Goal: Task Accomplishment & Management: Manage account settings

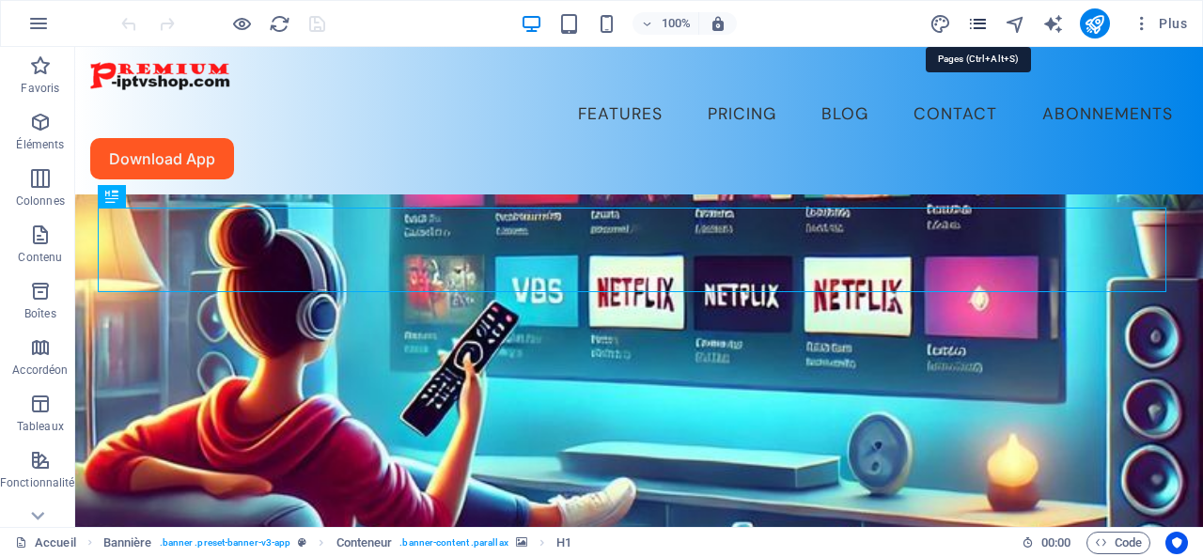
click at [978, 18] on icon "pages" at bounding box center [978, 24] width 22 height 22
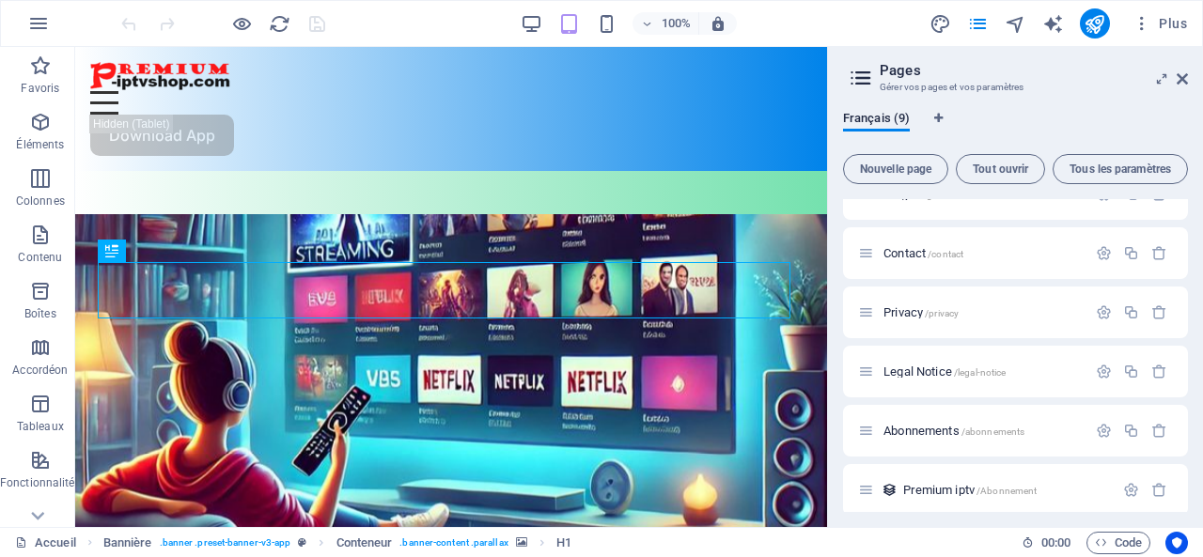
scroll to position [220, 0]
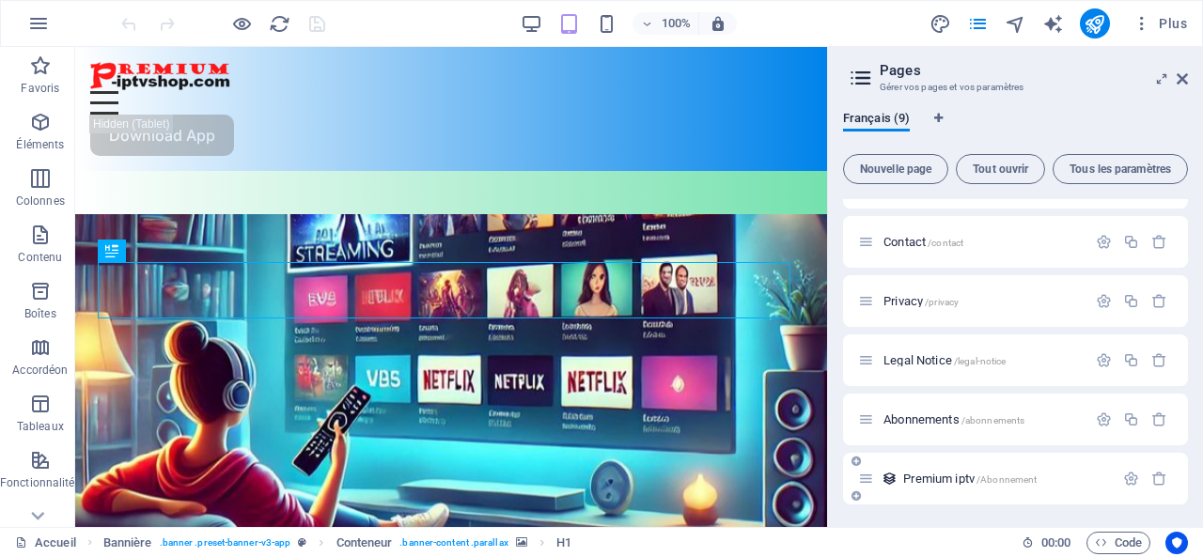
click at [986, 480] on span "/Abonnement" at bounding box center [1007, 480] width 61 height 10
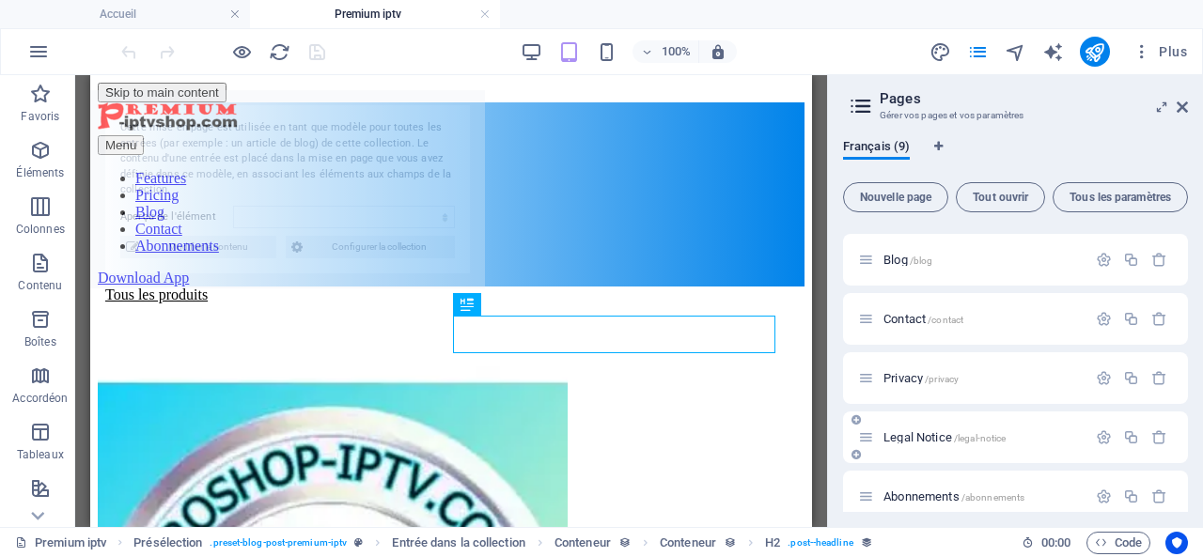
scroll to position [0, 0]
select select "68e002a42ef85507cd0f3ea1"
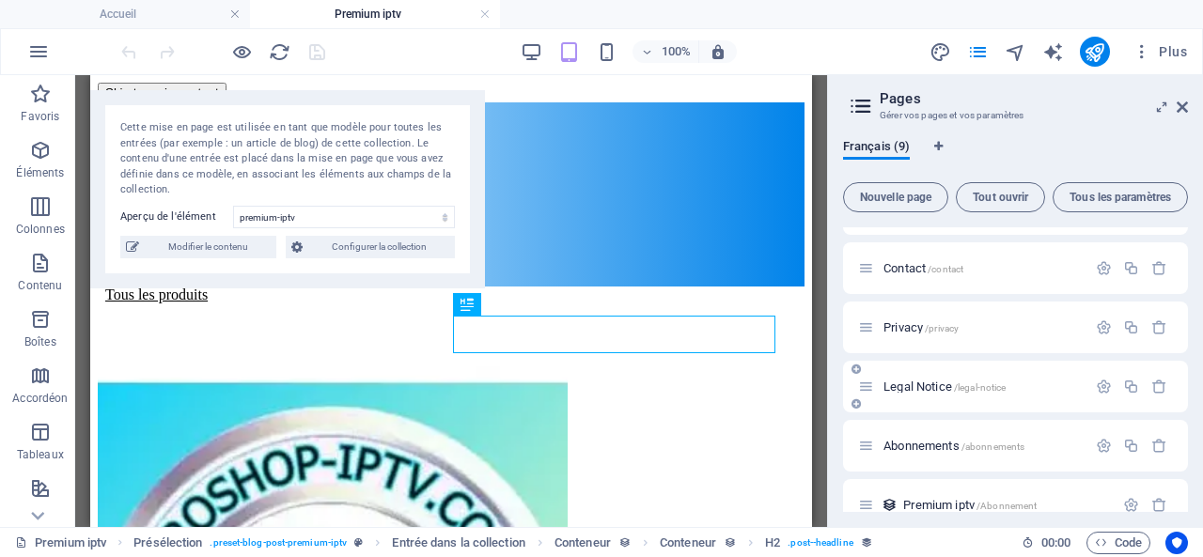
scroll to position [248, 0]
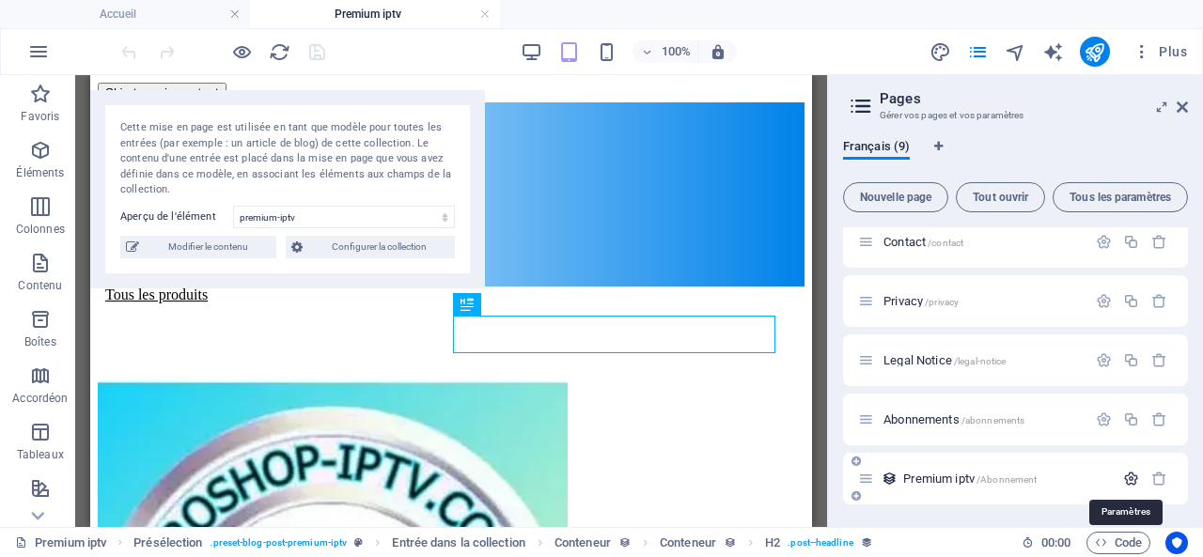
click at [1126, 479] on icon "button" at bounding box center [1131, 479] width 16 height 16
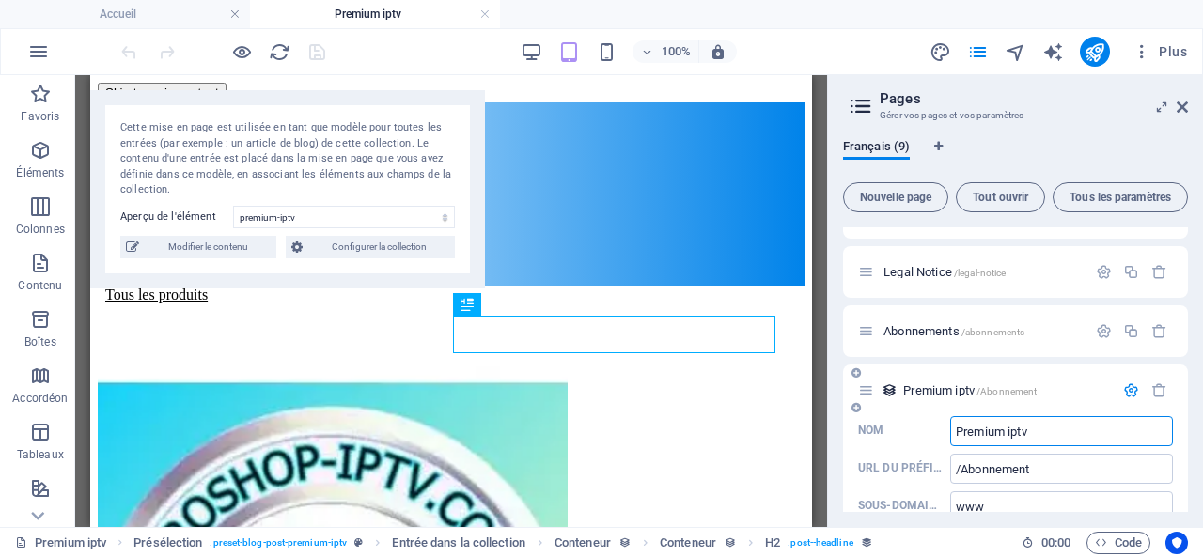
scroll to position [365, 0]
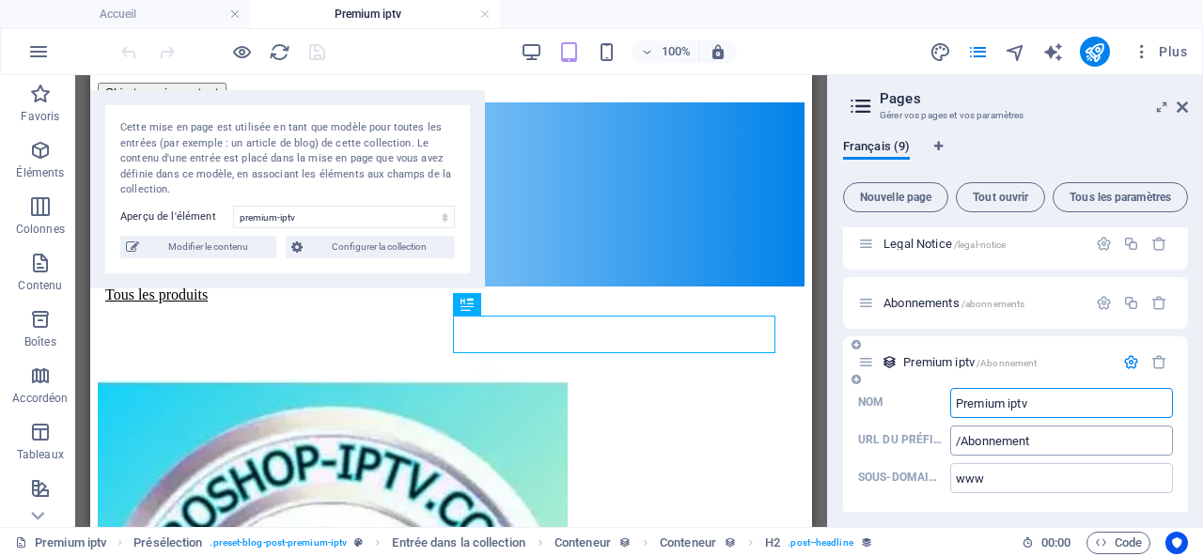
click at [1053, 439] on input "/Abonnement" at bounding box center [1061, 441] width 223 height 30
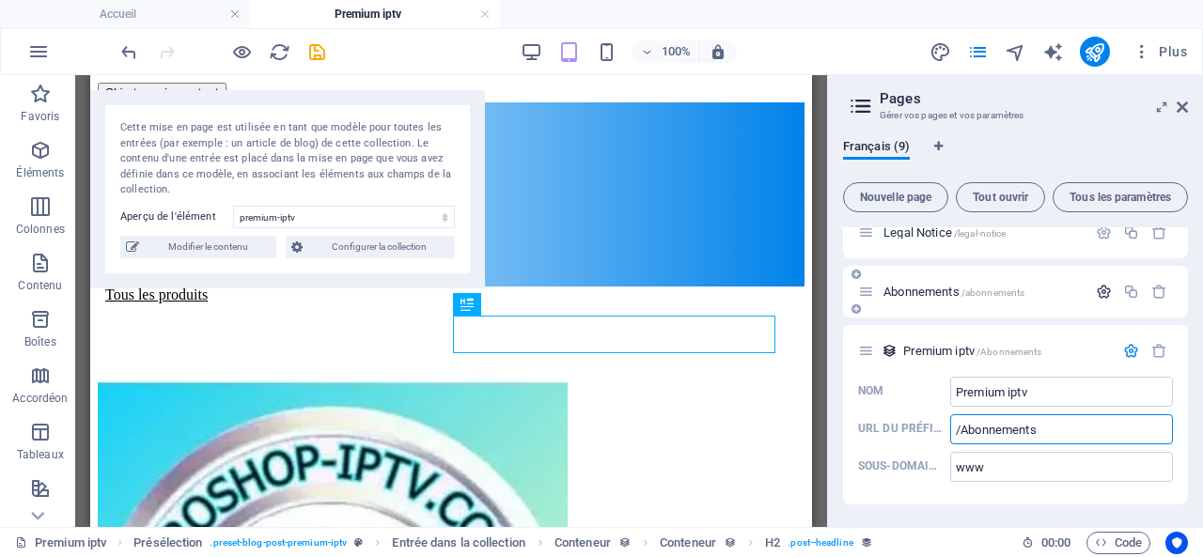
type input "/Abonnements"
click at [1103, 287] on icon "button" at bounding box center [1104, 292] width 16 height 16
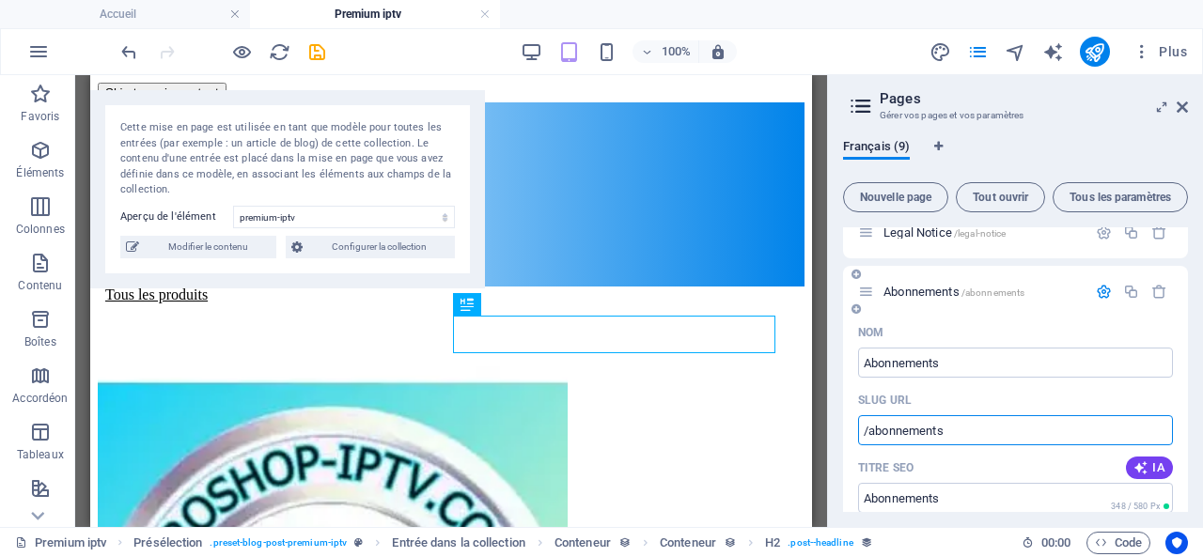
click at [870, 432] on input "/abonnements" at bounding box center [1015, 431] width 315 height 30
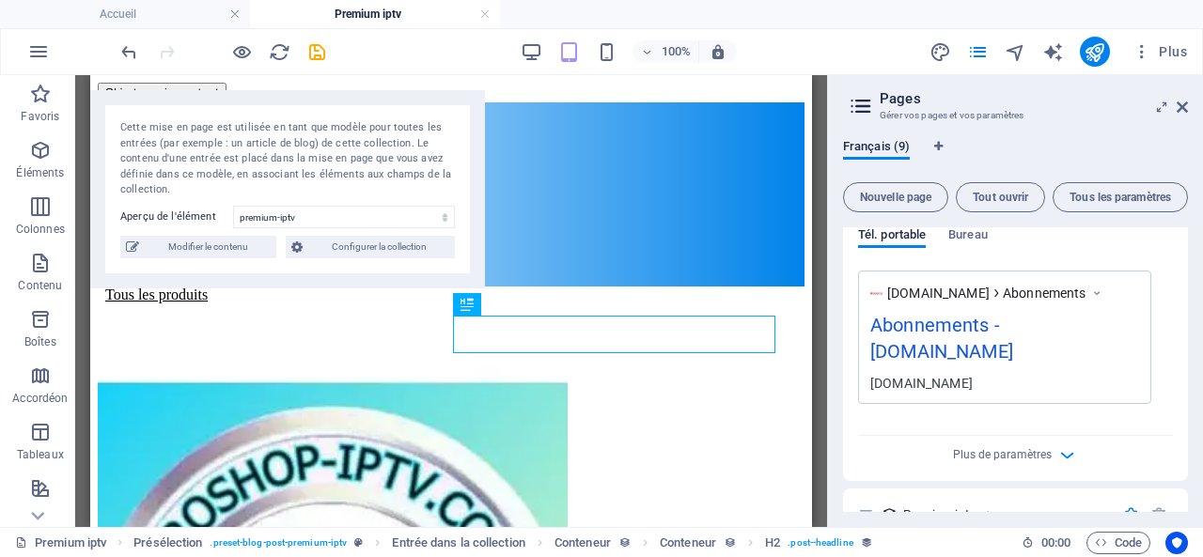
scroll to position [914, 0]
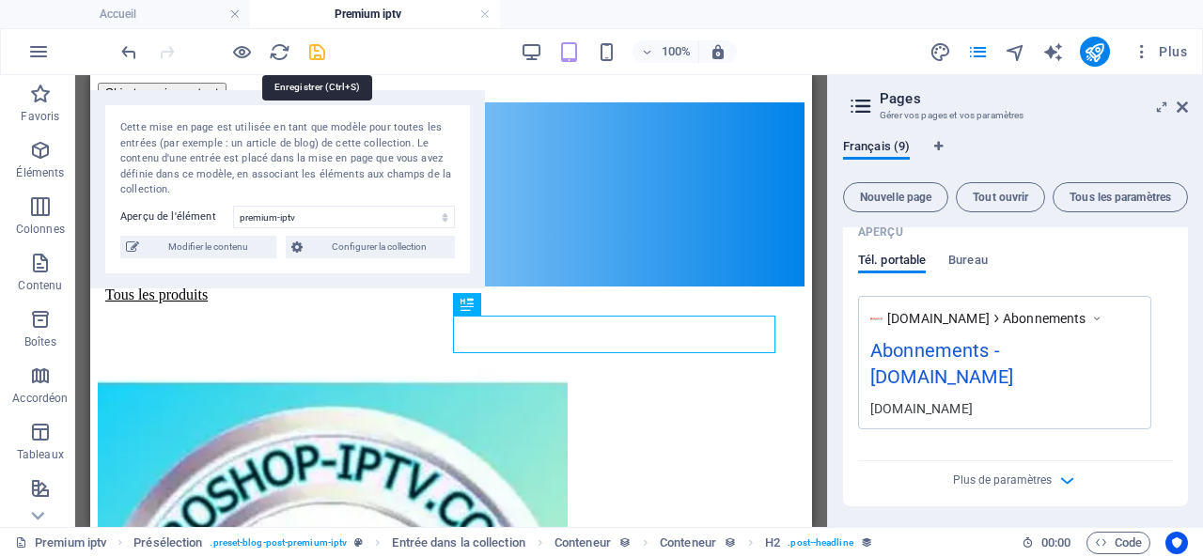
type input "/Abonnements"
click at [319, 54] on icon "save" at bounding box center [317, 52] width 22 height 22
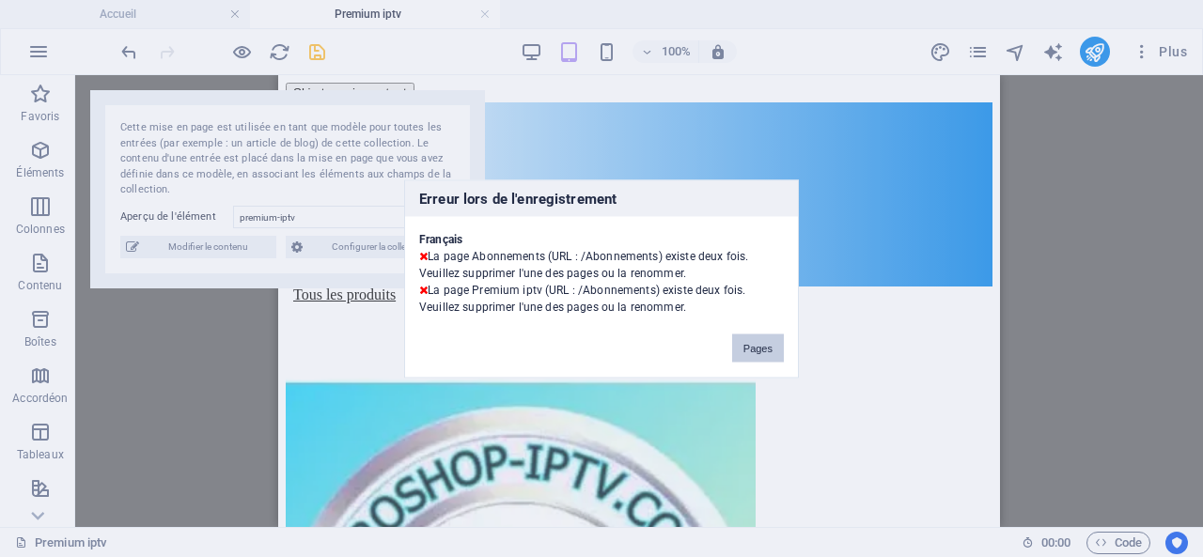
click at [752, 346] on button "Pages" at bounding box center [758, 348] width 52 height 28
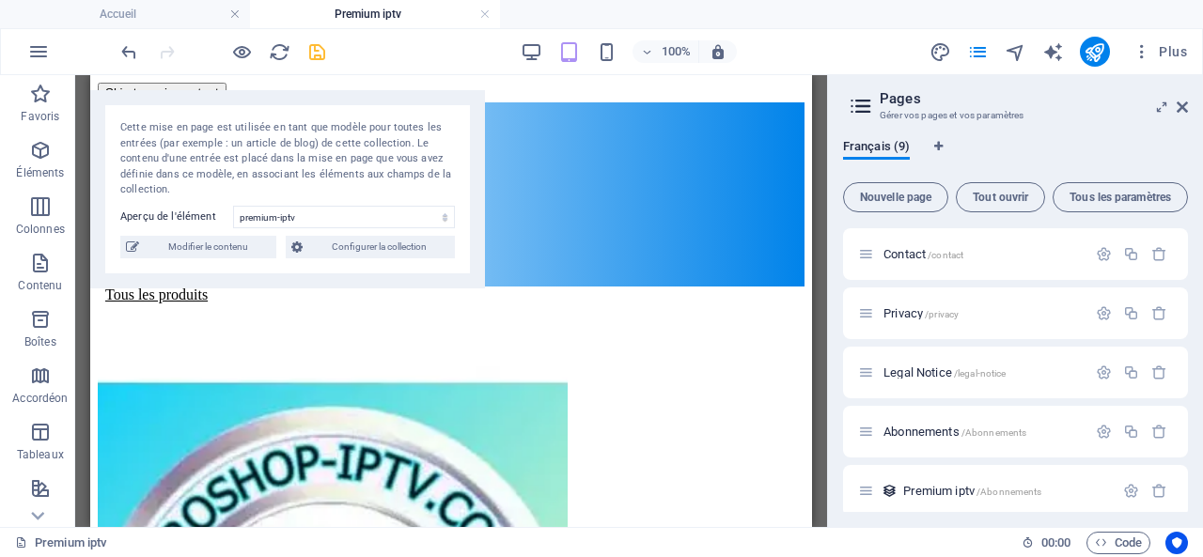
scroll to position [248, 0]
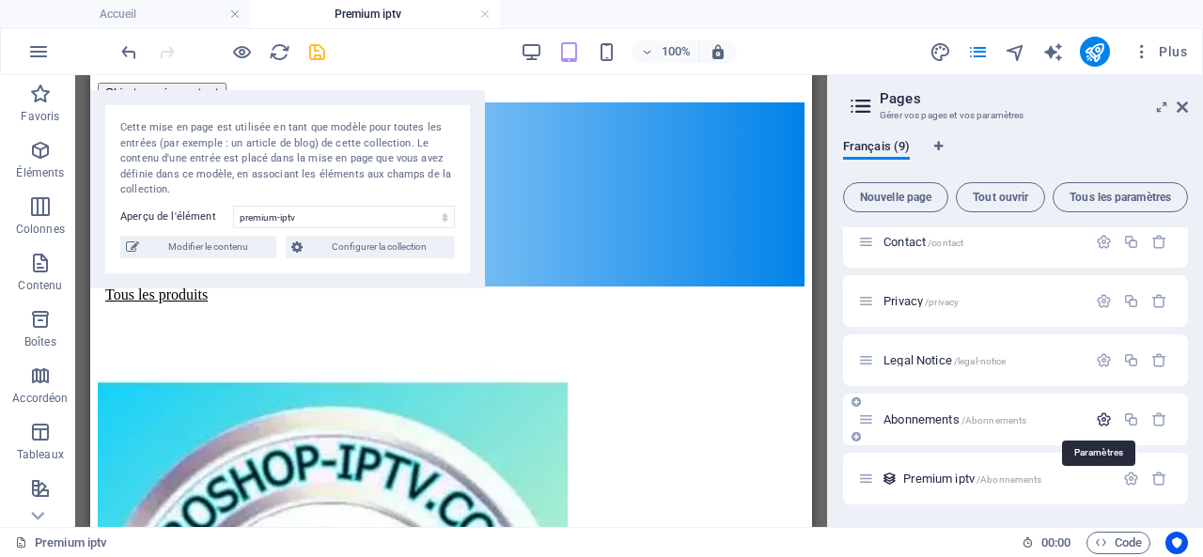
click at [1100, 414] on icon "button" at bounding box center [1104, 420] width 16 height 16
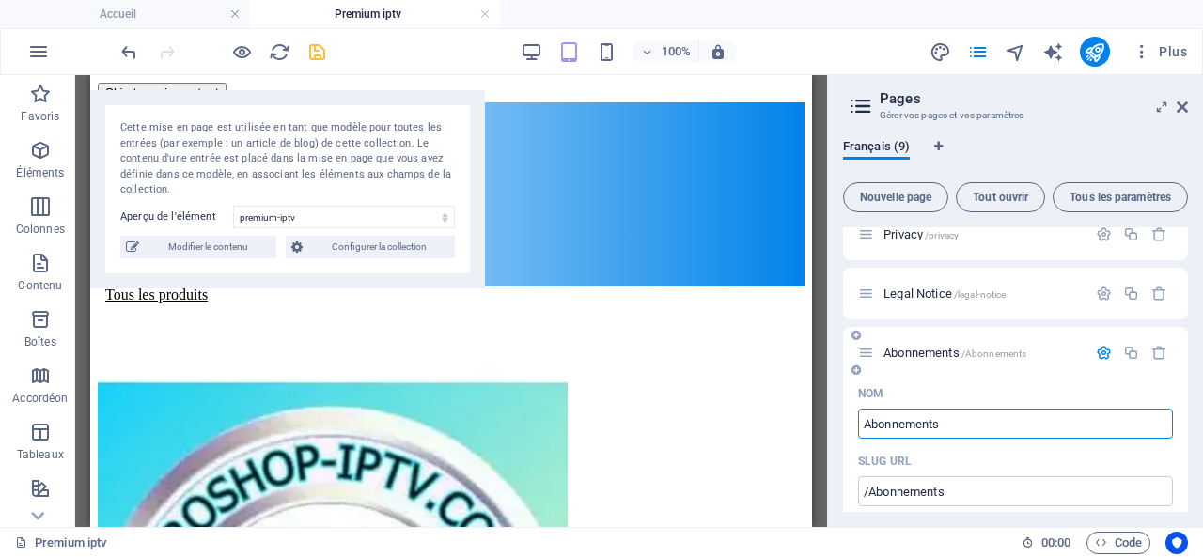
scroll to position [342, 0]
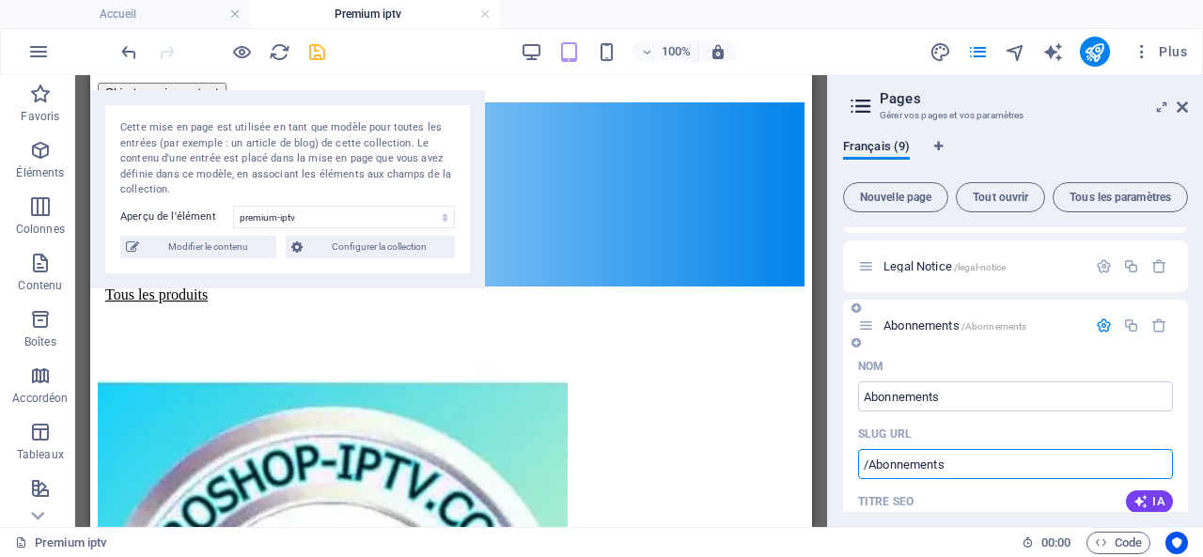
drag, startPoint x: 962, startPoint y: 465, endPoint x: 869, endPoint y: 460, distance: 93.2
click at [869, 460] on input "/Abonnements" at bounding box center [1015, 464] width 315 height 30
type input "/"
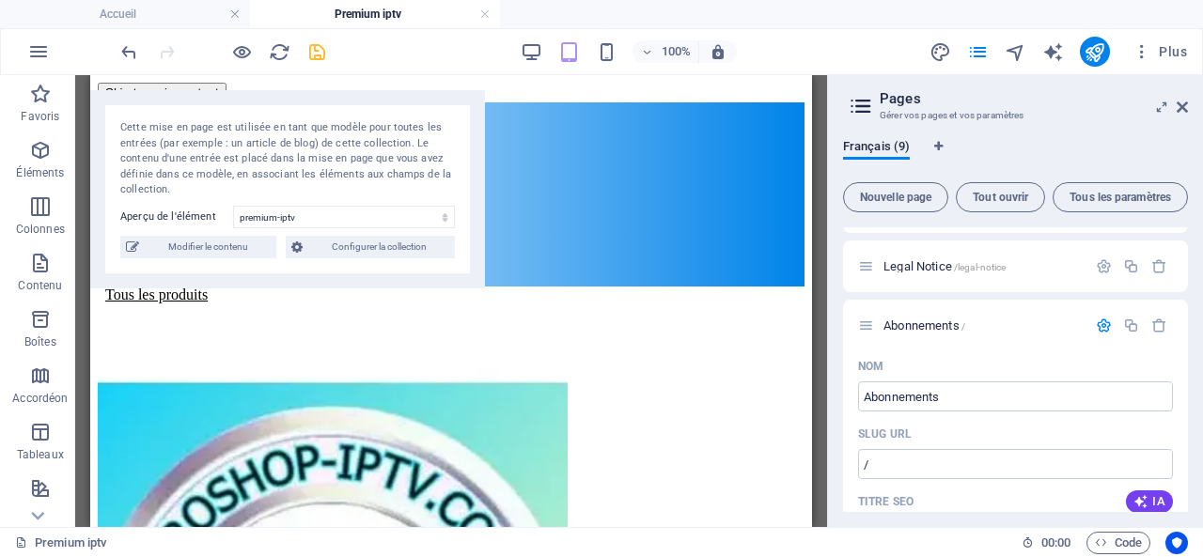
drag, startPoint x: 1184, startPoint y: 330, endPoint x: 1185, endPoint y: 343, distance: 13.2
click at [1185, 343] on div "Accueil / Features /features Pricing /pricing Blog /blog Contact /contact Priva…" at bounding box center [1015, 370] width 345 height 285
drag, startPoint x: 1188, startPoint y: 337, endPoint x: 1185, endPoint y: 370, distance: 34.1
click at [1185, 370] on div "Français (9) Nouvelle page Tout ouvrir Tous les paramètres Accueil / Features /…" at bounding box center [1015, 325] width 375 height 403
drag, startPoint x: 1184, startPoint y: 349, endPoint x: 1182, endPoint y: 385, distance: 36.7
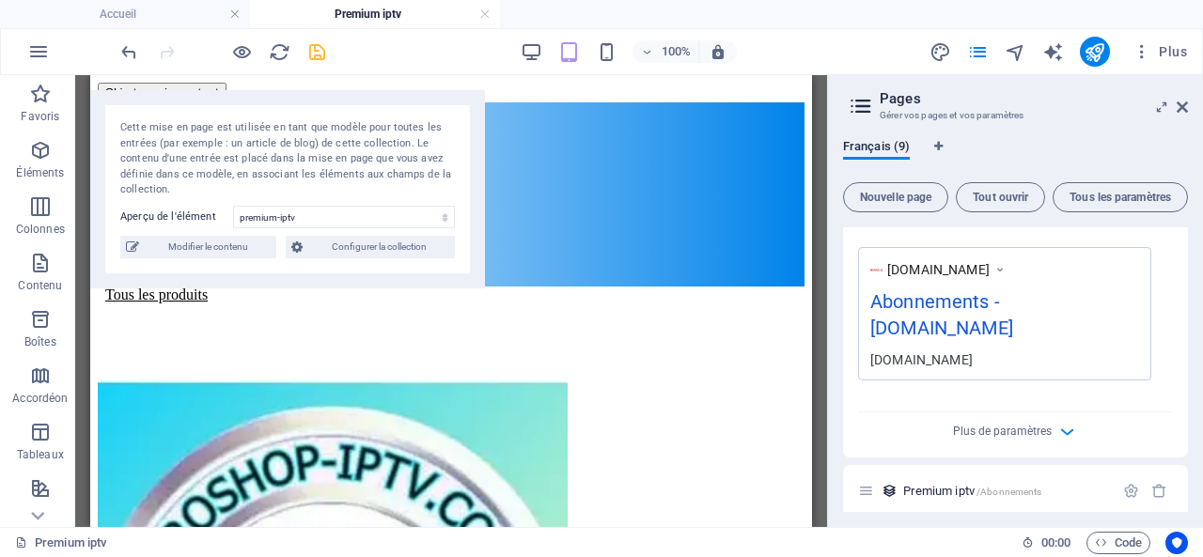
scroll to position [974, 0]
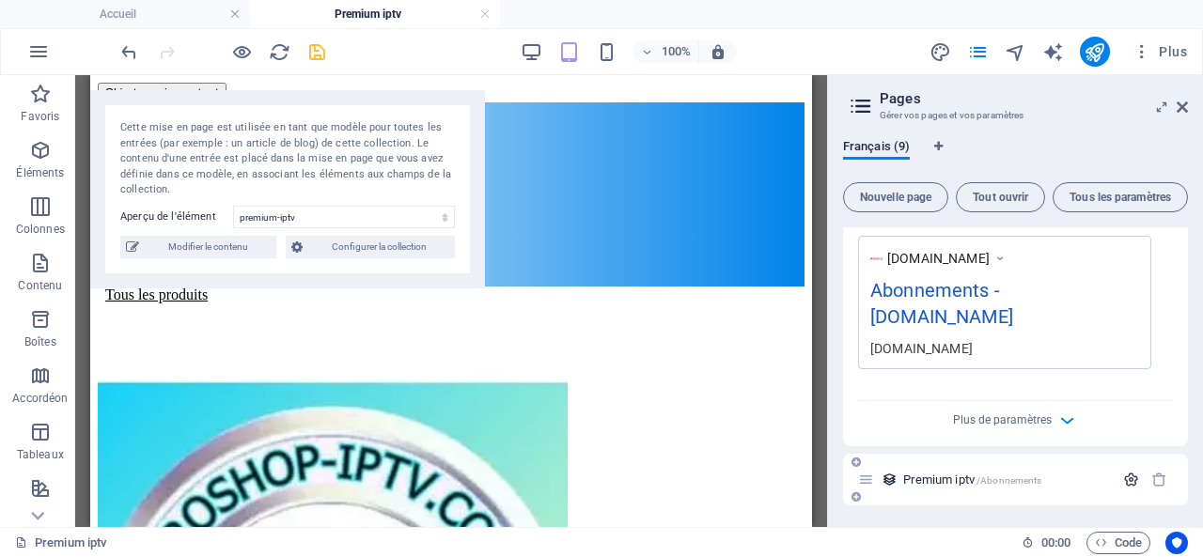
click at [1128, 478] on icon "button" at bounding box center [1131, 480] width 16 height 16
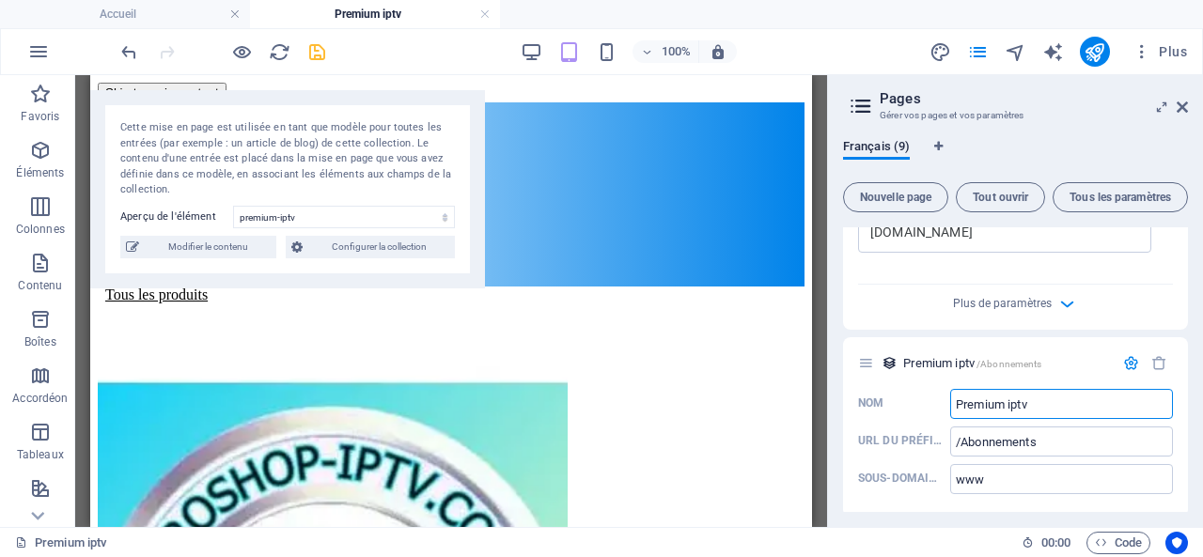
scroll to position [1102, 0]
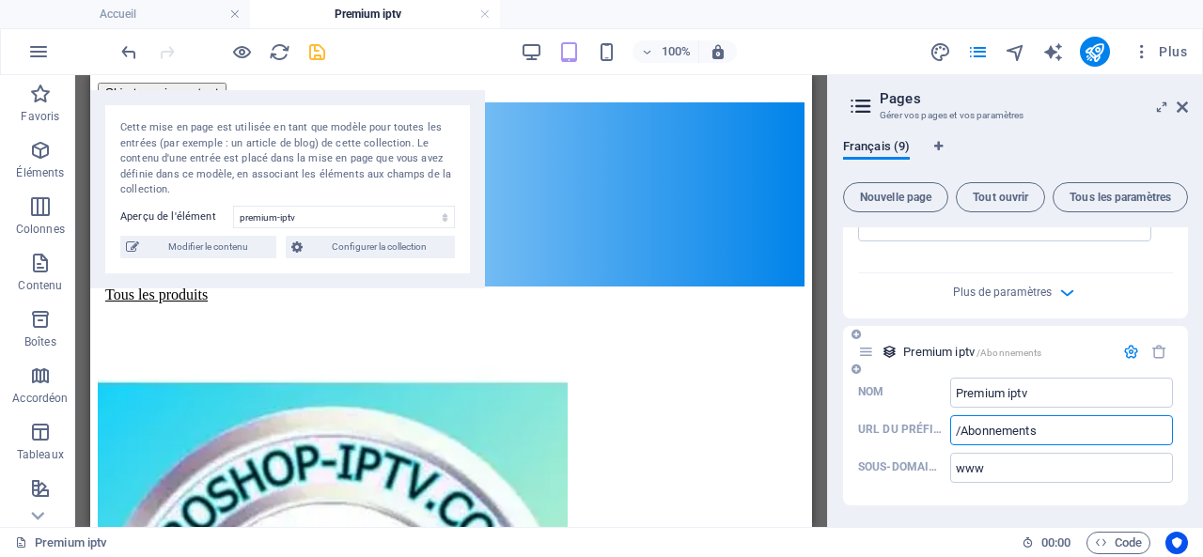
drag, startPoint x: 1044, startPoint y: 428, endPoint x: 961, endPoint y: 426, distance: 83.7
click at [961, 426] on input "/Abonnements" at bounding box center [1061, 431] width 223 height 30
type input "/"
click at [312, 50] on icon "save" at bounding box center [317, 52] width 22 height 22
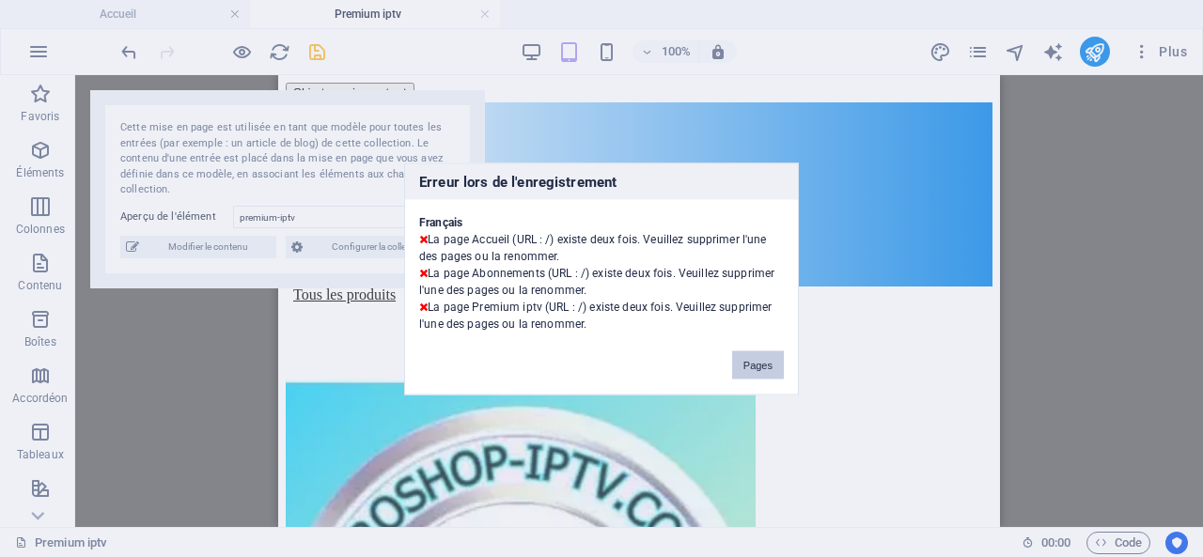
click at [763, 361] on button "Pages" at bounding box center [758, 365] width 52 height 28
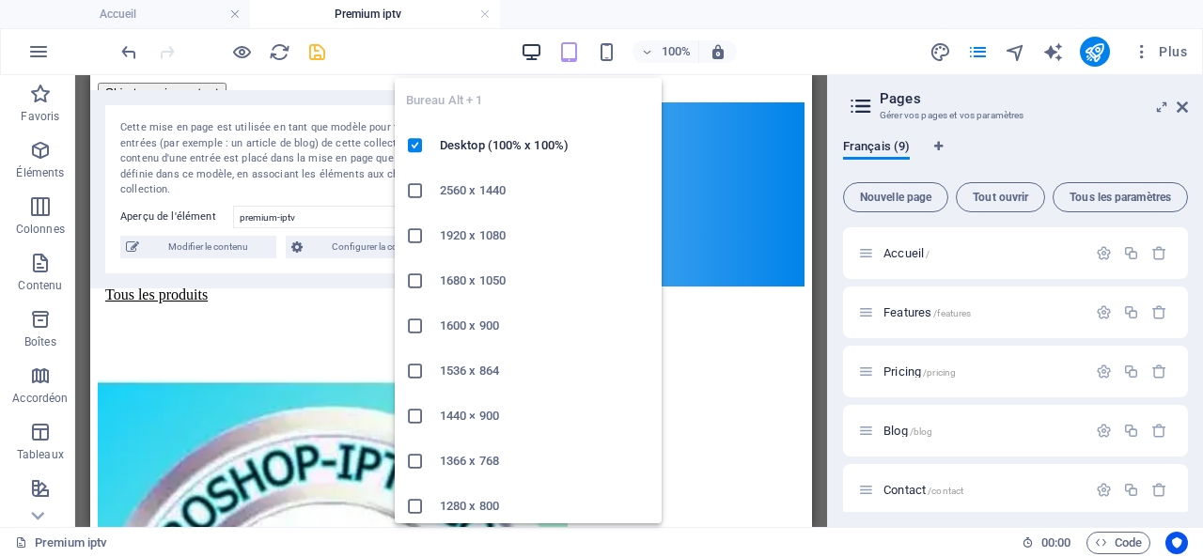
click at [536, 48] on icon "button" at bounding box center [532, 52] width 22 height 22
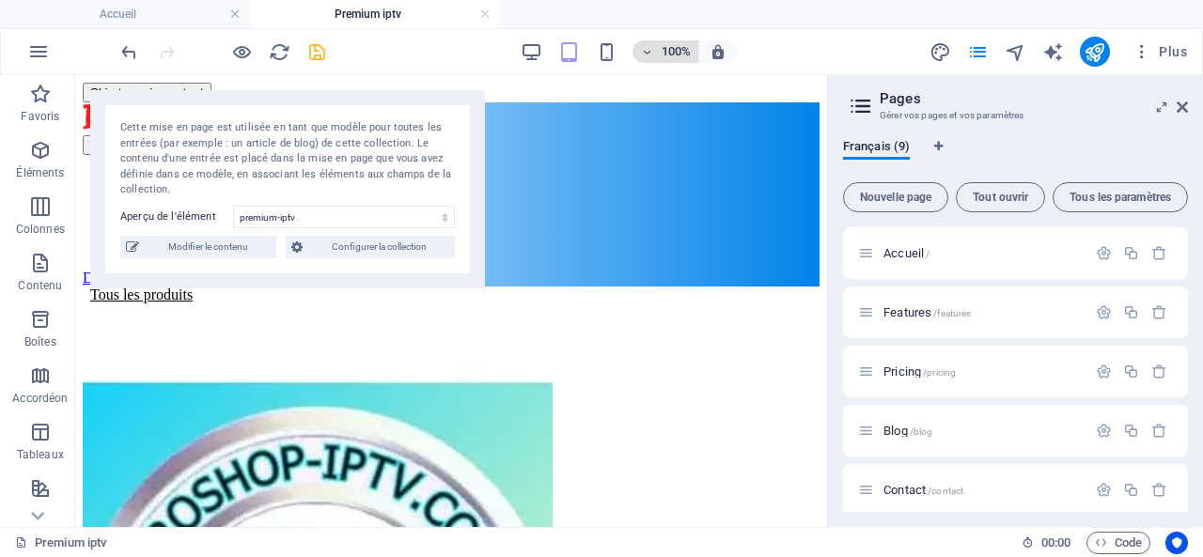
click at [652, 47] on icon "button" at bounding box center [646, 52] width 13 height 12
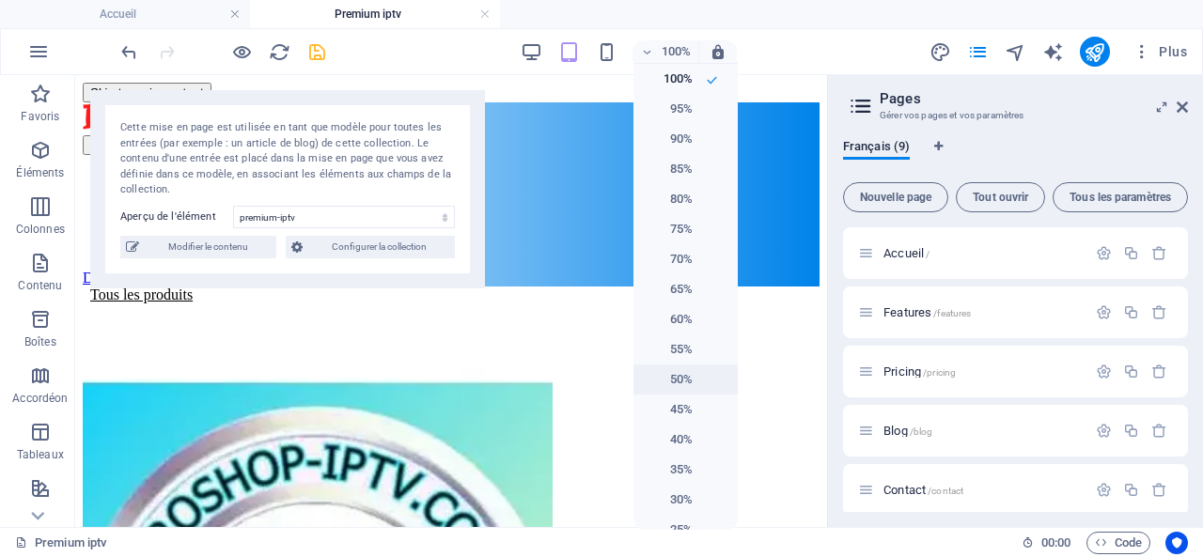
click at [679, 377] on h6 "50%" at bounding box center [669, 380] width 48 height 23
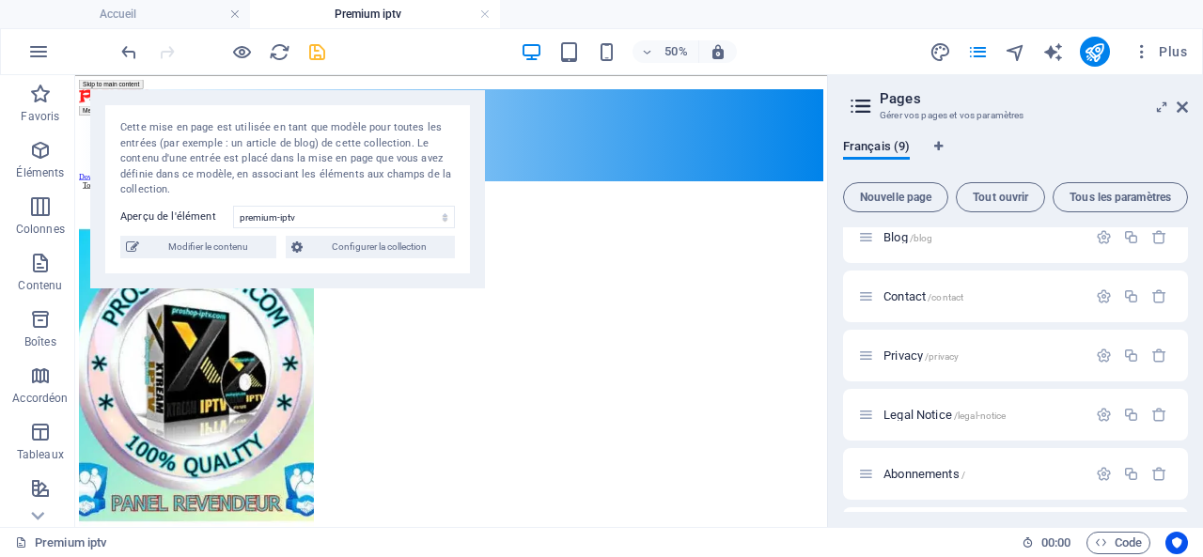
scroll to position [248, 0]
drag, startPoint x: 985, startPoint y: 478, endPoint x: 887, endPoint y: 481, distance: 97.8
click at [889, 481] on div "Premium iptv /" at bounding box center [986, 479] width 256 height 22
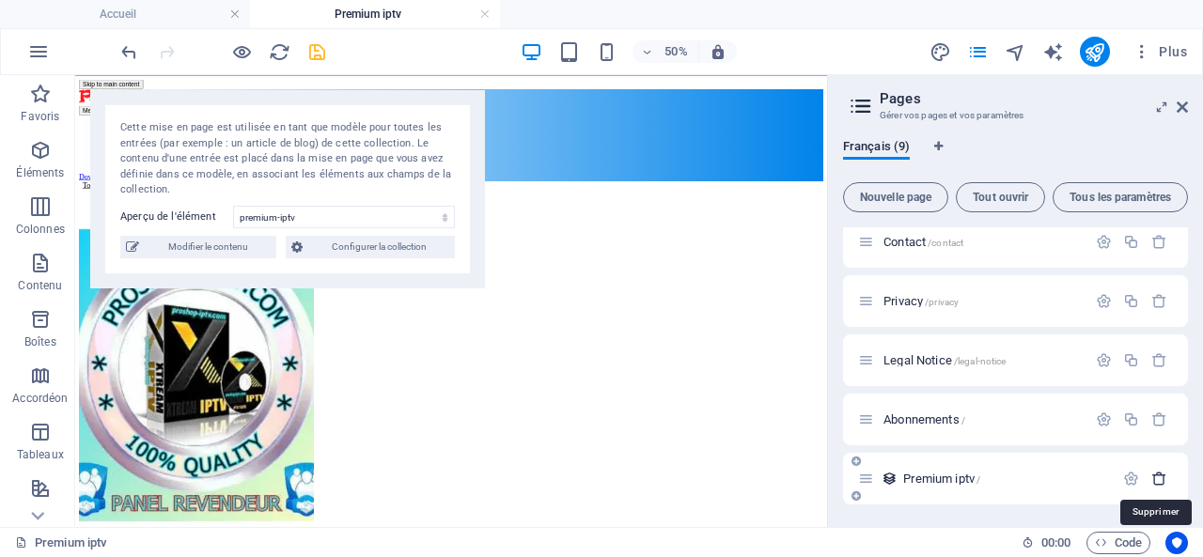
click at [1158, 479] on icon "button" at bounding box center [1160, 479] width 16 height 16
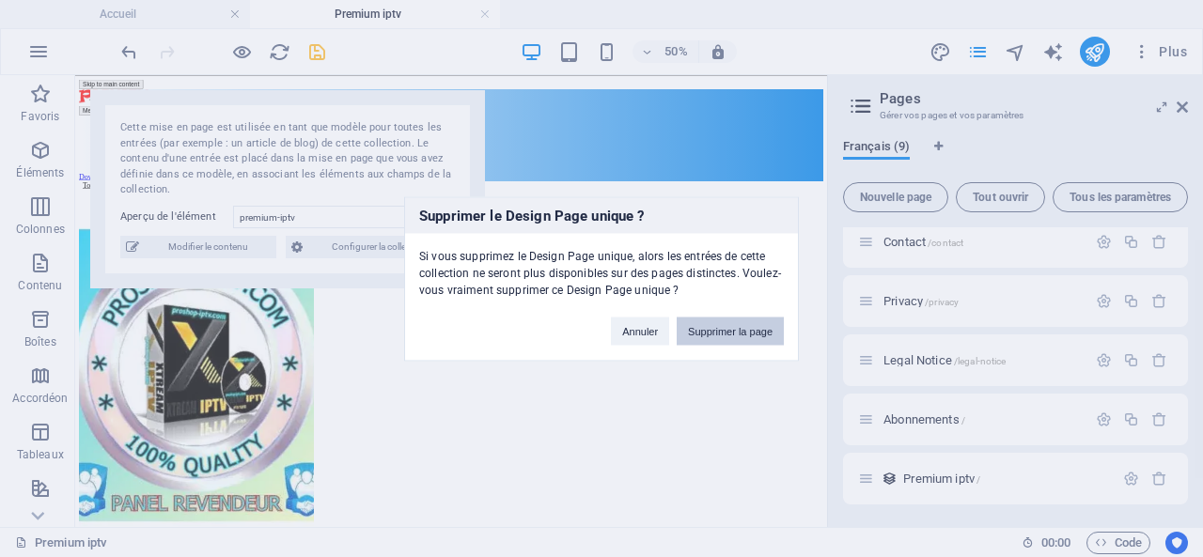
drag, startPoint x: 1320, startPoint y: 564, endPoint x: 735, endPoint y: 329, distance: 630.2
click at [735, 329] on button "Supprimer la page" at bounding box center [730, 331] width 107 height 28
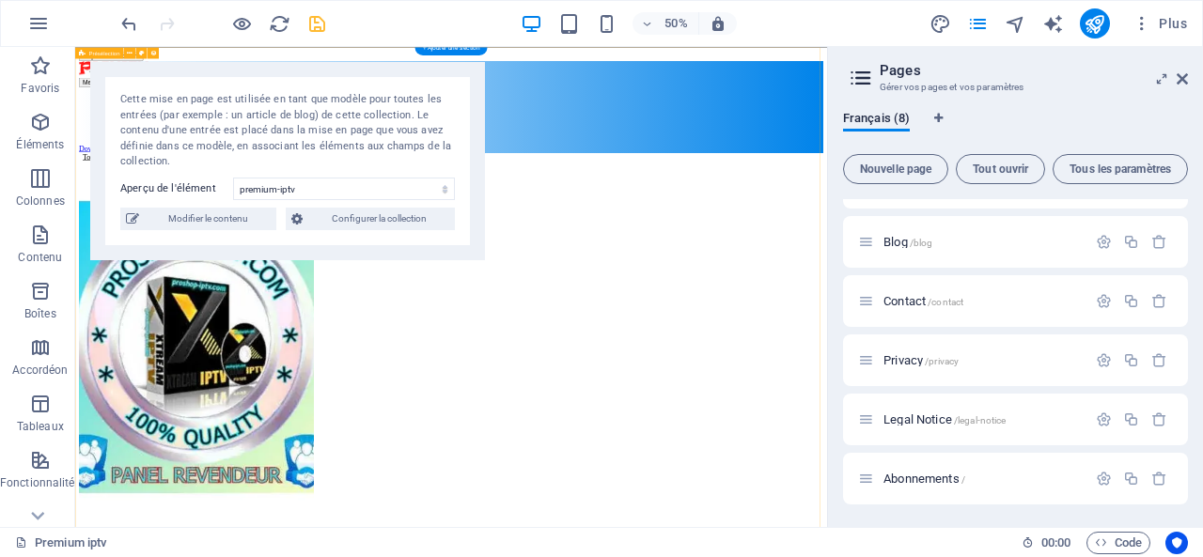
scroll to position [160, 0]
click at [1100, 473] on icon "button" at bounding box center [1104, 480] width 16 height 16
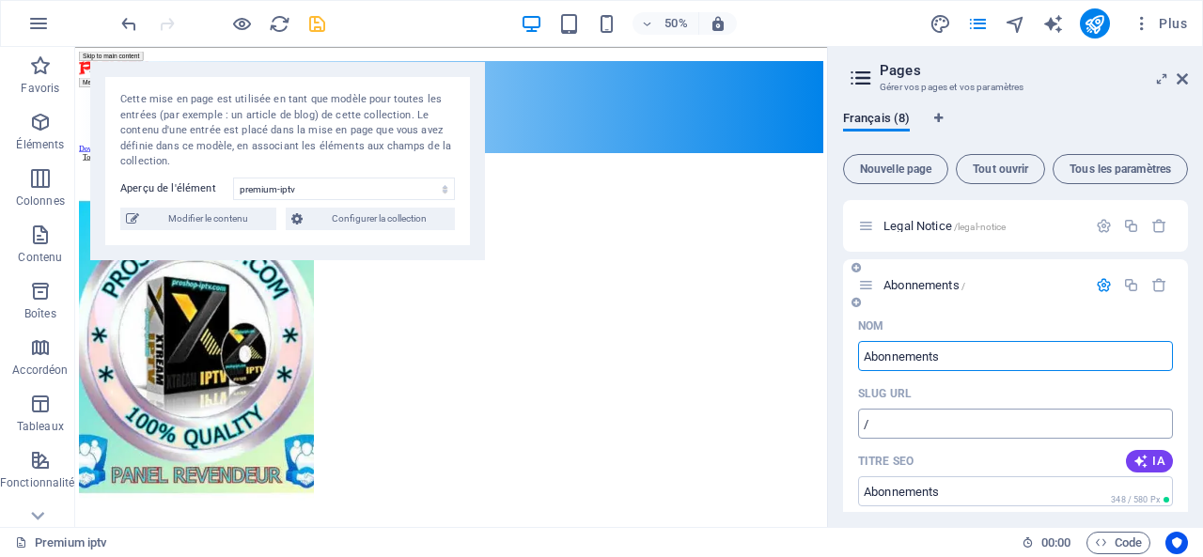
click at [967, 417] on input "/" at bounding box center [1015, 424] width 315 height 30
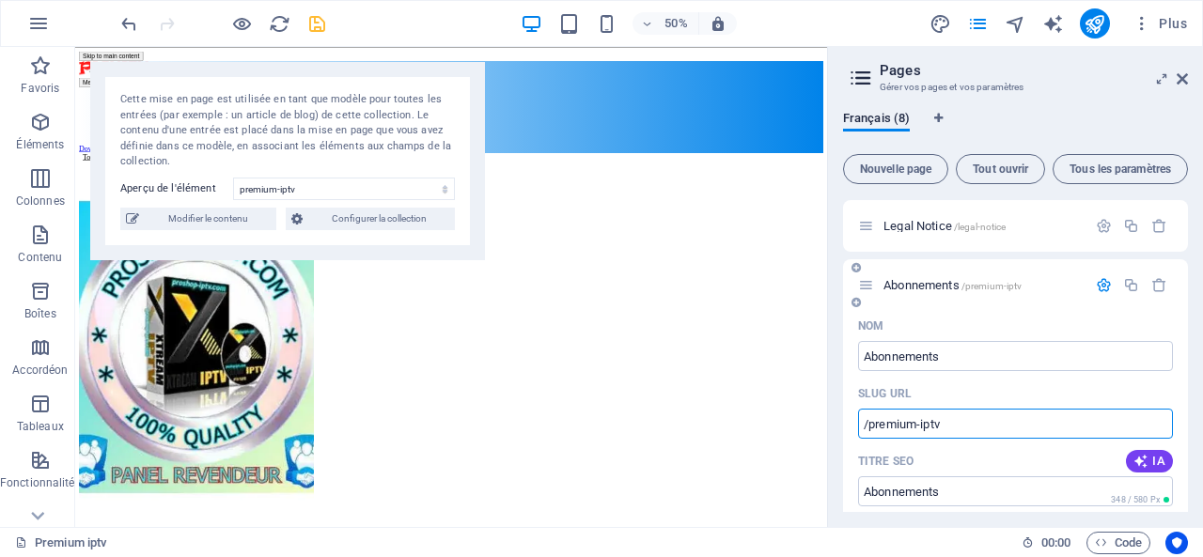
type input "/premium-iptv"
click at [981, 421] on input "/premium-iptv" at bounding box center [1015, 424] width 315 height 30
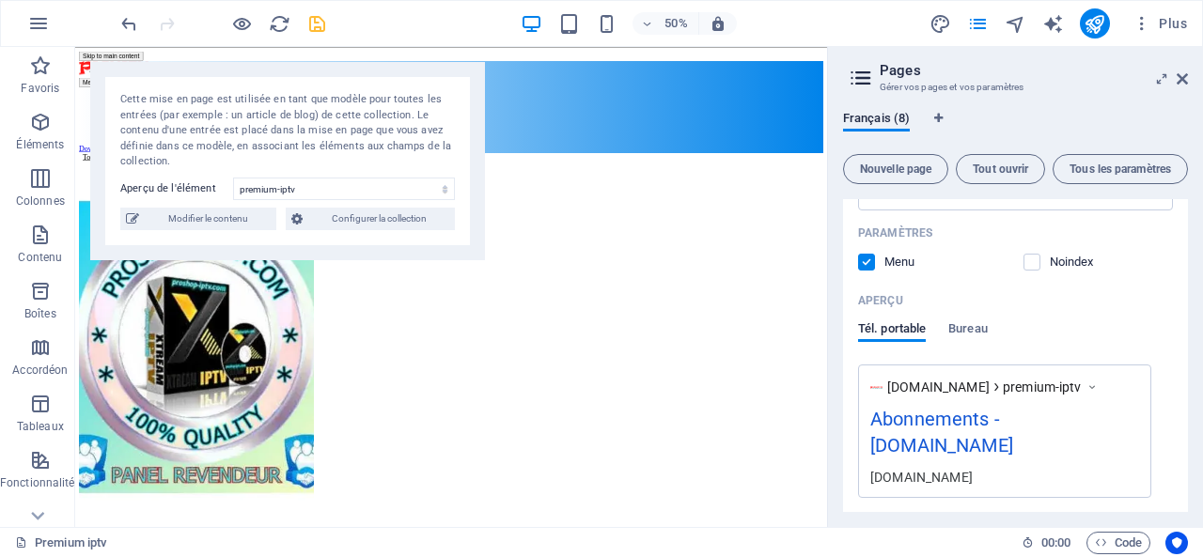
scroll to position [792, 0]
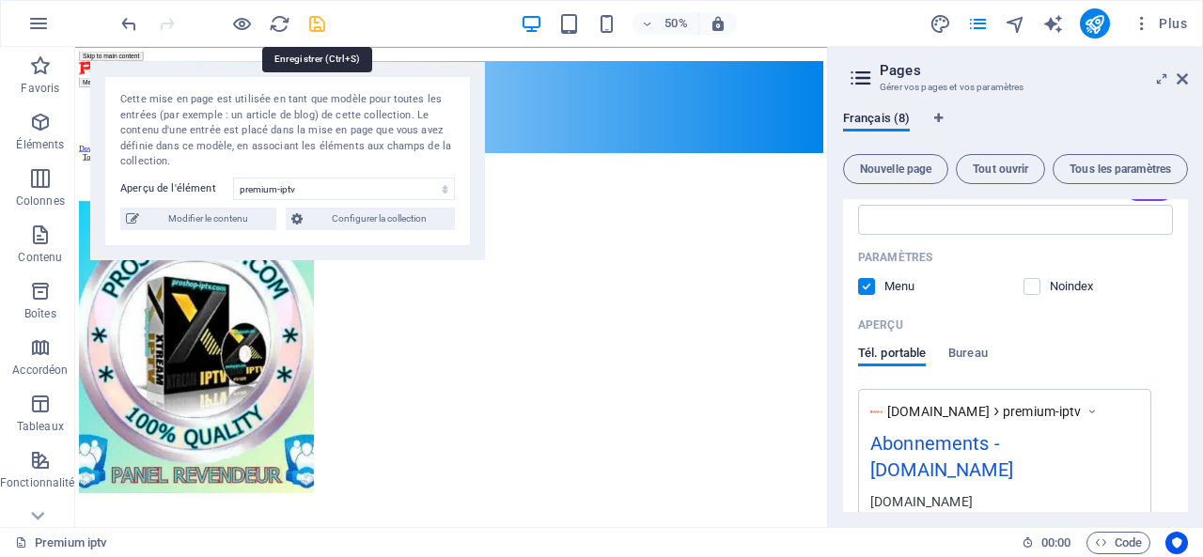
click at [318, 20] on icon "save" at bounding box center [317, 24] width 22 height 22
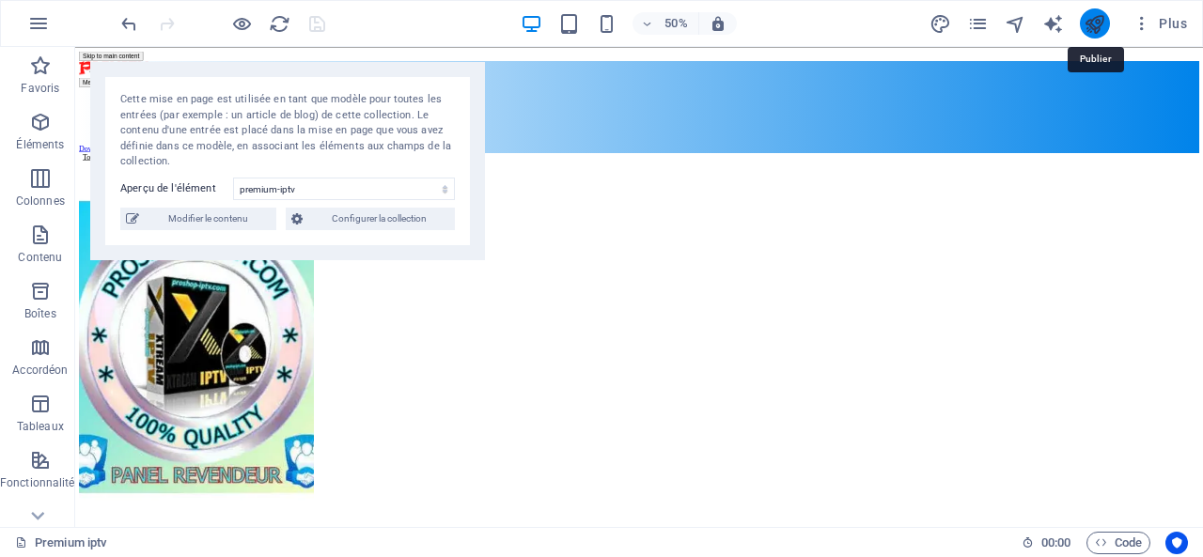
click at [1092, 20] on icon "publish" at bounding box center [1095, 24] width 22 height 22
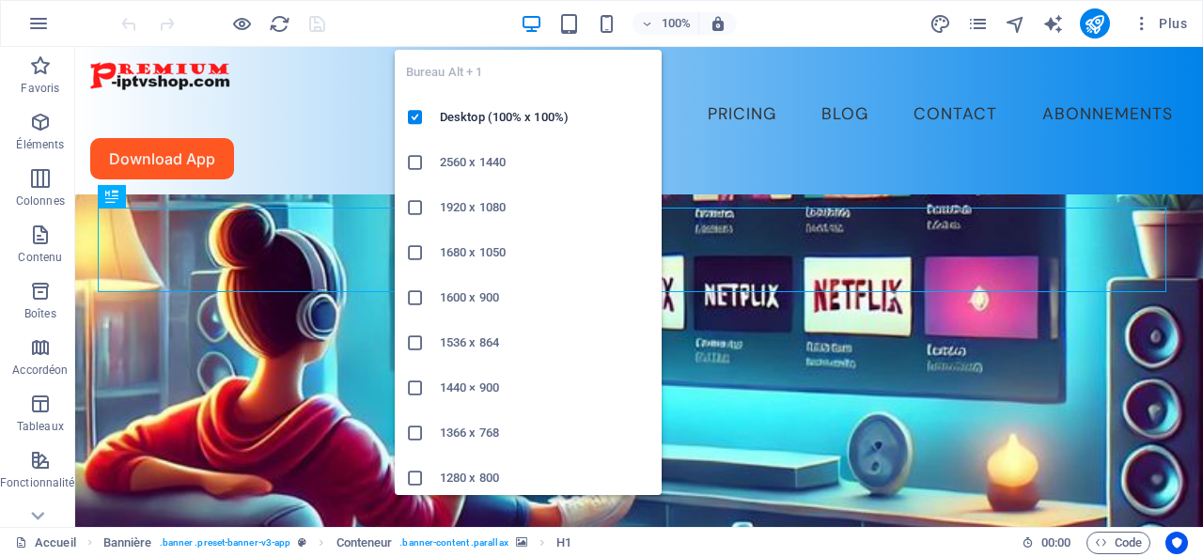
click at [534, 16] on icon "button" at bounding box center [532, 24] width 22 height 22
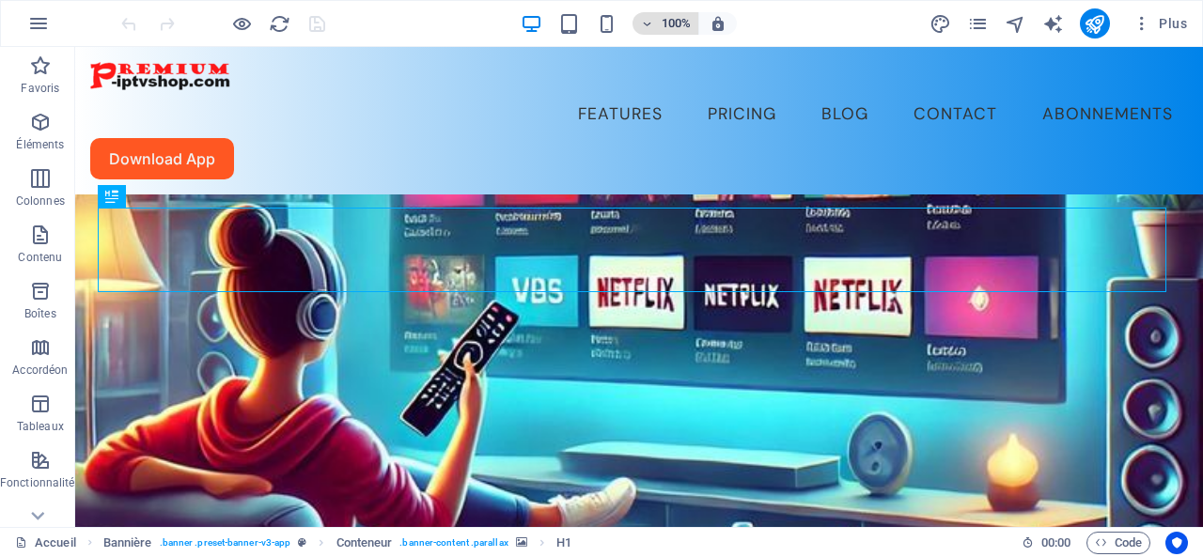
click at [673, 26] on h6 "100%" at bounding box center [676, 23] width 30 height 23
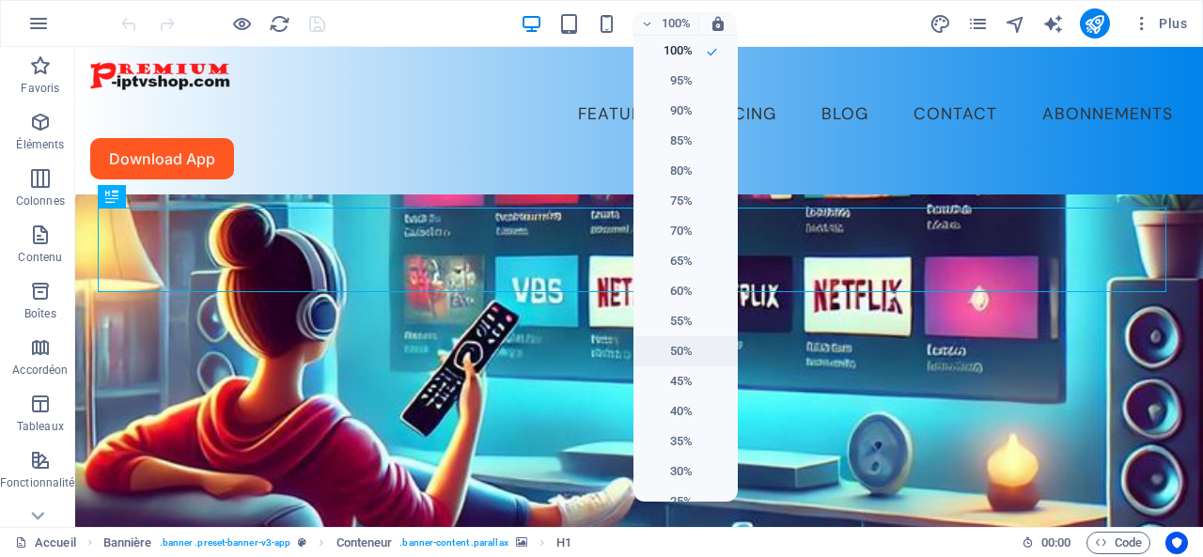
click at [675, 348] on h6 "50%" at bounding box center [669, 351] width 48 height 23
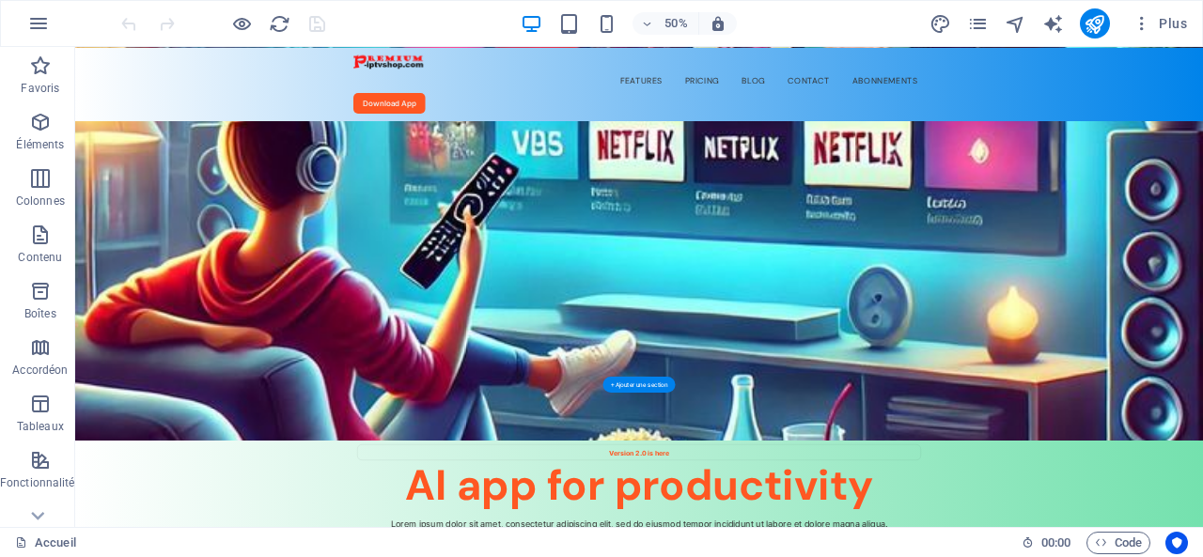
scroll to position [94, 0]
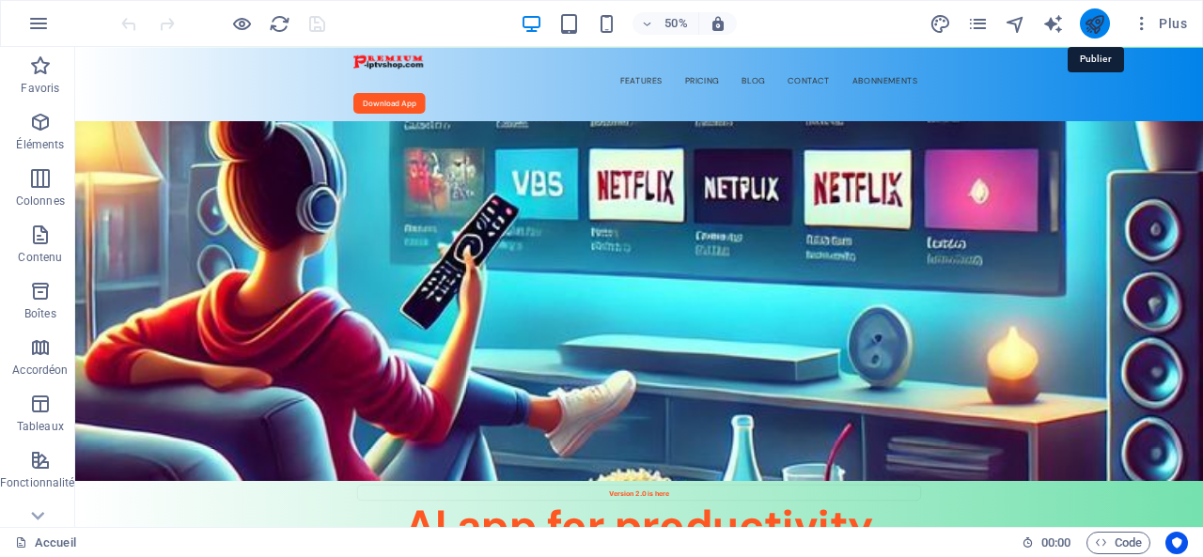
click at [1096, 21] on icon "publish" at bounding box center [1095, 24] width 22 height 22
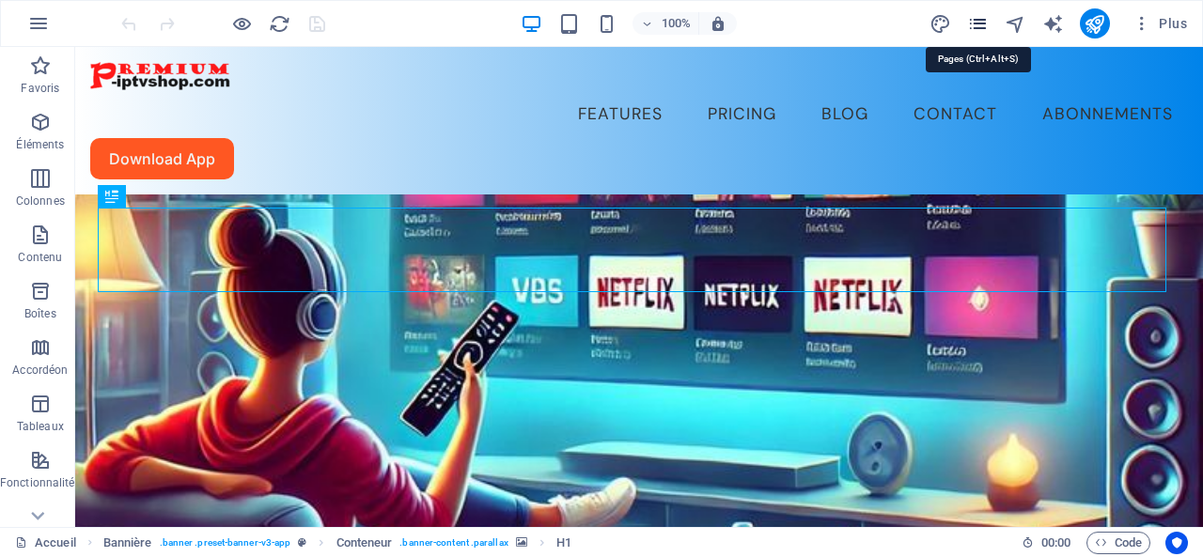
click at [977, 22] on icon "pages" at bounding box center [978, 24] width 22 height 22
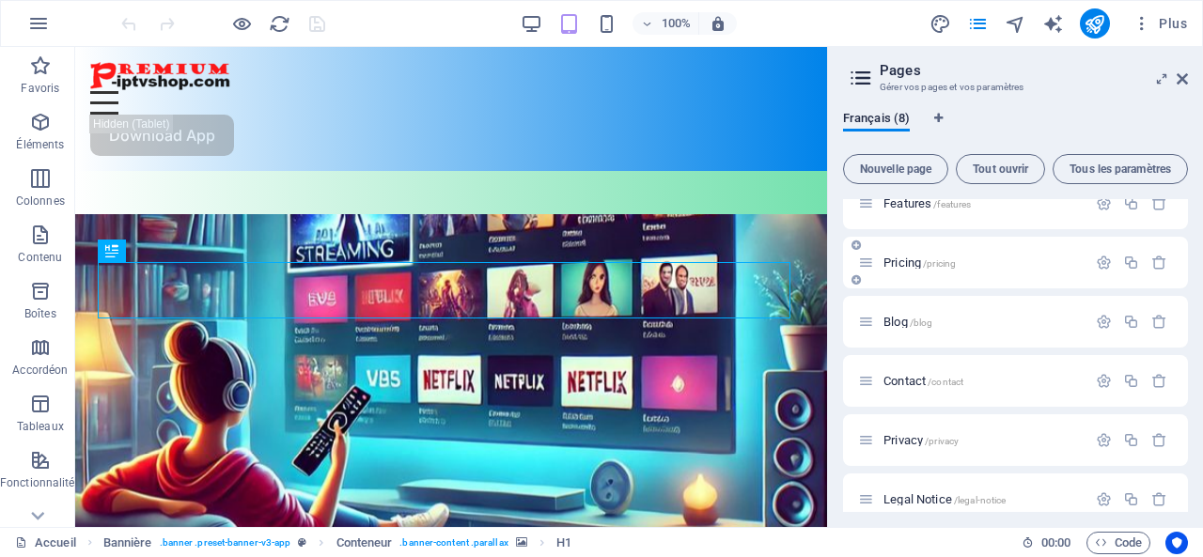
scroll to position [160, 0]
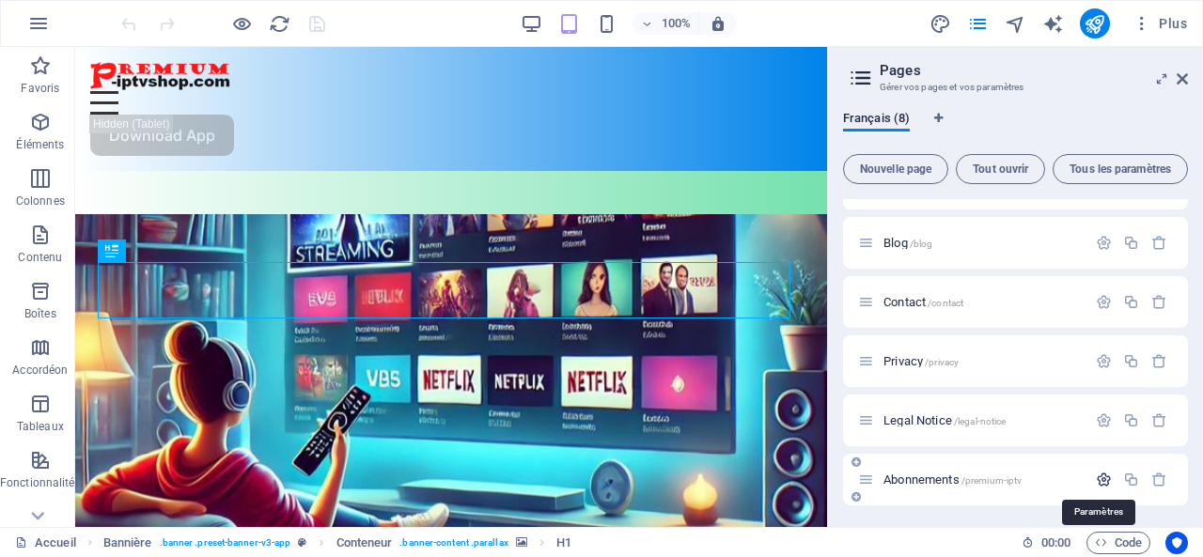
click at [1098, 479] on icon "button" at bounding box center [1104, 480] width 16 height 16
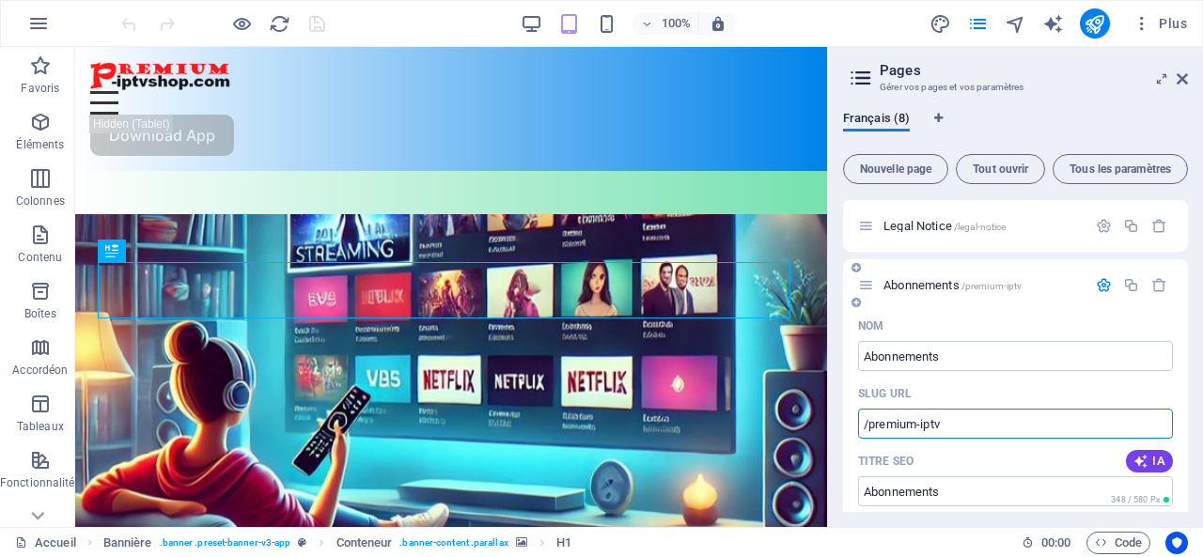
drag, startPoint x: 960, startPoint y: 424, endPoint x: 869, endPoint y: 422, distance: 91.2
click at [869, 422] on input "/premium-iptv" at bounding box center [1015, 424] width 315 height 30
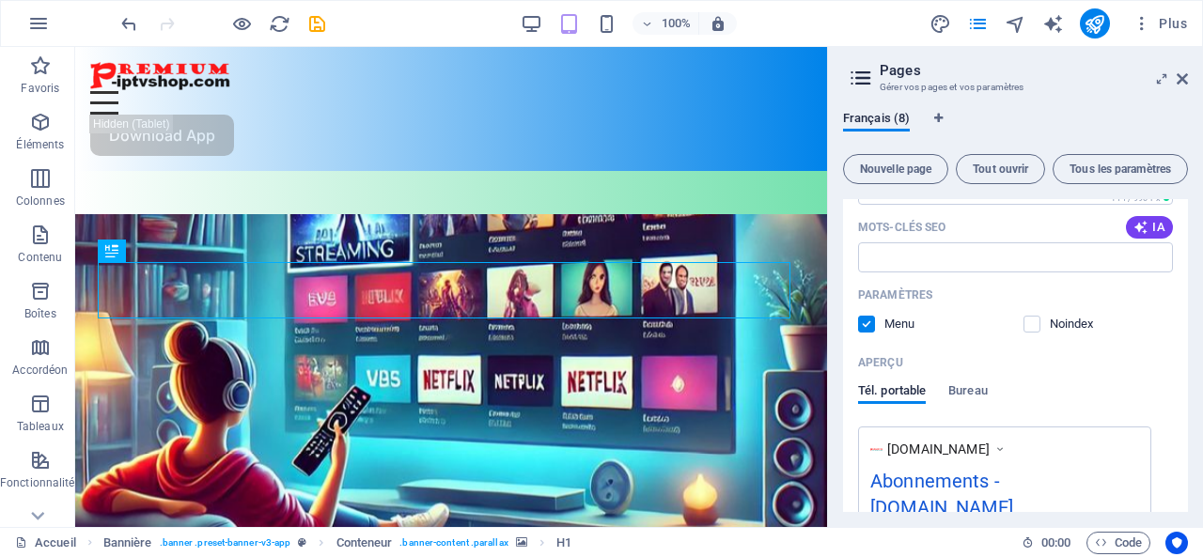
scroll to position [730, 0]
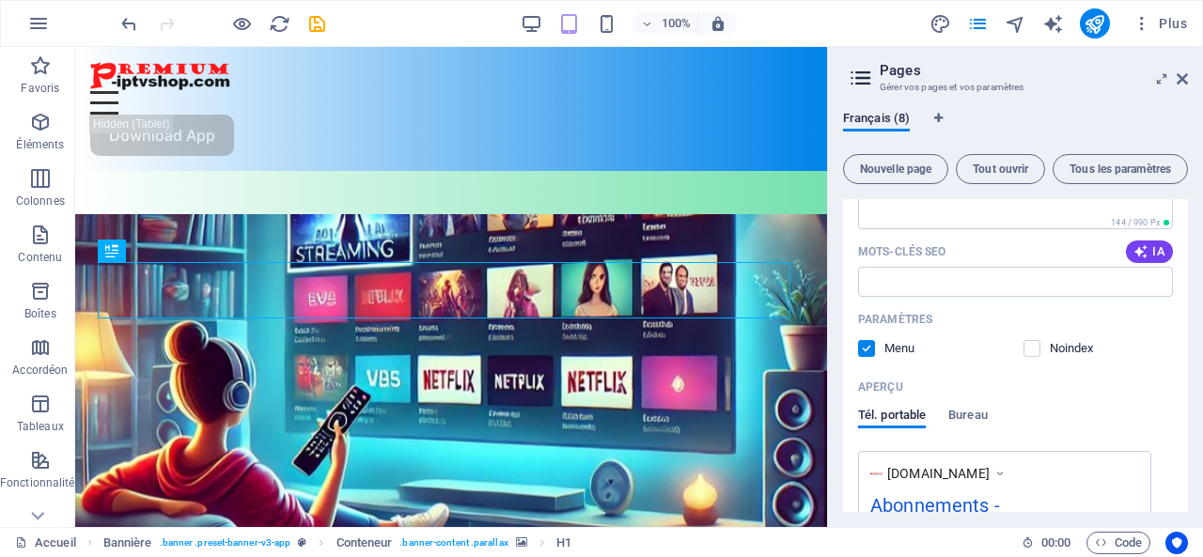
type input "/"
click at [1007, 475] on icon at bounding box center [1000, 473] width 13 height 19
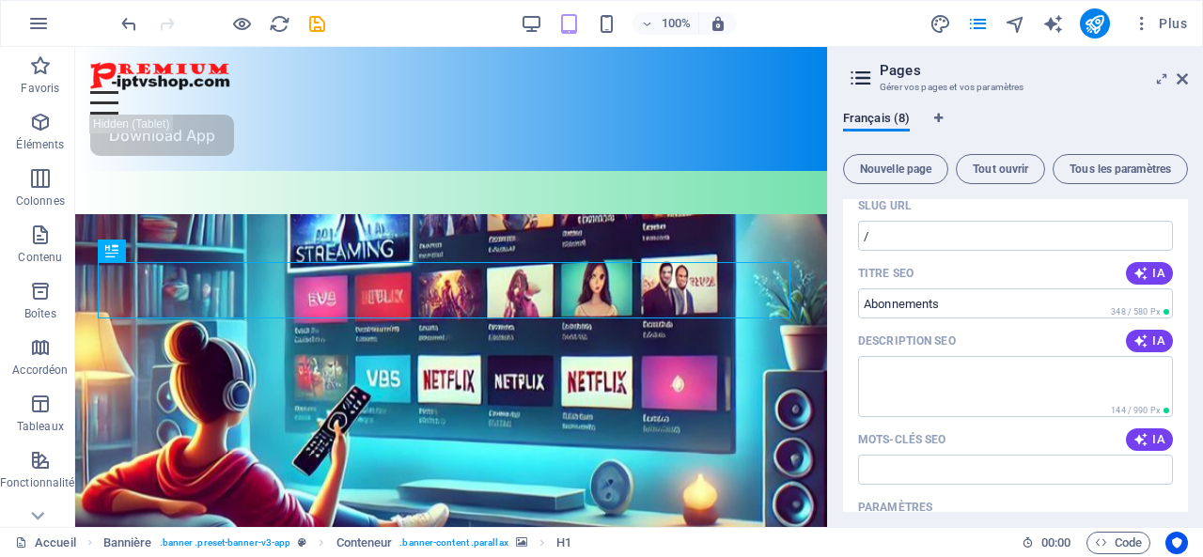
scroll to position [448, 0]
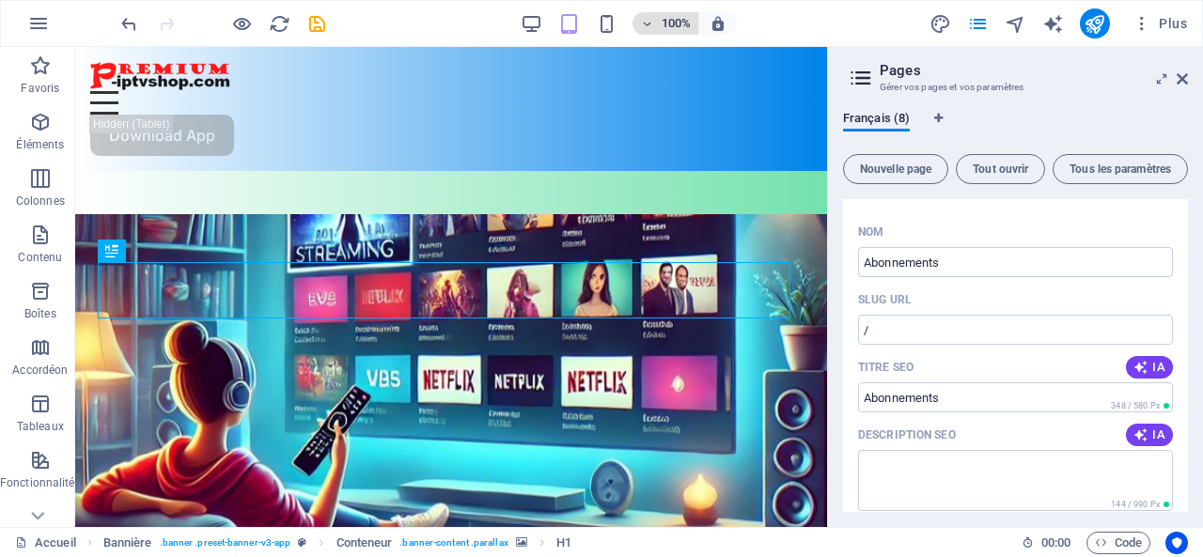
click at [675, 24] on h6 "100%" at bounding box center [676, 23] width 30 height 23
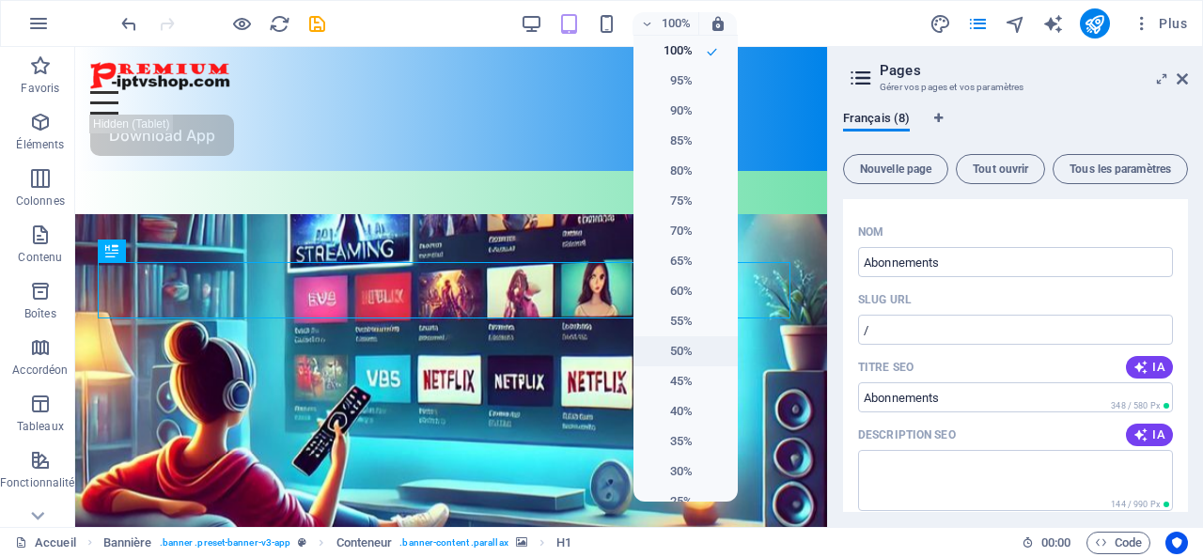
click at [686, 350] on h6 "50%" at bounding box center [669, 351] width 48 height 23
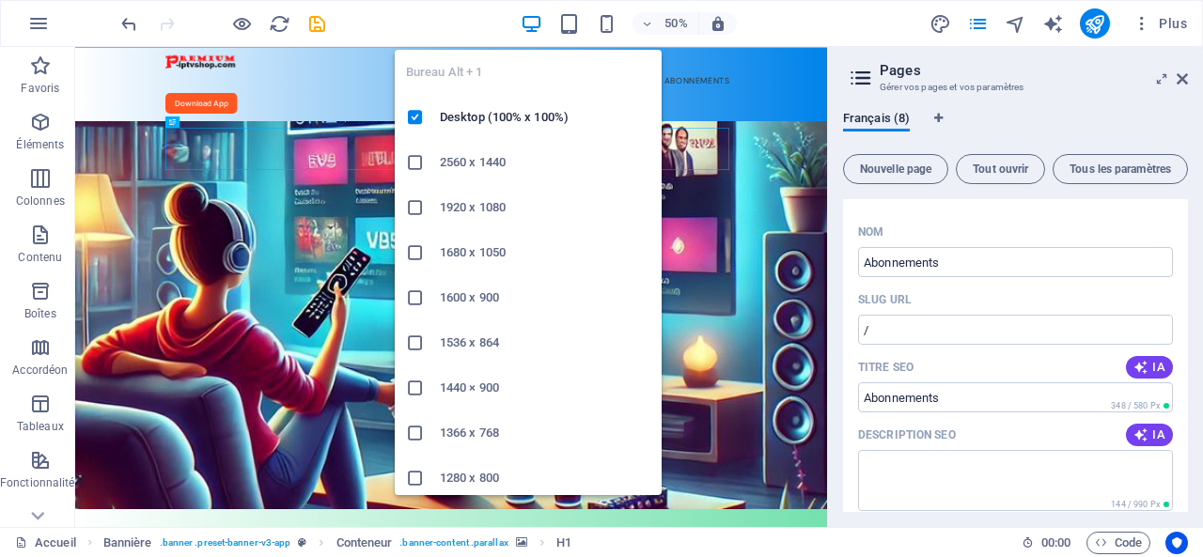
click at [539, 20] on icon "button" at bounding box center [532, 24] width 22 height 22
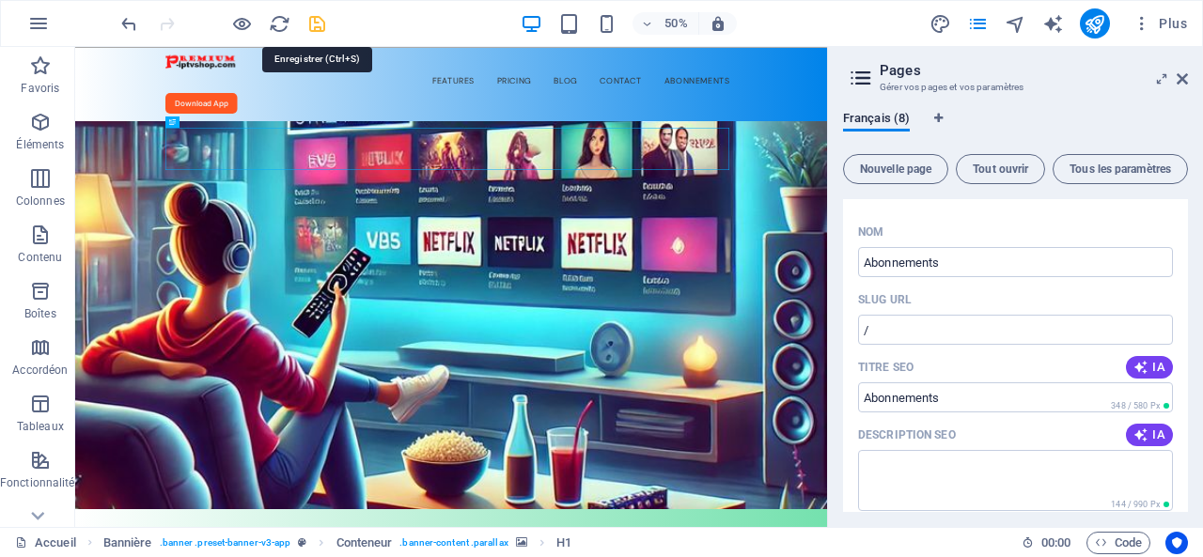
click at [314, 20] on icon "save" at bounding box center [317, 24] width 22 height 22
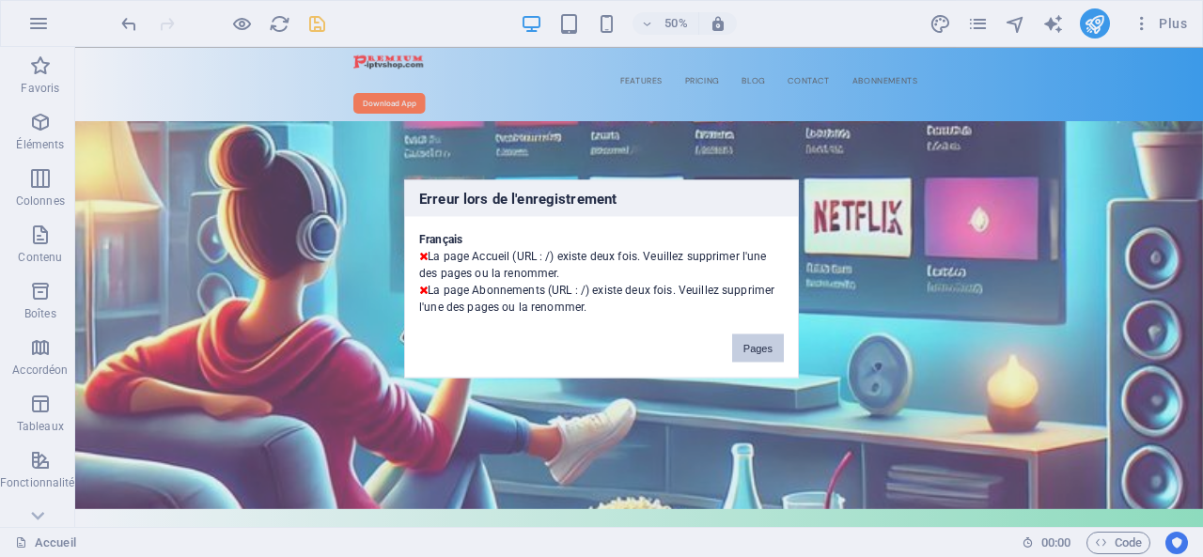
click at [757, 347] on button "Pages" at bounding box center [758, 348] width 52 height 28
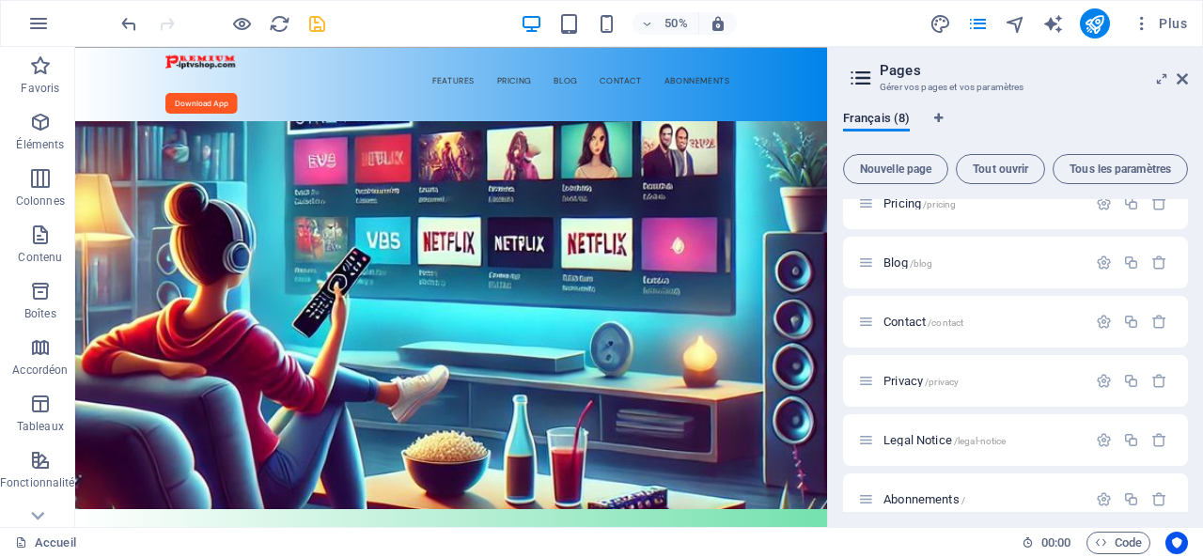
scroll to position [160, 0]
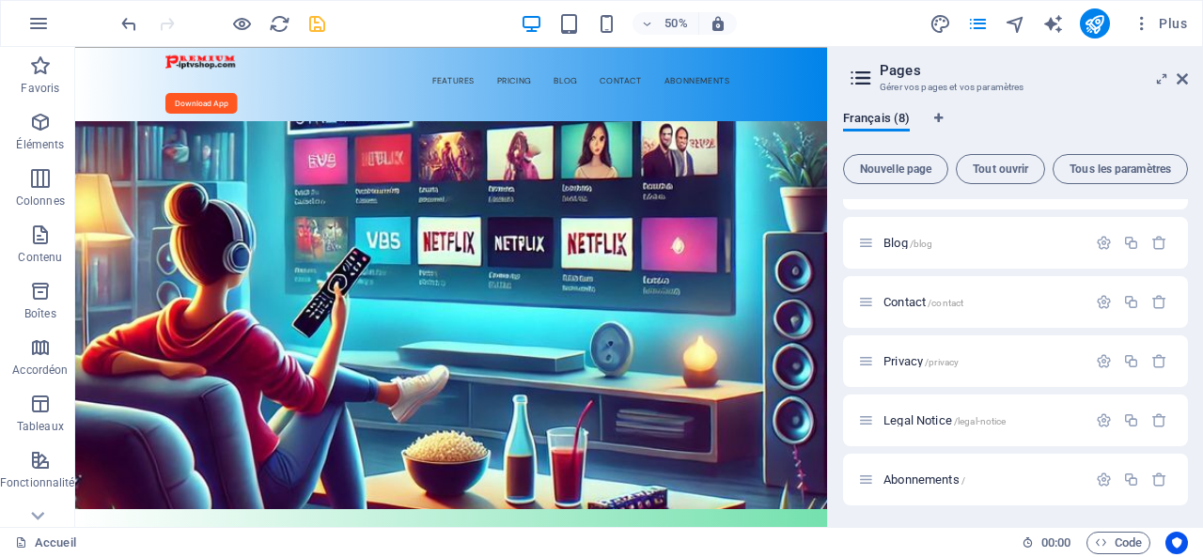
click at [861, 78] on icon at bounding box center [861, 78] width 28 height 26
click at [1004, 168] on span "Tout ouvrir" at bounding box center [1001, 169] width 72 height 11
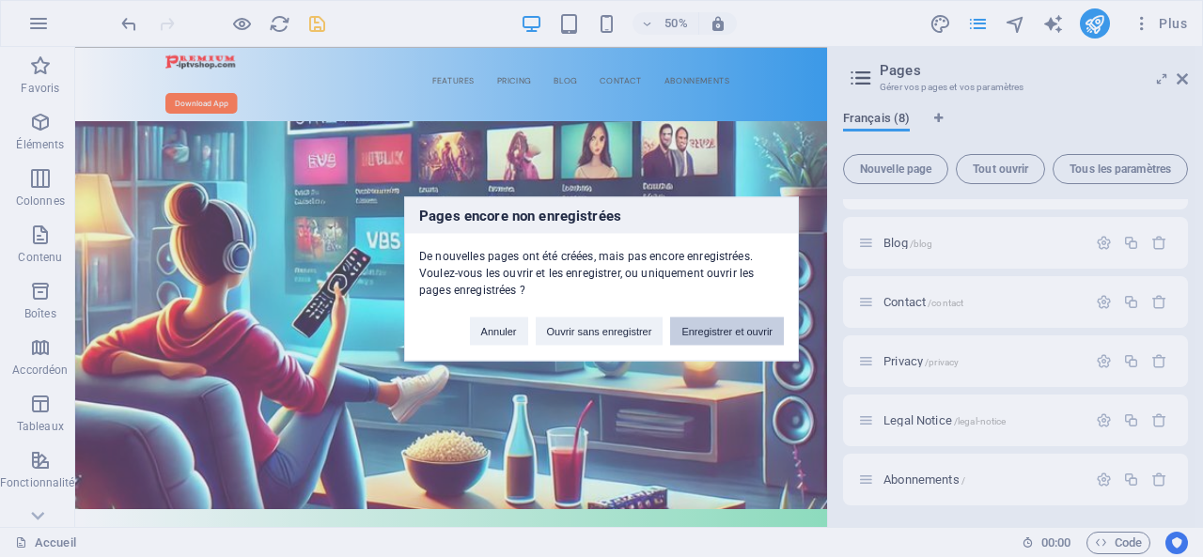
click at [741, 328] on button "Enregistrer et ouvrir" at bounding box center [727, 331] width 114 height 28
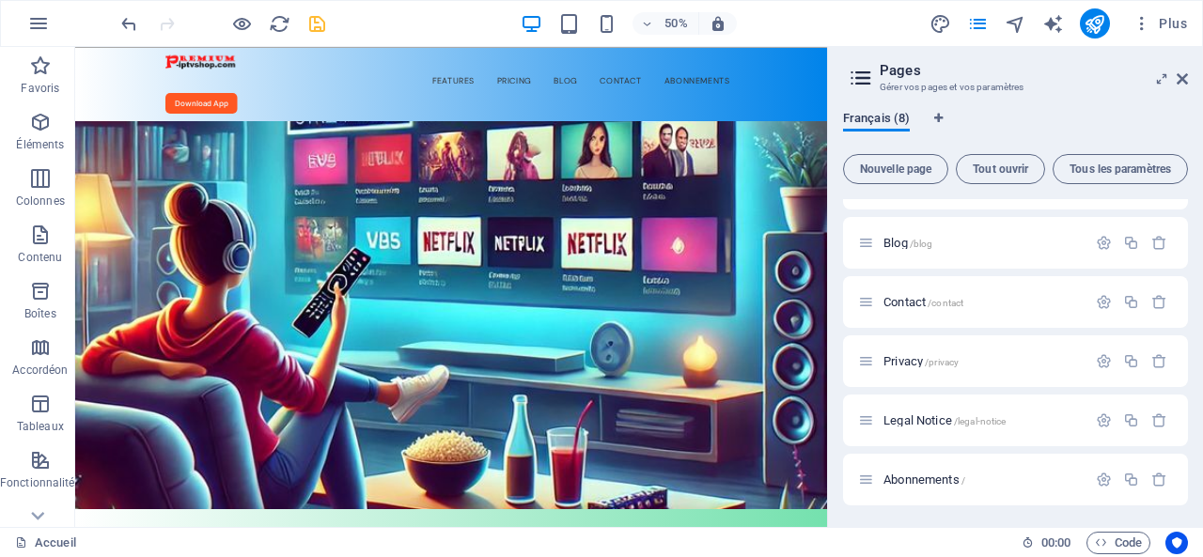
click at [872, 119] on span "Français (8)" at bounding box center [876, 120] width 67 height 26
click at [1102, 479] on icon "button" at bounding box center [1104, 480] width 16 height 16
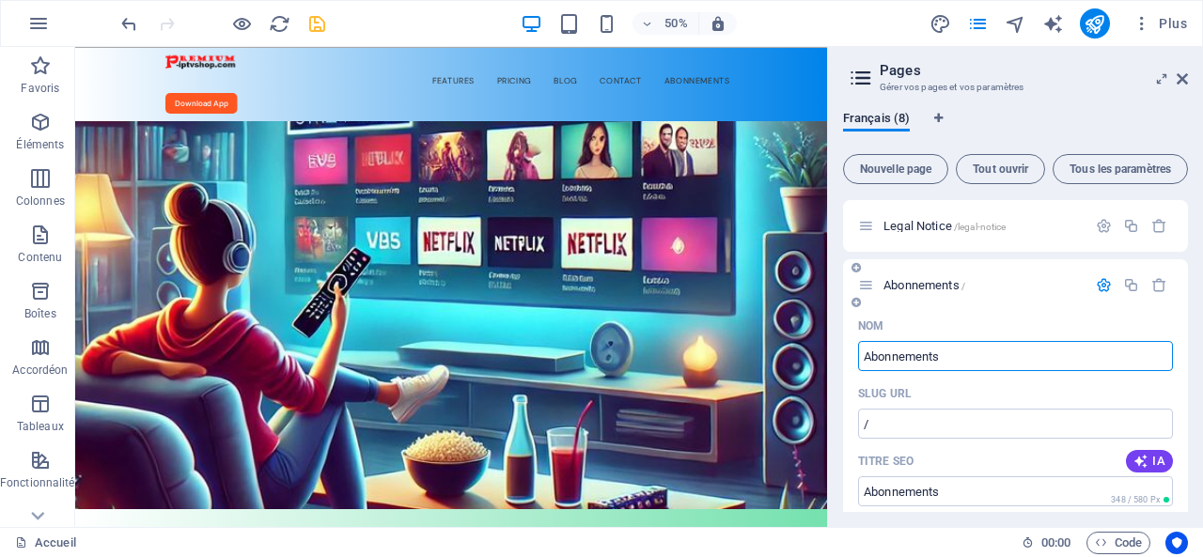
click at [959, 353] on input "Abonnements" at bounding box center [1015, 356] width 315 height 30
drag, startPoint x: 951, startPoint y: 352, endPoint x: 828, endPoint y: 353, distance: 123.2
click at [828, 353] on aside "Pages Gérer vos pages et vos paramètres Français (8) Nouvelle page Tout ouvrir …" at bounding box center [1015, 287] width 376 height 480
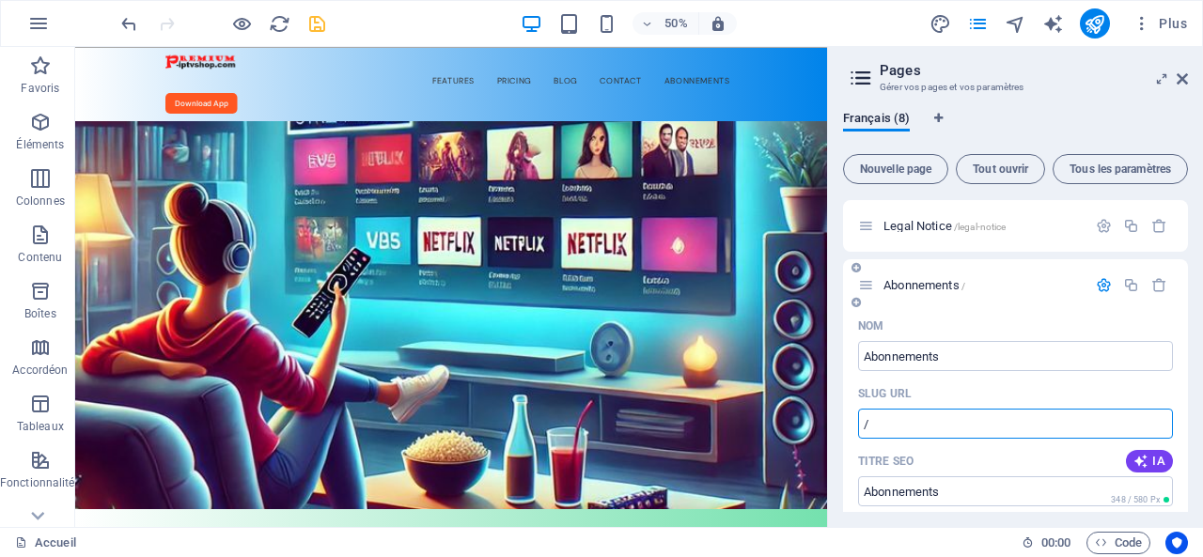
click at [901, 420] on input "/" at bounding box center [1015, 424] width 315 height 30
paste input "Abonnements"
click at [981, 424] on input "/Abonnements" at bounding box center [1015, 424] width 315 height 30
click at [901, 427] on input "/Abonnements" at bounding box center [1015, 424] width 315 height 30
drag, startPoint x: 961, startPoint y: 426, endPoint x: 871, endPoint y: 424, distance: 90.3
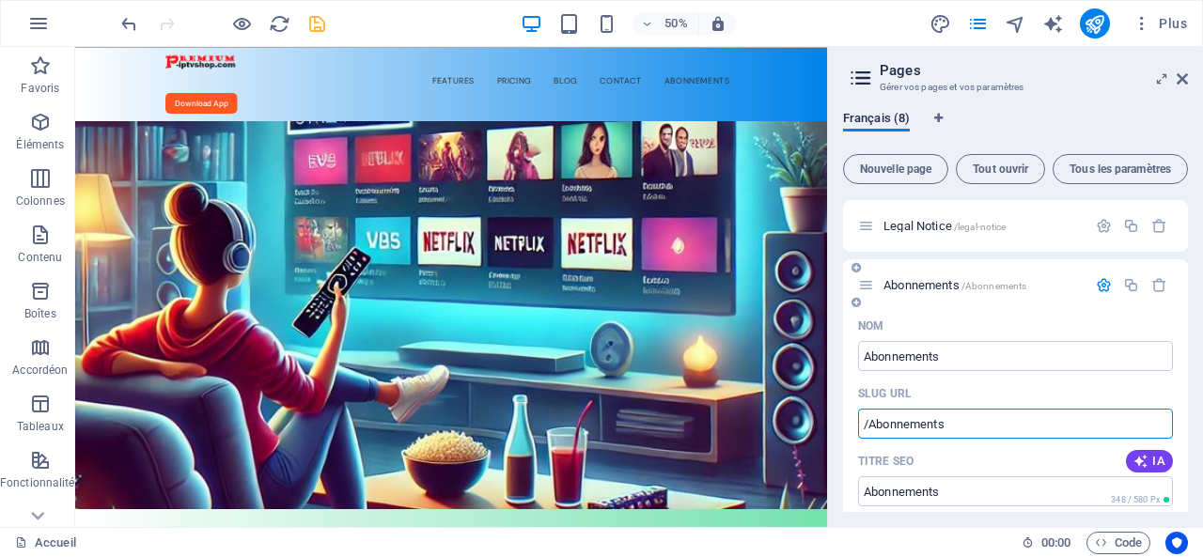
click at [871, 424] on input "/Abonnements" at bounding box center [1015, 424] width 315 height 30
type input "/premium-iptv"
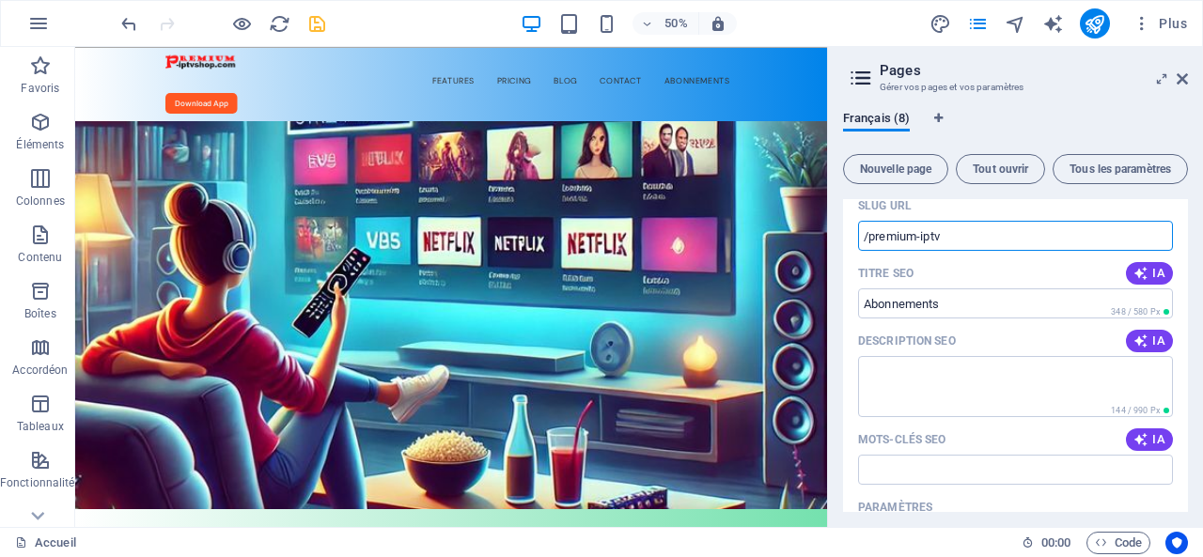
scroll to position [448, 0]
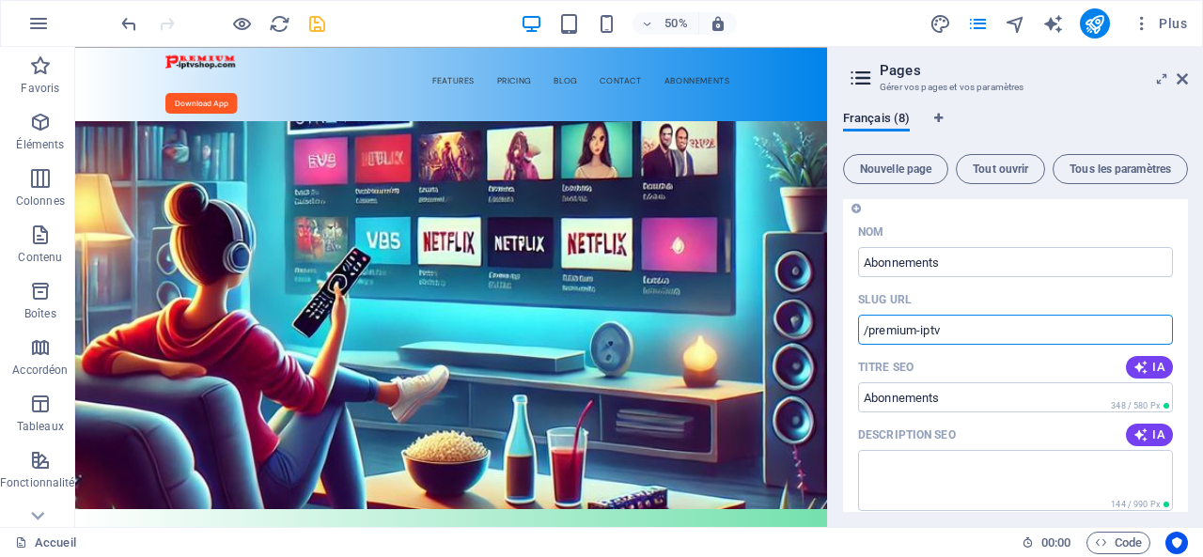
drag, startPoint x: 961, startPoint y: 327, endPoint x: 843, endPoint y: 328, distance: 117.5
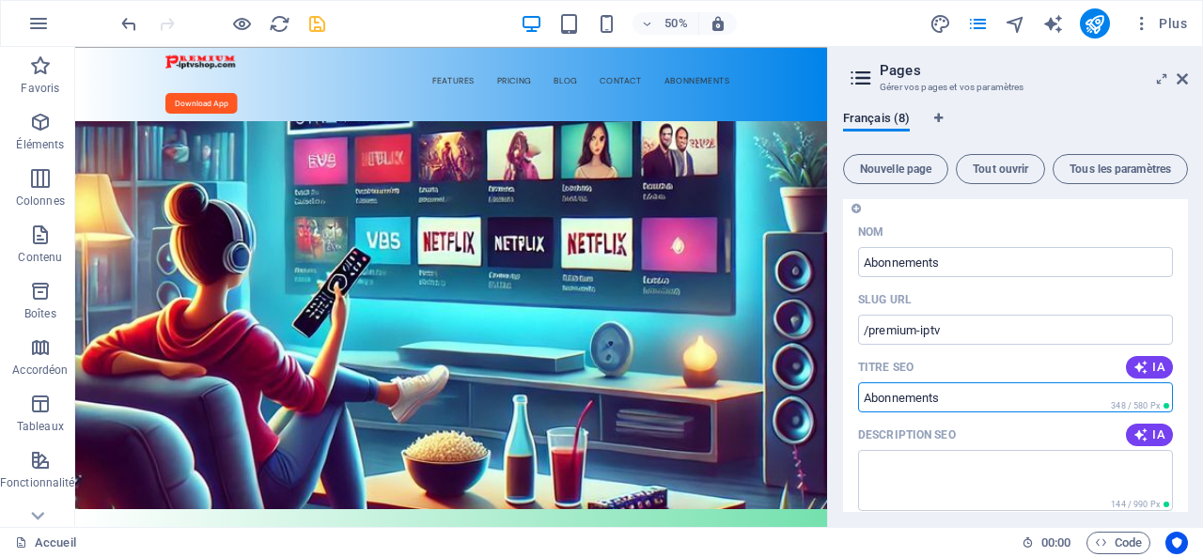
click at [965, 393] on input "Titre SEO" at bounding box center [1015, 398] width 315 height 30
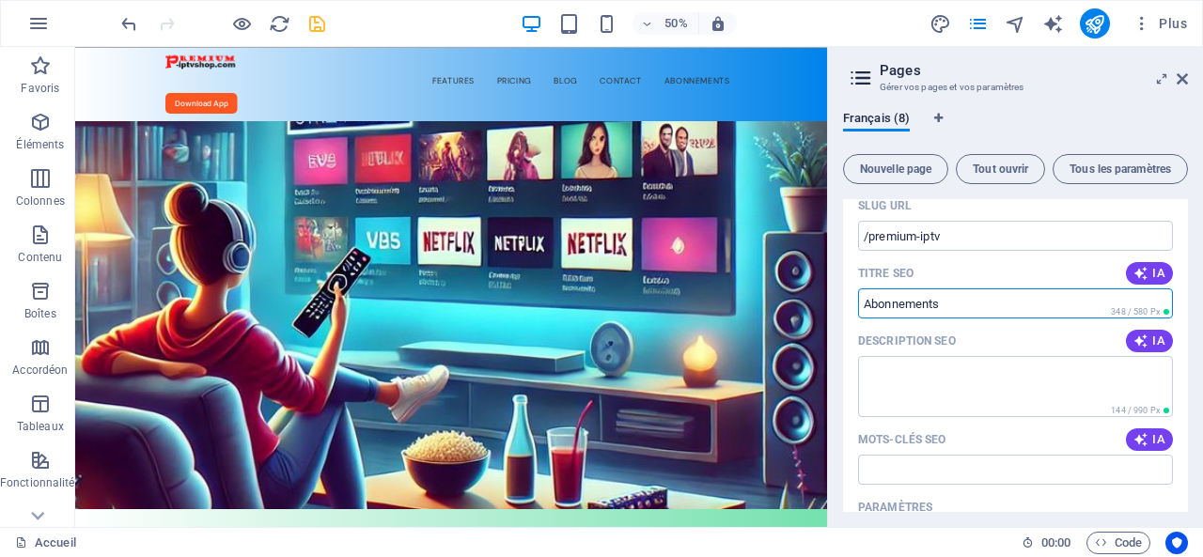
click at [996, 298] on input "Titre SEO" at bounding box center [1015, 304] width 315 height 30
click at [995, 301] on input "Titre SEO" at bounding box center [1015, 304] width 315 height 30
click at [1153, 270] on span "IA" at bounding box center [1150, 273] width 32 height 15
type input "Conditions Légales - Premium IPTV"
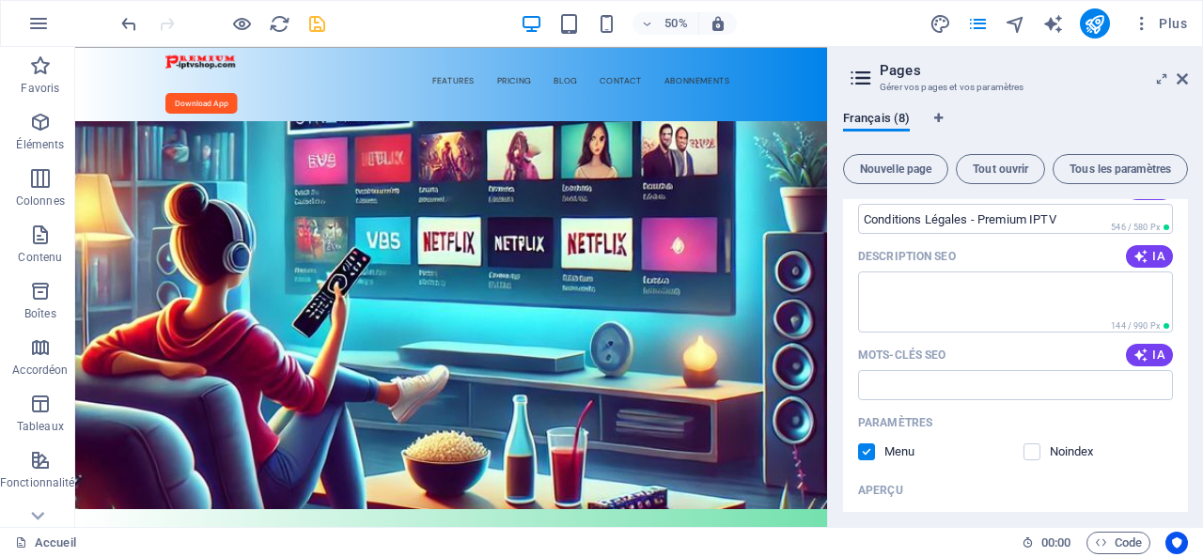
scroll to position [604, 0]
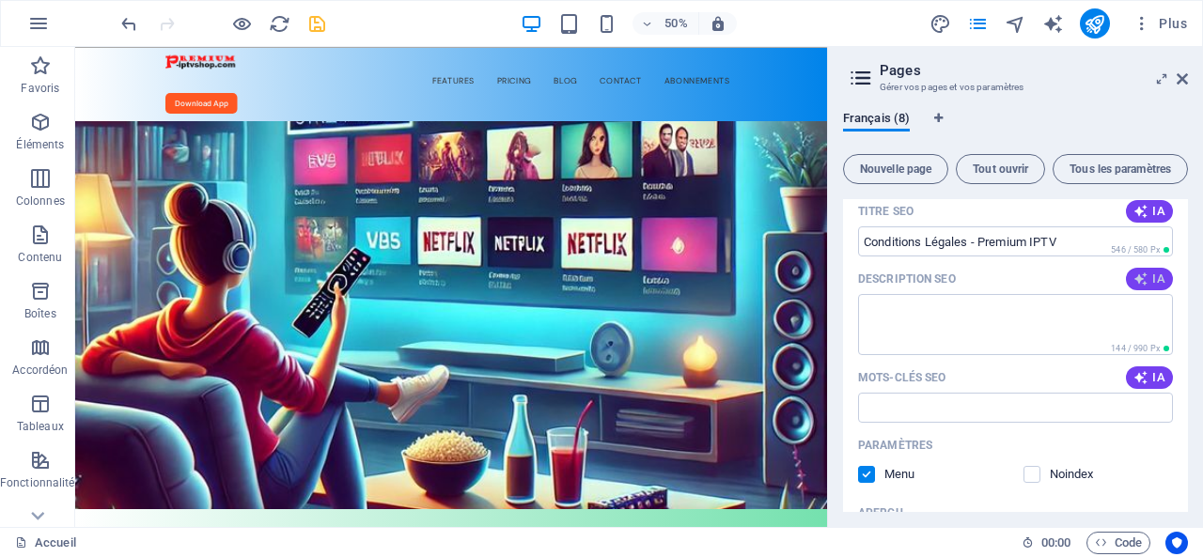
click at [1146, 280] on span "IA" at bounding box center [1150, 279] width 32 height 15
type textarea "Découvrez nos services IPTV premium à seulement 84,99 $. Profitez dune expérien…"
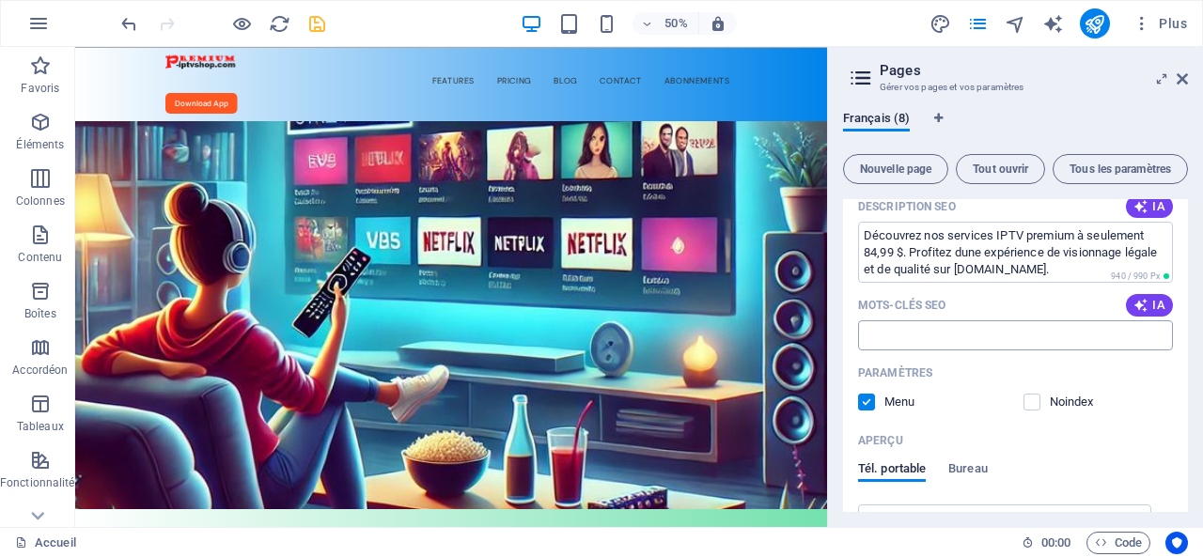
scroll to position [698, 0]
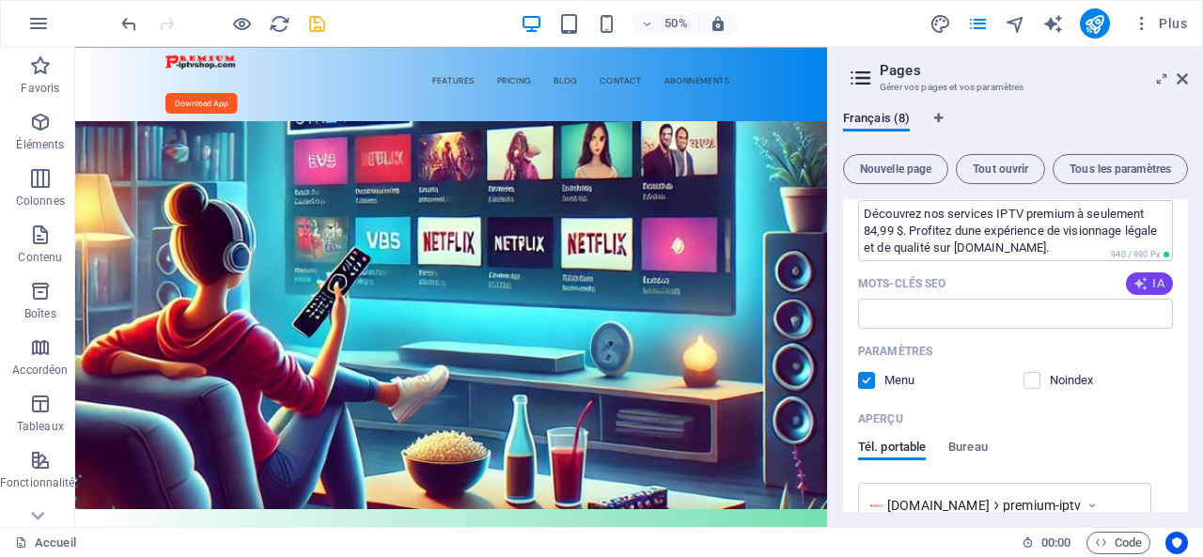
click at [1145, 284] on icon "button" at bounding box center [1141, 283] width 15 height 15
type input "avis légal, politique de confidentialité, premium IPTV, boutique IPTV, services…"
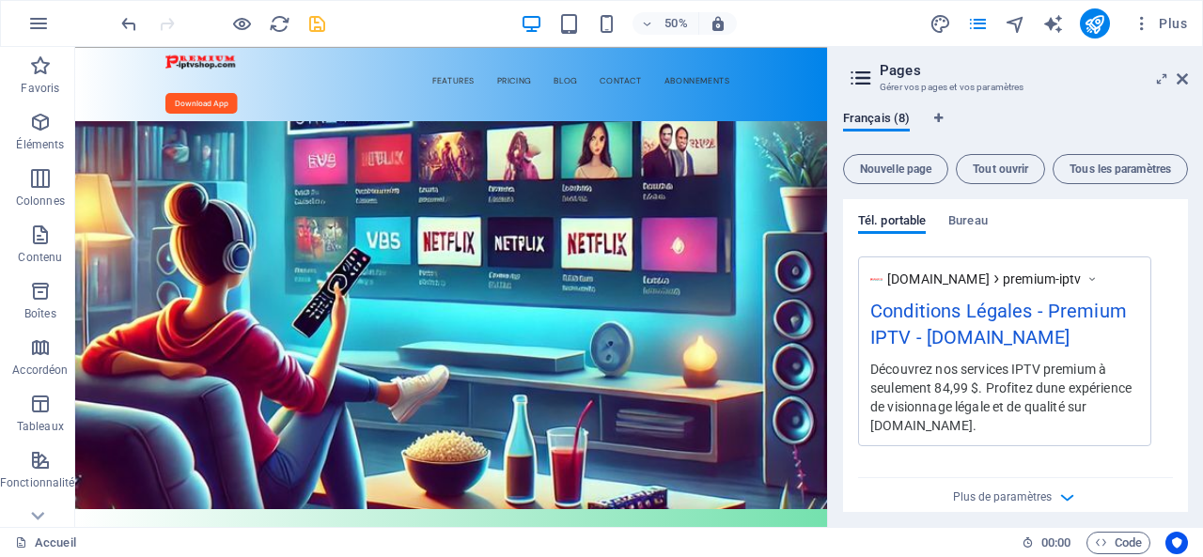
scroll to position [943, 0]
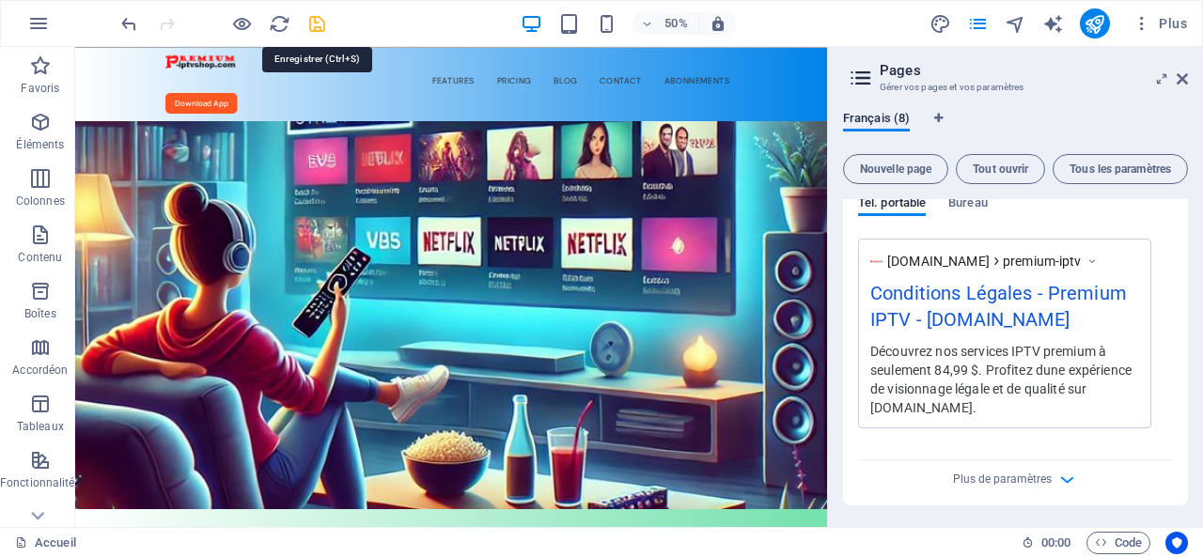
click at [311, 20] on icon "save" at bounding box center [317, 24] width 22 height 22
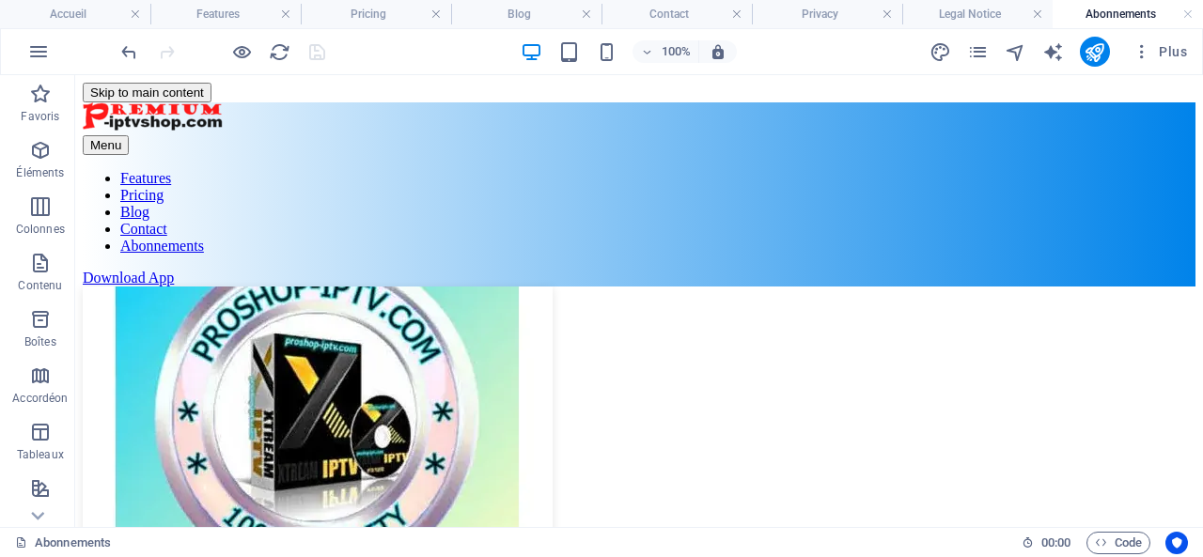
scroll to position [0, 0]
click at [1107, 10] on h4 "Abonnements" at bounding box center [1128, 14] width 150 height 21
click at [1110, 7] on h4 "Abonnements" at bounding box center [1128, 14] width 150 height 21
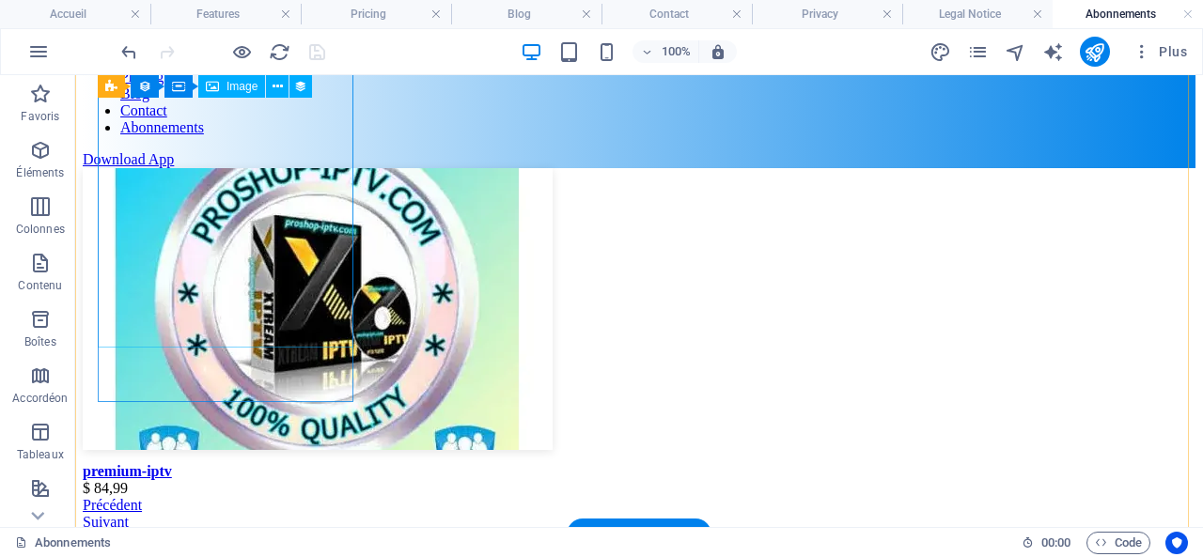
scroll to position [94, 0]
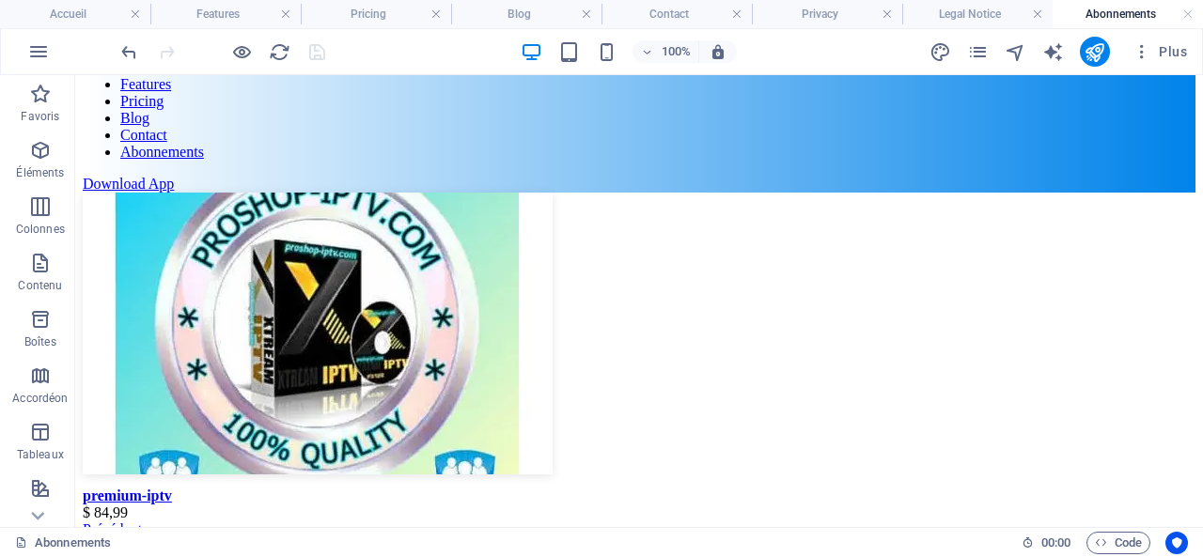
click at [1111, 13] on h4 "Abonnements" at bounding box center [1128, 14] width 150 height 21
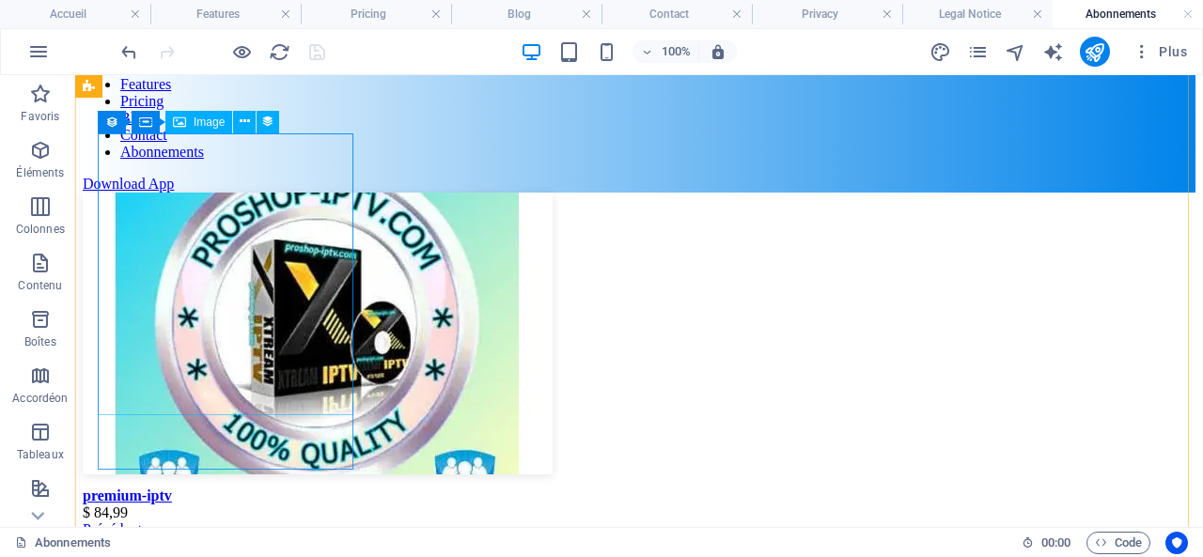
click at [248, 270] on figure at bounding box center [639, 336] width 1113 height 286
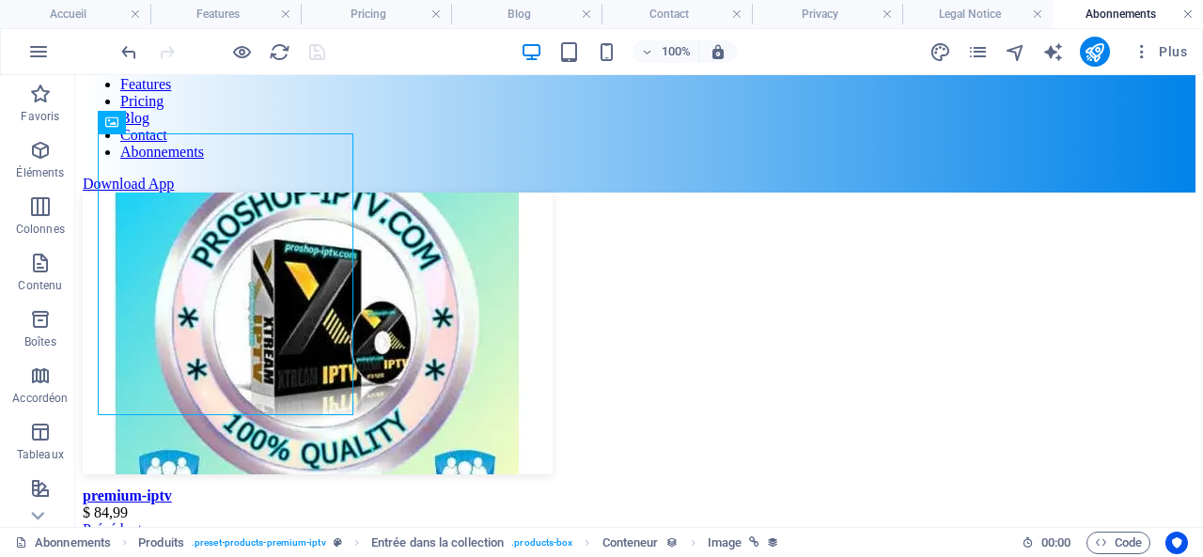
click at [1186, 12] on link at bounding box center [1188, 15] width 11 height 18
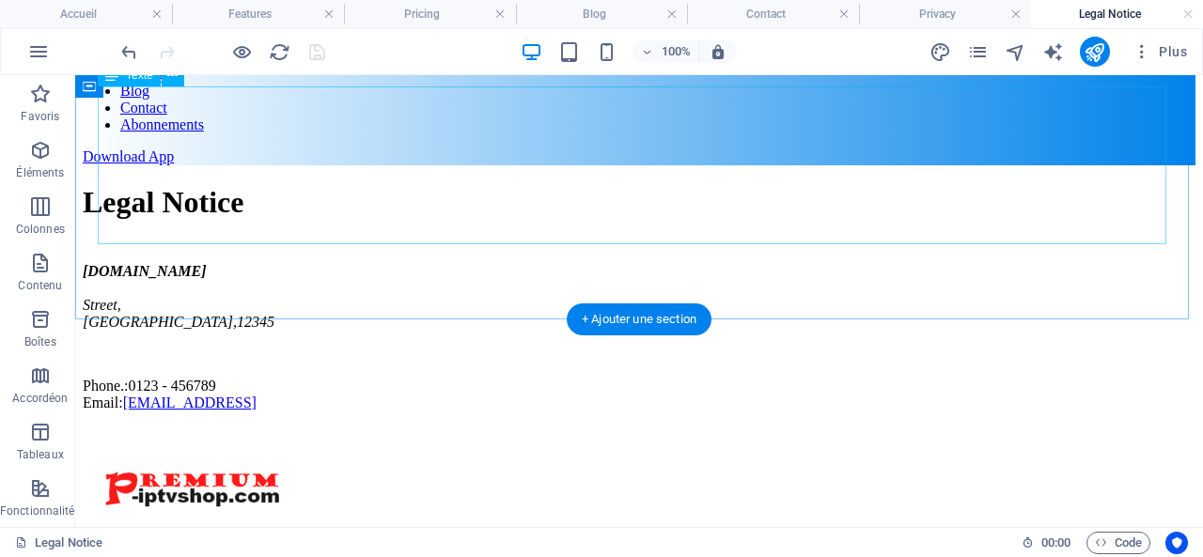
scroll to position [0, 0]
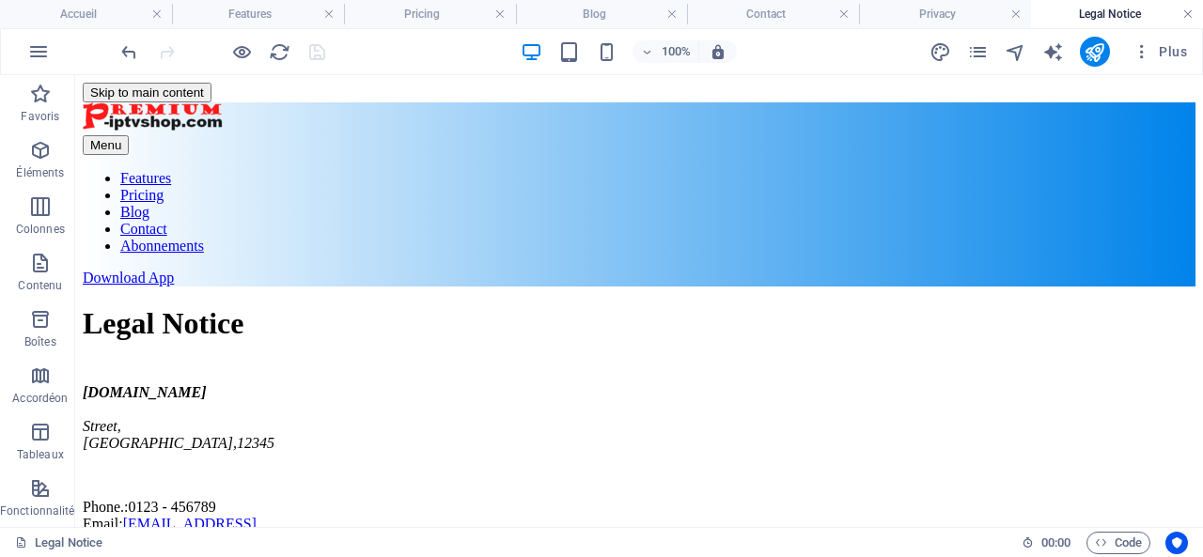
click at [1186, 13] on link at bounding box center [1188, 15] width 11 height 18
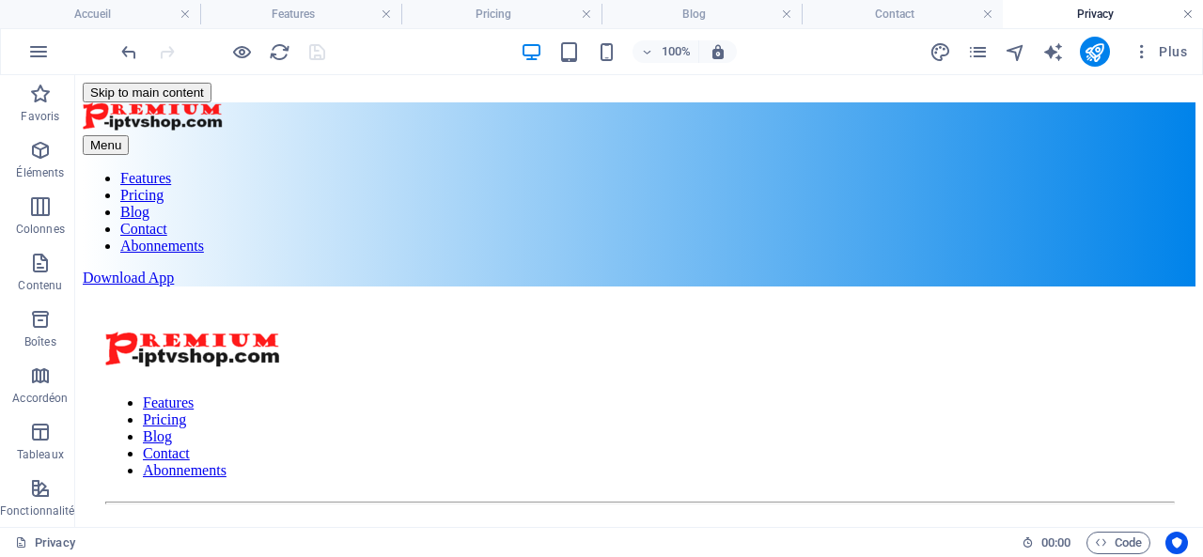
click at [1191, 14] on link at bounding box center [1188, 15] width 11 height 18
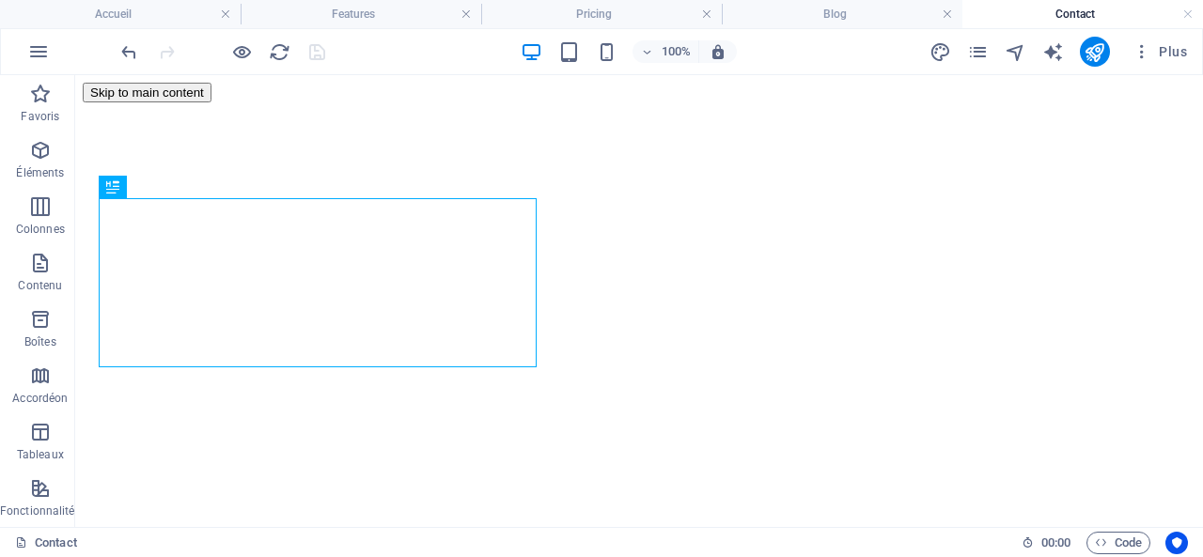
click at [1191, 14] on link at bounding box center [1188, 15] width 11 height 18
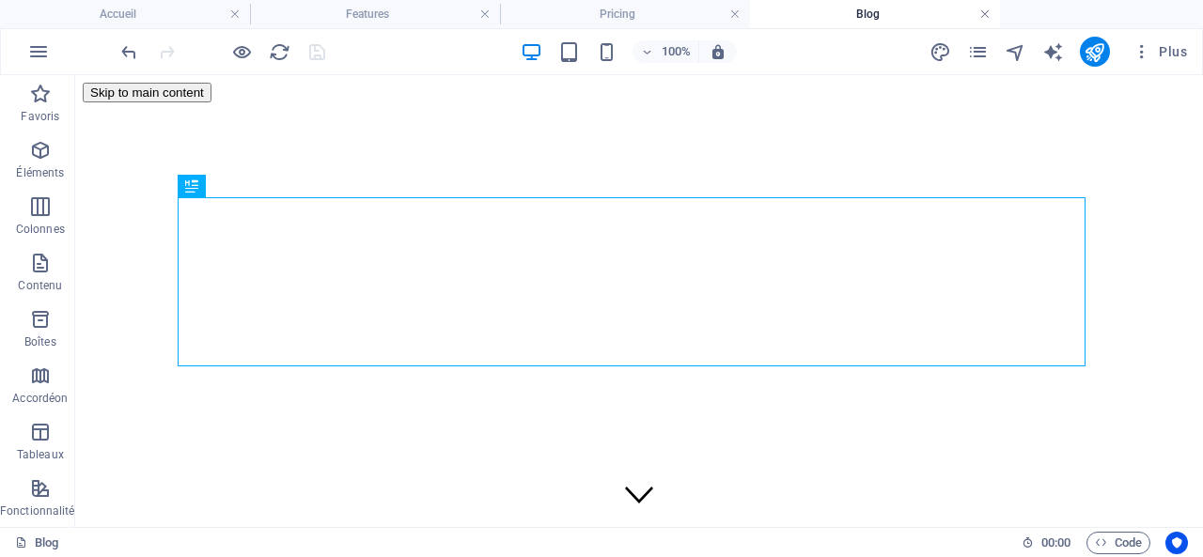
click at [986, 12] on link at bounding box center [985, 15] width 11 height 18
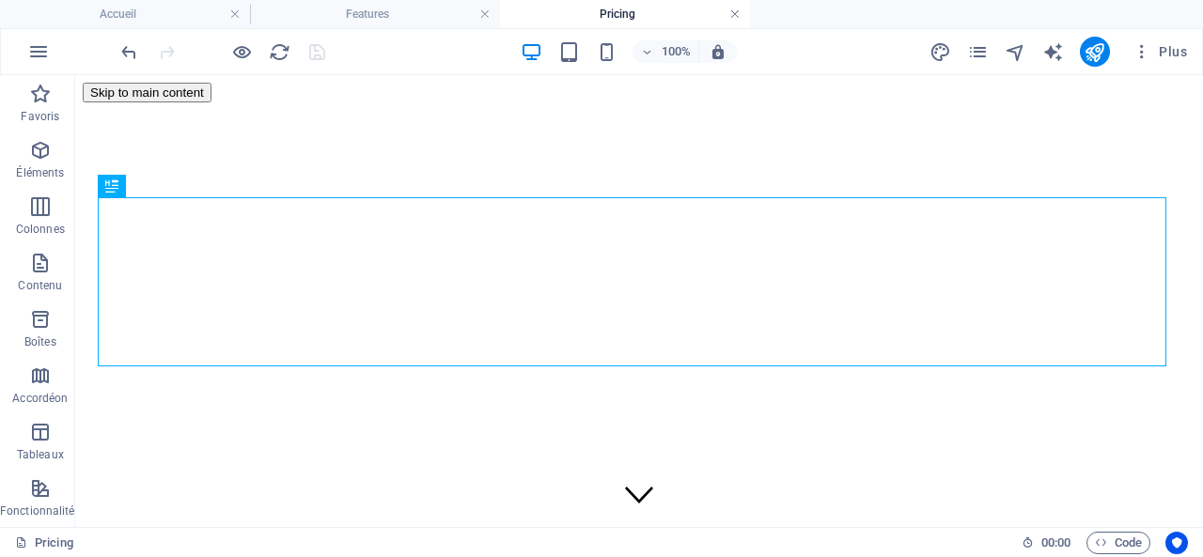
click at [737, 14] on link at bounding box center [735, 15] width 11 height 18
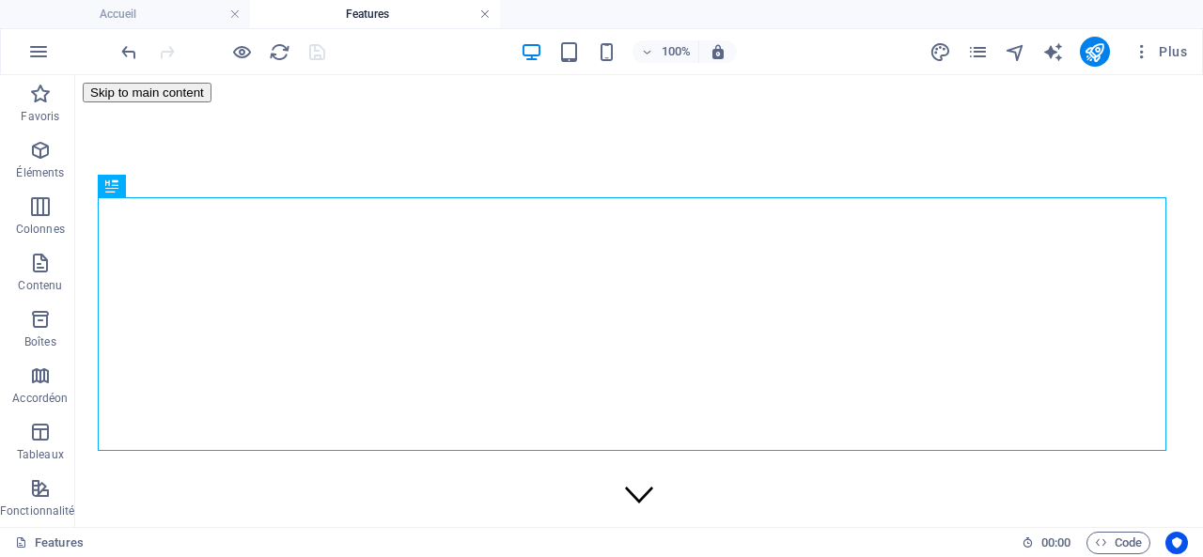
click at [485, 10] on link at bounding box center [484, 15] width 11 height 18
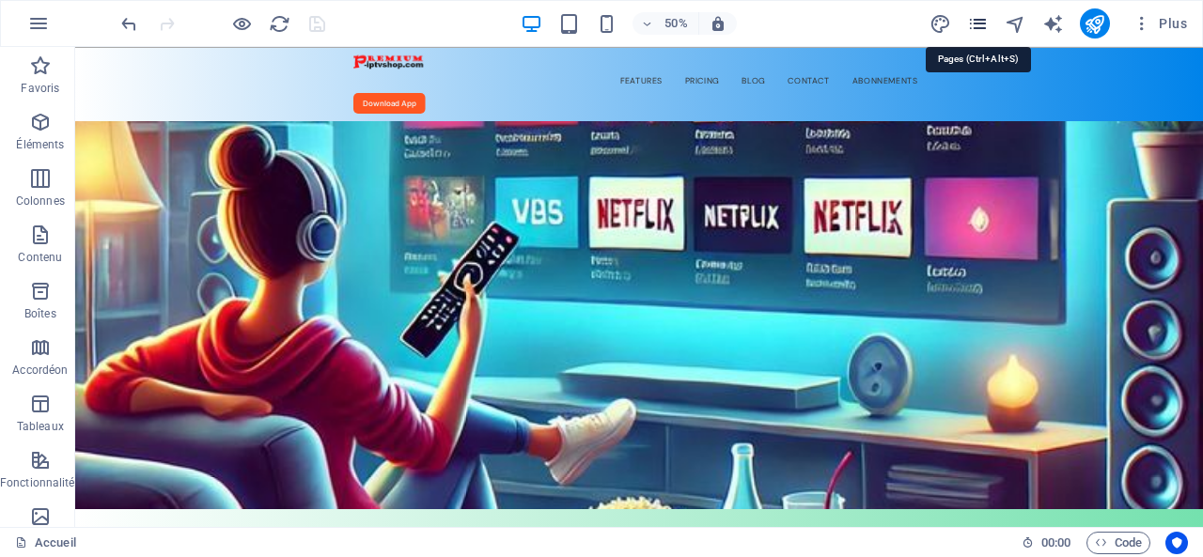
click at [981, 20] on icon "pages" at bounding box center [978, 24] width 22 height 22
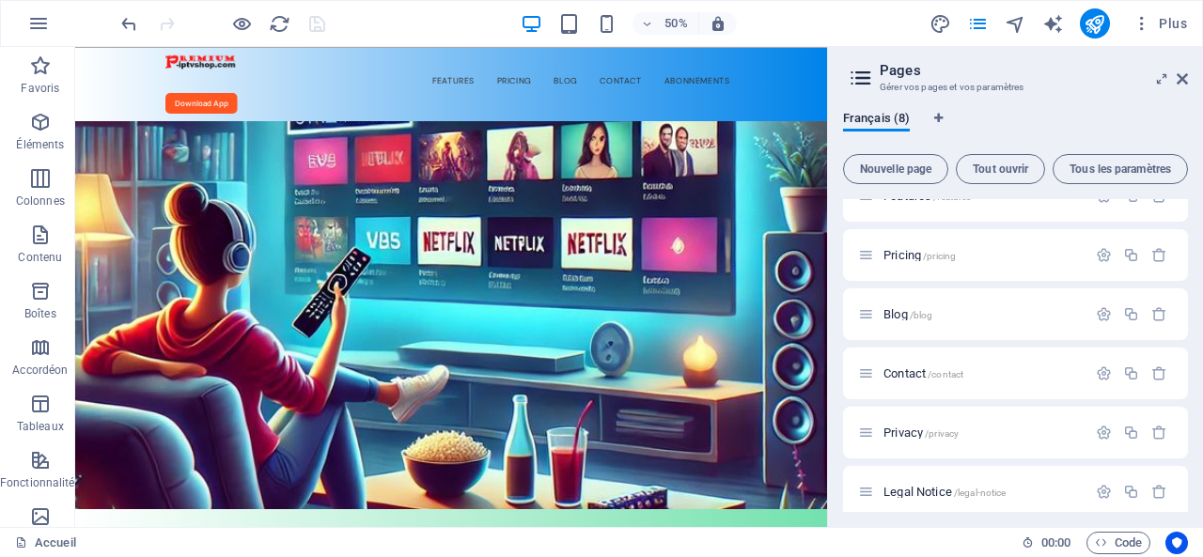
scroll to position [160, 0]
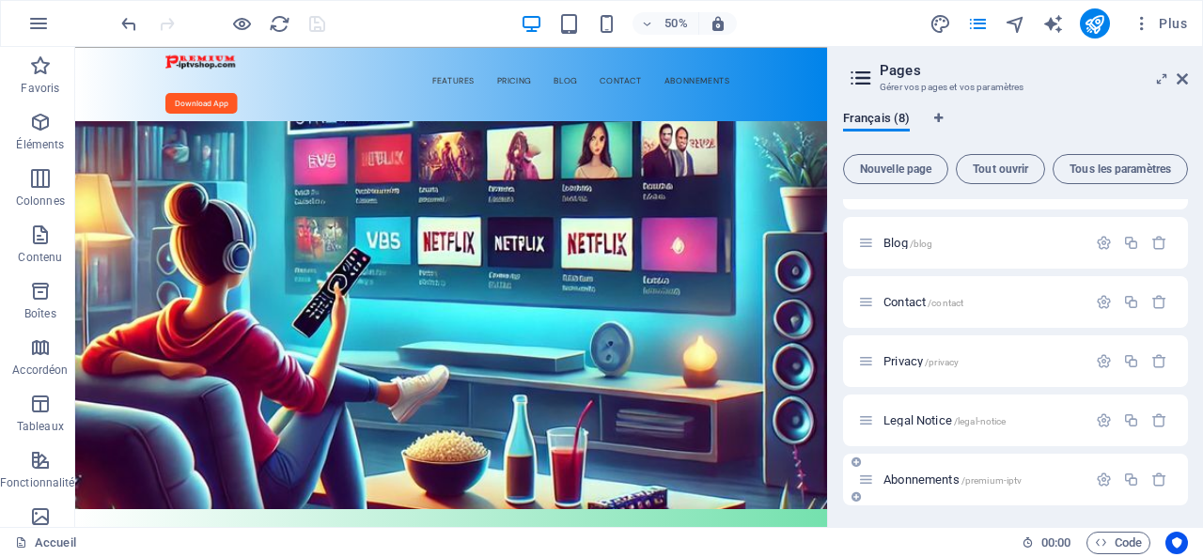
click at [920, 477] on span "Abonnements /premium-iptv" at bounding box center [953, 480] width 138 height 14
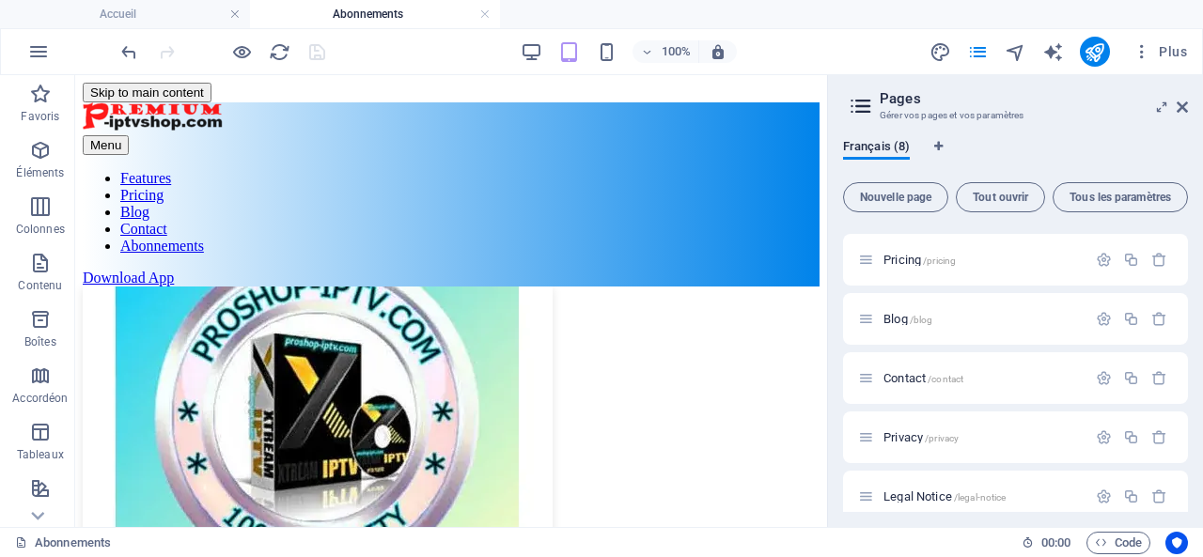
scroll to position [0, 0]
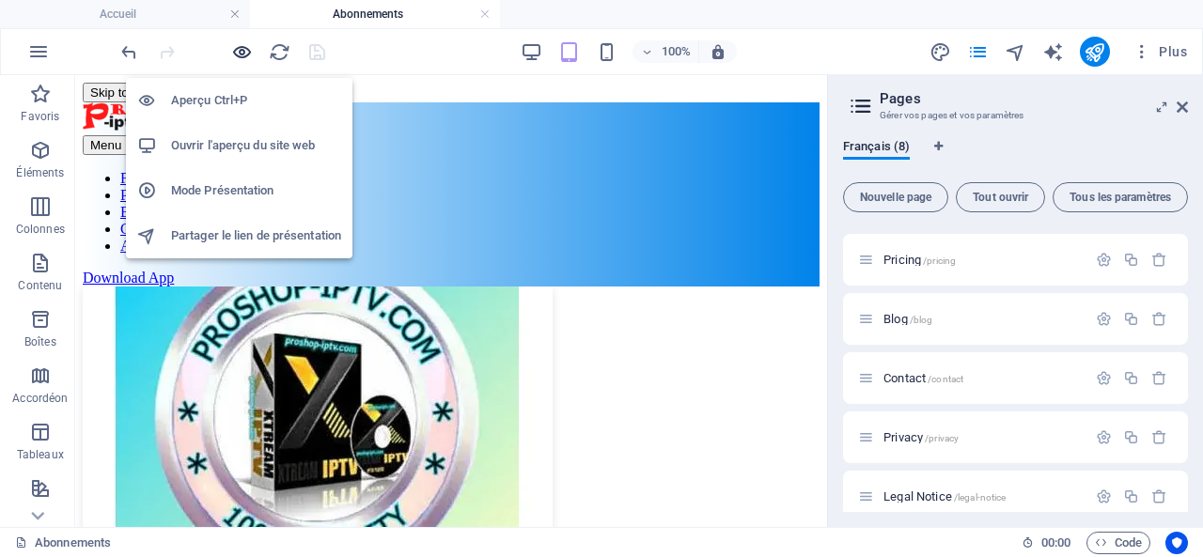
click at [245, 47] on icon "button" at bounding box center [242, 52] width 22 height 22
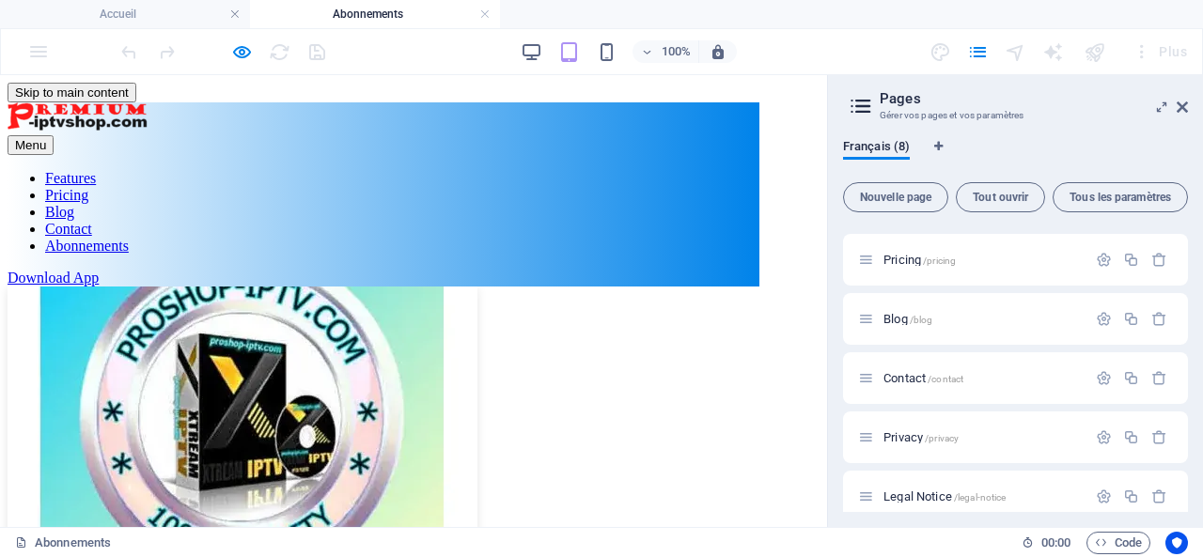
click at [254, 330] on img at bounding box center [243, 428] width 470 height 282
click at [938, 144] on icon "Onglets langues" at bounding box center [938, 146] width 8 height 11
select select "50"
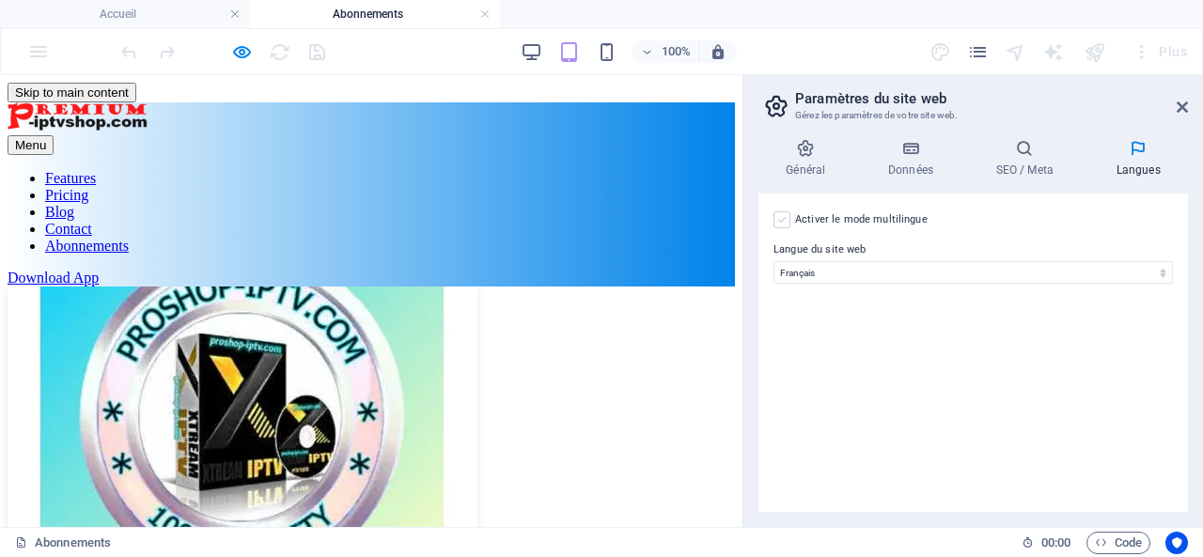
click at [785, 219] on label at bounding box center [782, 220] width 17 height 17
click at [0, 0] on input "Activer le mode multilingue Pour désactiver plusieurs langues, supprimez-les ju…" at bounding box center [0, 0] width 0 height 0
select select
click at [785, 219] on label at bounding box center [782, 220] width 17 height 17
click at [0, 0] on input "Activer le mode multilingue Pour désactiver plusieurs langues, supprimez-les ju…" at bounding box center [0, 0] width 0 height 0
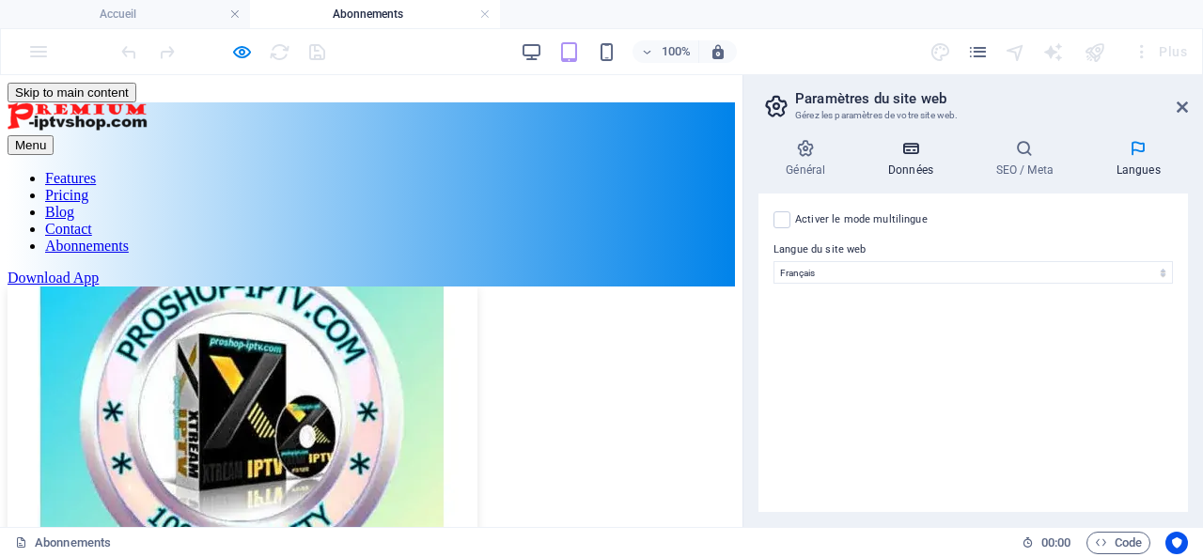
click at [910, 153] on icon at bounding box center [911, 148] width 101 height 19
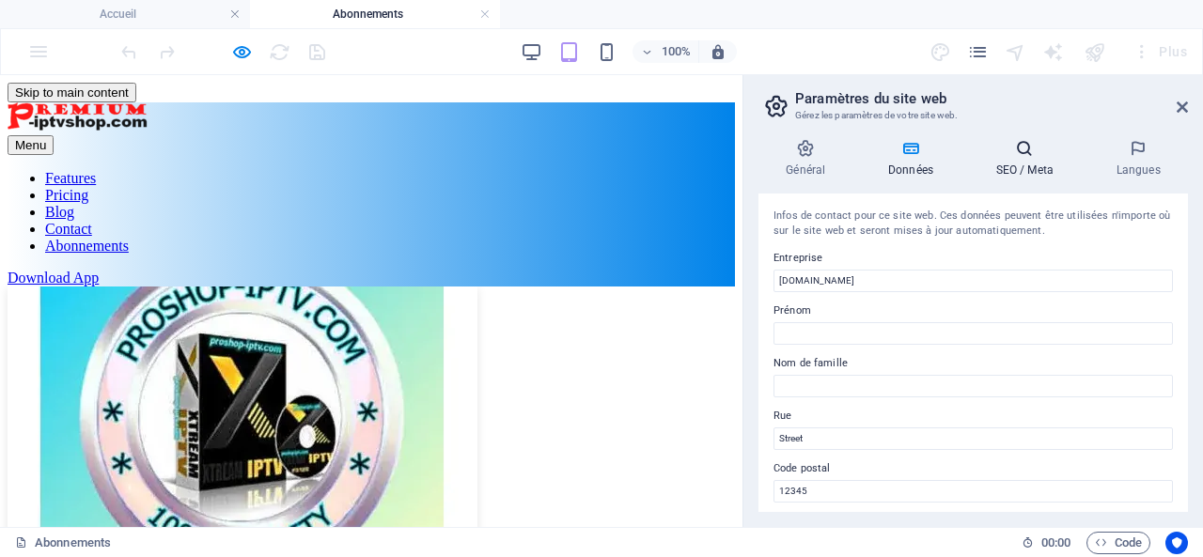
click at [1038, 153] on icon at bounding box center [1024, 148] width 113 height 19
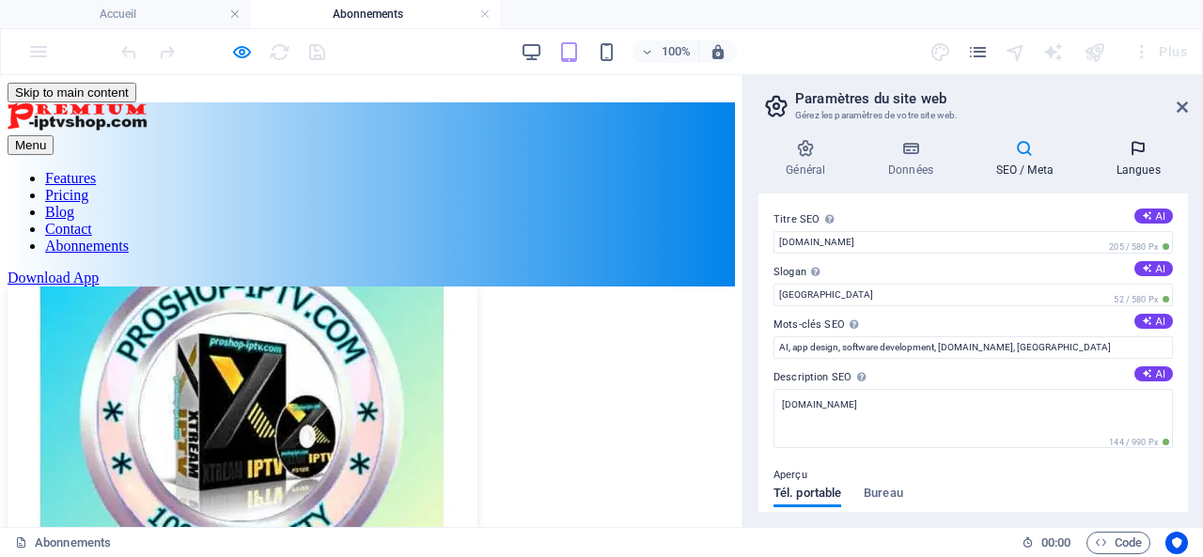
click at [1137, 158] on h4 "Langues" at bounding box center [1139, 158] width 100 height 39
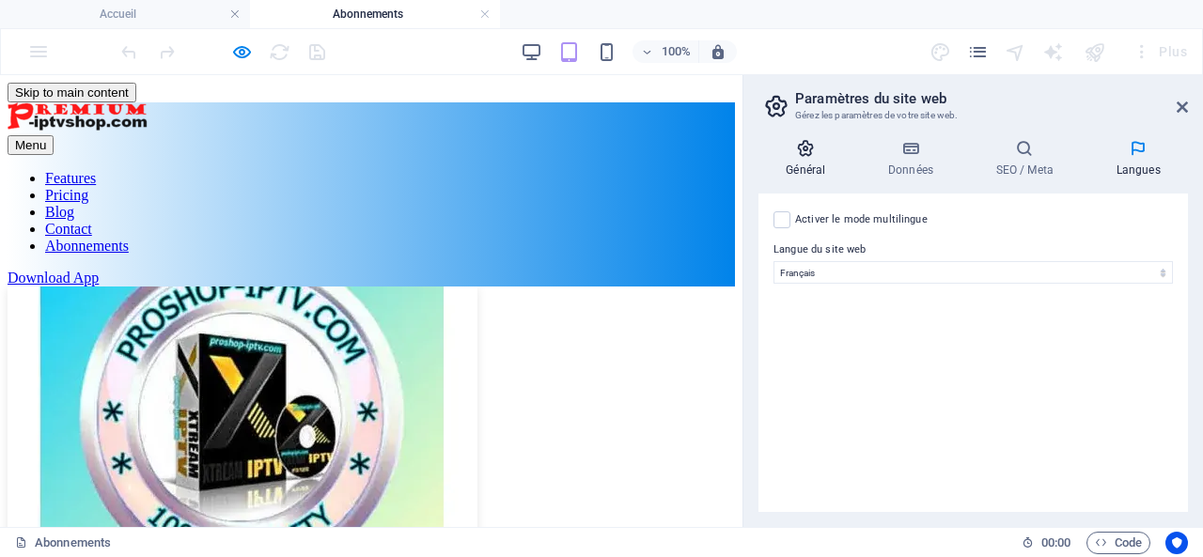
click at [811, 151] on icon at bounding box center [806, 148] width 95 height 19
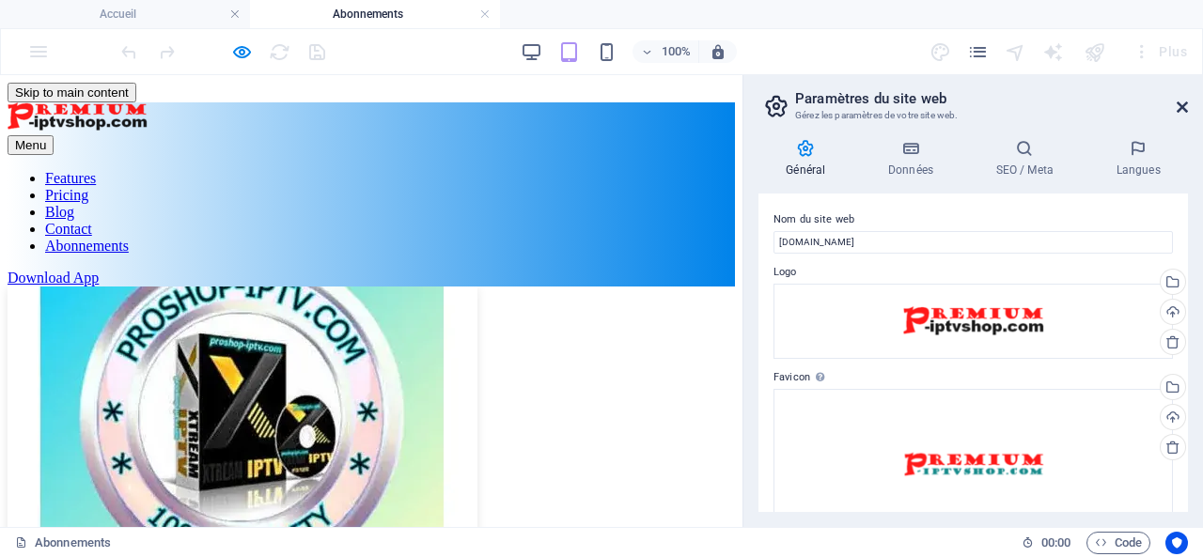
drag, startPoint x: 1184, startPoint y: 101, endPoint x: 1185, endPoint y: 25, distance: 75.2
click at [1184, 101] on icon at bounding box center [1182, 107] width 11 height 15
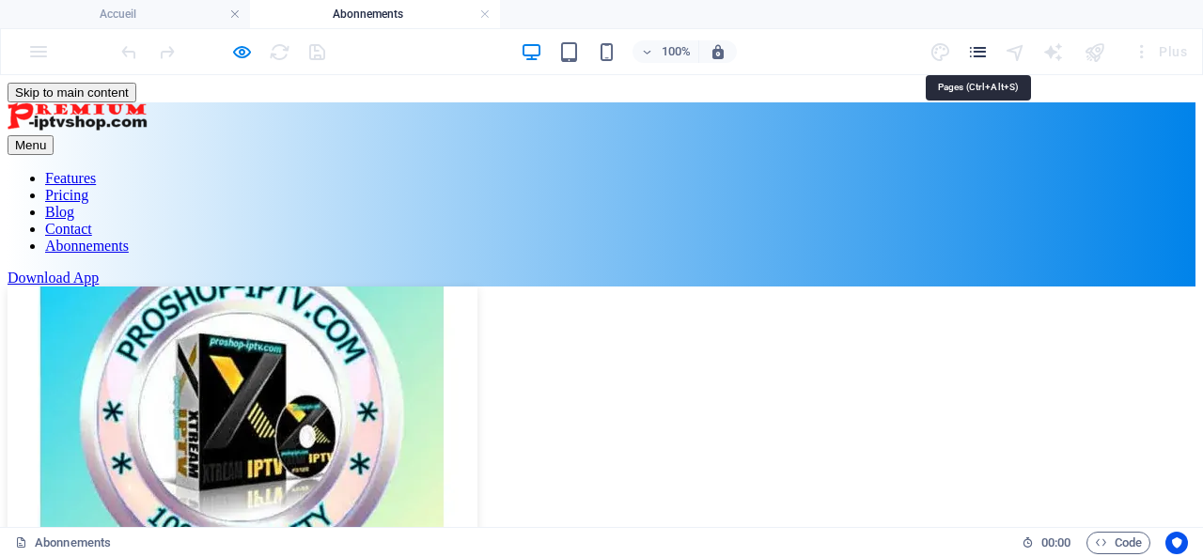
click at [981, 49] on icon "pages" at bounding box center [978, 52] width 22 height 22
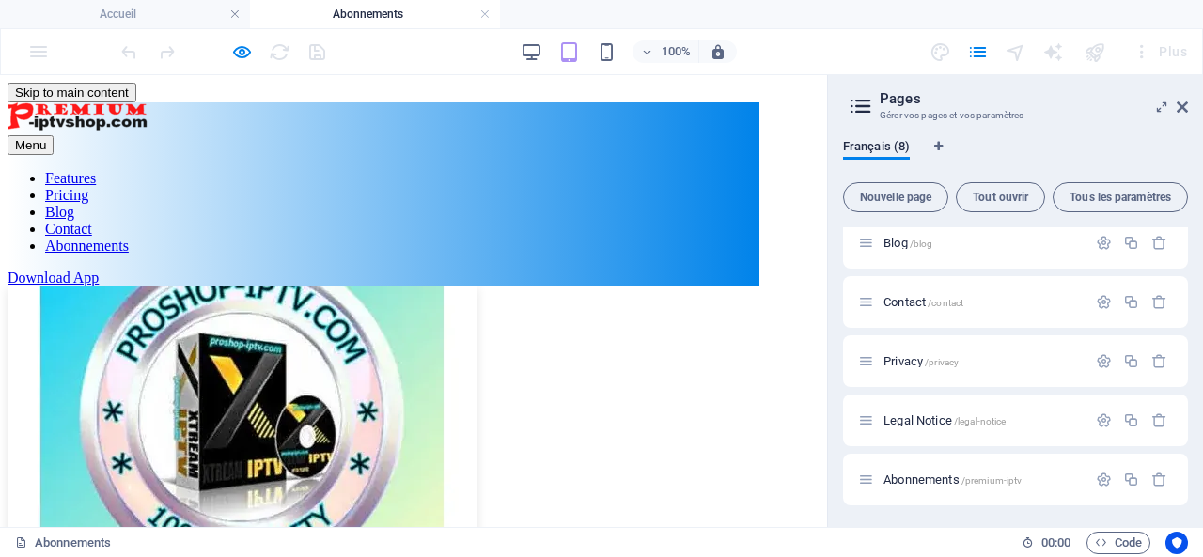
scroll to position [188, 0]
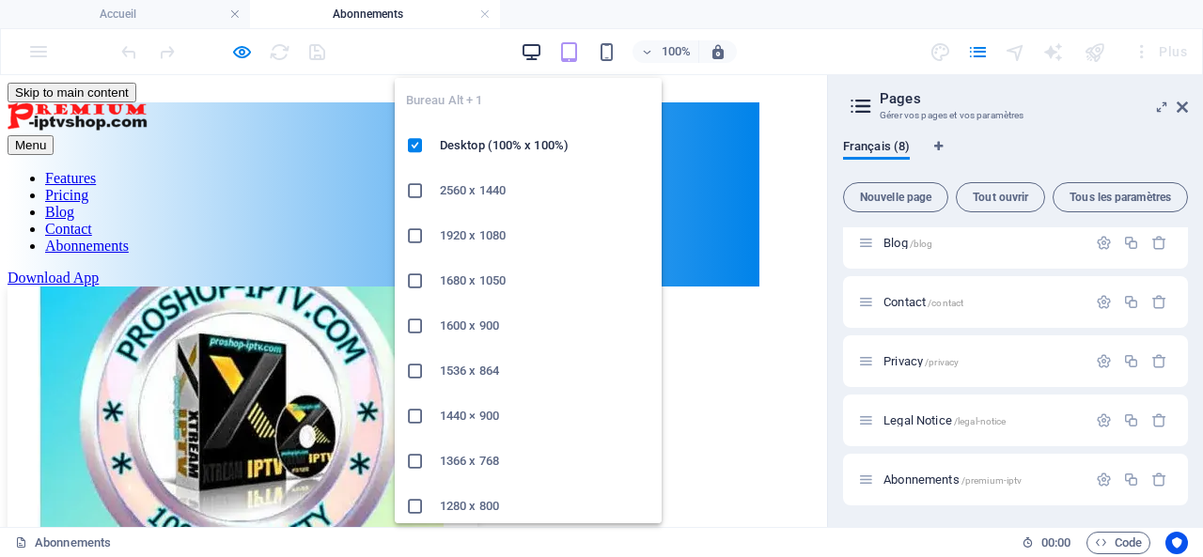
click at [529, 47] on icon "button" at bounding box center [532, 52] width 22 height 22
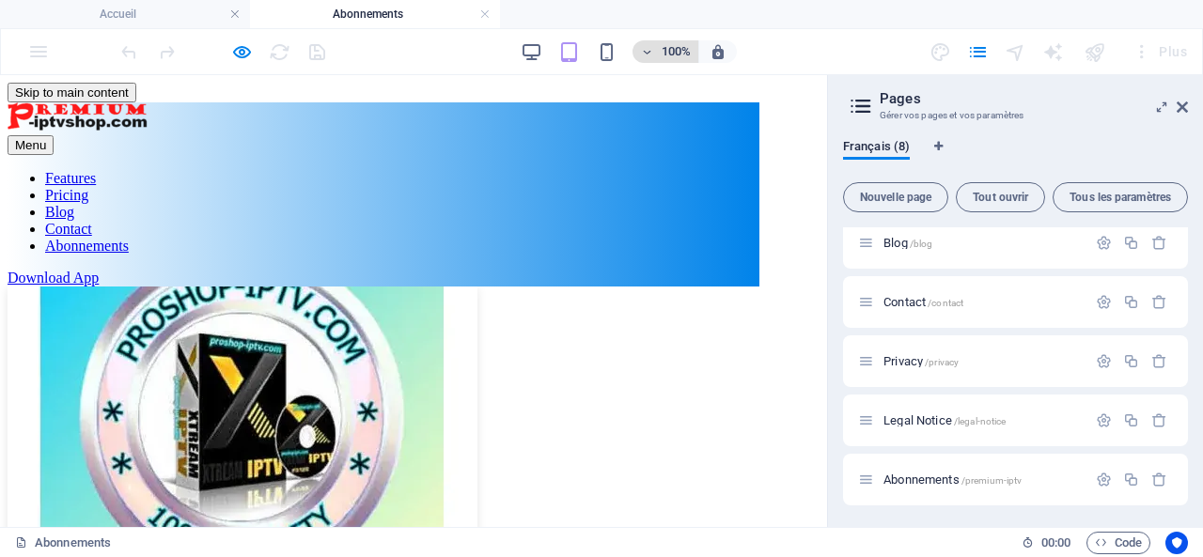
click at [675, 48] on h6 "100%" at bounding box center [676, 51] width 30 height 23
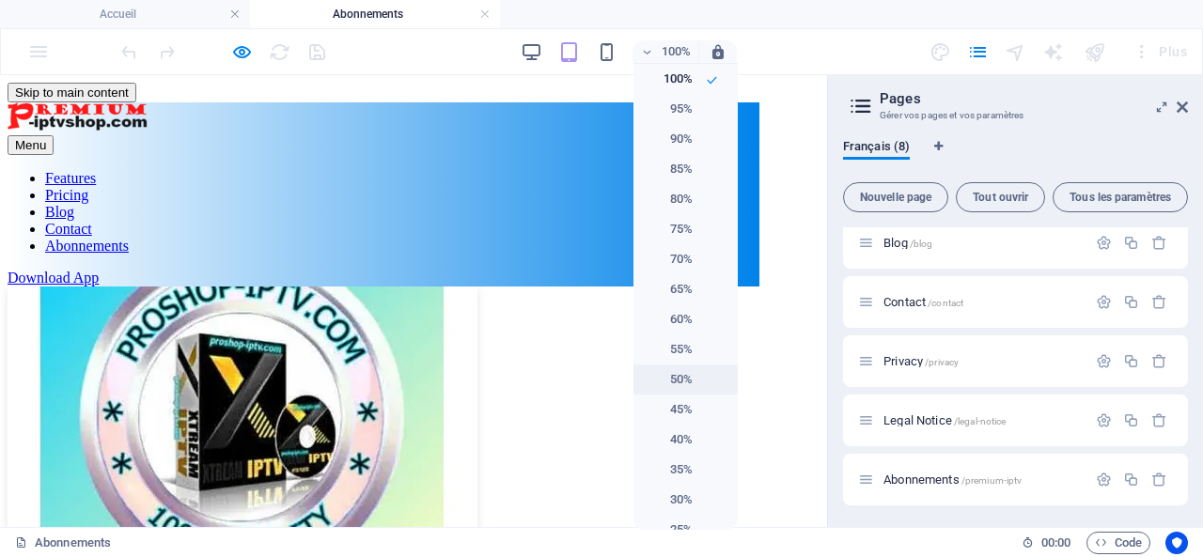
click at [677, 379] on h6 "50%" at bounding box center [669, 380] width 48 height 23
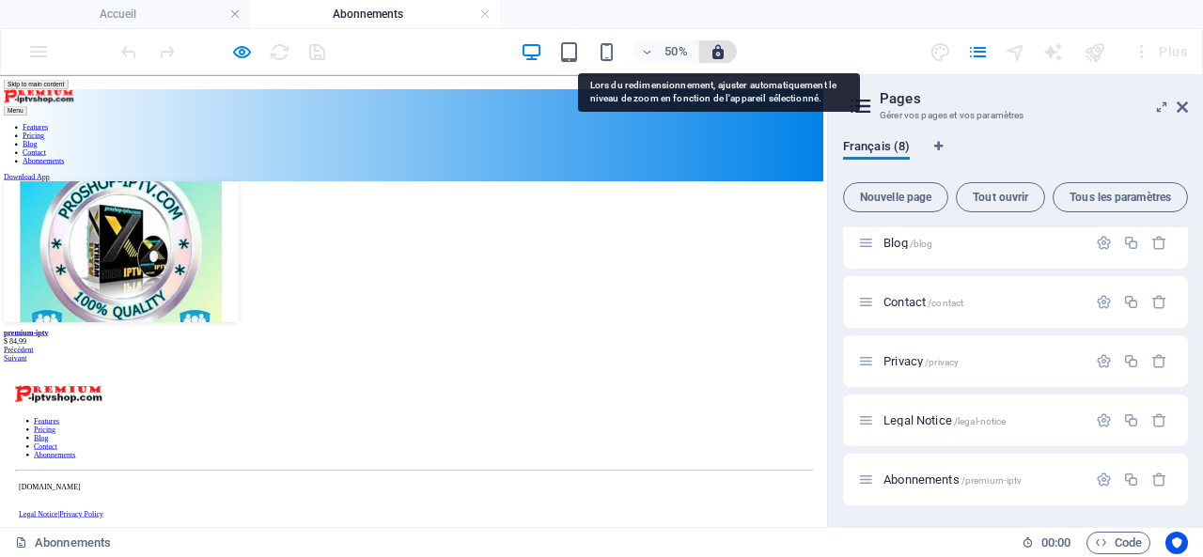
click at [722, 51] on icon "button" at bounding box center [718, 51] width 17 height 17
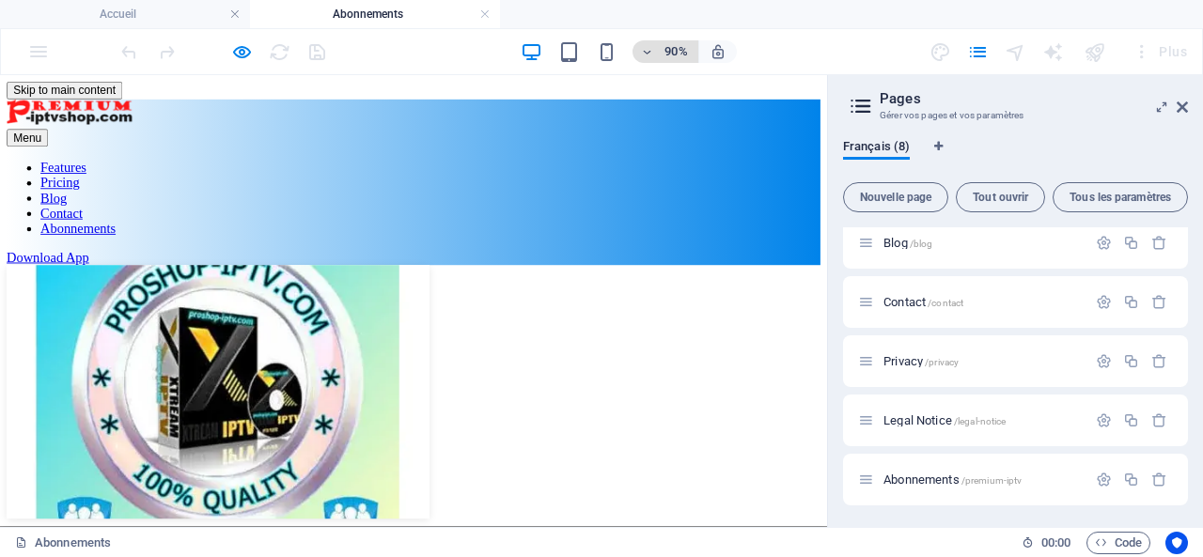
click at [669, 55] on h6 "90%" at bounding box center [676, 51] width 30 height 23
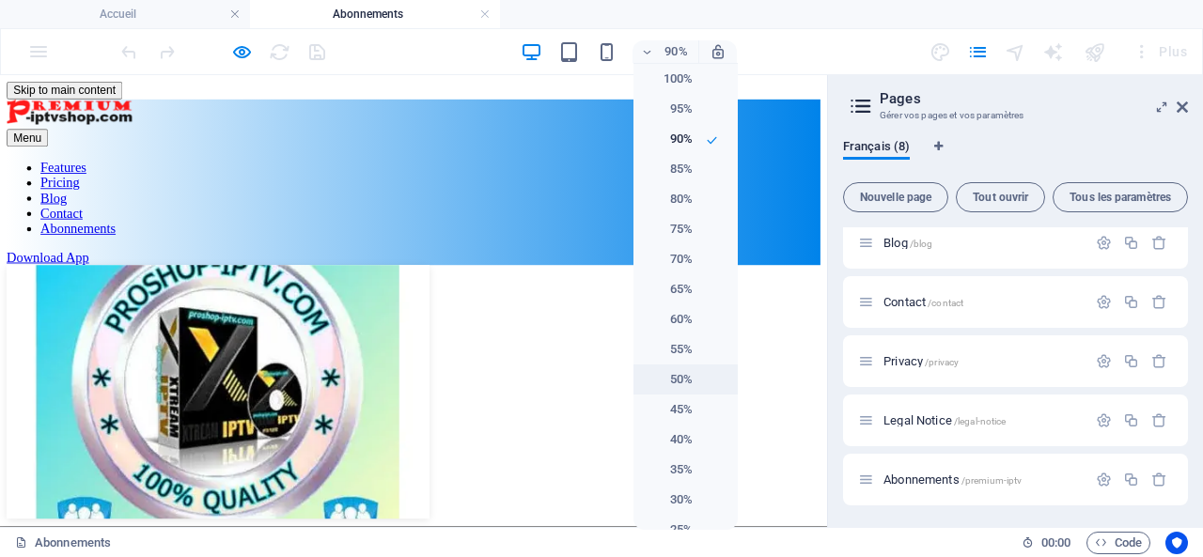
click at [679, 379] on h6 "50%" at bounding box center [669, 380] width 48 height 23
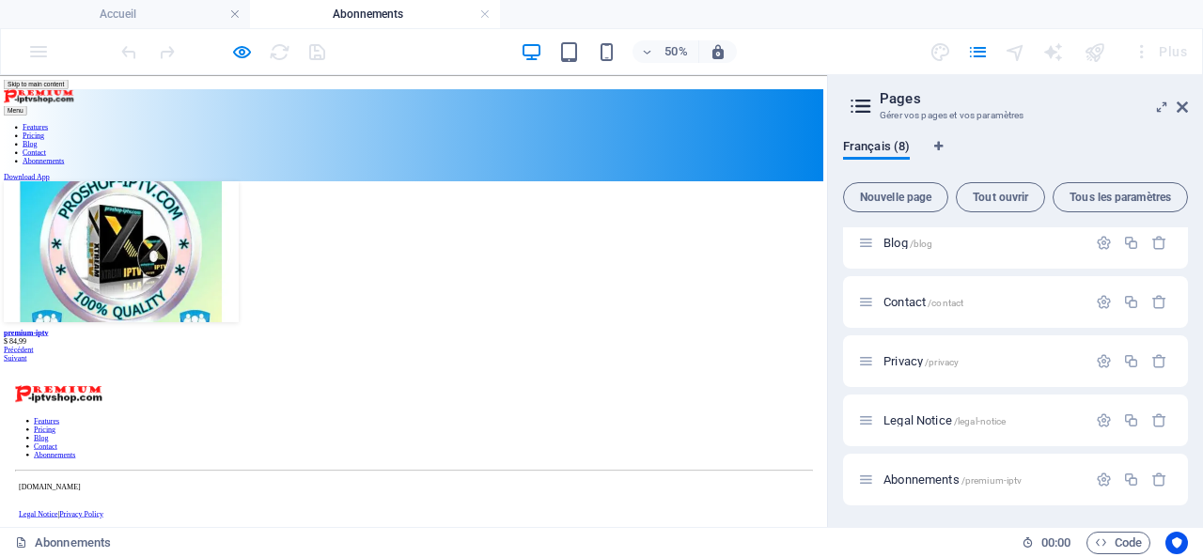
click at [358, 375] on img at bounding box center [243, 428] width 470 height 282
click at [1185, 105] on icon at bounding box center [1182, 107] width 11 height 15
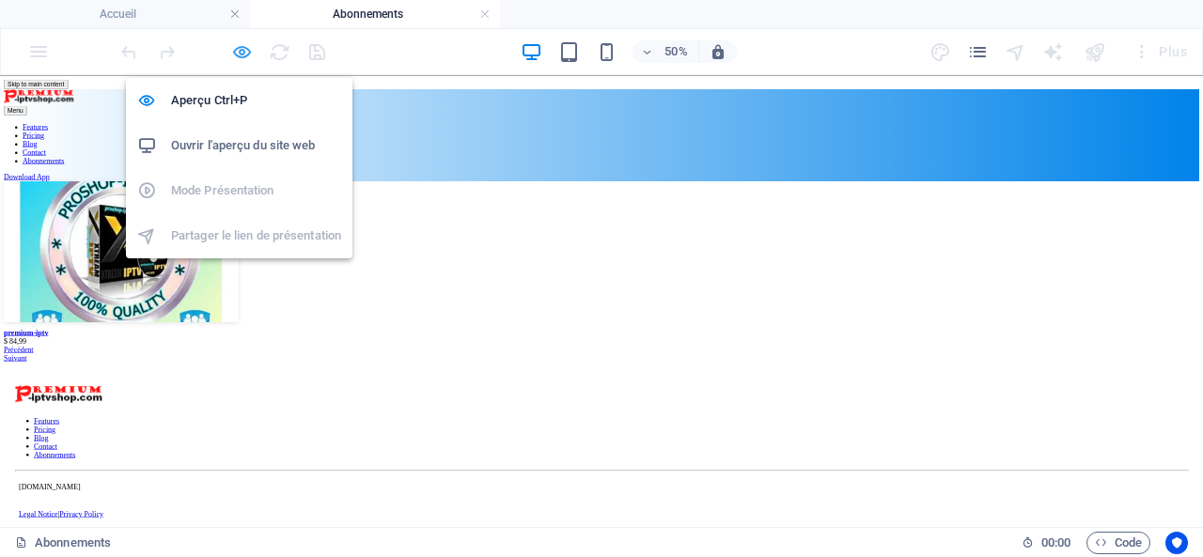
click at [243, 50] on icon "button" at bounding box center [242, 52] width 22 height 22
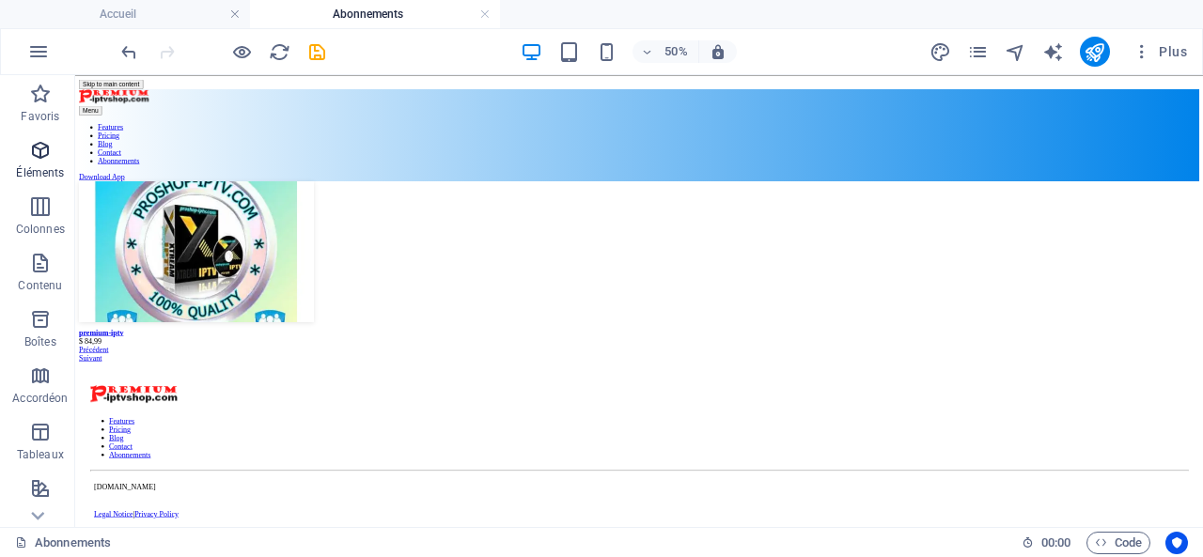
click at [38, 151] on icon "button" at bounding box center [40, 150] width 23 height 23
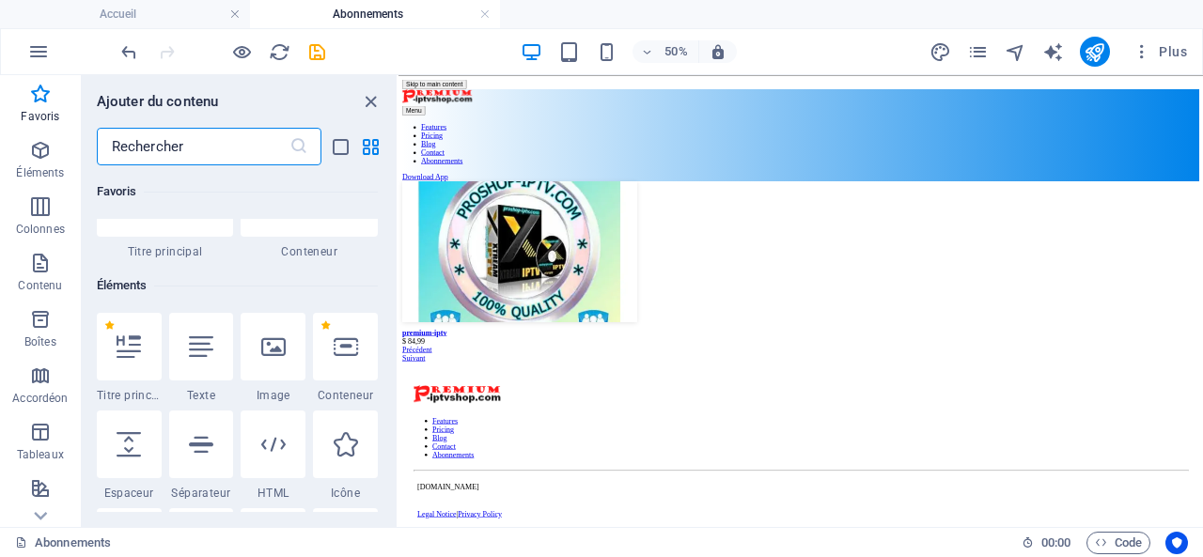
scroll to position [12, 0]
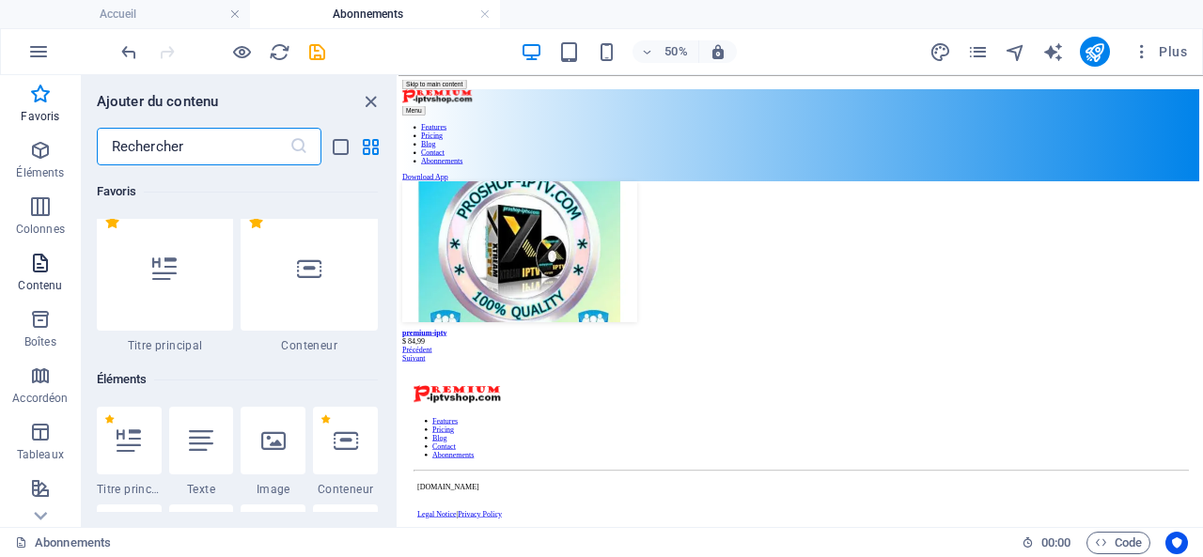
click at [39, 261] on icon "button" at bounding box center [40, 263] width 23 height 23
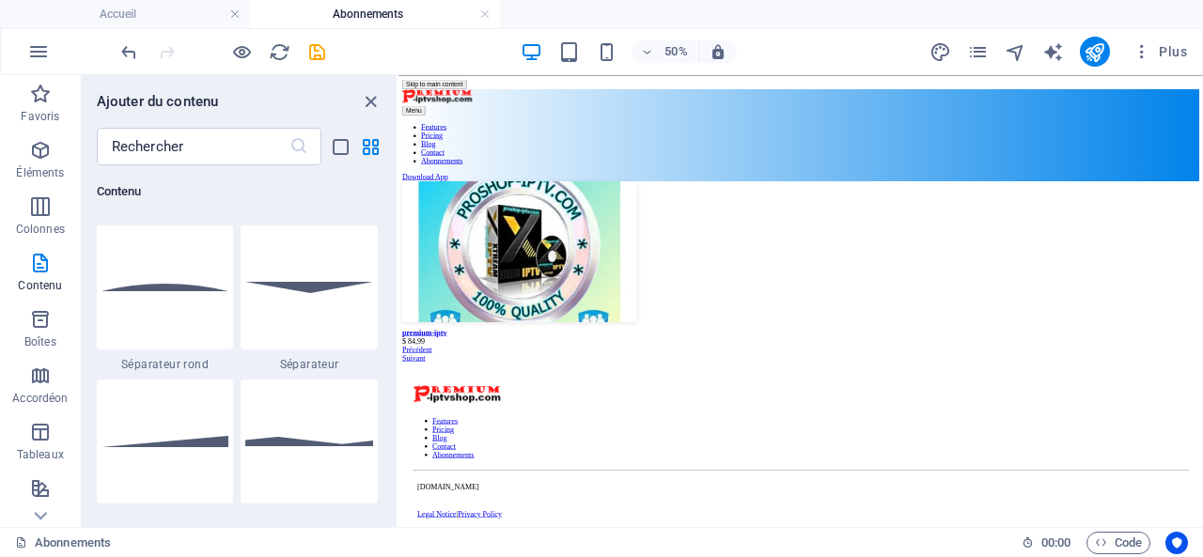
scroll to position [4700, 0]
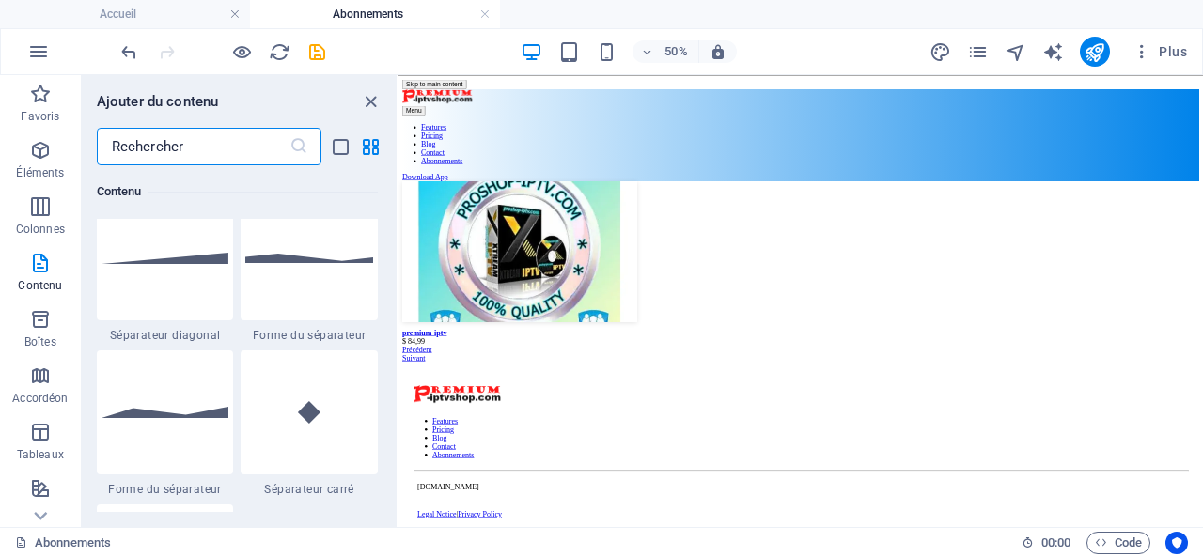
click at [201, 142] on input "text" at bounding box center [193, 147] width 193 height 38
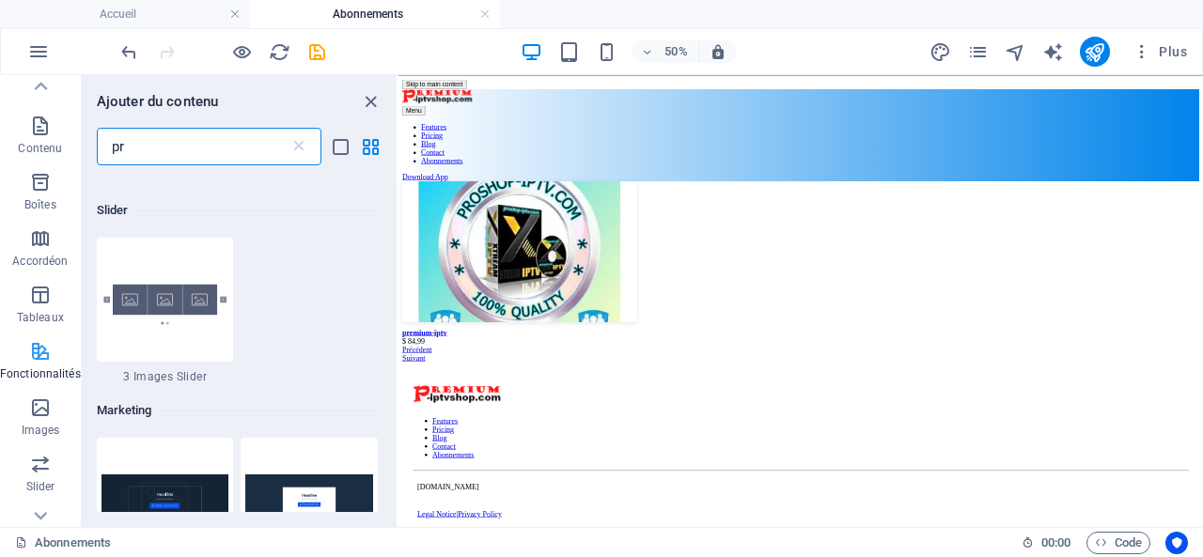
scroll to position [111, 0]
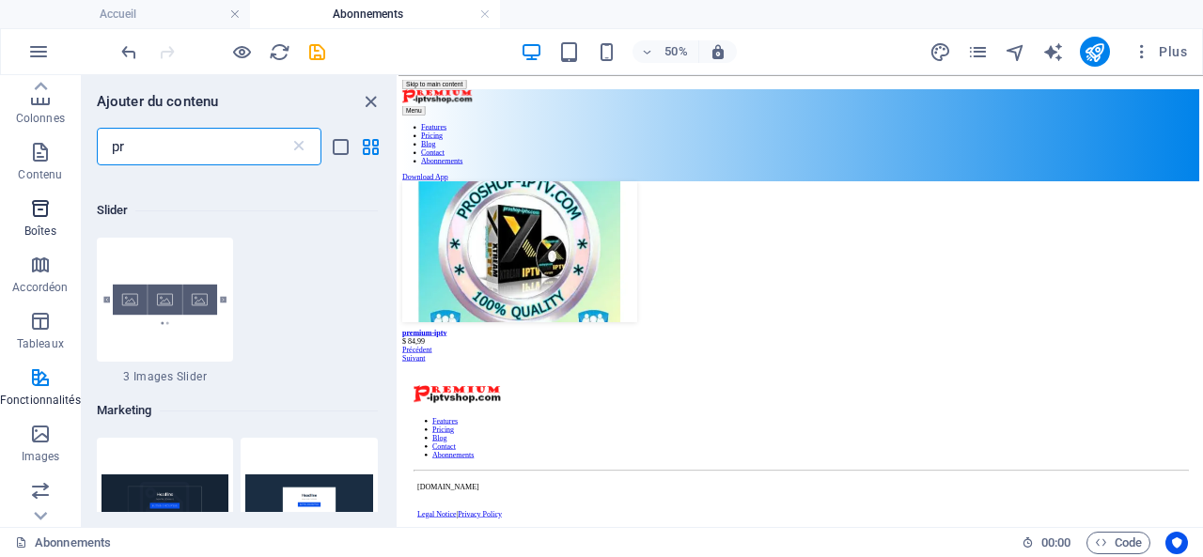
type input "pr"
click at [41, 203] on icon "button" at bounding box center [40, 208] width 23 height 23
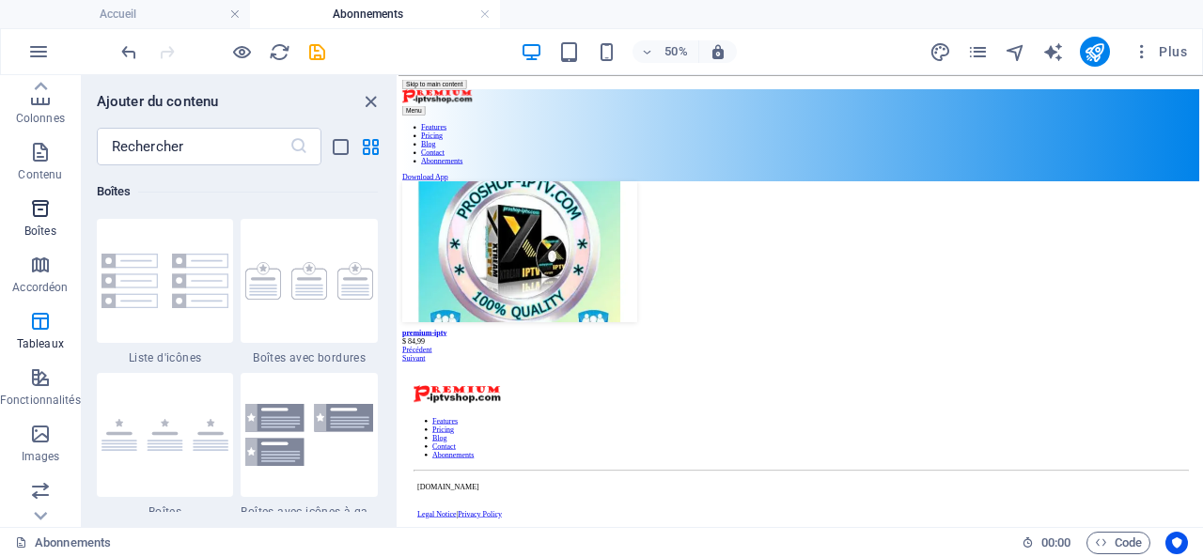
scroll to position [5186, 0]
click at [36, 153] on icon "button" at bounding box center [40, 152] width 23 height 23
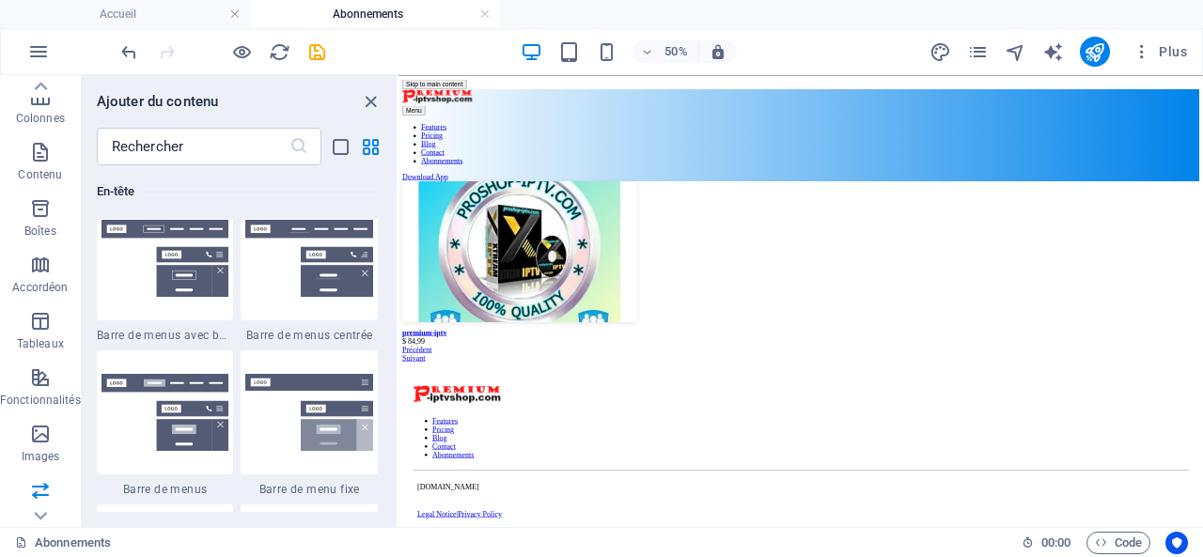
scroll to position [11374, 0]
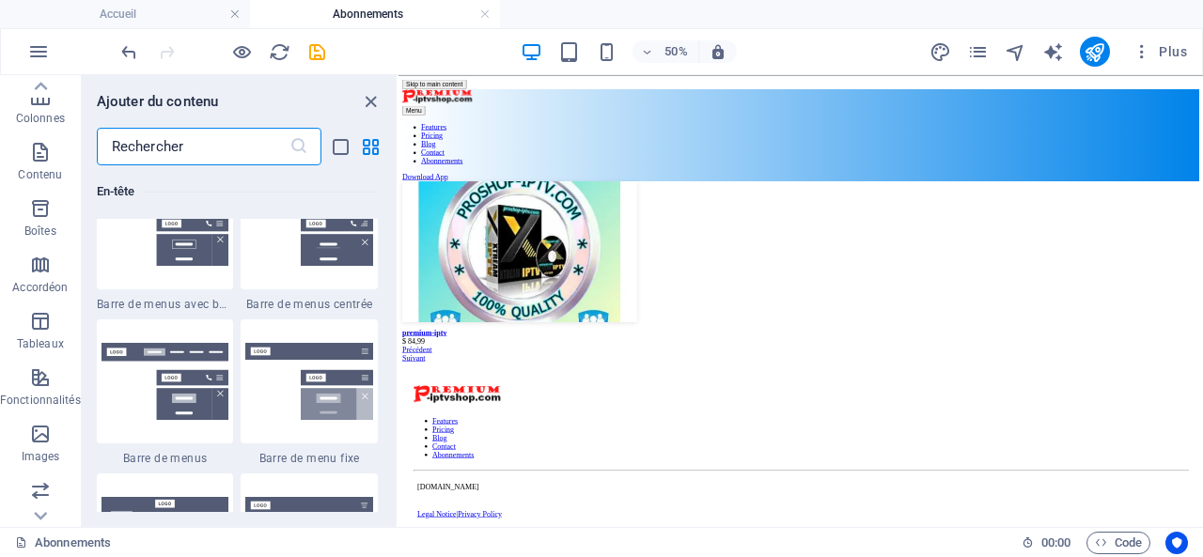
click at [199, 148] on input "text" at bounding box center [193, 147] width 193 height 38
click at [43, 319] on icon "button" at bounding box center [40, 321] width 23 height 23
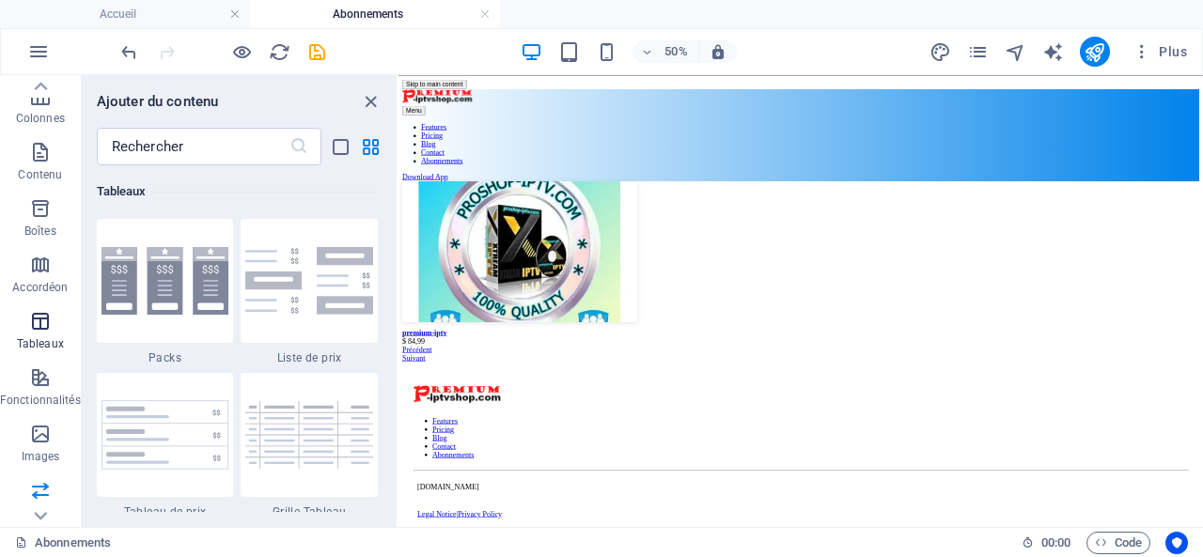
scroll to position [6511, 0]
click at [39, 386] on icon "button" at bounding box center [40, 378] width 23 height 23
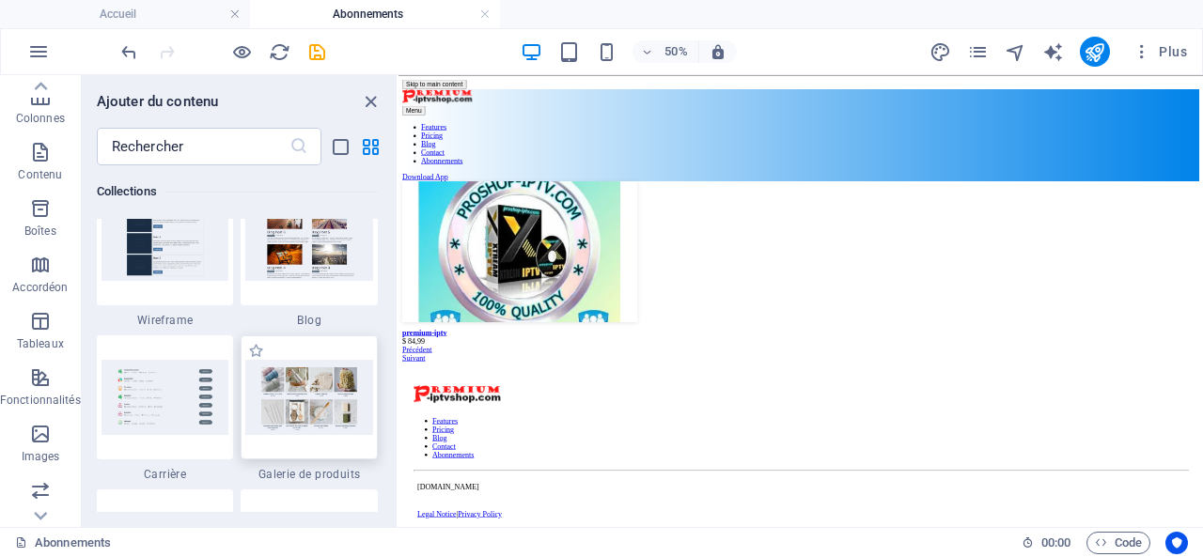
scroll to position [17386, 0]
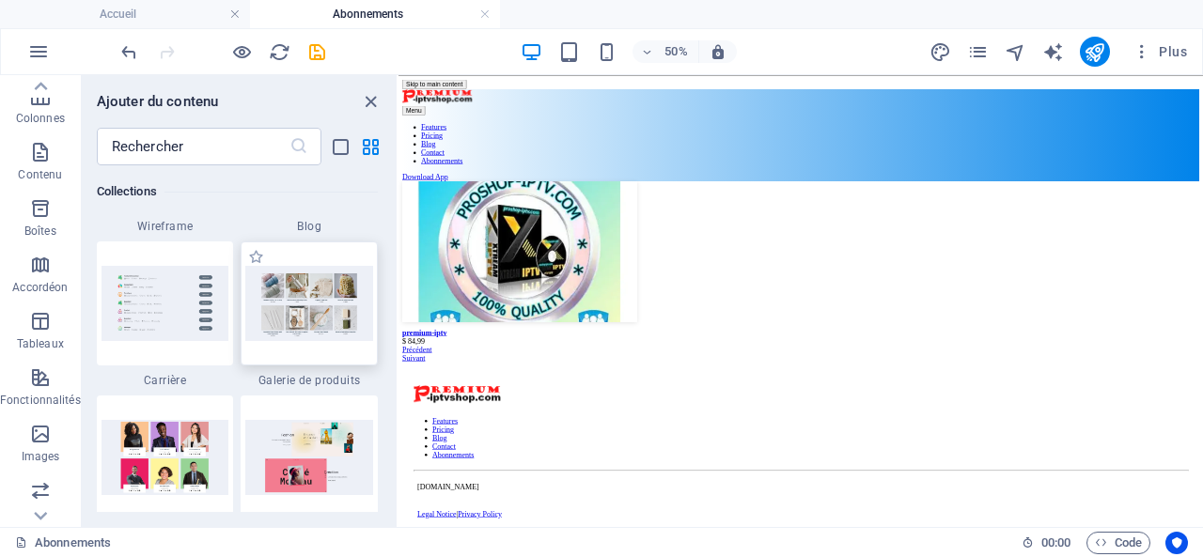
click at [308, 311] on img at bounding box center [309, 303] width 128 height 75
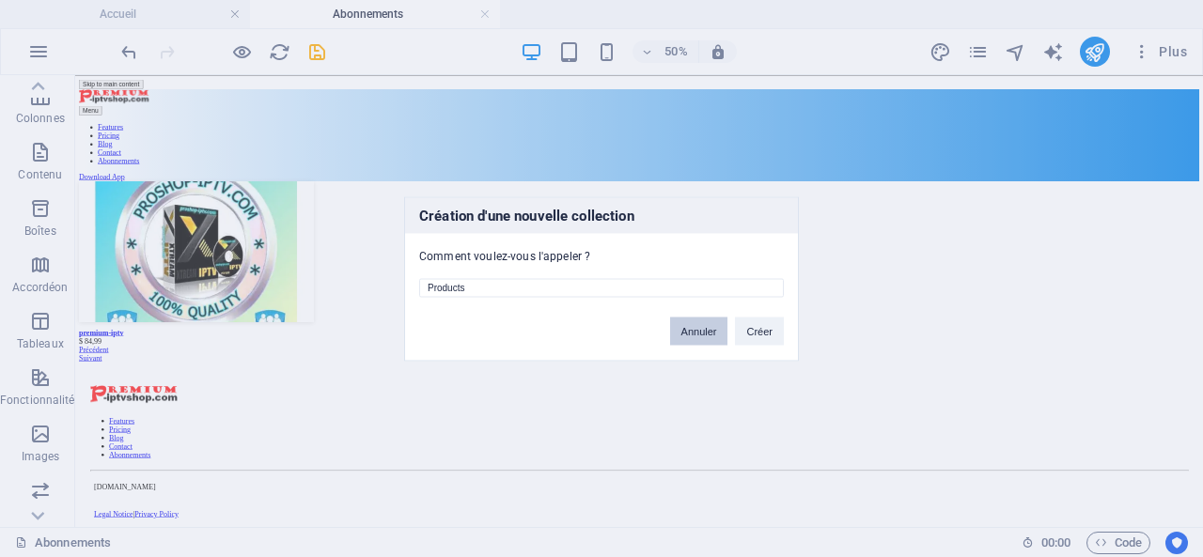
click at [690, 326] on button "Annuler" at bounding box center [699, 331] width 58 height 28
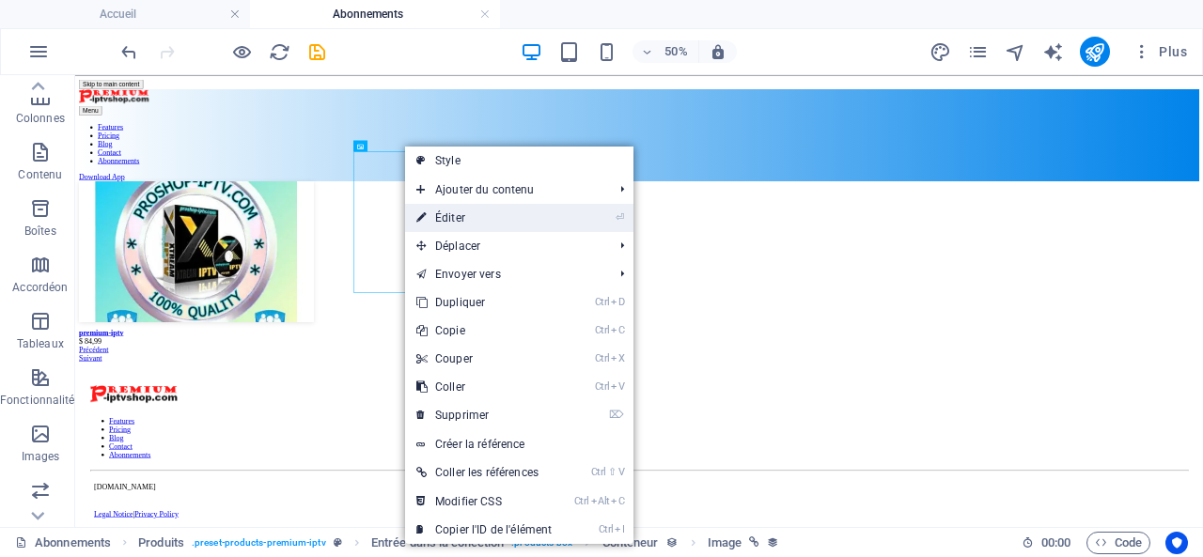
click at [463, 213] on link "⏎ Éditer" at bounding box center [484, 218] width 158 height 28
select select "px"
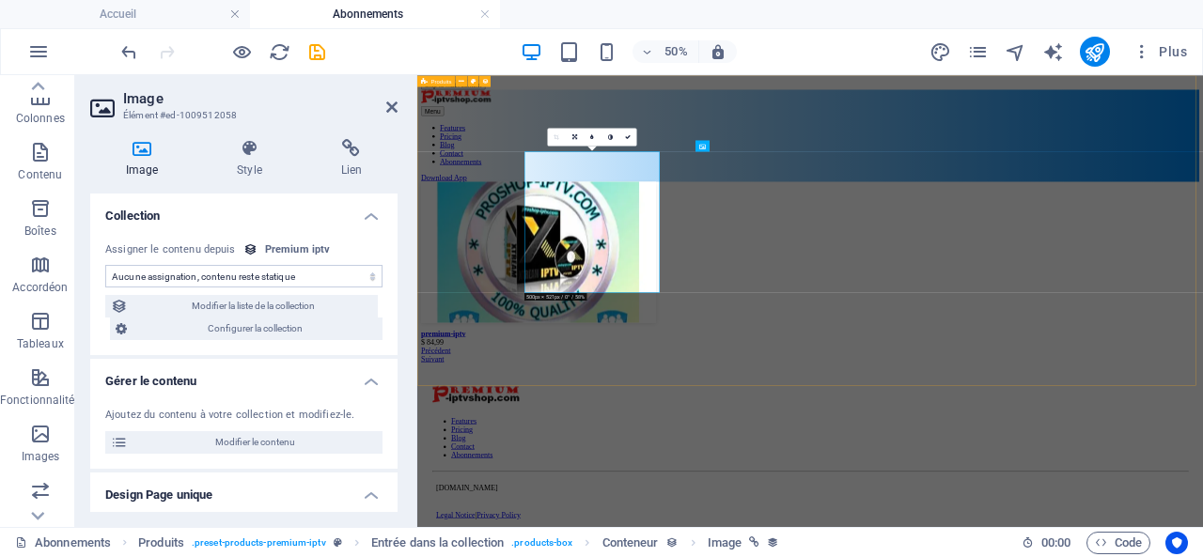
select select "image"
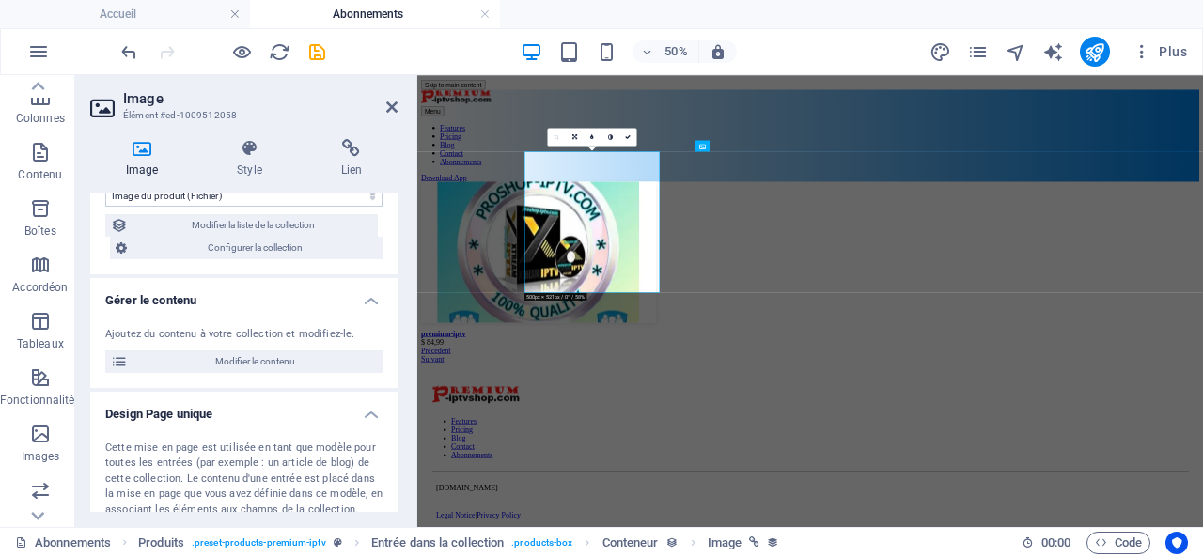
scroll to position [0, 0]
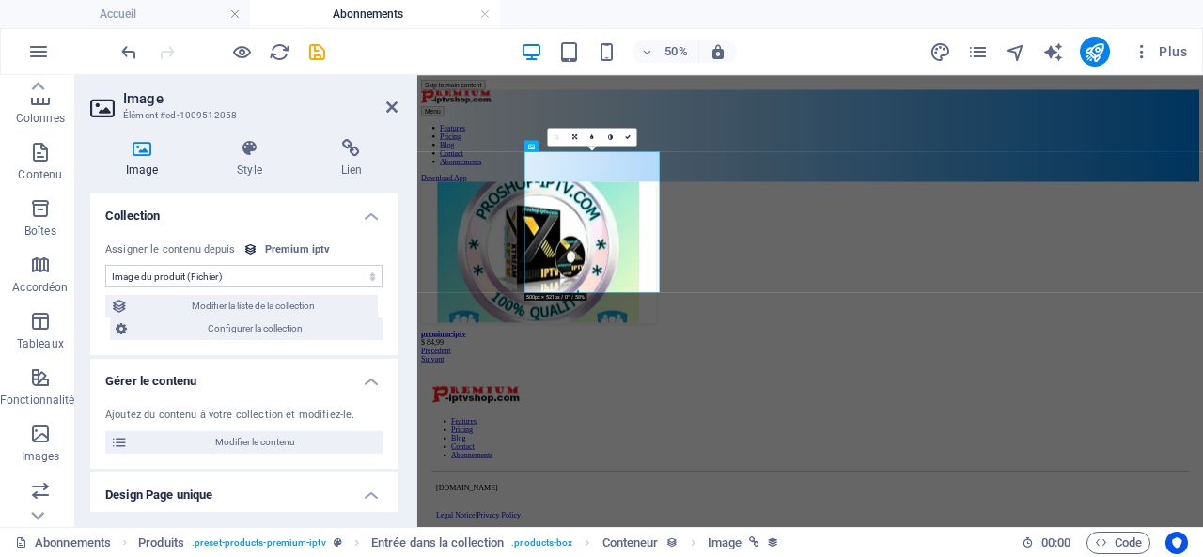
click at [266, 276] on select "Aucune assignation, contenu reste statique Créé le (Date) Mis à jour le (Date) …" at bounding box center [243, 276] width 277 height 23
click at [267, 275] on select "Aucune assignation, contenu reste statique Créé le (Date) Mis à jour le (Date) …" at bounding box center [243, 276] width 277 height 23
click at [393, 104] on icon at bounding box center [391, 107] width 11 height 15
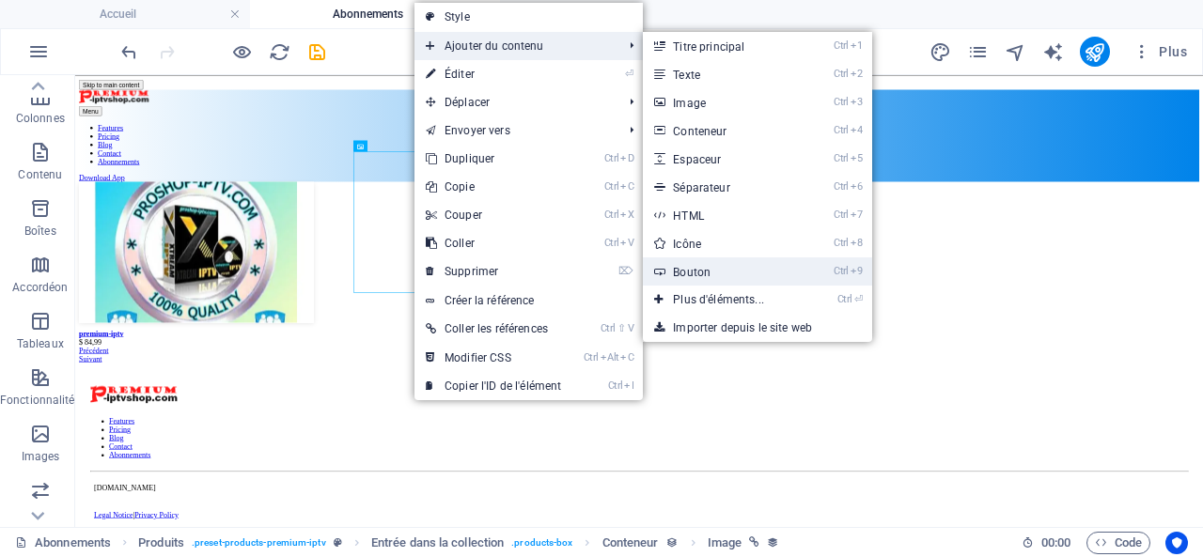
click at [730, 268] on link "Ctrl 9 Bouton" at bounding box center [722, 272] width 159 height 28
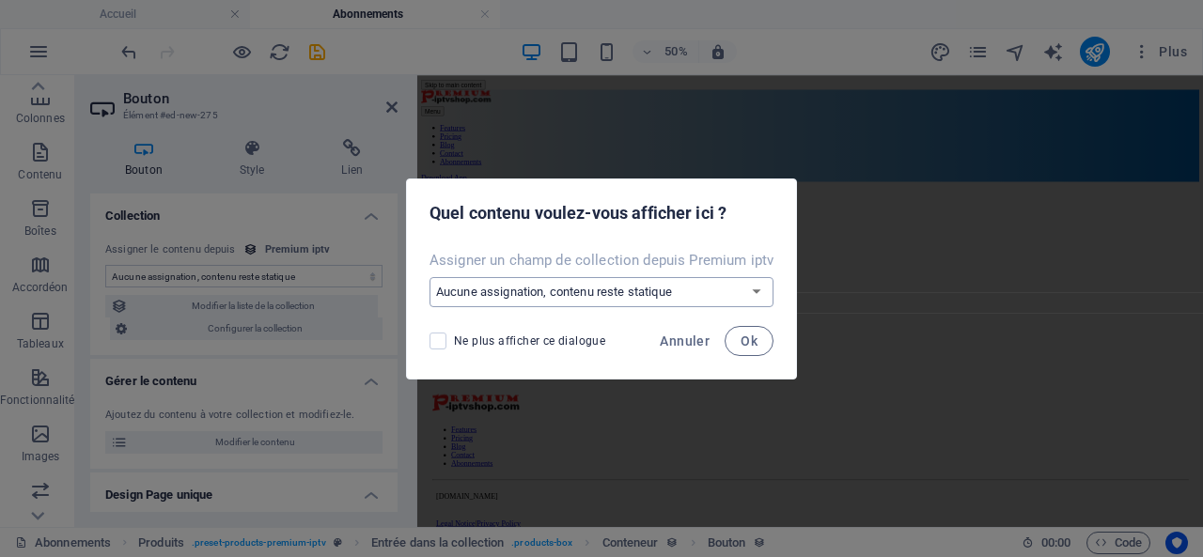
click at [610, 289] on select "Aucune assignation, contenu reste statique Créer un nouveau champ Créé le (Date…" at bounding box center [602, 292] width 344 height 30
select select "availability"
click at [430, 277] on select "Aucune assignation, contenu reste statique Créer un nouveau champ Créé le (Date…" at bounding box center [602, 292] width 344 height 30
click at [742, 339] on span "Ok" at bounding box center [749, 341] width 17 height 15
select select "availability"
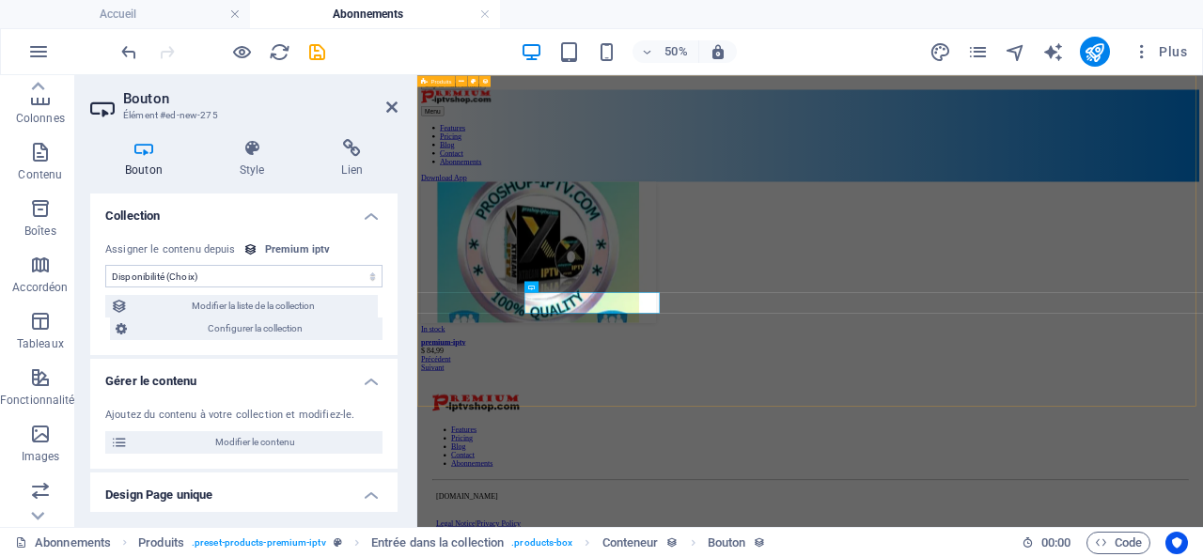
click at [1202, 414] on div "In stock premium-iptv $ 84,99 Précédent Suivant" at bounding box center [1203, 477] width 1557 height 380
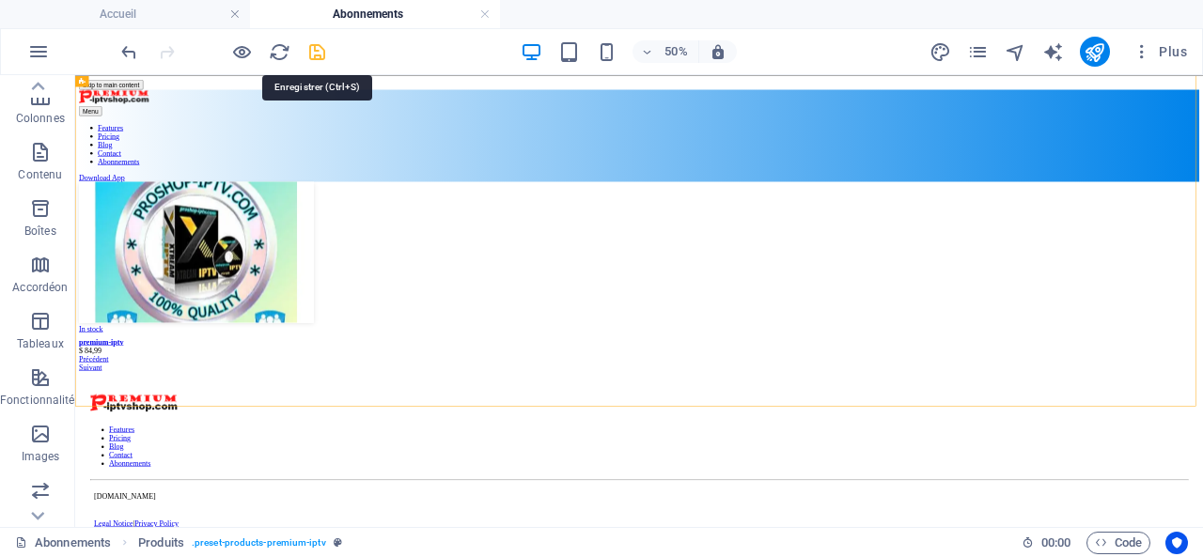
click at [322, 52] on icon "save" at bounding box center [317, 52] width 22 height 22
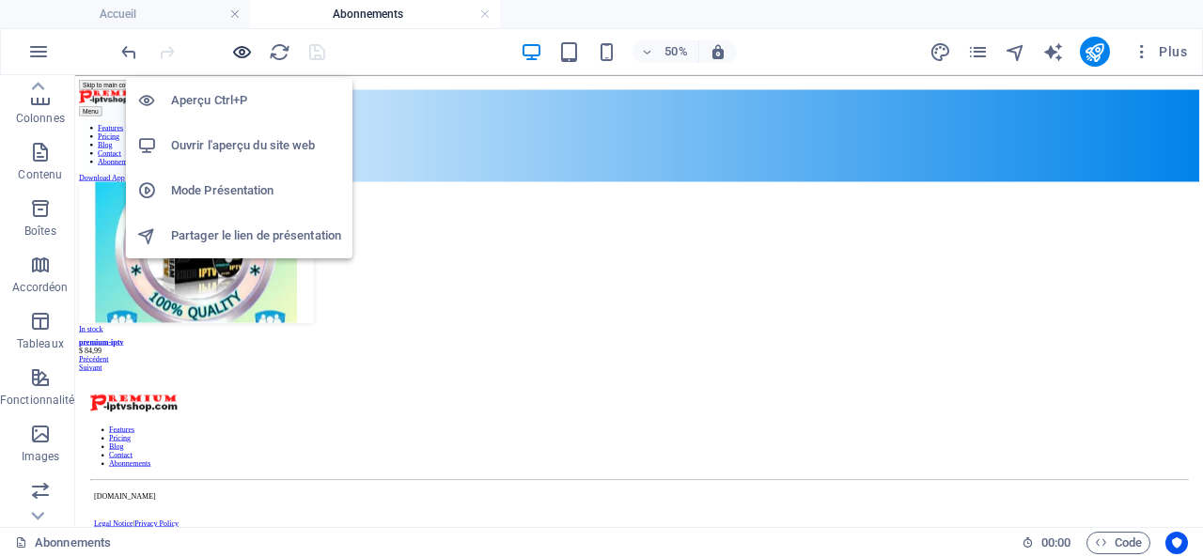
click at [239, 48] on icon "button" at bounding box center [242, 52] width 22 height 22
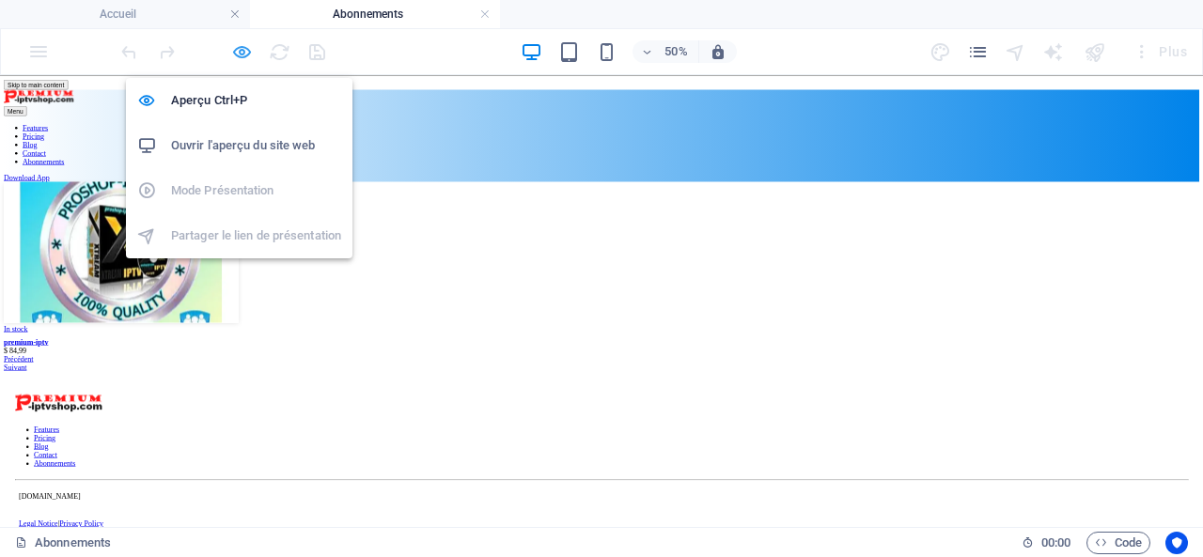
click at [246, 50] on icon "button" at bounding box center [242, 52] width 22 height 22
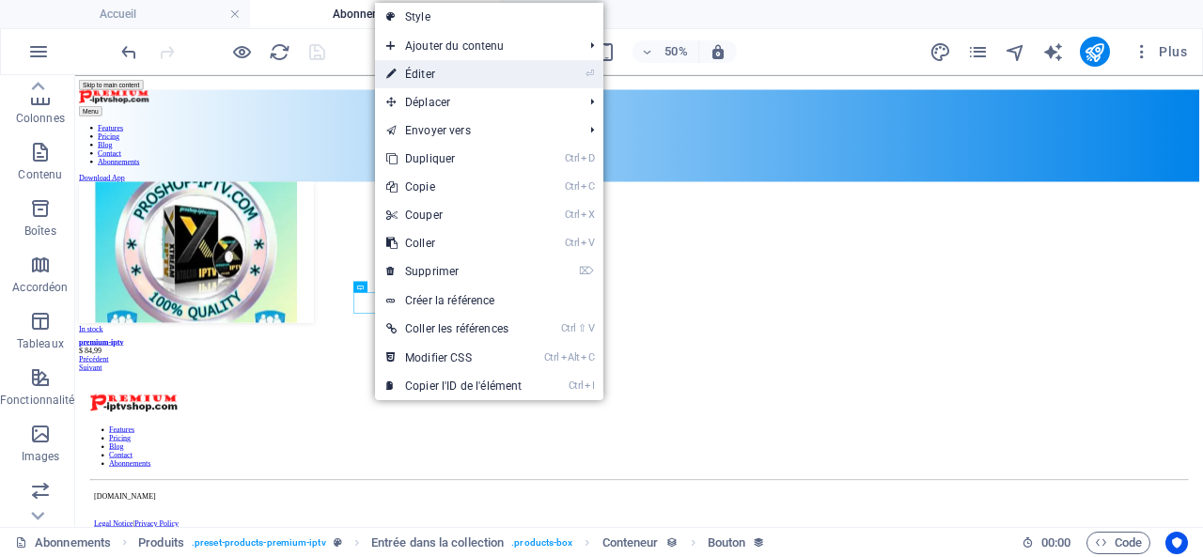
click at [457, 72] on link "⏎ Éditer" at bounding box center [454, 74] width 158 height 28
select select "availability"
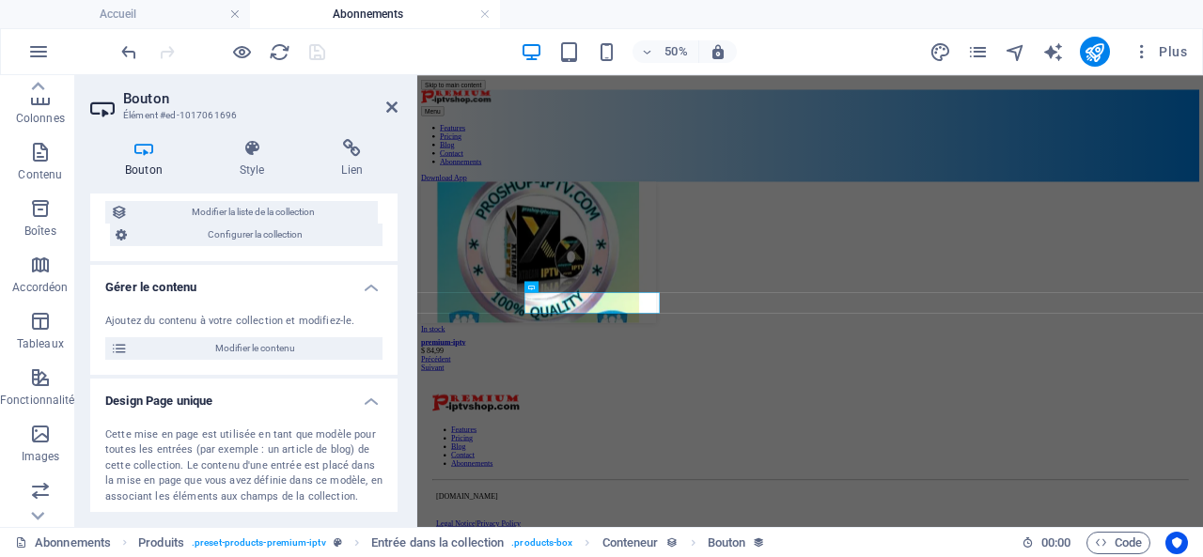
scroll to position [188, 0]
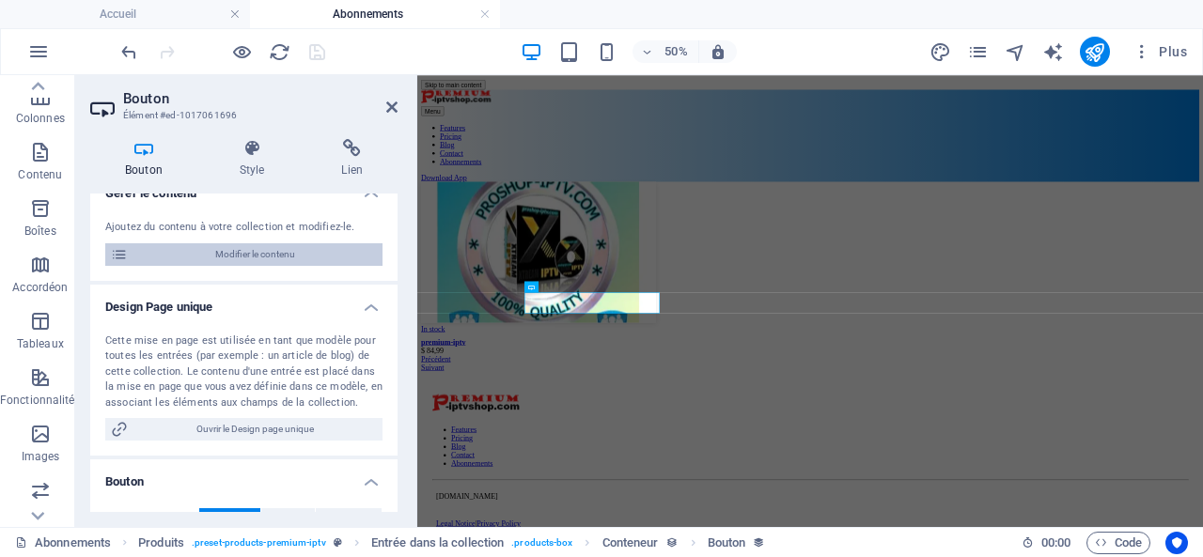
click at [253, 253] on span "Modifier le contenu" at bounding box center [254, 254] width 243 height 23
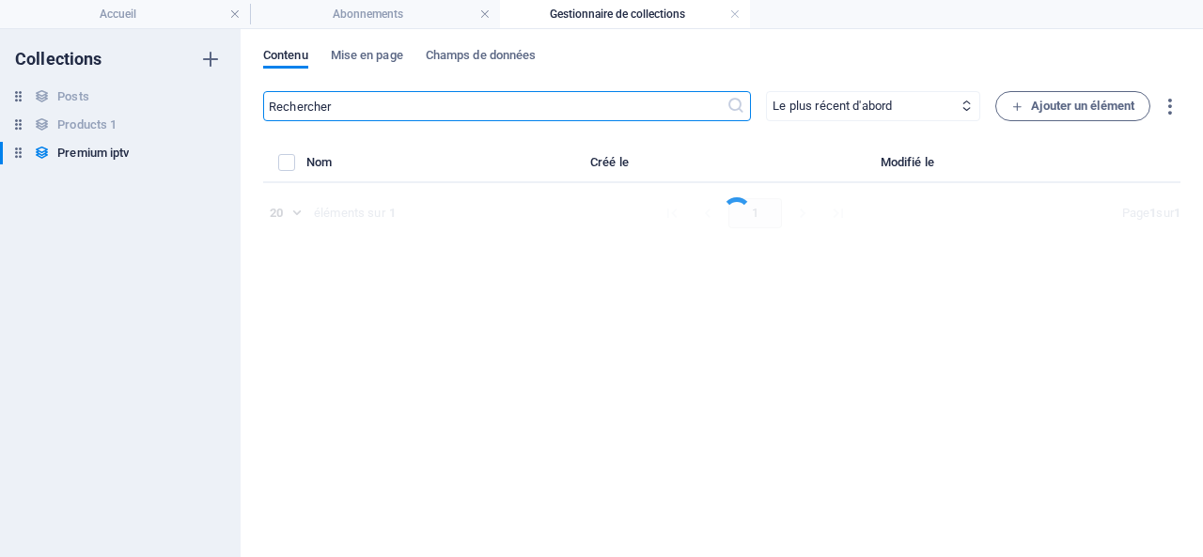
select select "In stock"
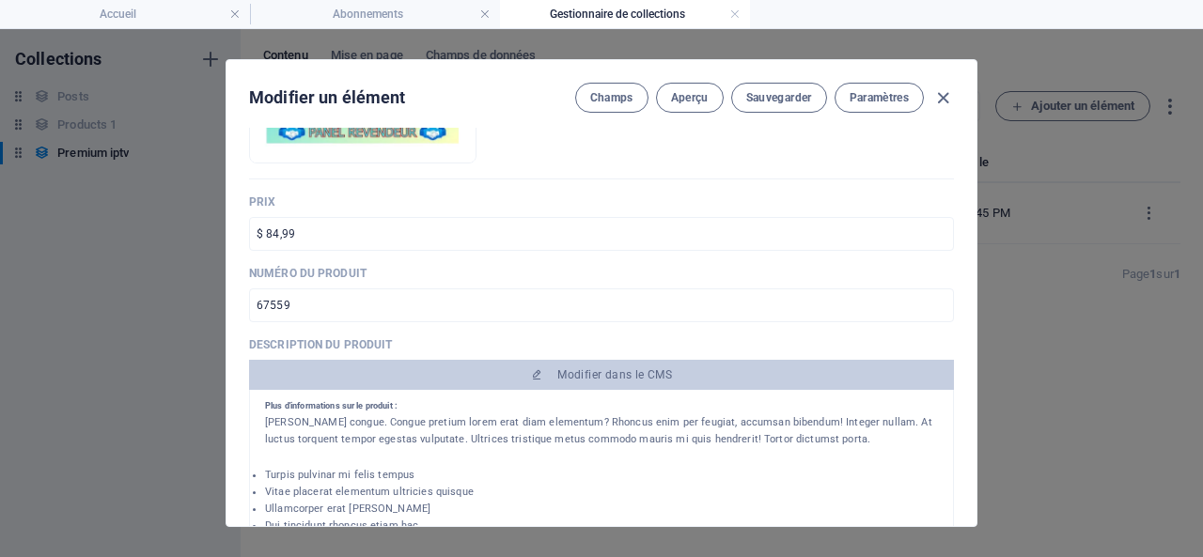
scroll to position [0, 0]
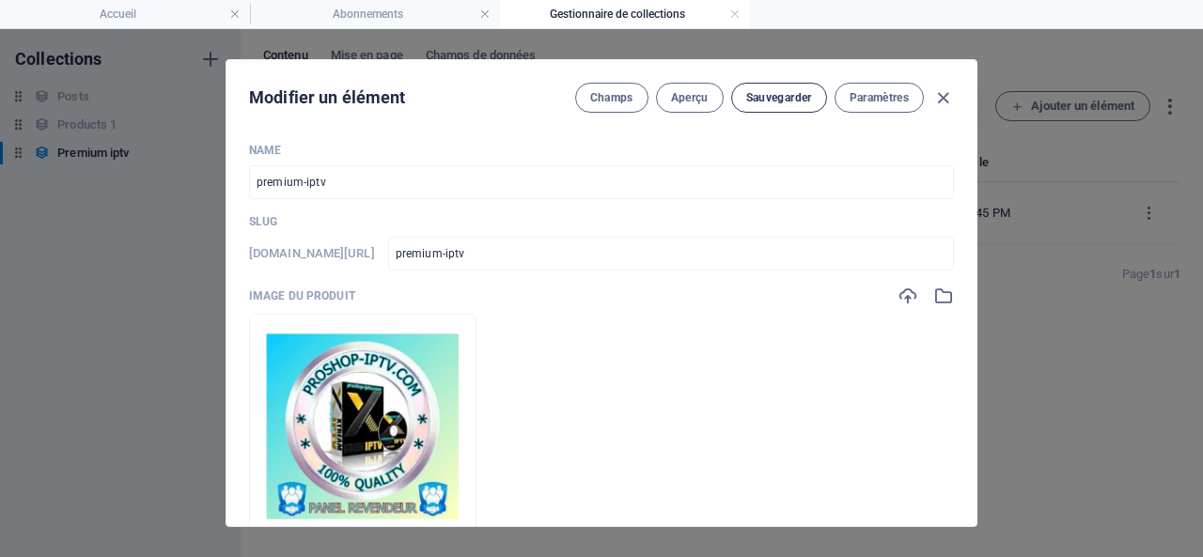
click at [777, 91] on span "Sauvegarder" at bounding box center [779, 97] width 66 height 15
click at [941, 97] on icon "button" at bounding box center [944, 98] width 22 height 22
type input "premium-iptv"
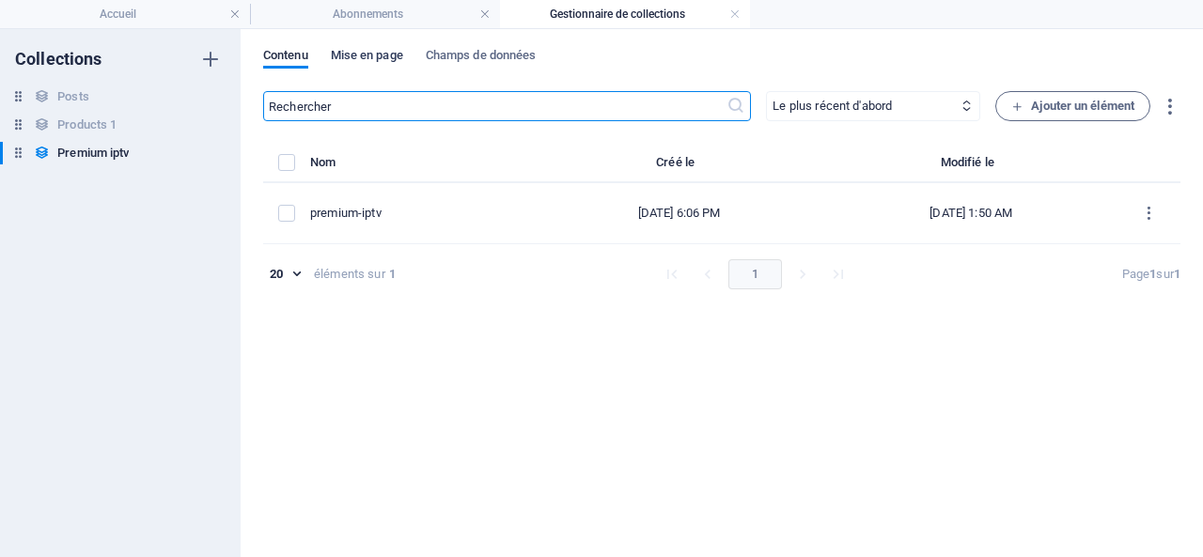
click at [371, 56] on span "Mise en page" at bounding box center [367, 57] width 72 height 26
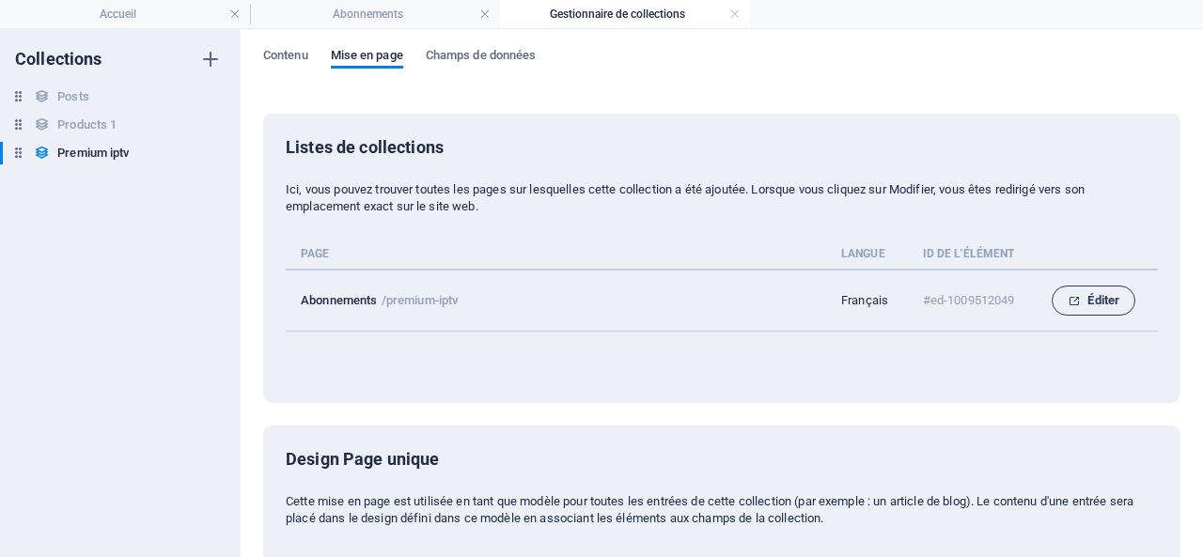
click at [1104, 299] on span "Éditer" at bounding box center [1094, 301] width 52 height 23
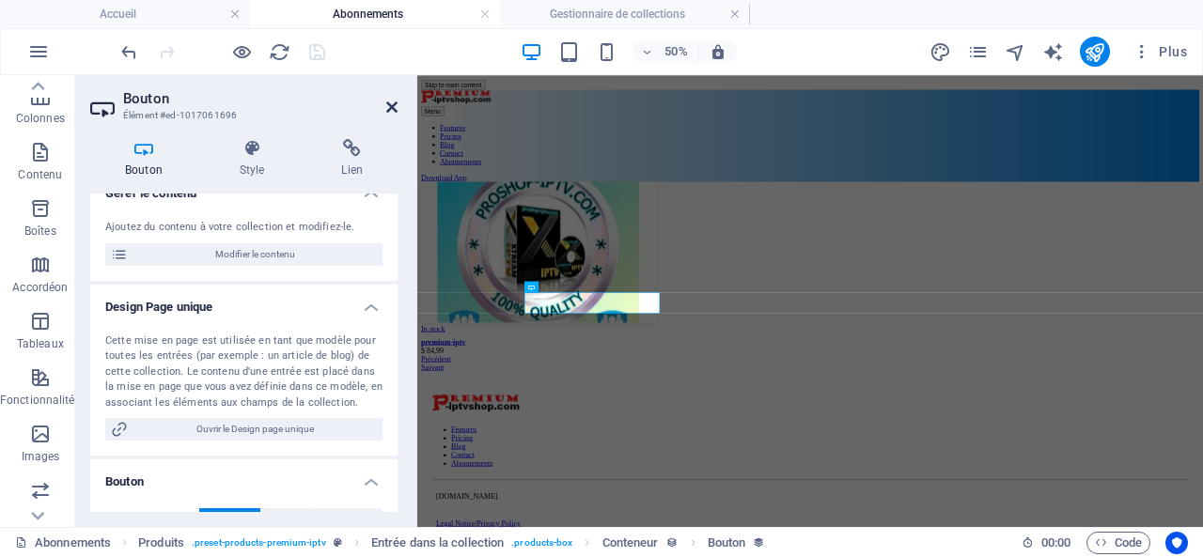
click at [395, 104] on icon at bounding box center [391, 107] width 11 height 15
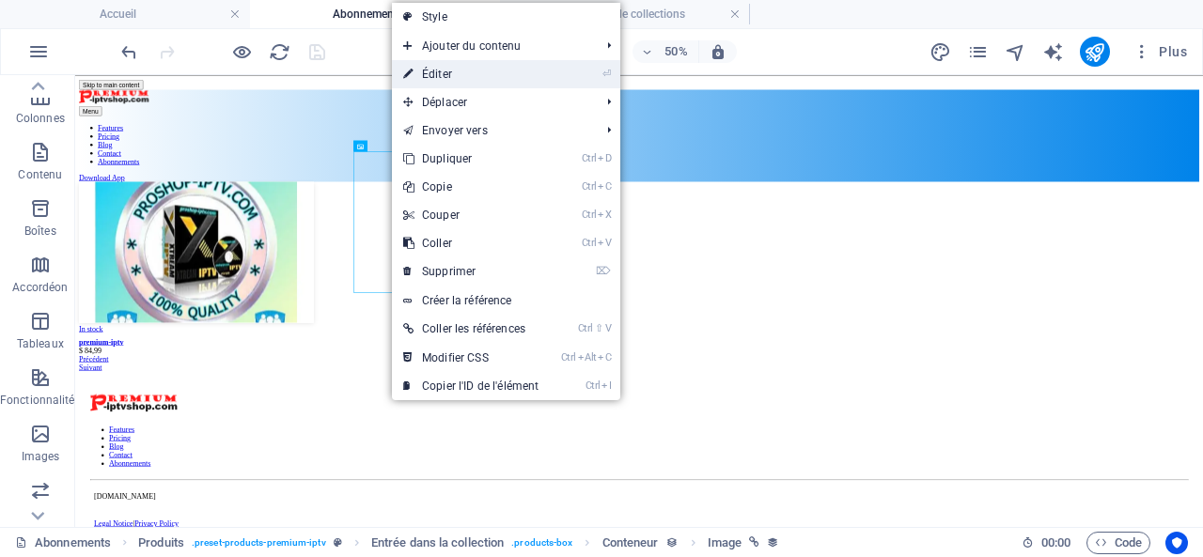
click at [486, 72] on link "⏎ Éditer" at bounding box center [471, 74] width 158 height 28
select select "image"
select select "px"
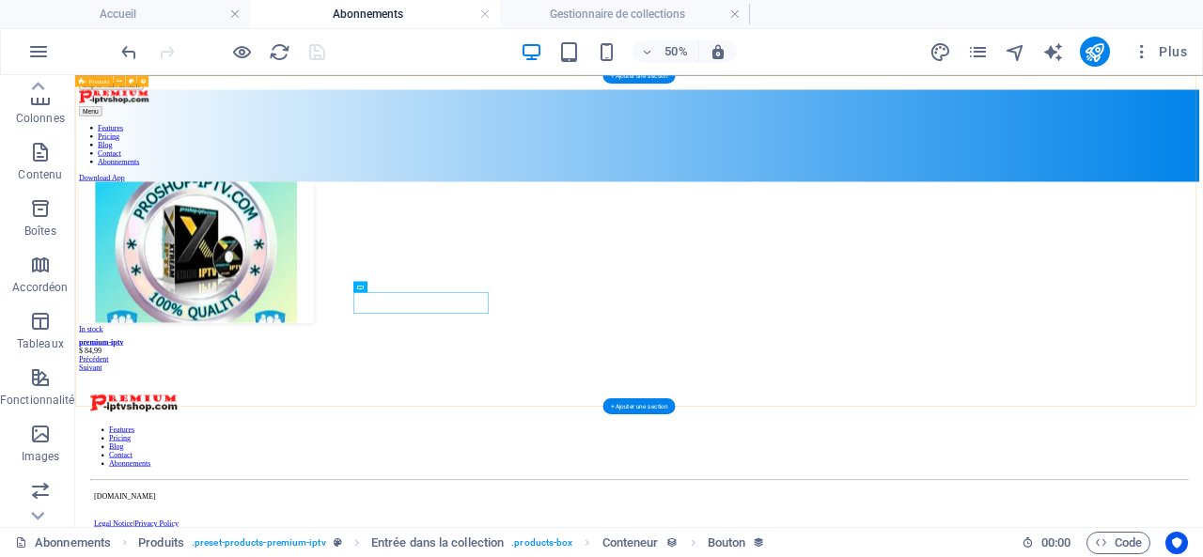
click at [1202, 344] on div "In stock premium-iptv $ 84,99 Précédent Suivant" at bounding box center [1203, 477] width 2241 height 380
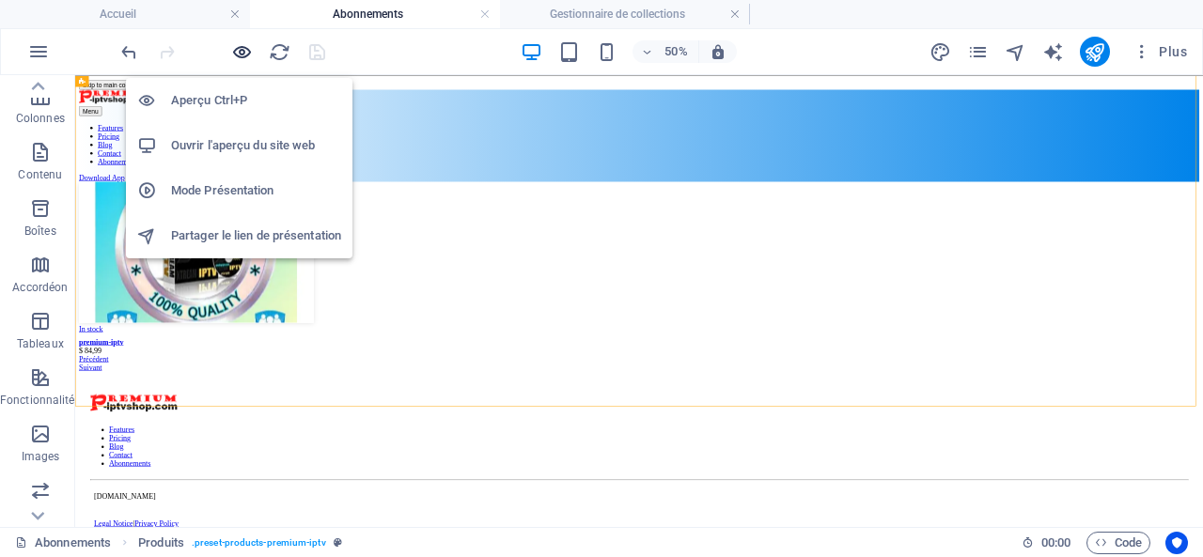
click at [243, 50] on icon "button" at bounding box center [242, 52] width 22 height 22
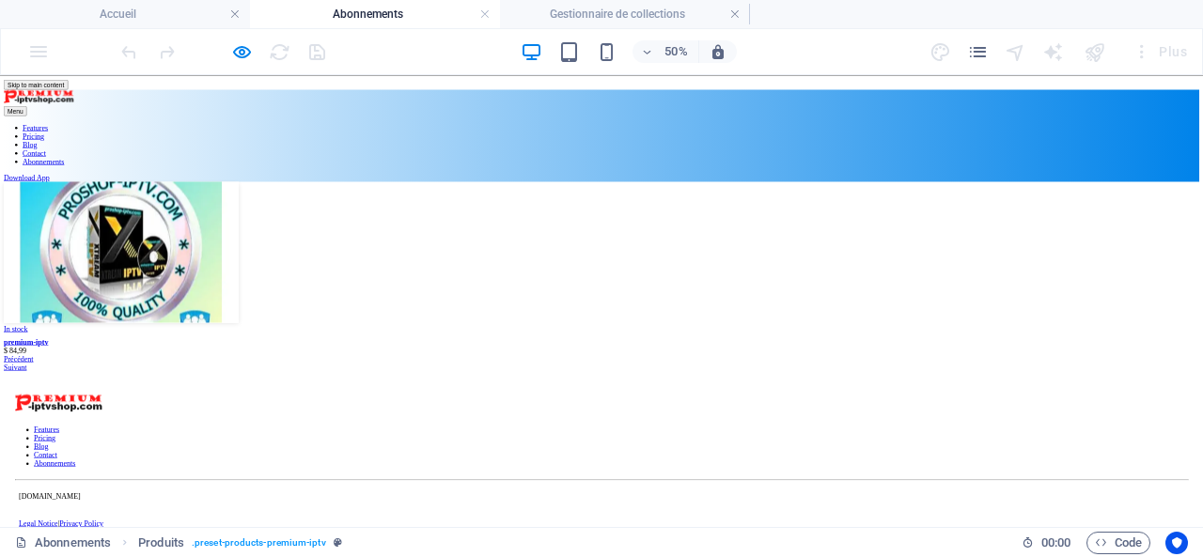
click at [478, 406] on img at bounding box center [243, 428] width 470 height 282
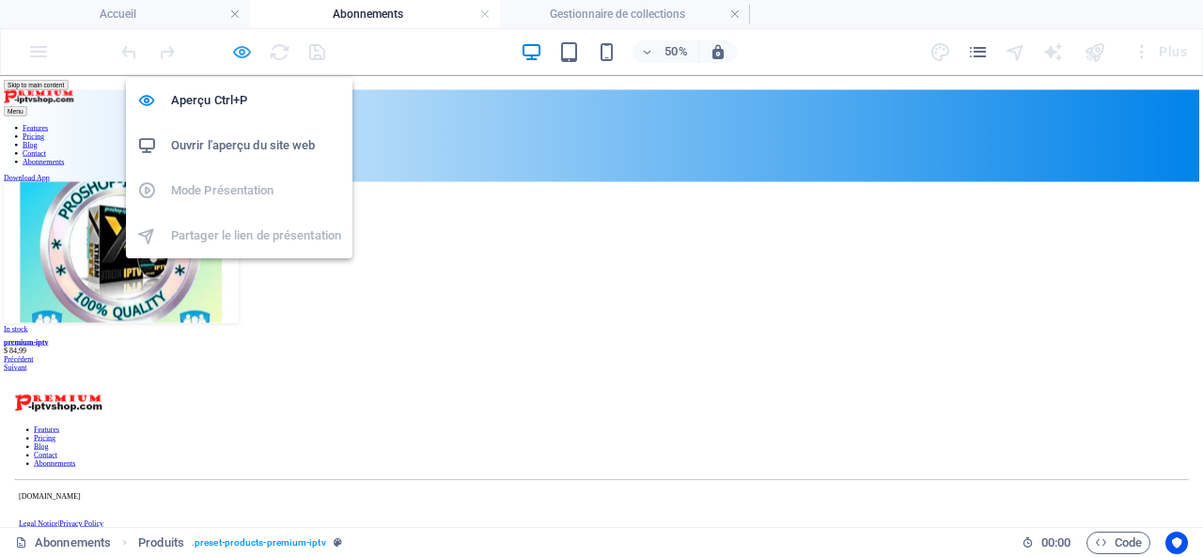
click at [237, 46] on icon "button" at bounding box center [242, 52] width 22 height 22
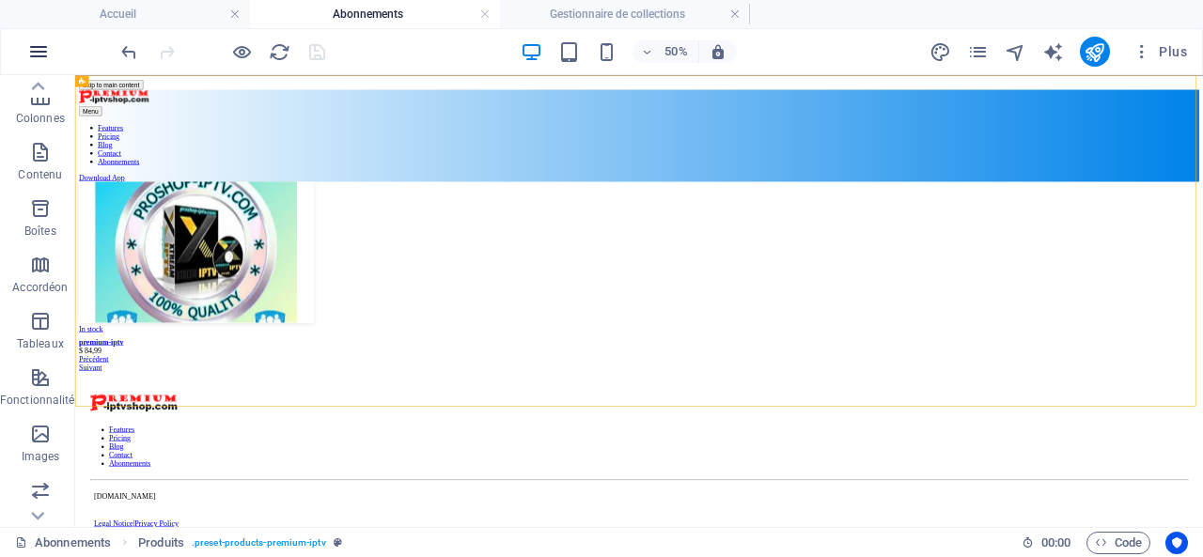
click at [34, 42] on icon "button" at bounding box center [38, 51] width 23 height 23
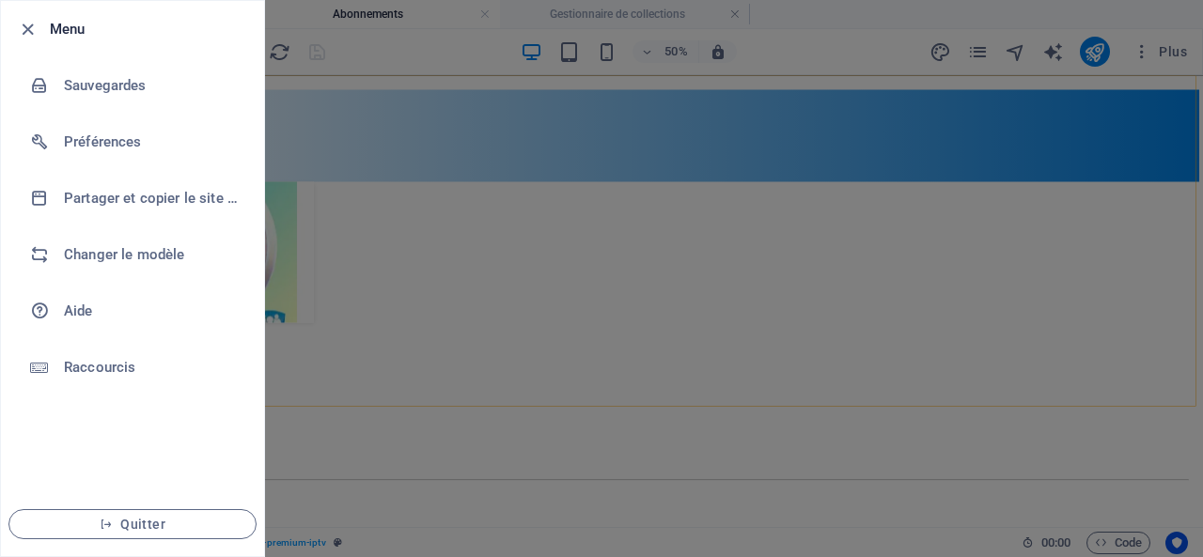
click at [578, 215] on div at bounding box center [601, 278] width 1203 height 557
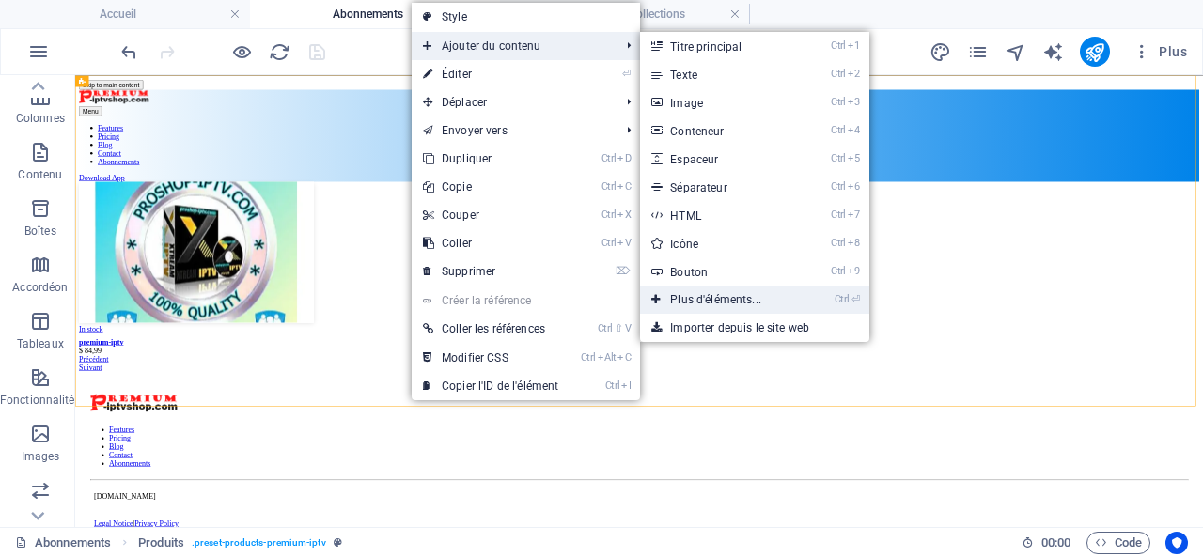
drag, startPoint x: 724, startPoint y: 300, endPoint x: 652, endPoint y: 449, distance: 165.7
click at [724, 300] on link "Ctrl ⏎ Plus d'éléments..." at bounding box center [719, 300] width 159 height 28
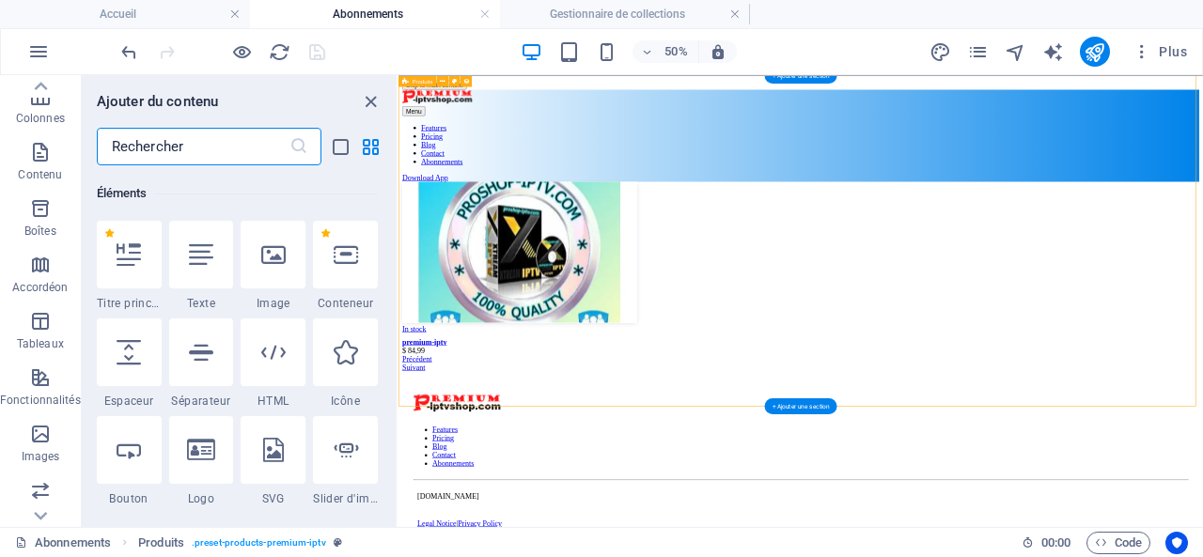
scroll to position [200, 0]
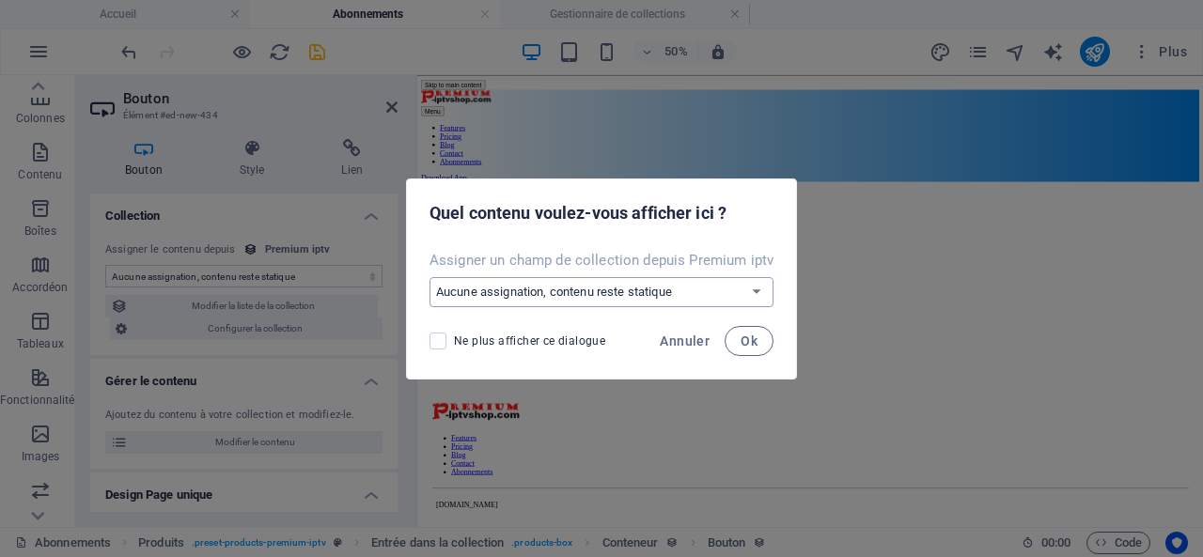
click at [642, 289] on select "Aucune assignation, contenu reste statique Créer un nouveau champ Créé le (Date…" at bounding box center [602, 292] width 344 height 30
click at [673, 291] on select "Aucune assignation, contenu reste statique Créer un nouveau champ Créé le (Date…" at bounding box center [602, 292] width 344 height 30
click at [748, 339] on span "Ok" at bounding box center [749, 341] width 17 height 15
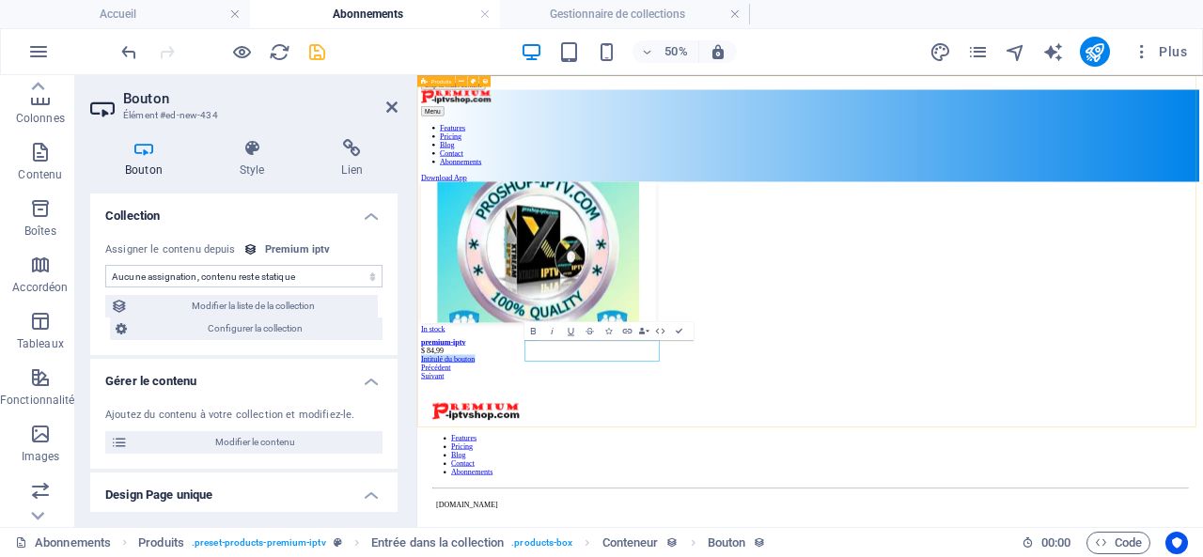
click at [1149, 557] on div "In stock premium-iptv $ 84,99 Intitulé du bouton Précédent Suivant" at bounding box center [1203, 485] width 1557 height 397
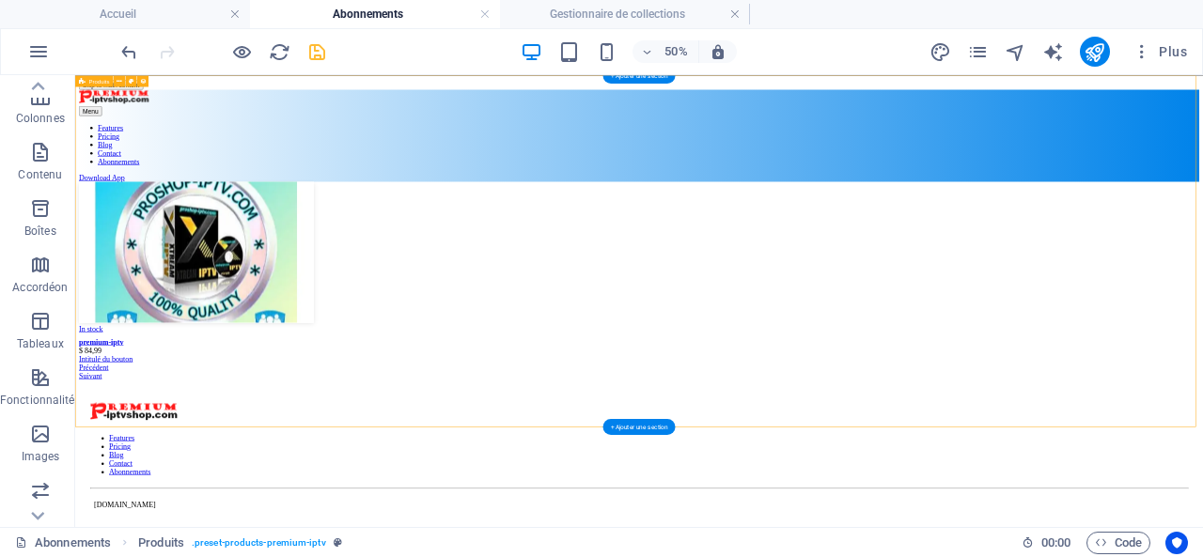
click at [1160, 394] on div "In stock premium-iptv $ 84,99 Intitulé du bouton Précédent Suivant" at bounding box center [1203, 485] width 2241 height 397
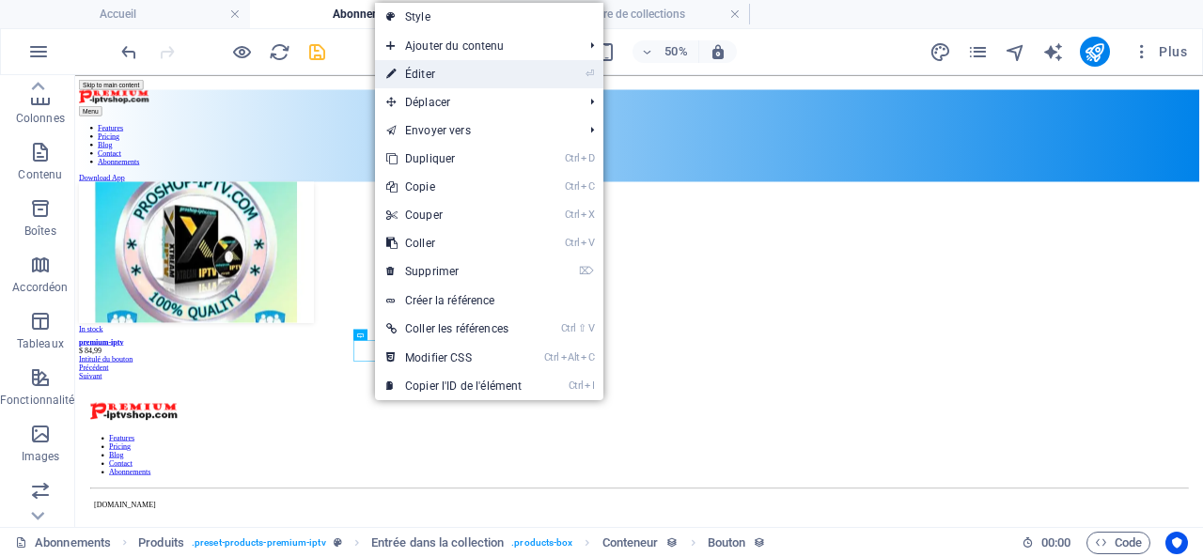
click at [435, 72] on link "⏎ Éditer" at bounding box center [454, 74] width 158 height 28
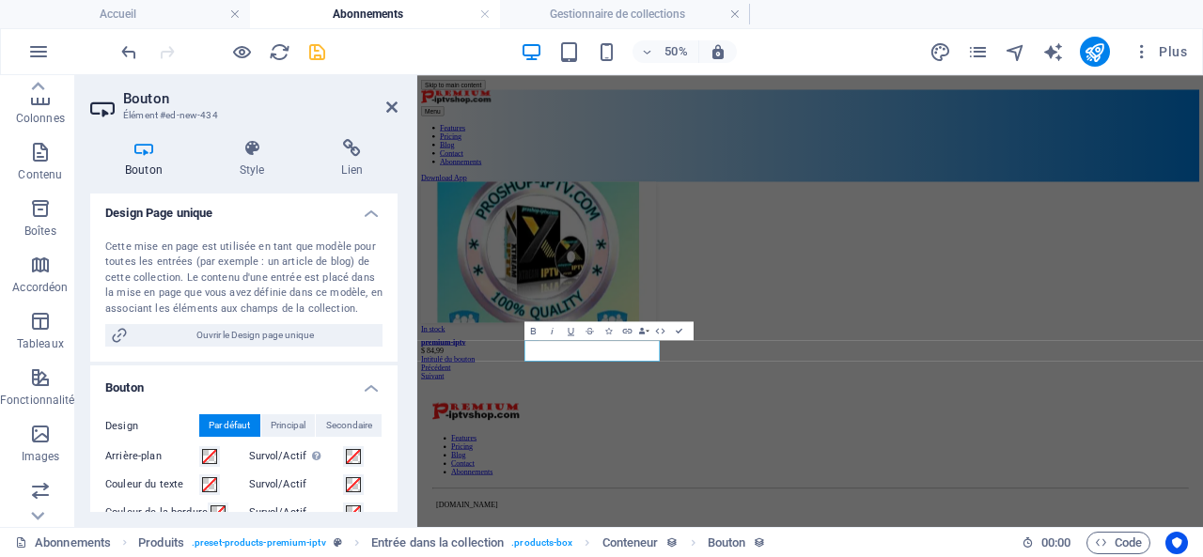
scroll to position [0, 0]
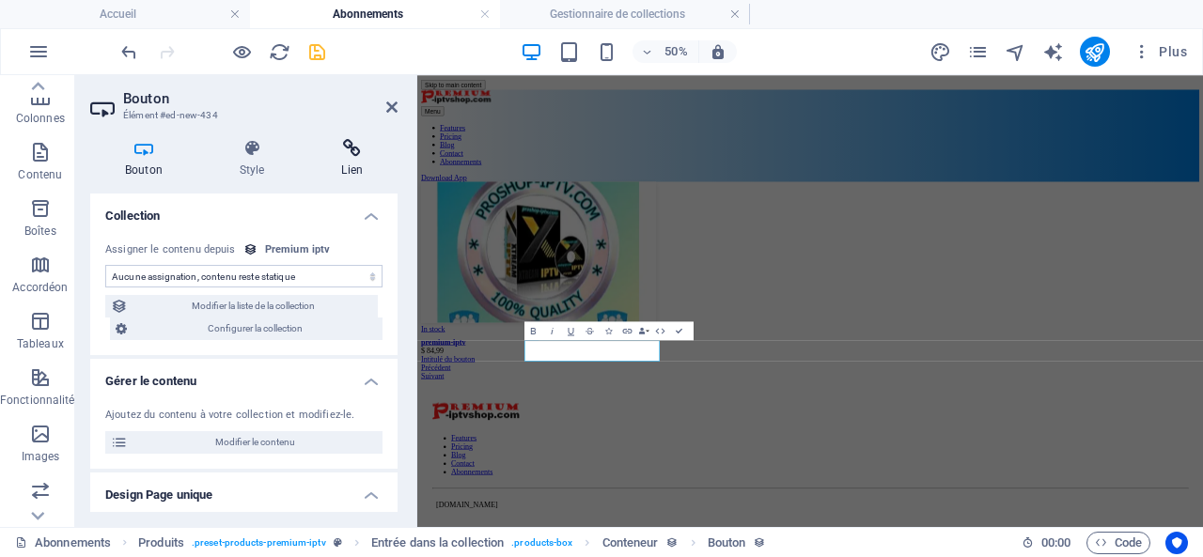
click at [353, 159] on h4 "Lien" at bounding box center [351, 158] width 91 height 39
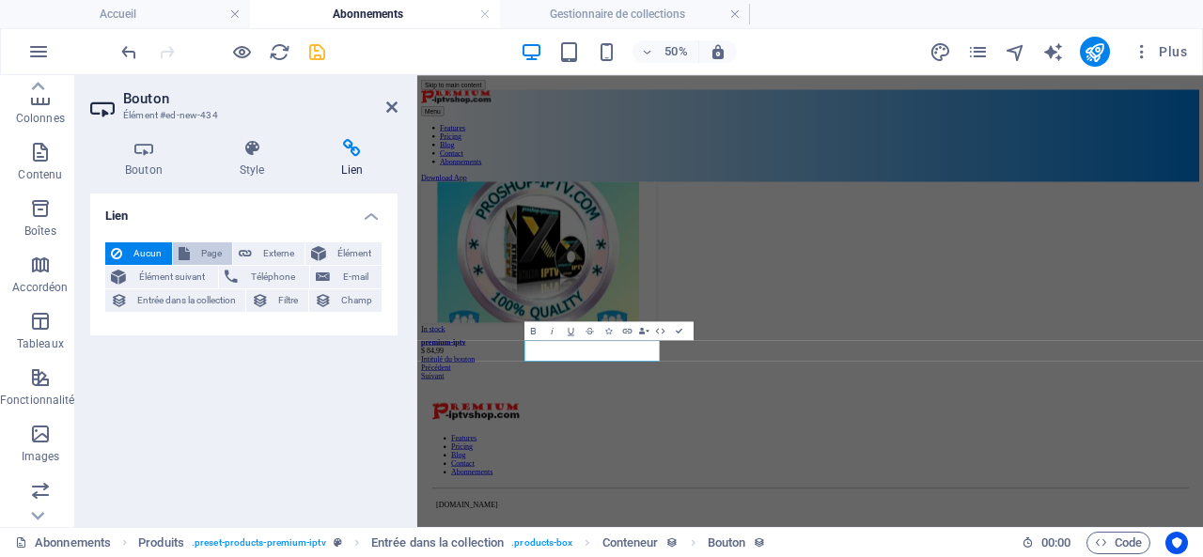
click at [202, 251] on span "Page" at bounding box center [211, 254] width 31 height 23
select select
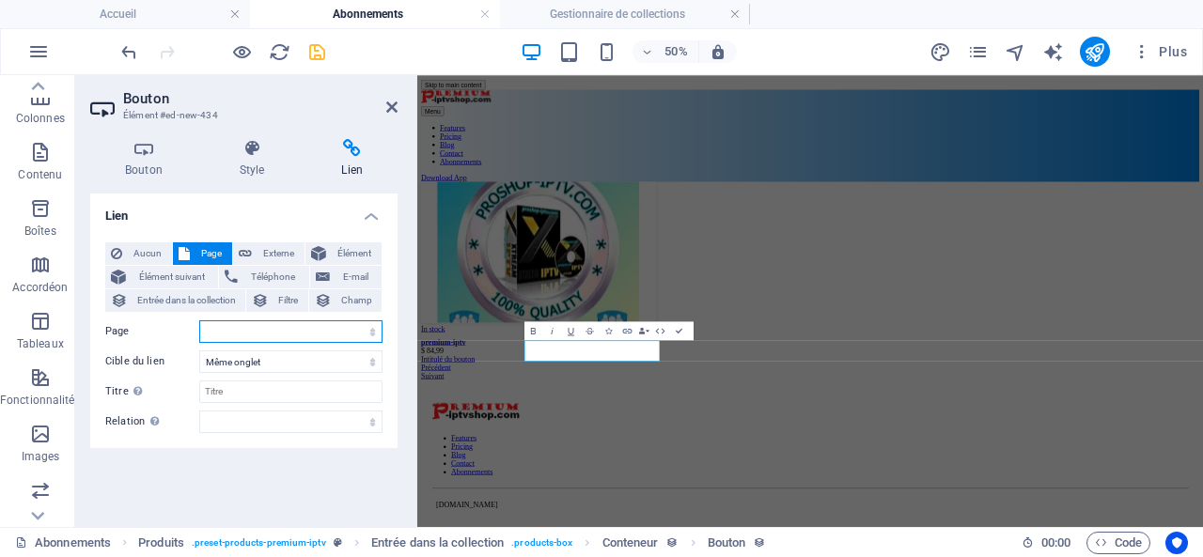
click at [268, 333] on select "Accueil Features Pricing Blog Contact Privacy Legal Notice Abonnements" at bounding box center [290, 332] width 183 height 23
click at [129, 462] on div "Lien Aucun Page Externe Élément Élément suivant Téléphone E-mail Entrée dans la…" at bounding box center [243, 353] width 307 height 319
click at [342, 253] on span "Élément" at bounding box center [354, 254] width 44 height 23
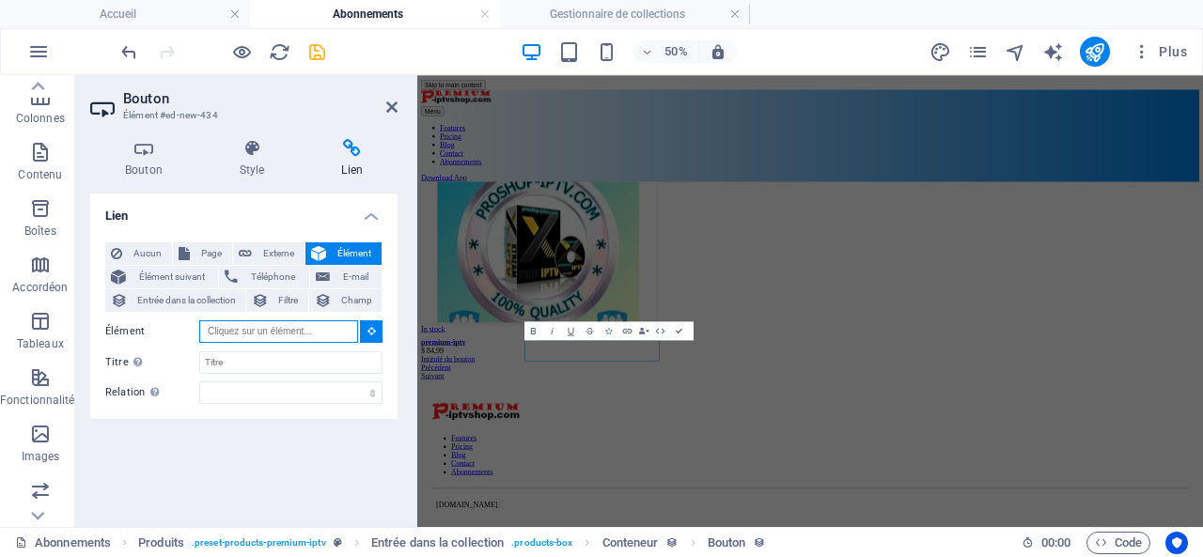
click at [295, 331] on input "Élément" at bounding box center [278, 332] width 159 height 23
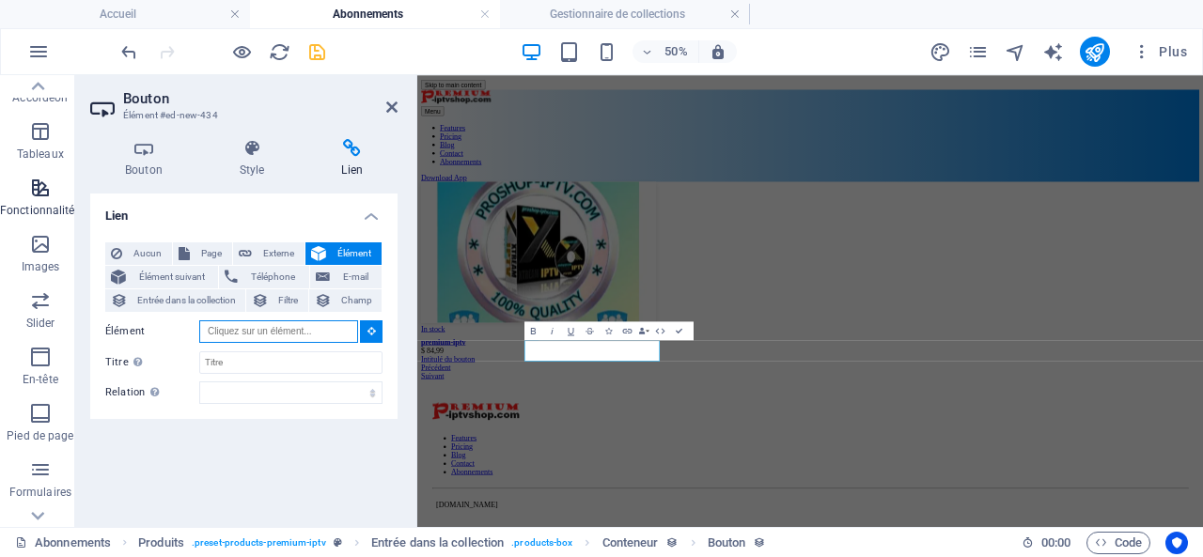
scroll to position [393, 0]
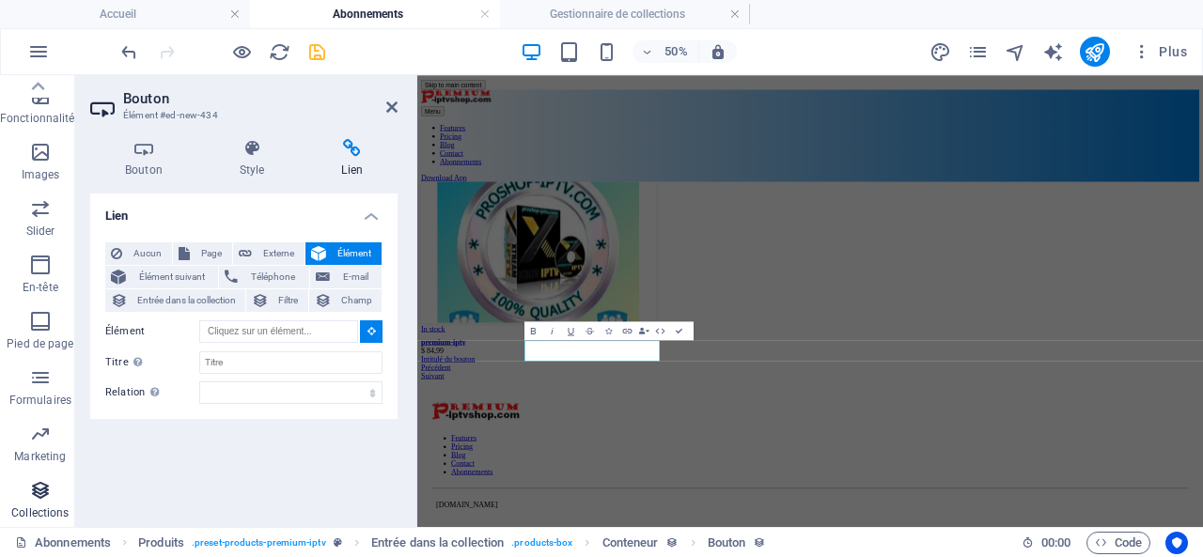
click at [43, 488] on icon "button" at bounding box center [40, 490] width 23 height 23
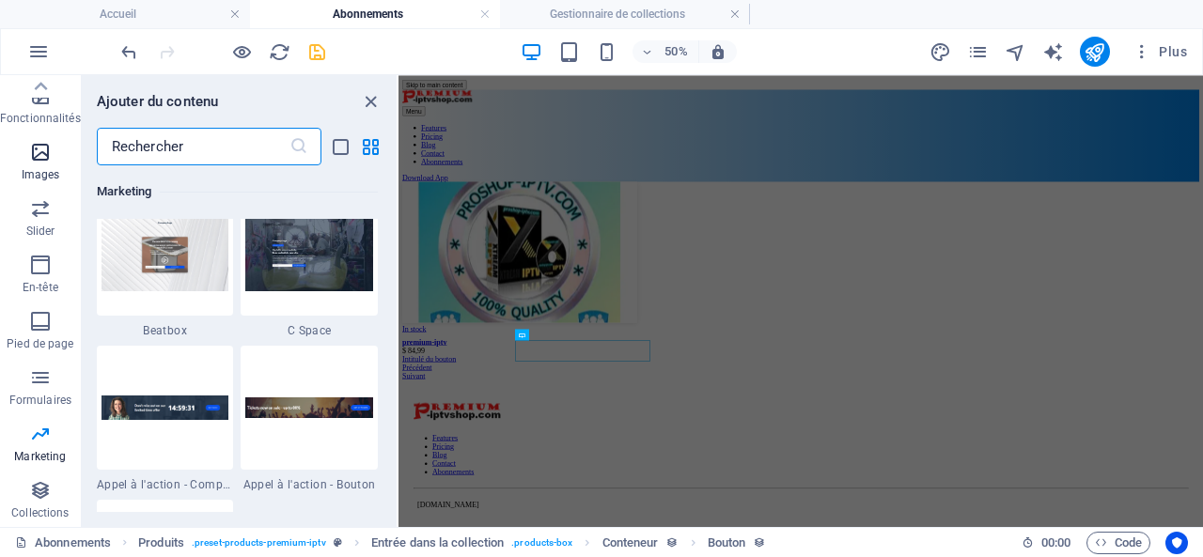
scroll to position [299, 0]
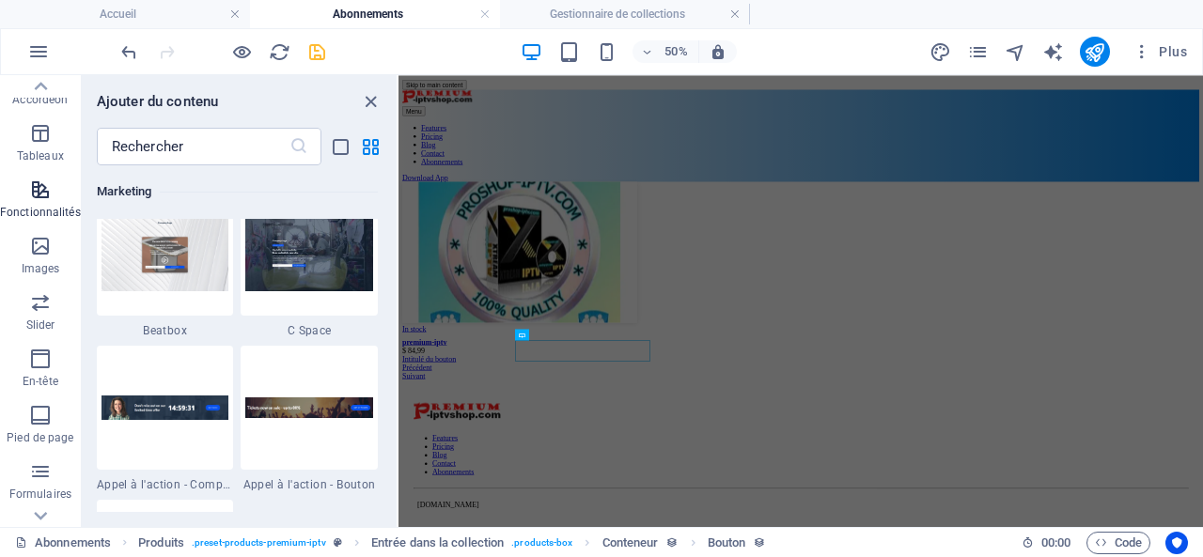
click at [39, 188] on icon "button" at bounding box center [40, 190] width 23 height 23
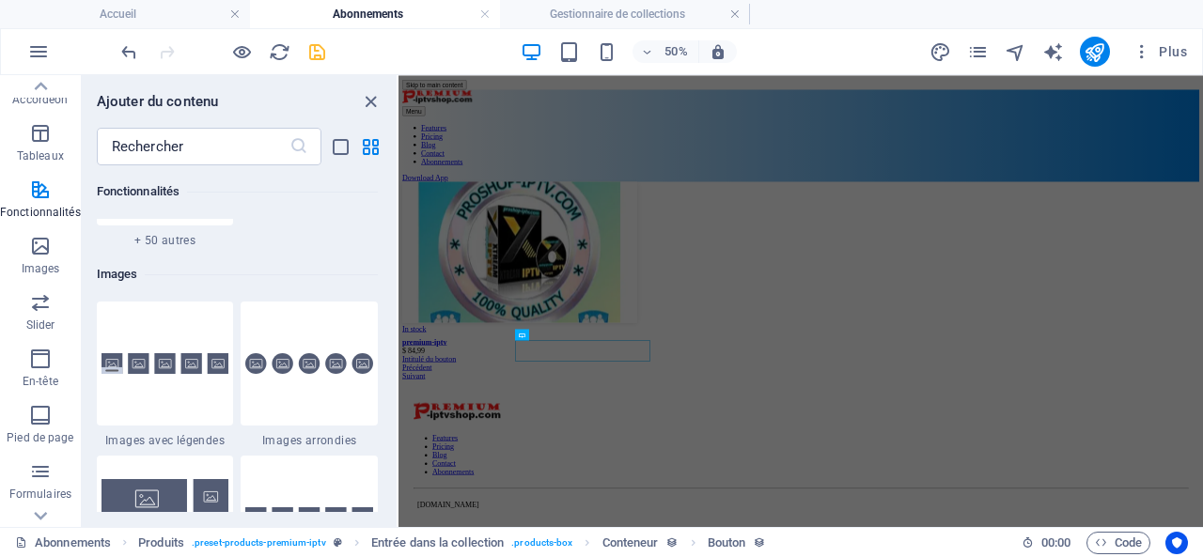
scroll to position [9489, 0]
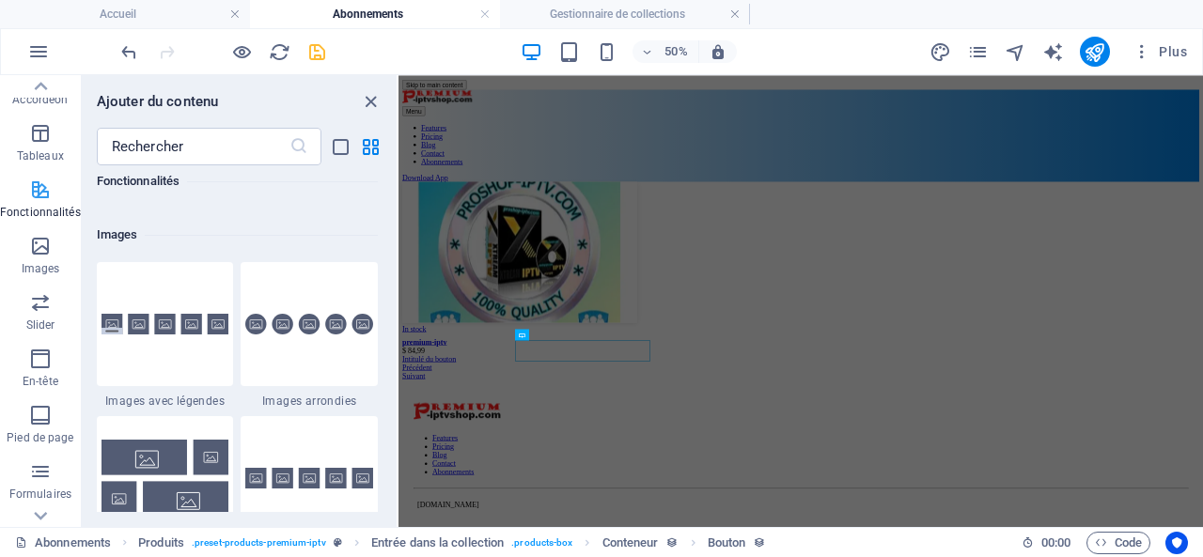
click at [31, 189] on icon "button" at bounding box center [40, 190] width 23 height 23
click at [38, 138] on icon "button" at bounding box center [40, 133] width 23 height 23
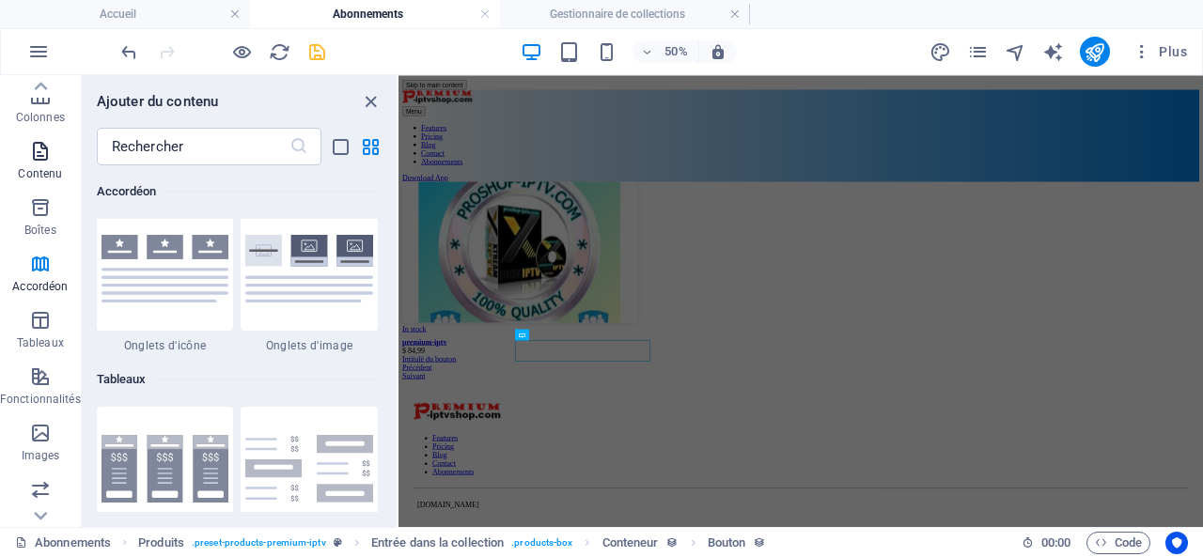
scroll to position [111, 0]
click at [40, 271] on icon "button" at bounding box center [40, 265] width 23 height 23
click at [39, 198] on icon "button" at bounding box center [40, 208] width 23 height 23
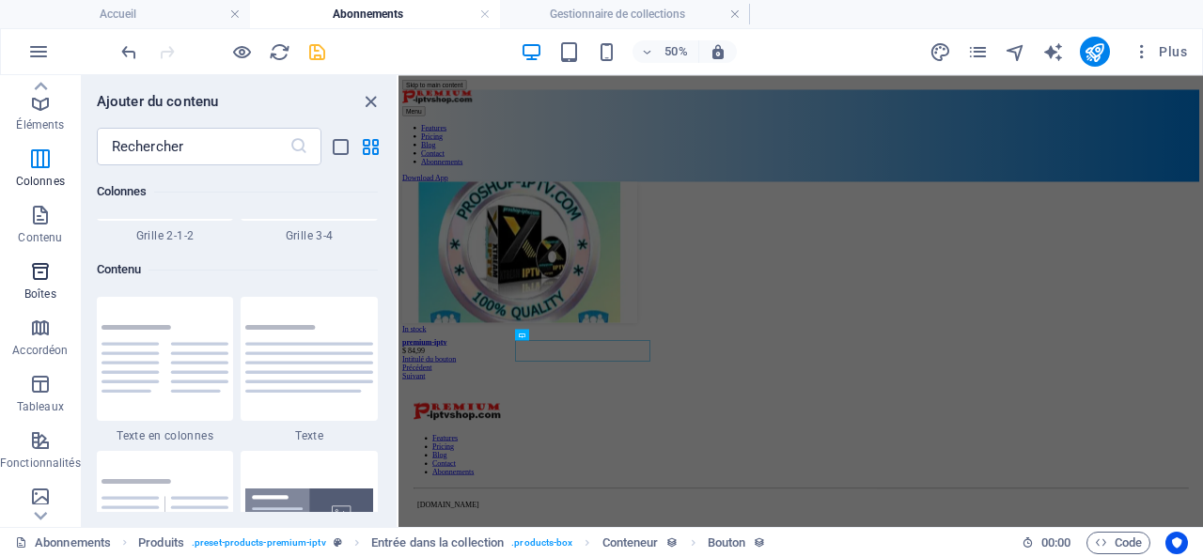
scroll to position [0, 0]
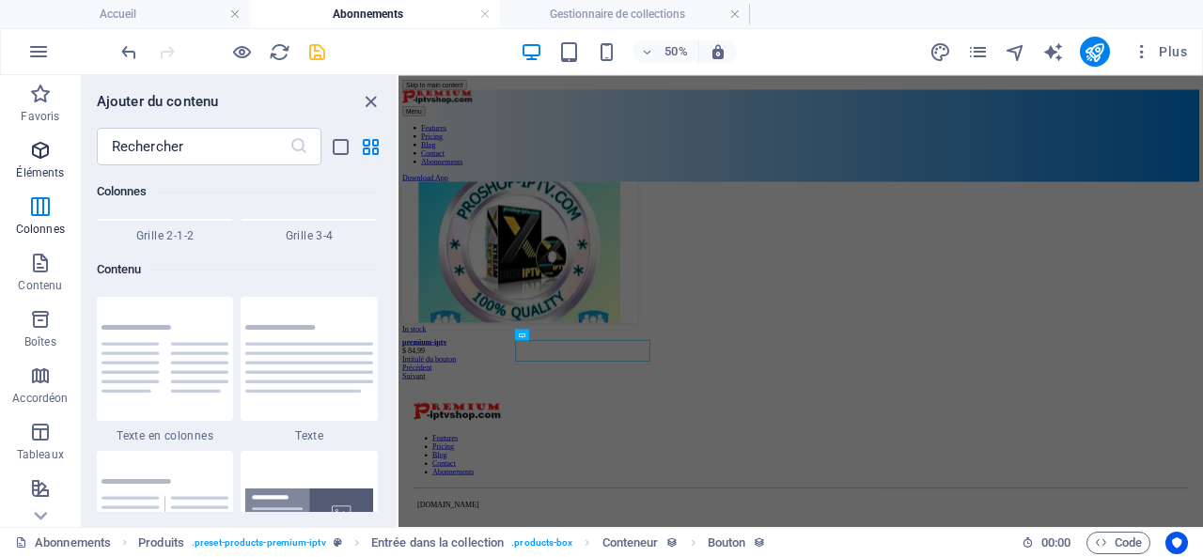
click at [38, 155] on icon "button" at bounding box center [40, 150] width 23 height 23
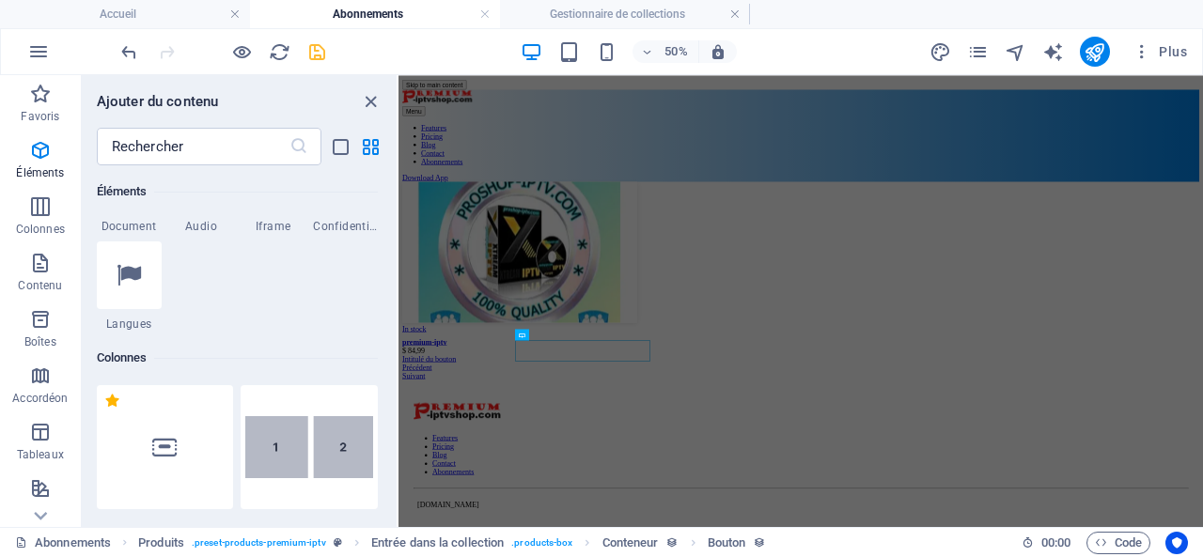
scroll to position [670, 0]
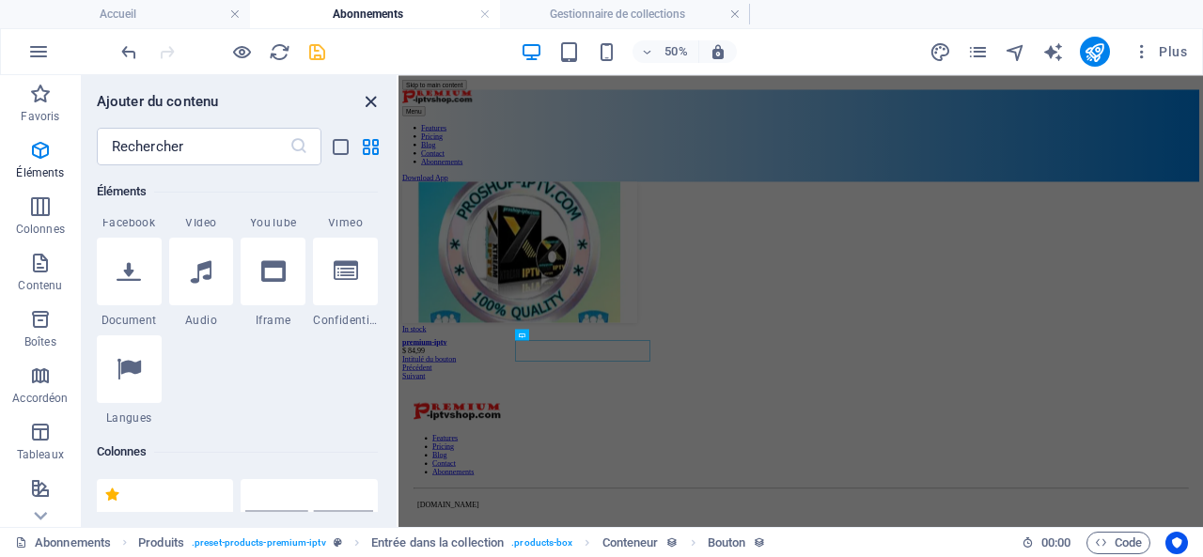
drag, startPoint x: 367, startPoint y: 100, endPoint x: 583, endPoint y: 63, distance: 219.3
click at [367, 100] on icon "close panel" at bounding box center [371, 102] width 22 height 22
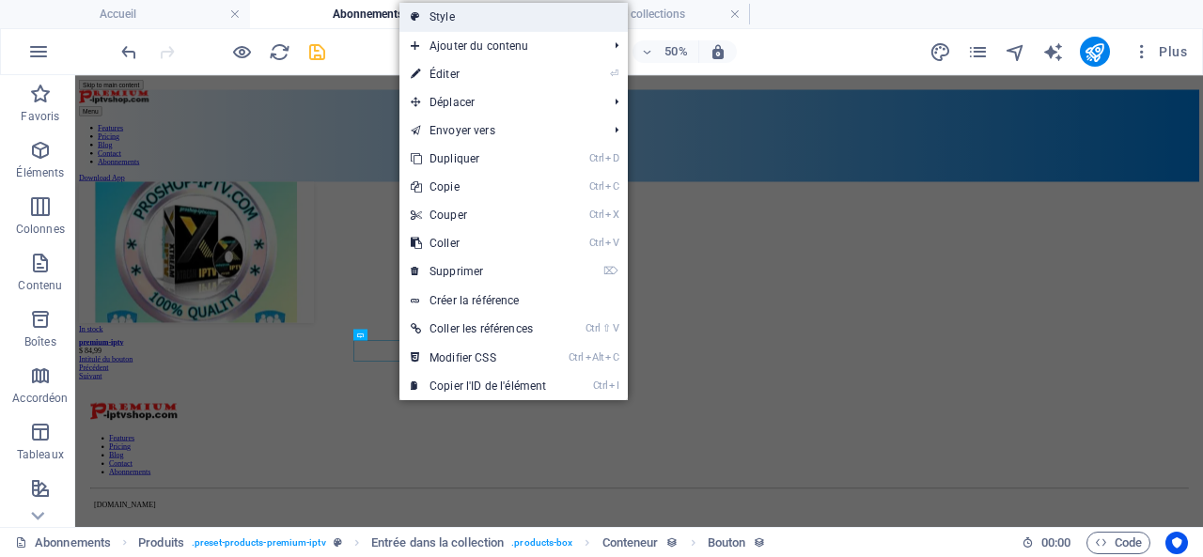
click at [478, 10] on link "Style" at bounding box center [514, 17] width 228 height 28
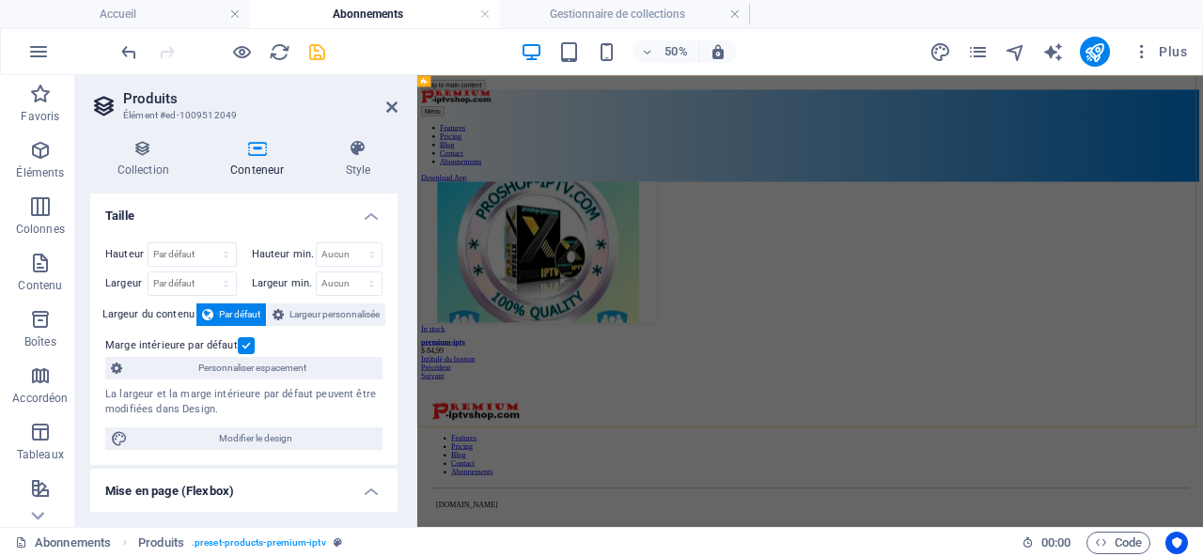
click at [385, 103] on h2 "Produits" at bounding box center [260, 98] width 275 height 17
drag, startPoint x: 396, startPoint y: 106, endPoint x: 649, endPoint y: 75, distance: 254.8
click at [396, 106] on icon at bounding box center [391, 107] width 11 height 15
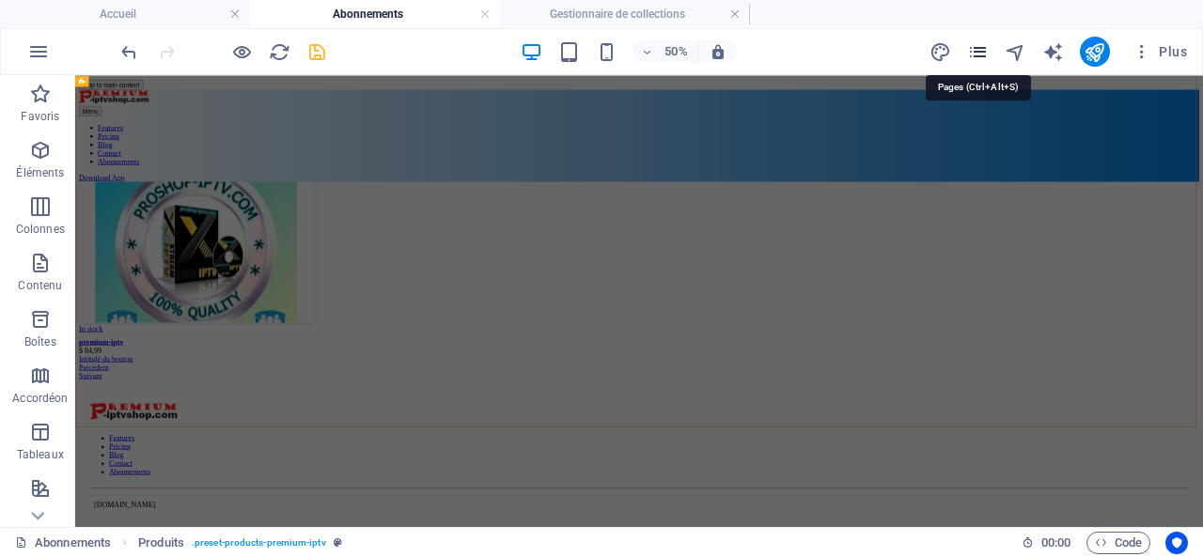
click at [980, 51] on icon "pages" at bounding box center [978, 52] width 22 height 22
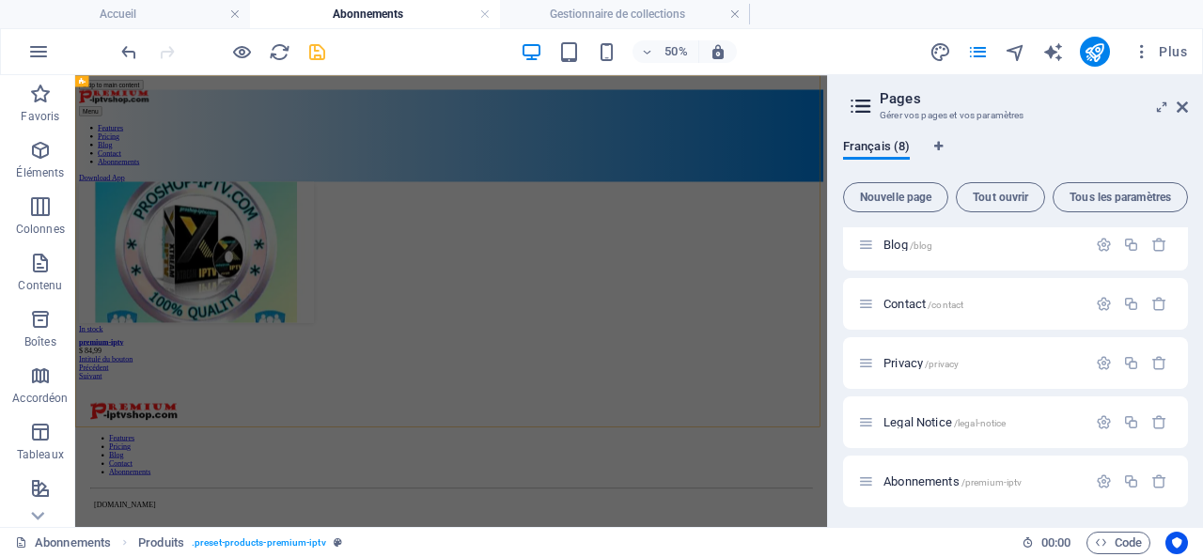
scroll to position [188, 0]
drag, startPoint x: 946, startPoint y: 477, endPoint x: 1019, endPoint y: 479, distance: 73.4
click at [1019, 479] on span "/premium-iptv" at bounding box center [992, 481] width 61 height 10
click at [946, 478] on span "Abonnements /premium-iptv" at bounding box center [953, 480] width 138 height 14
click at [1097, 477] on icon "button" at bounding box center [1104, 480] width 16 height 16
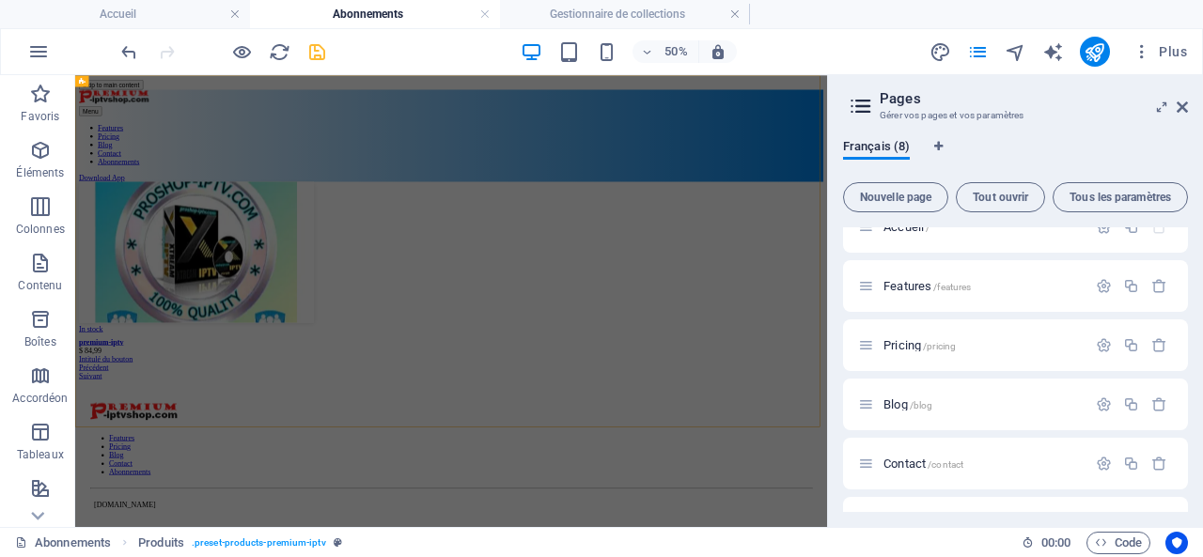
scroll to position [0, 0]
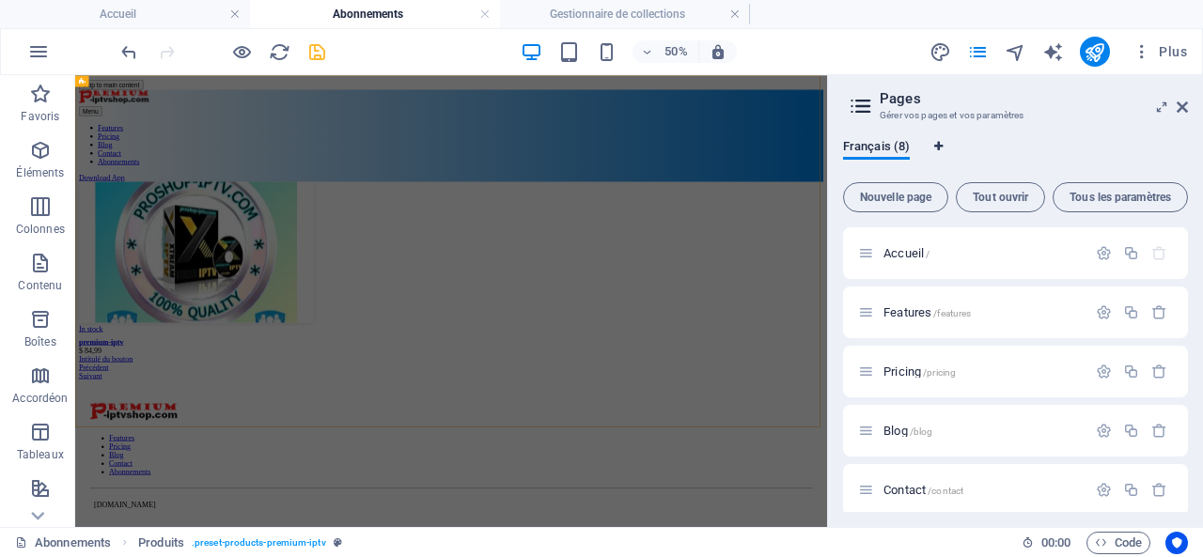
click at [934, 142] on icon "Onglets langues" at bounding box center [938, 146] width 8 height 11
select select "50"
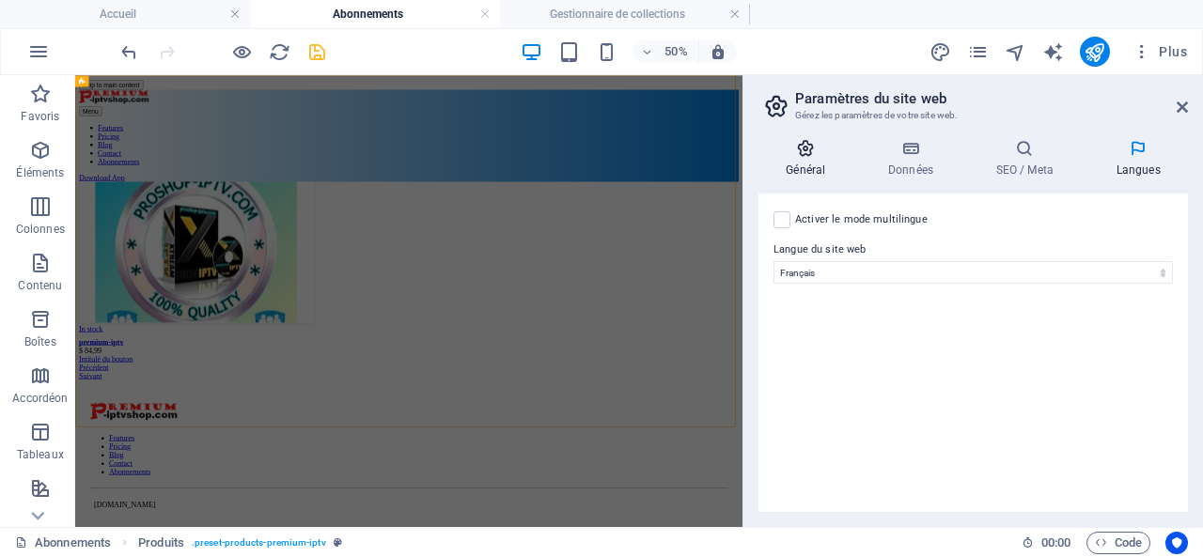
click at [814, 153] on icon at bounding box center [806, 148] width 95 height 19
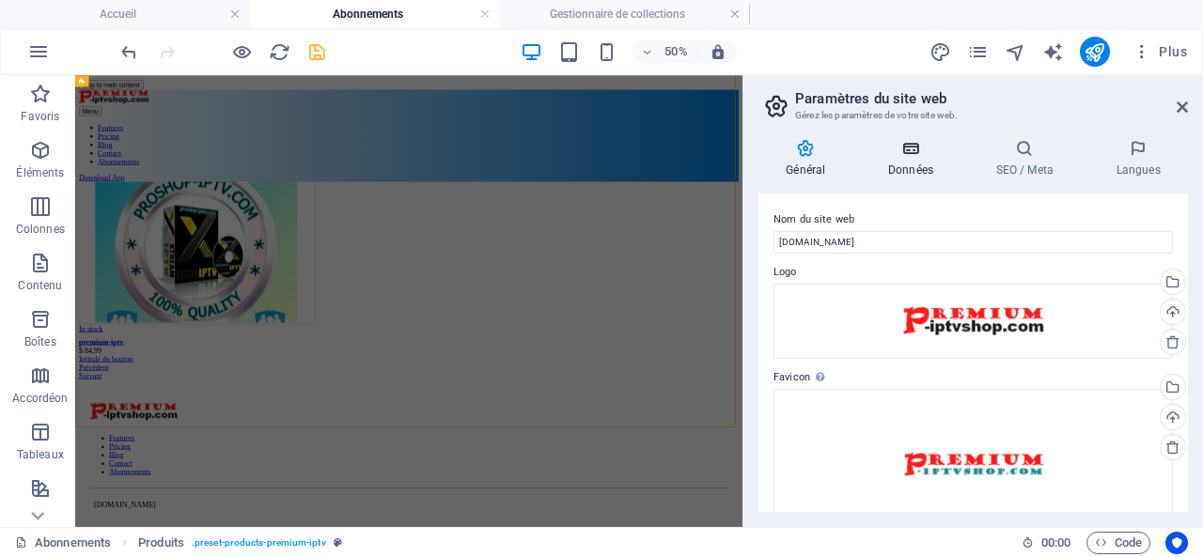
click at [908, 154] on icon at bounding box center [911, 148] width 101 height 19
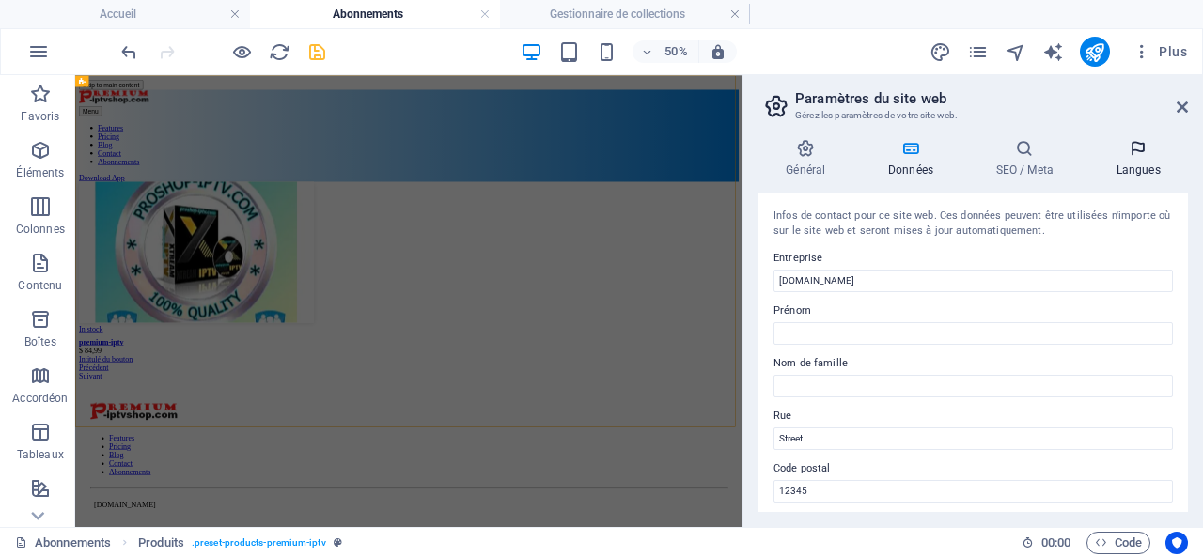
click at [1139, 169] on h4 "Langues" at bounding box center [1139, 158] width 100 height 39
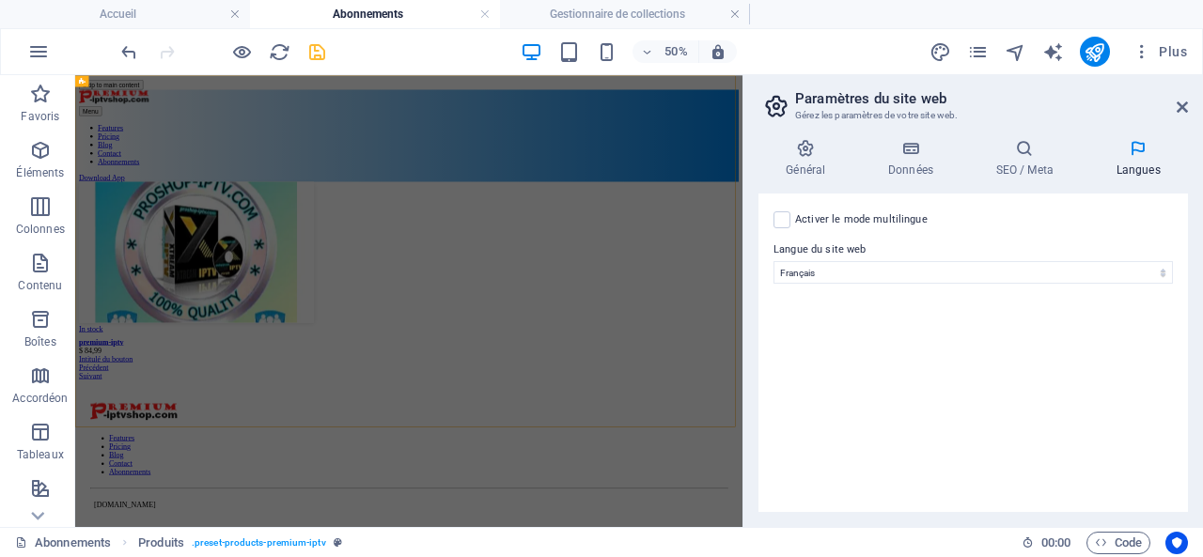
click at [1137, 161] on h4 "Langues" at bounding box center [1139, 158] width 100 height 39
click at [1019, 159] on h4 "SEO / Meta" at bounding box center [1028, 158] width 120 height 39
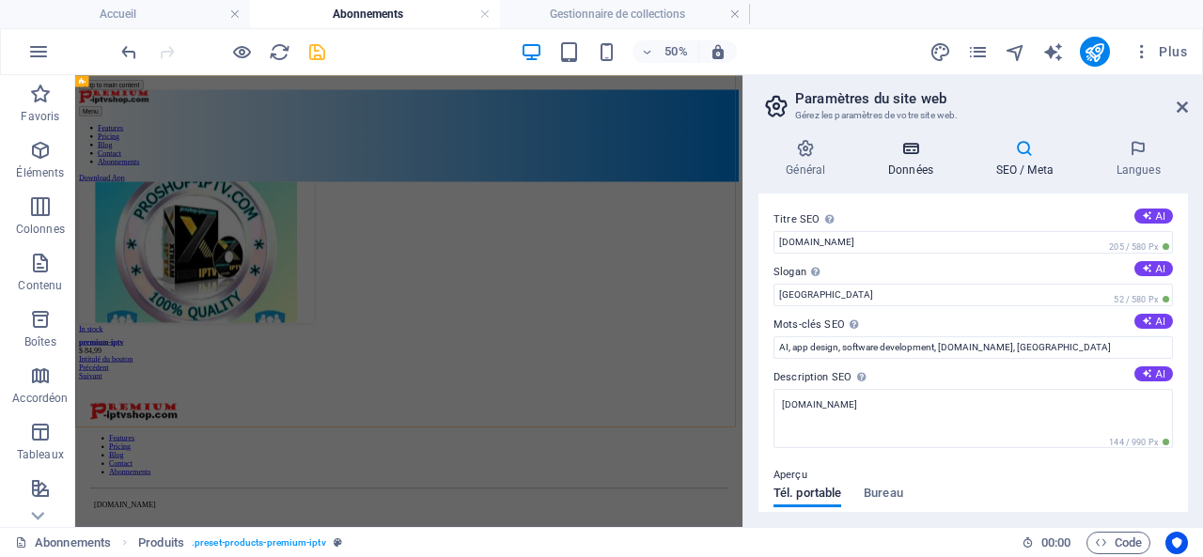
click at [912, 153] on icon at bounding box center [911, 148] width 101 height 19
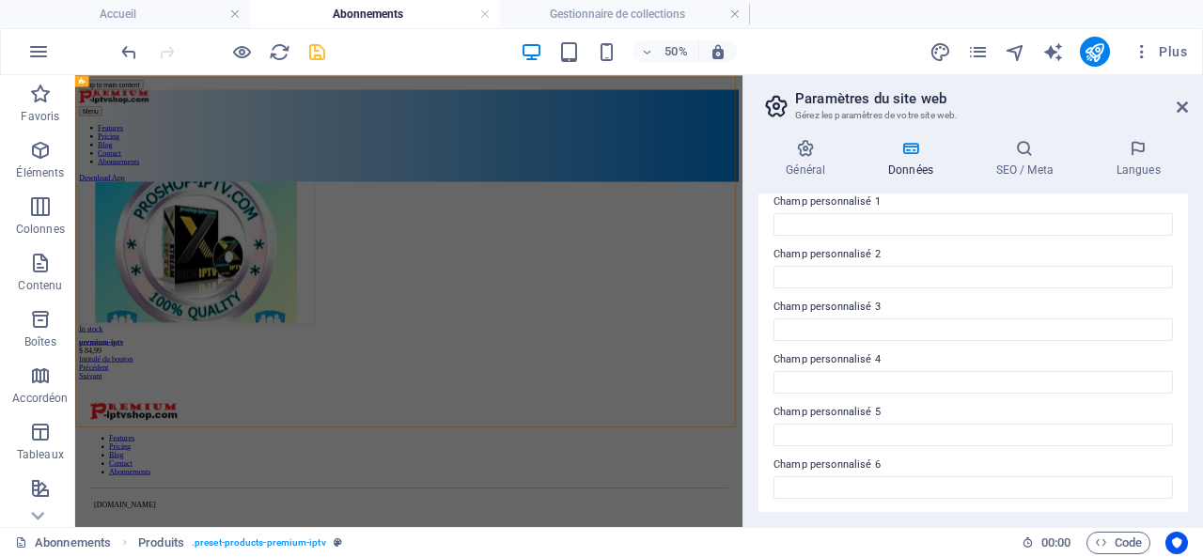
scroll to position [584, 0]
click at [1180, 104] on icon at bounding box center [1182, 107] width 11 height 15
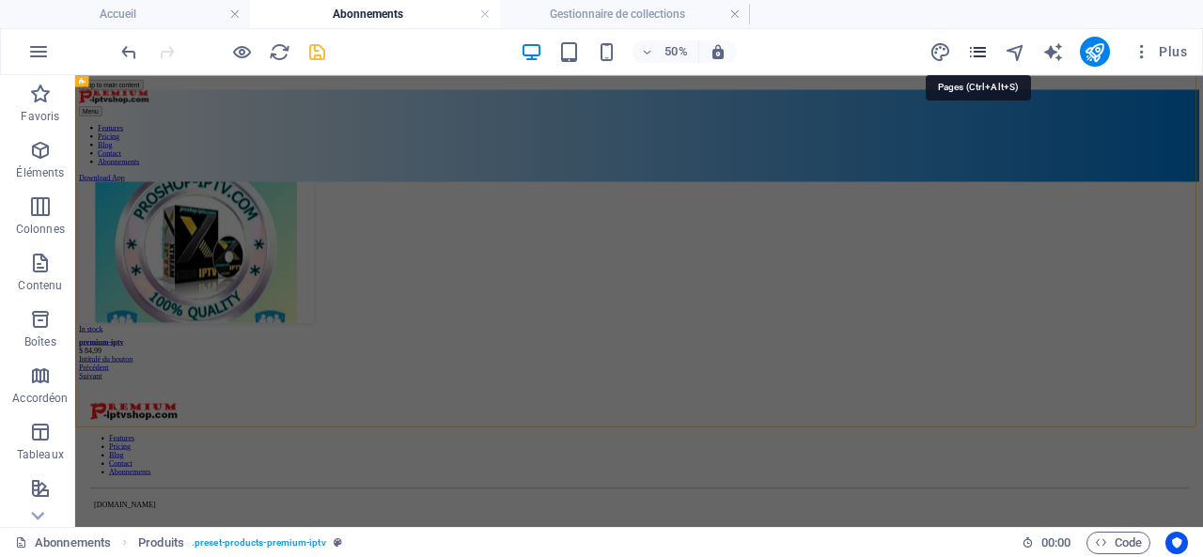
click at [981, 50] on icon "pages" at bounding box center [978, 52] width 22 height 22
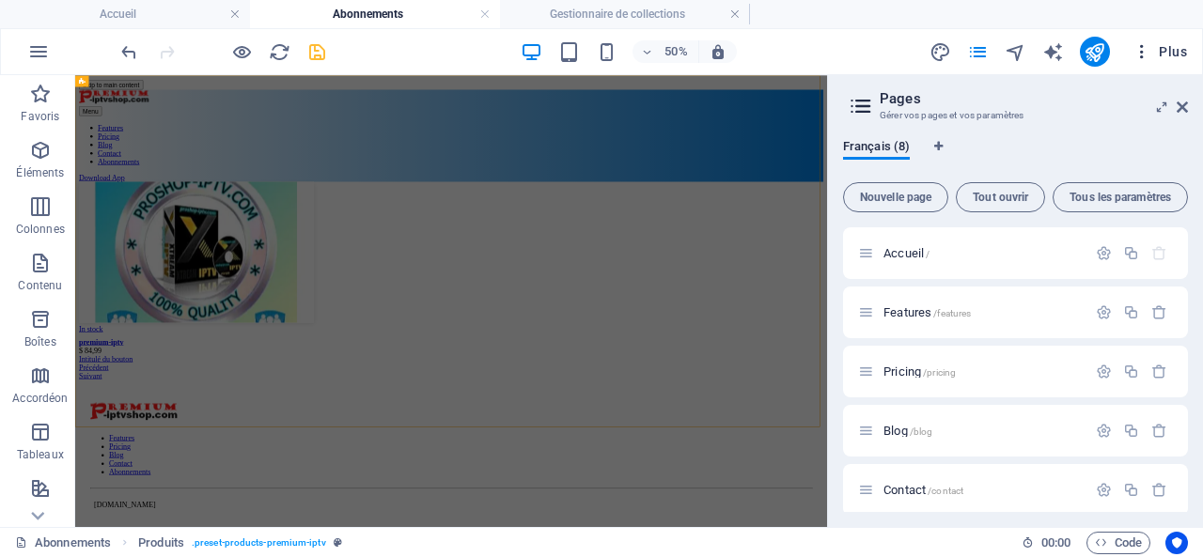
click at [1173, 47] on span "Plus" at bounding box center [1160, 51] width 55 height 19
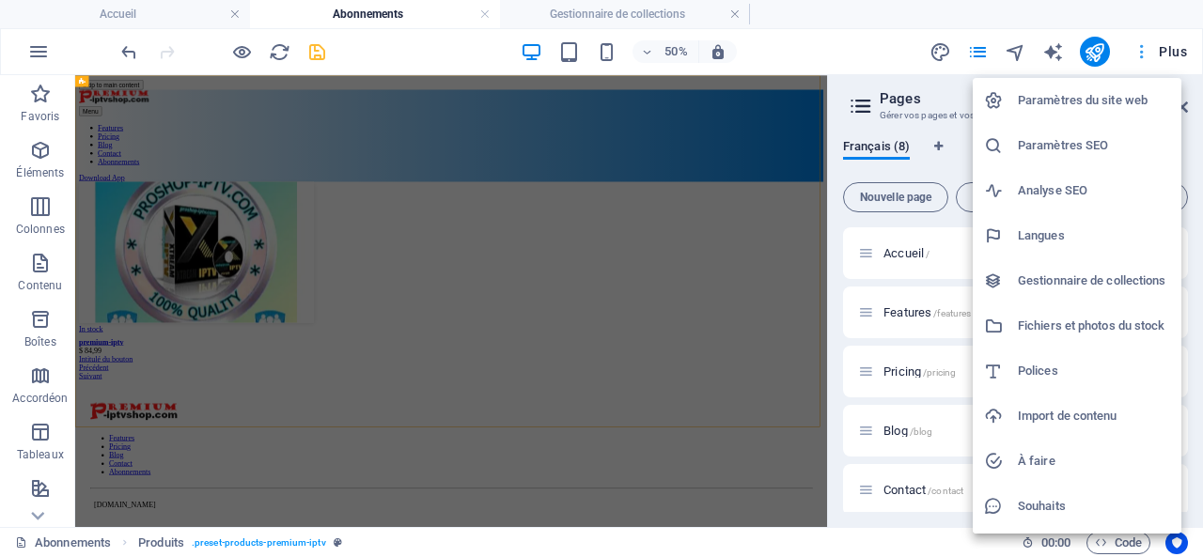
click at [1173, 47] on div at bounding box center [601, 278] width 1203 height 557
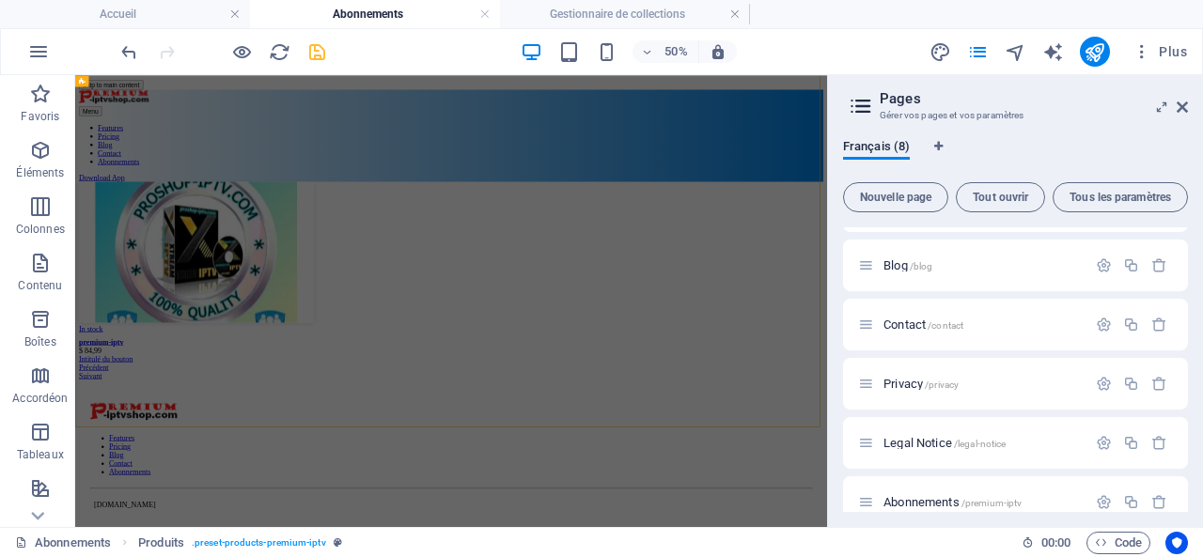
scroll to position [188, 0]
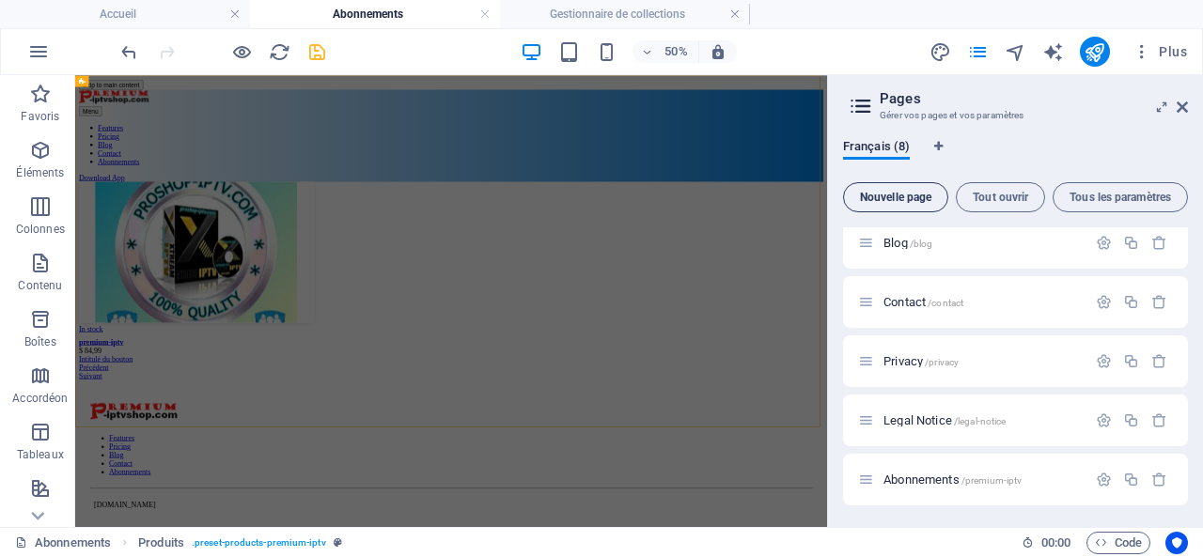
click at [893, 189] on button "Nouvelle page" at bounding box center [895, 197] width 105 height 30
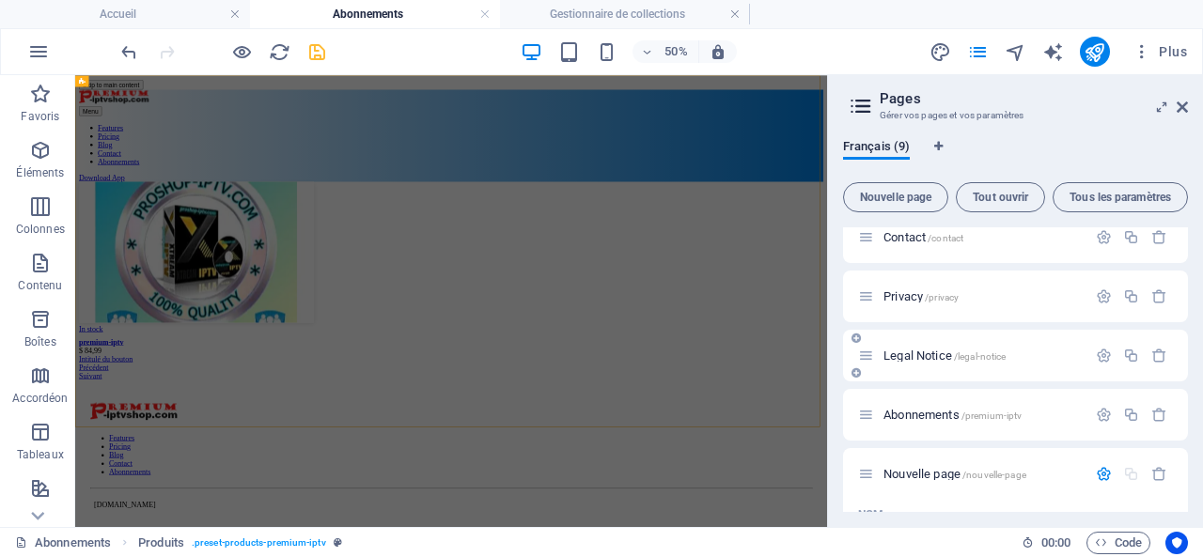
scroll to position [282, 0]
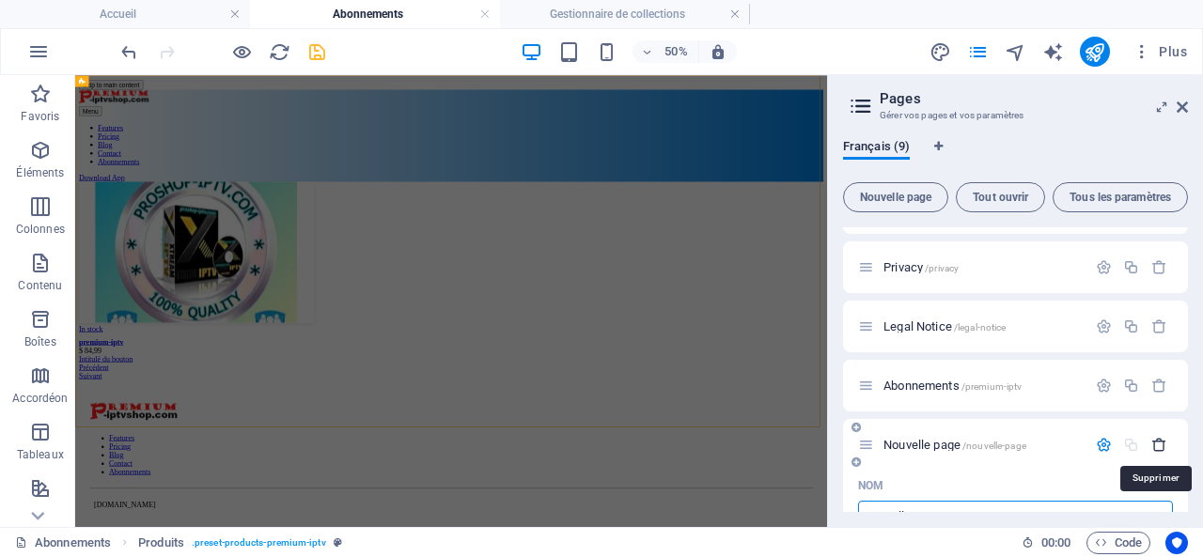
click at [1157, 441] on icon "button" at bounding box center [1160, 445] width 16 height 16
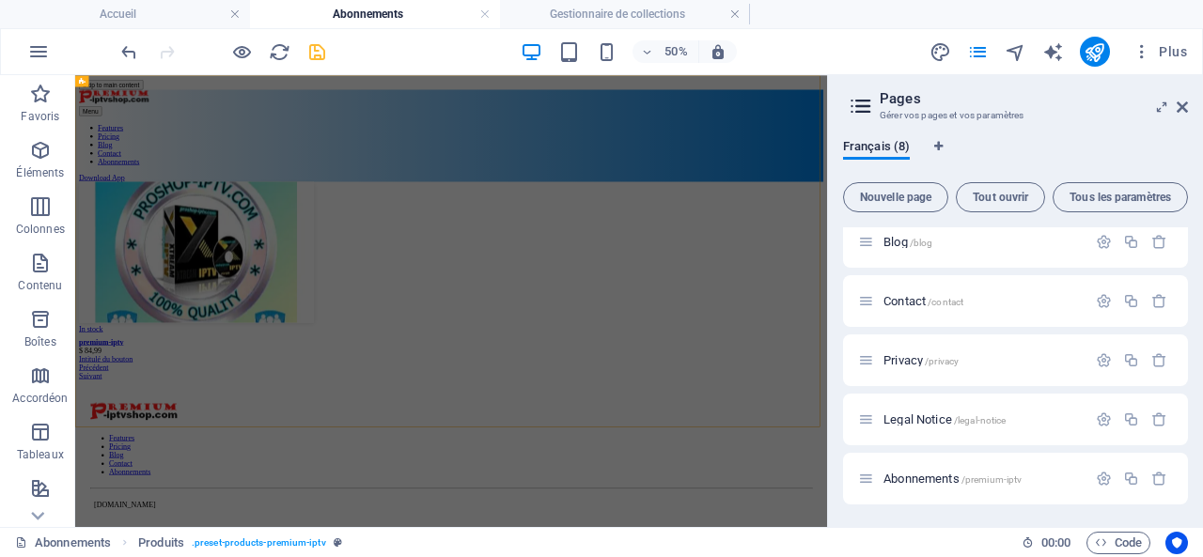
scroll to position [188, 0]
click at [1001, 195] on span "Tout ouvrir" at bounding box center [1001, 197] width 72 height 11
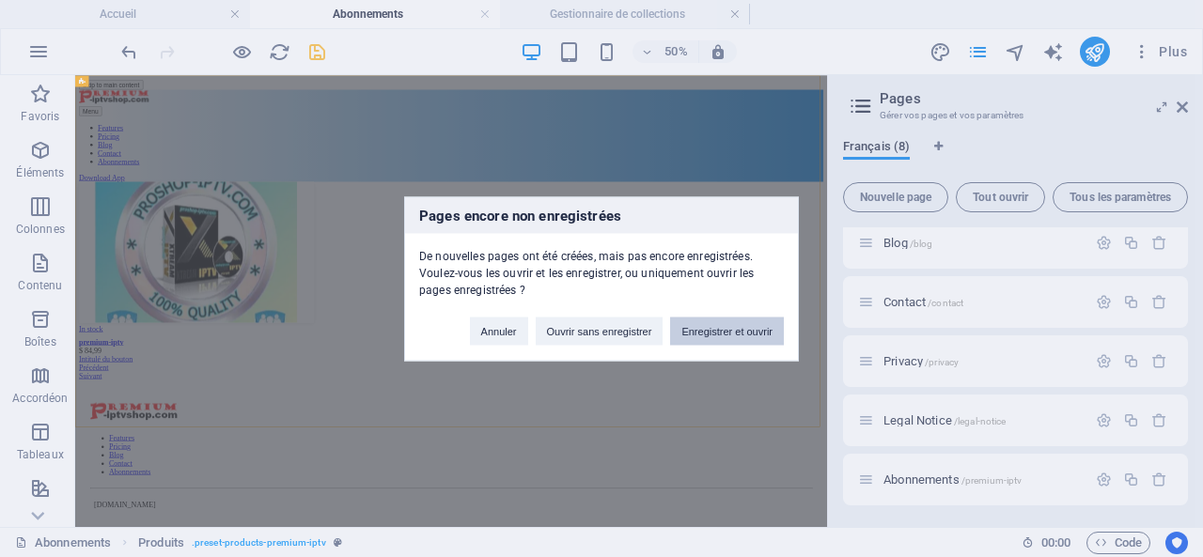
click at [728, 330] on button "Enregistrer et ouvrir" at bounding box center [727, 331] width 114 height 28
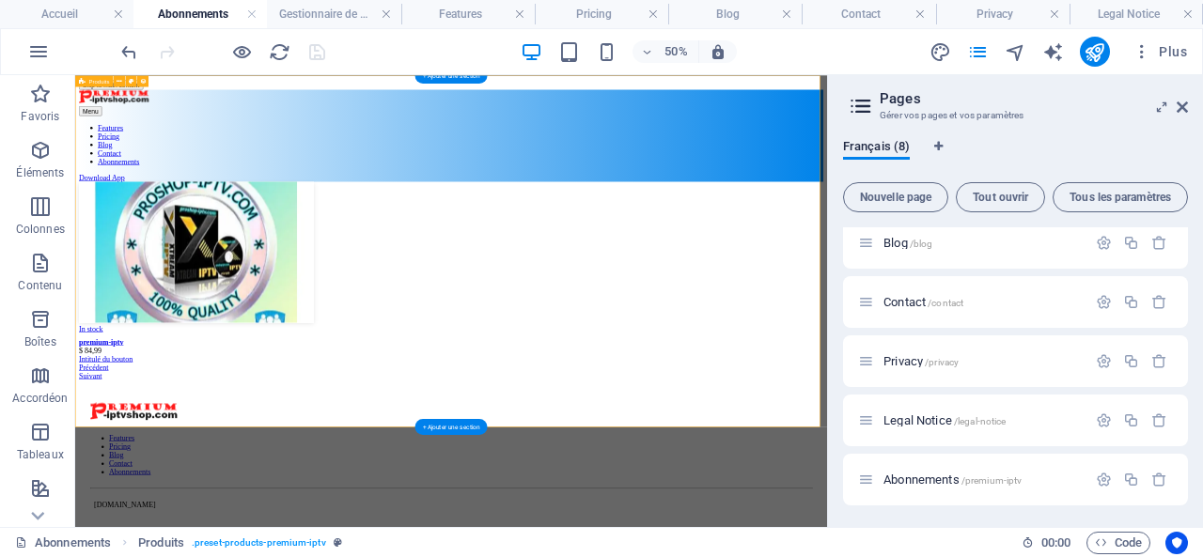
scroll to position [112, 0]
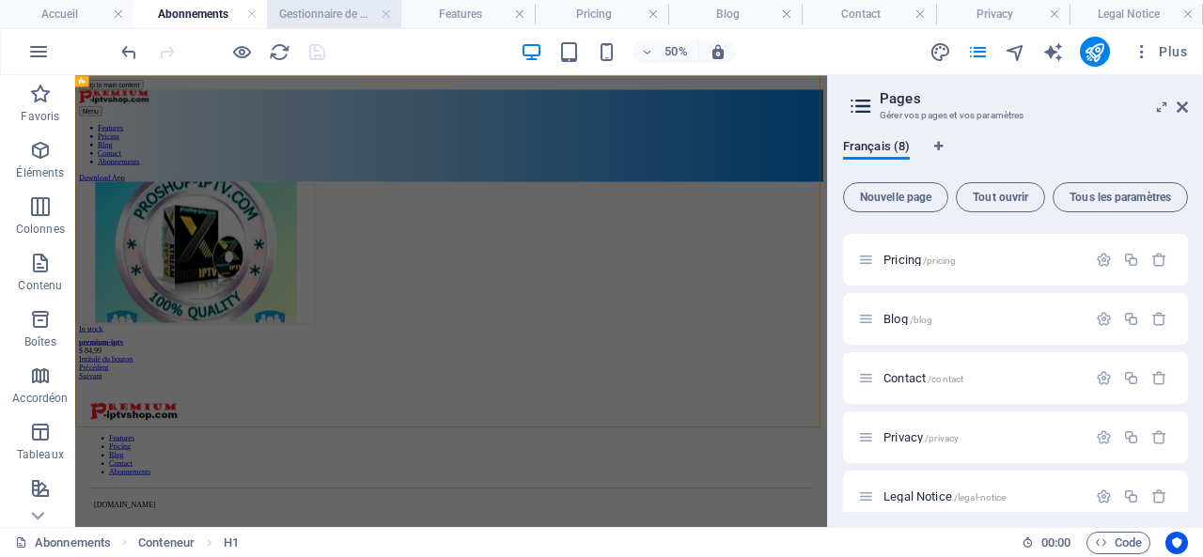
click at [306, 8] on h4 "Gestionnaire de collections" at bounding box center [333, 14] width 133 height 21
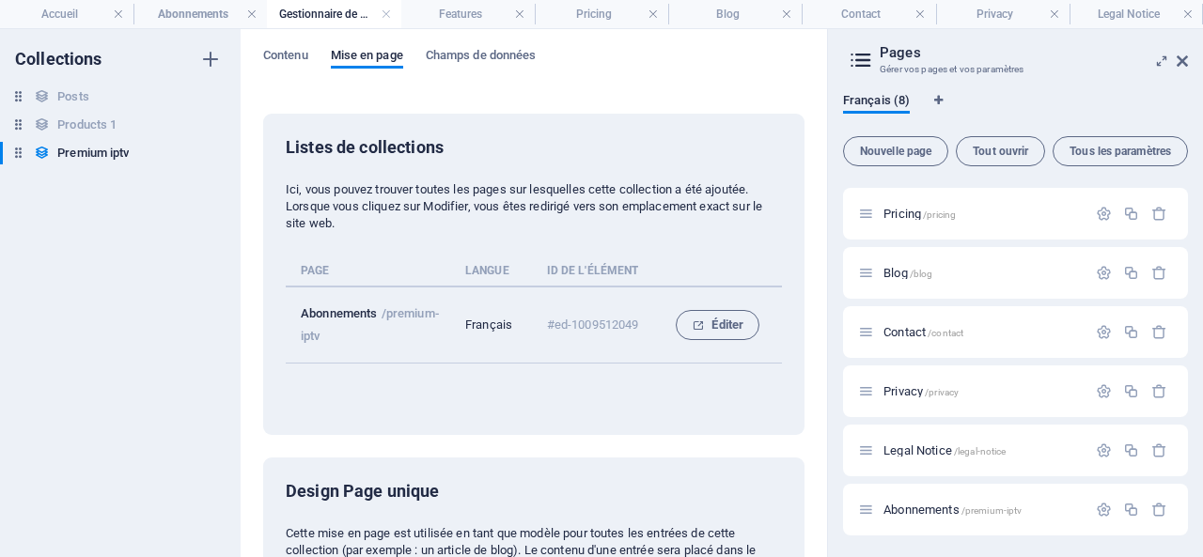
scroll to position [0, 0]
click at [729, 324] on span "Éditer" at bounding box center [718, 325] width 52 height 23
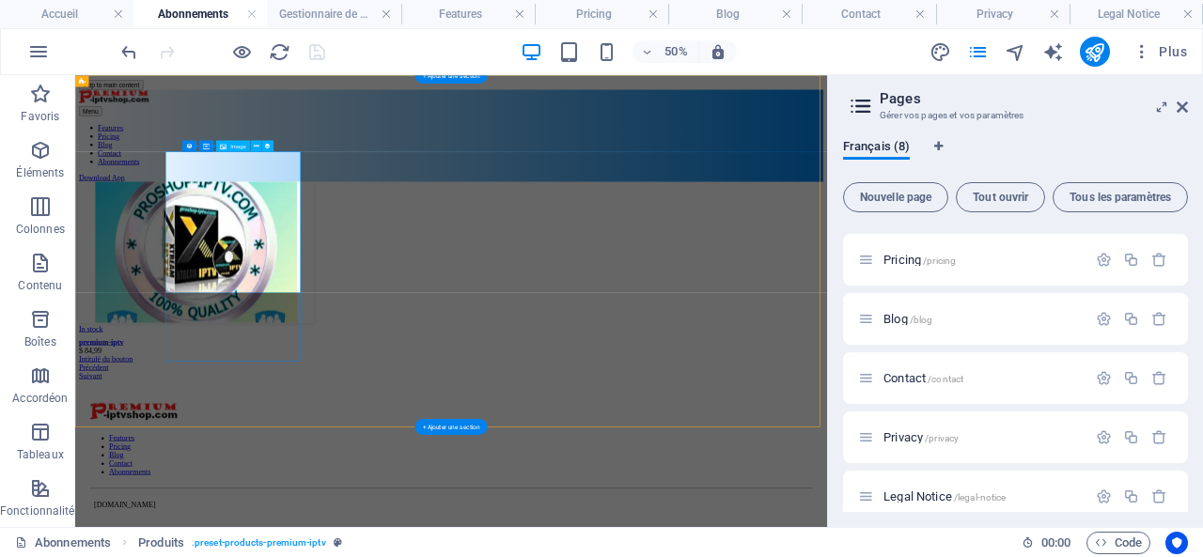
click at [436, 393] on figure at bounding box center [827, 430] width 1489 height 286
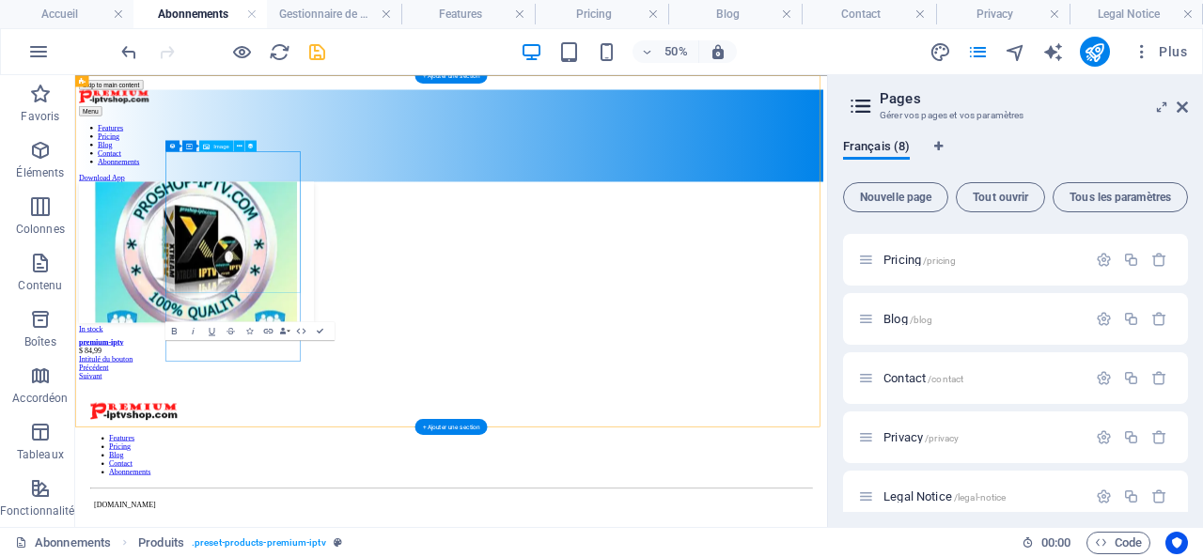
click at [391, 370] on figure at bounding box center [827, 430] width 1489 height 286
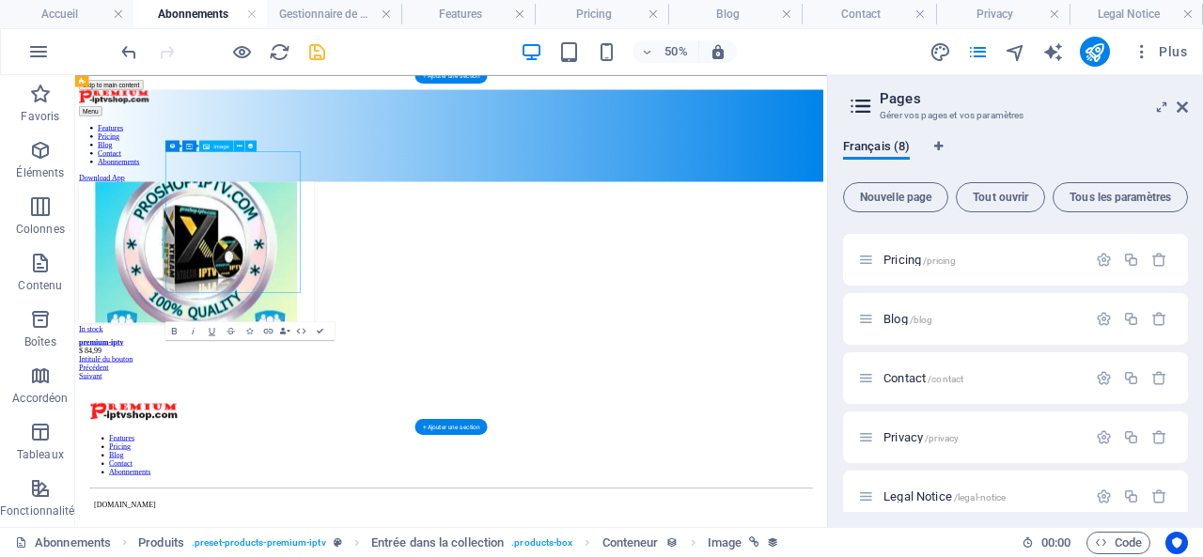
click at [391, 370] on figure at bounding box center [827, 430] width 1489 height 286
select select "image"
select select "px"
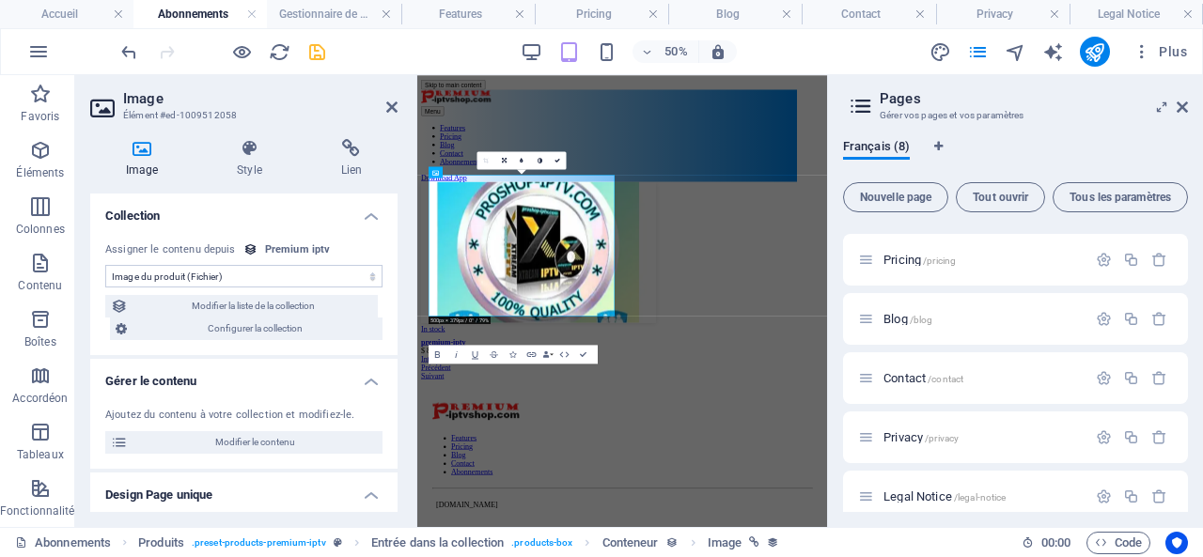
click at [262, 270] on select "Aucune assignation, contenu reste statique Créé le (Date) Mis à jour le (Date) …" at bounding box center [243, 276] width 277 height 23
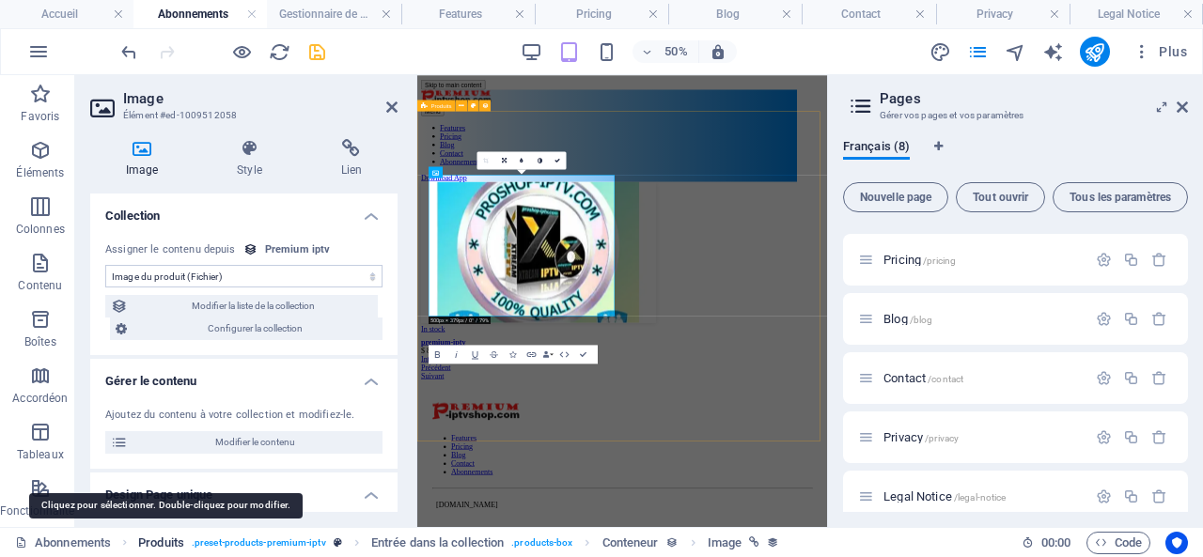
click at [165, 544] on span "Produits" at bounding box center [161, 543] width 46 height 23
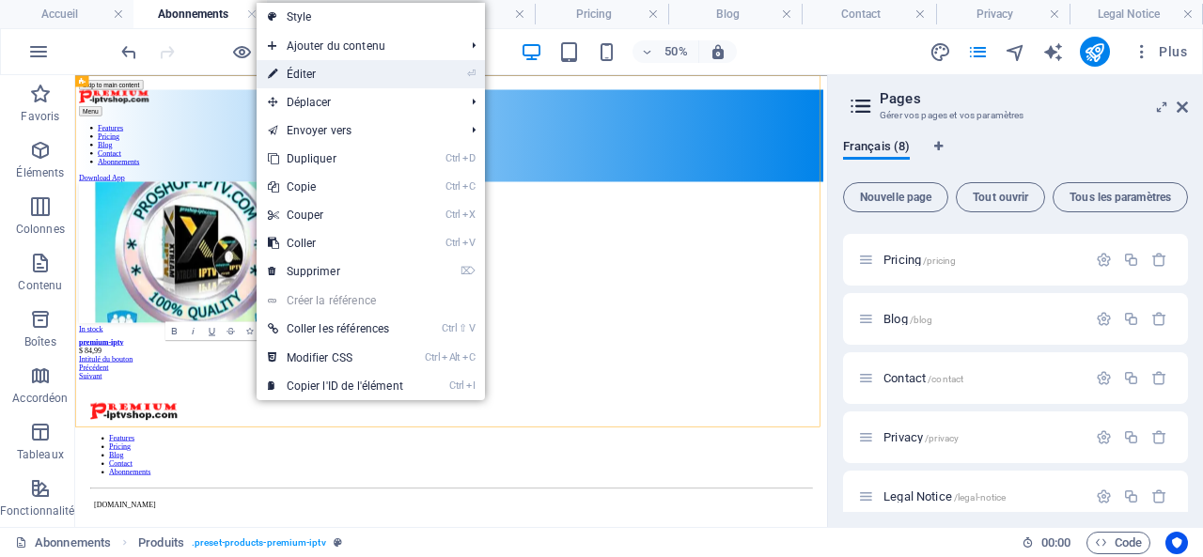
click at [348, 72] on link "⏎ Éditer" at bounding box center [336, 74] width 158 height 28
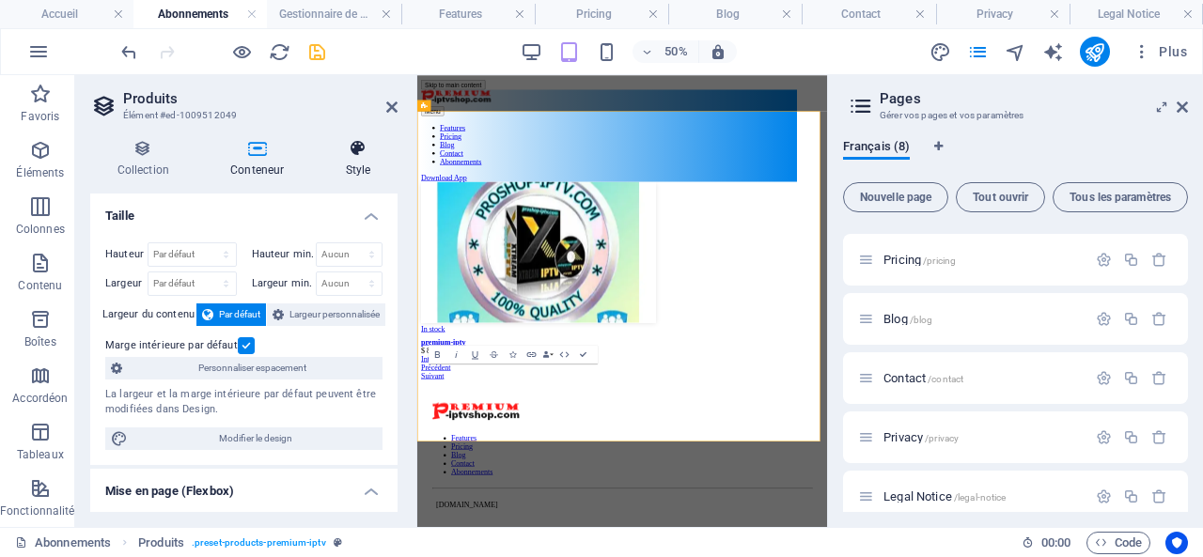
click at [352, 155] on icon at bounding box center [358, 148] width 79 height 19
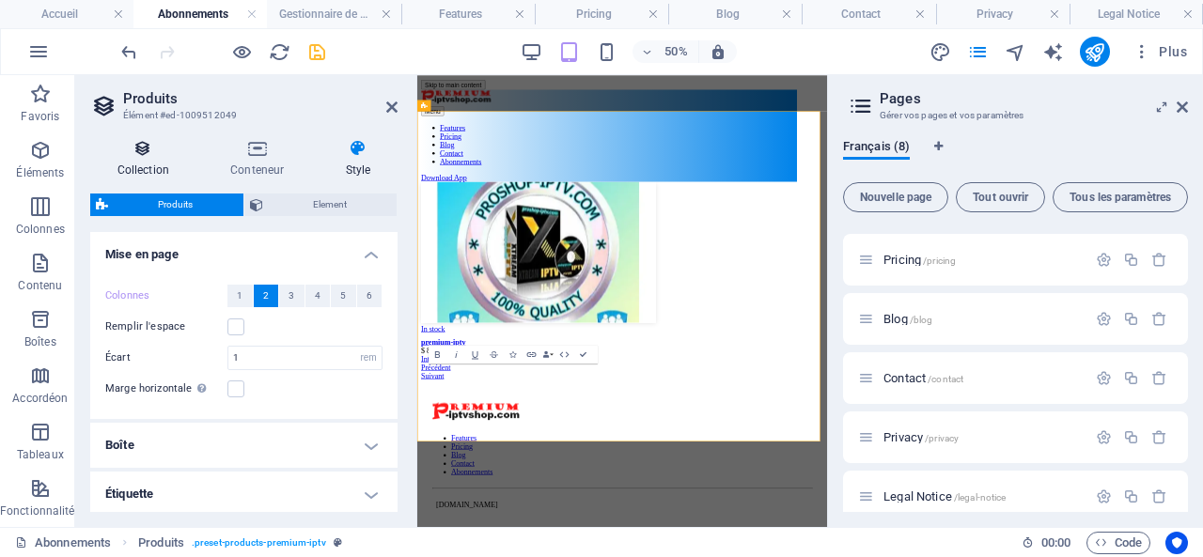
click at [149, 149] on icon at bounding box center [143, 148] width 106 height 19
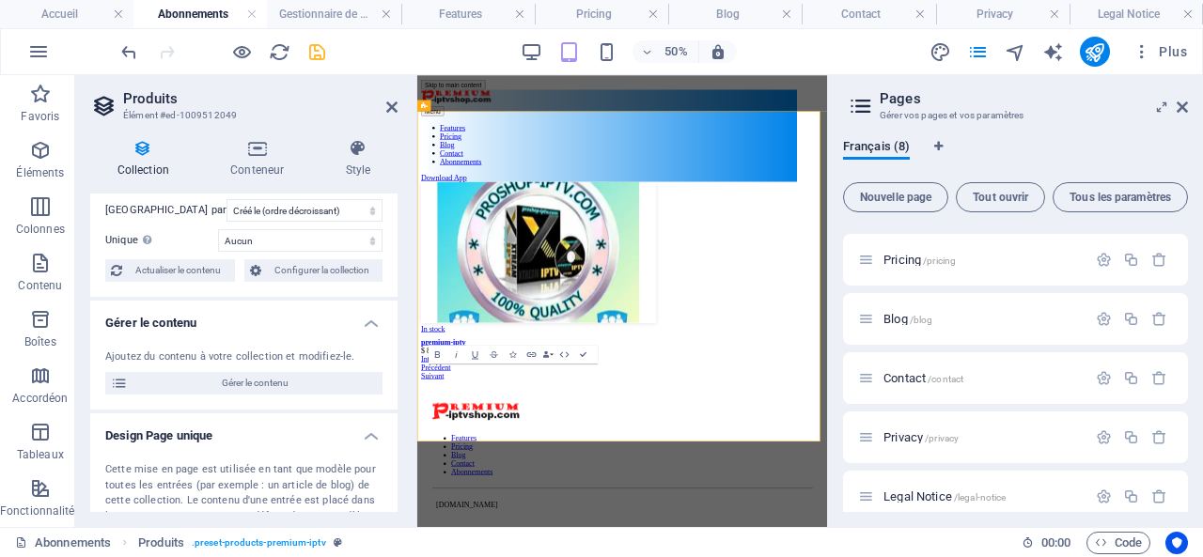
scroll to position [94, 0]
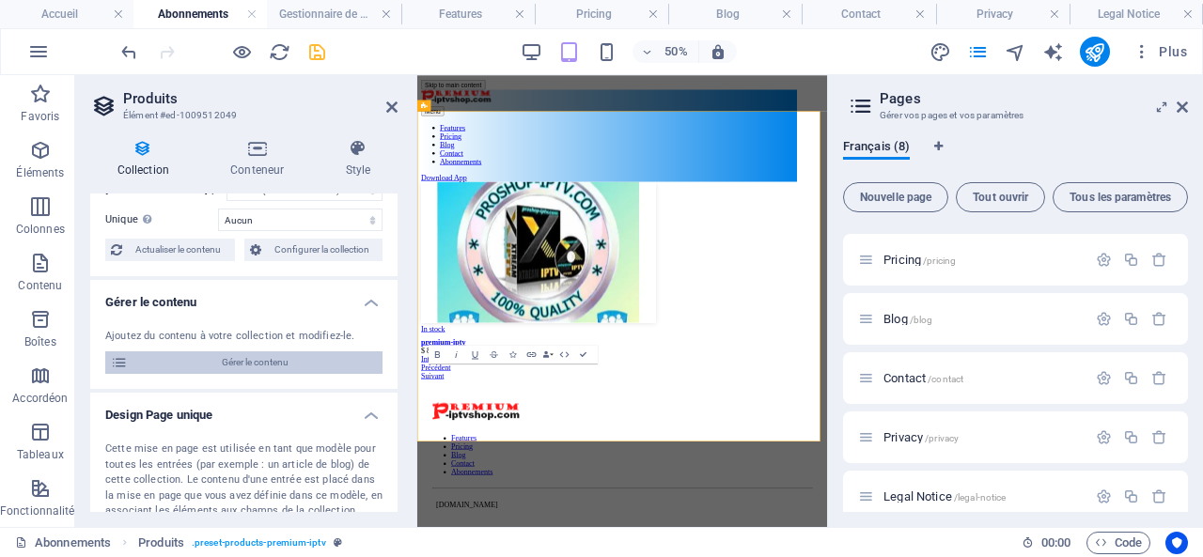
click at [229, 356] on span "Gérer le contenu" at bounding box center [254, 363] width 243 height 23
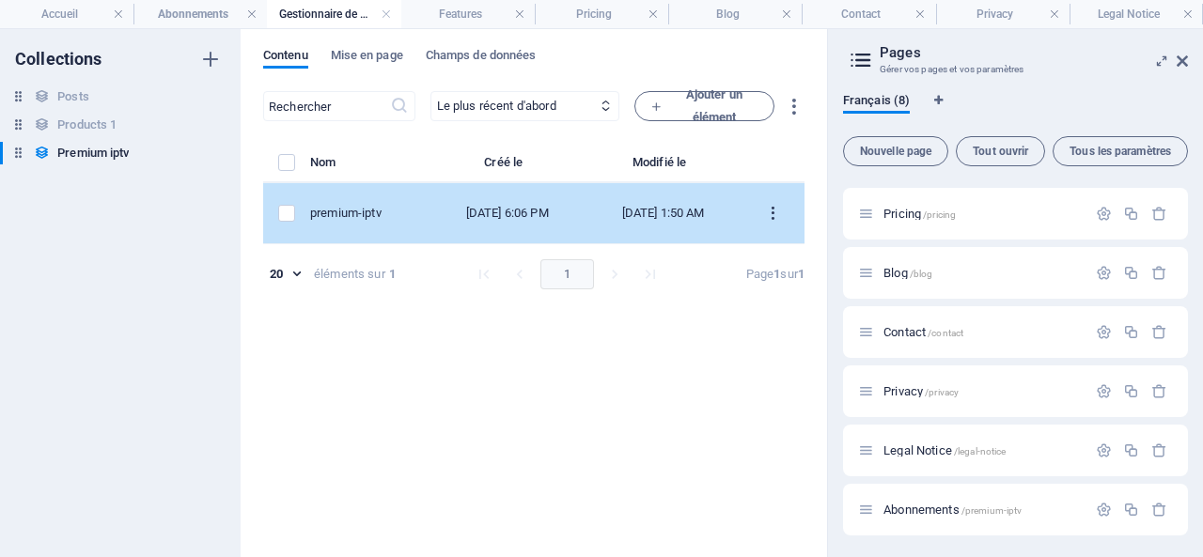
click at [774, 212] on icon "items list" at bounding box center [773, 214] width 18 height 18
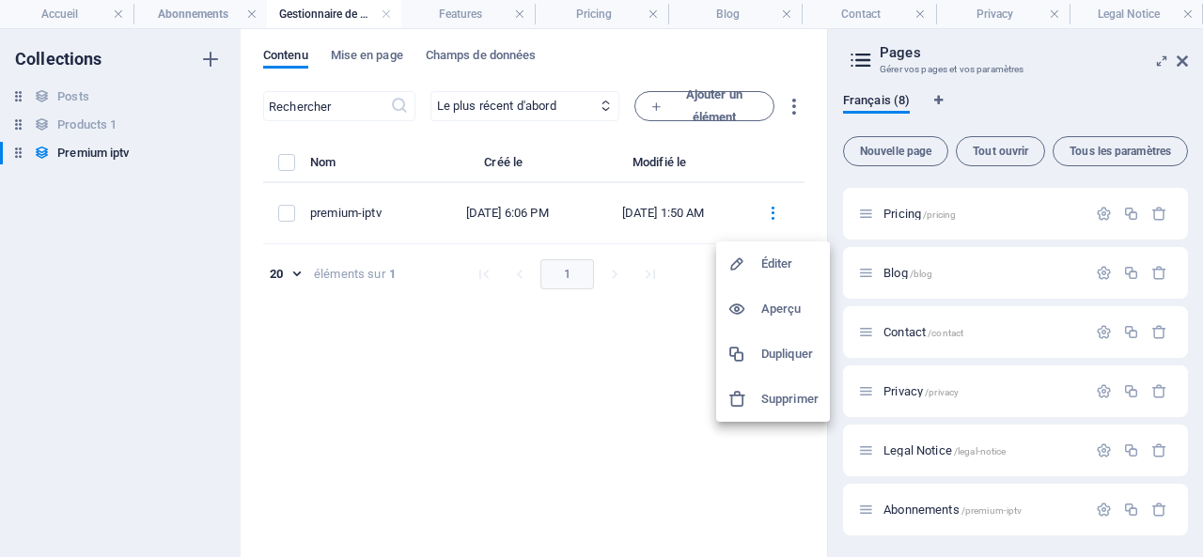
click at [771, 304] on h6 "Aperçu" at bounding box center [789, 309] width 57 height 23
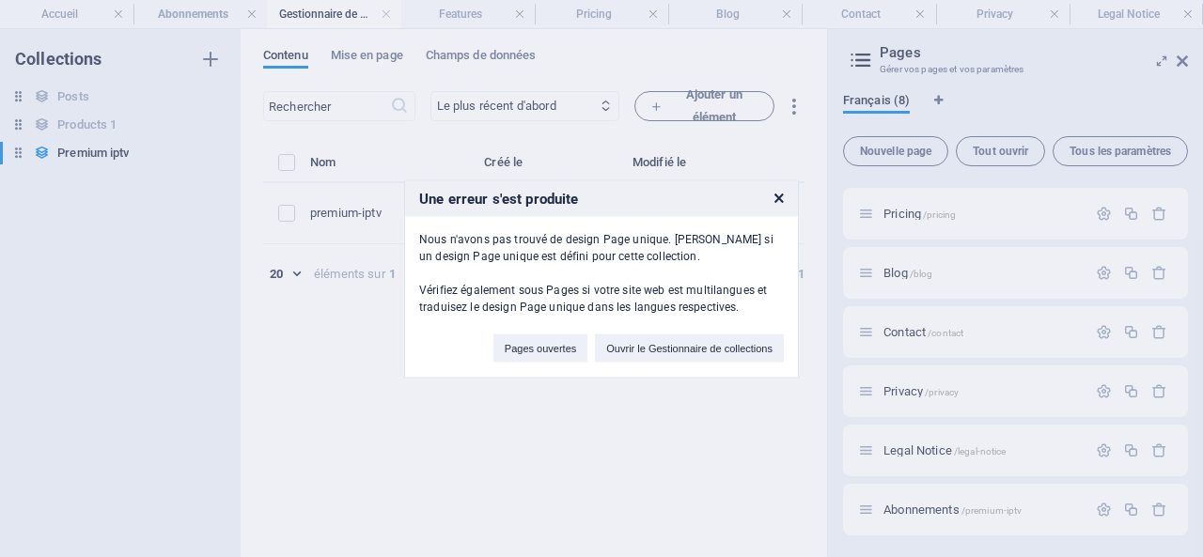
click at [780, 193] on icon at bounding box center [779, 198] width 9 height 12
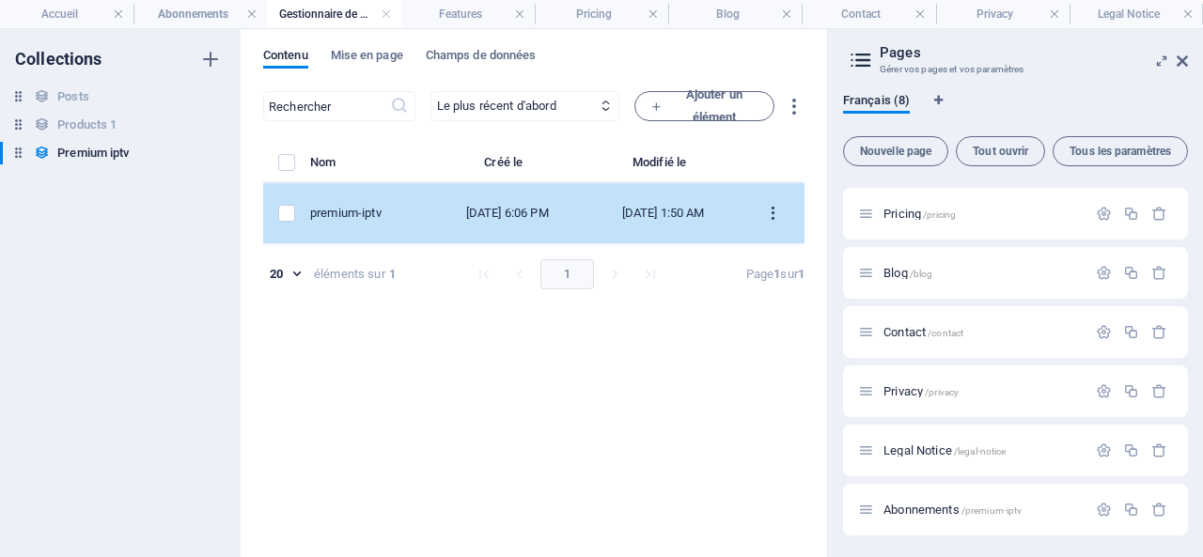
click at [780, 211] on icon "items list" at bounding box center [773, 214] width 18 height 18
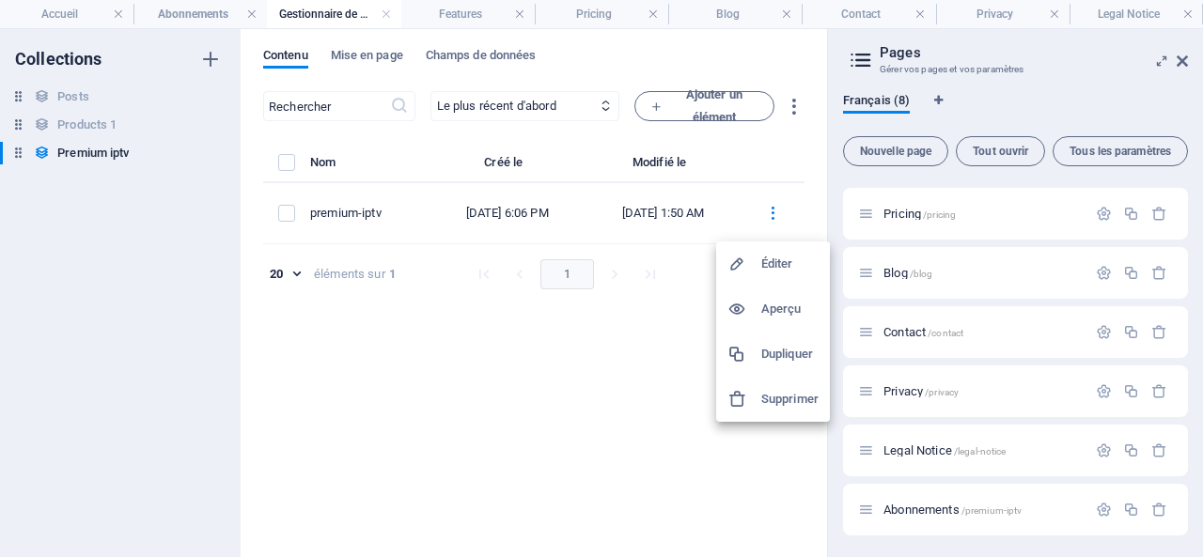
click at [778, 259] on h6 "Éditer" at bounding box center [789, 264] width 57 height 23
select select "In stock"
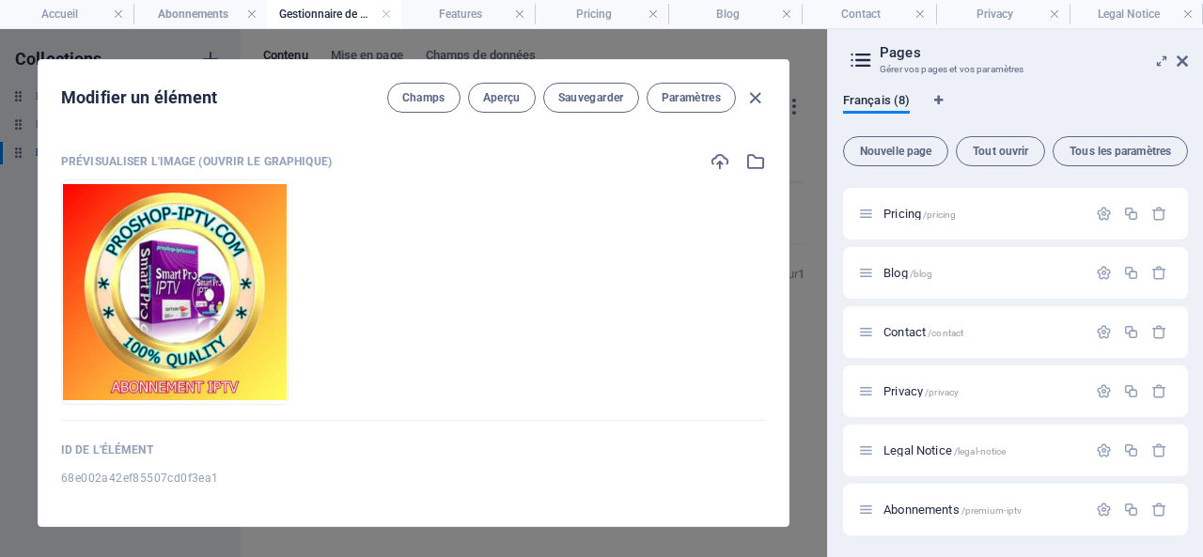
scroll to position [1955, 0]
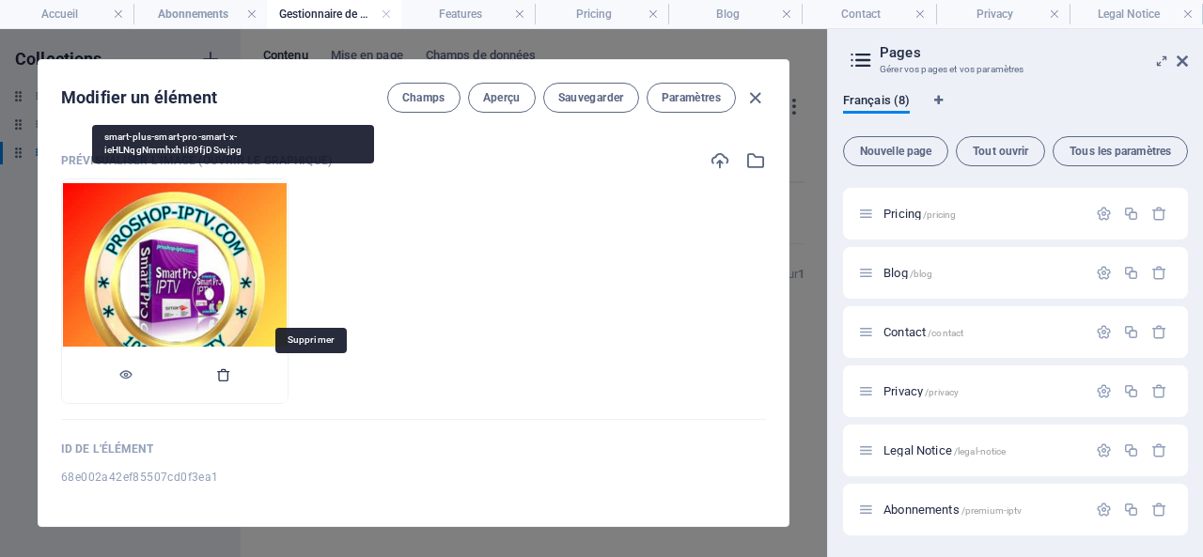
click at [231, 370] on icon "button" at bounding box center [223, 375] width 15 height 15
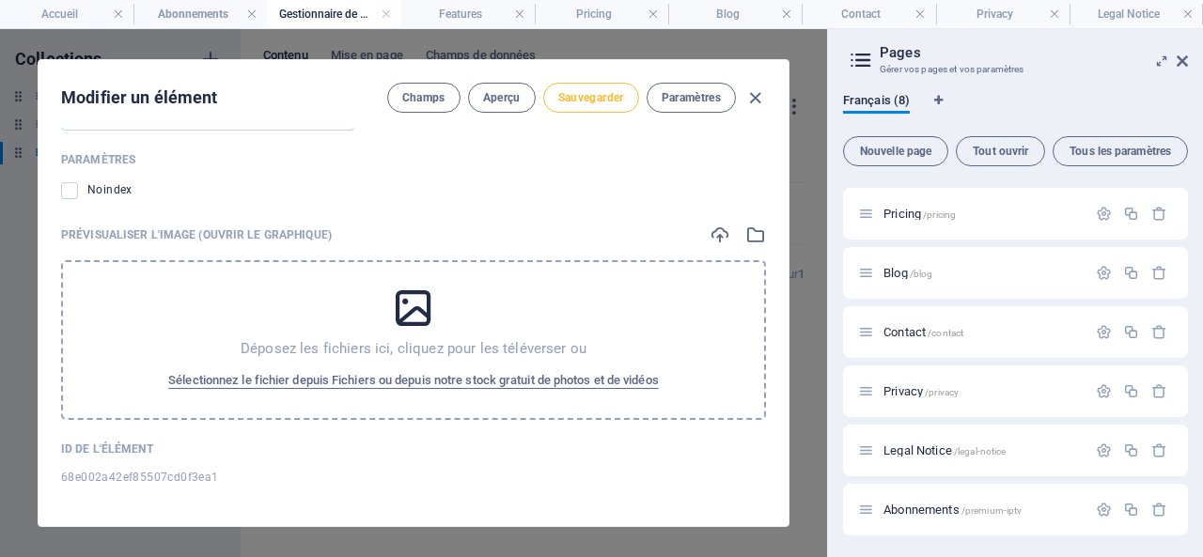
click at [586, 92] on span "Sauvegarder" at bounding box center [591, 97] width 66 height 15
click at [756, 94] on icon "button" at bounding box center [756, 98] width 22 height 22
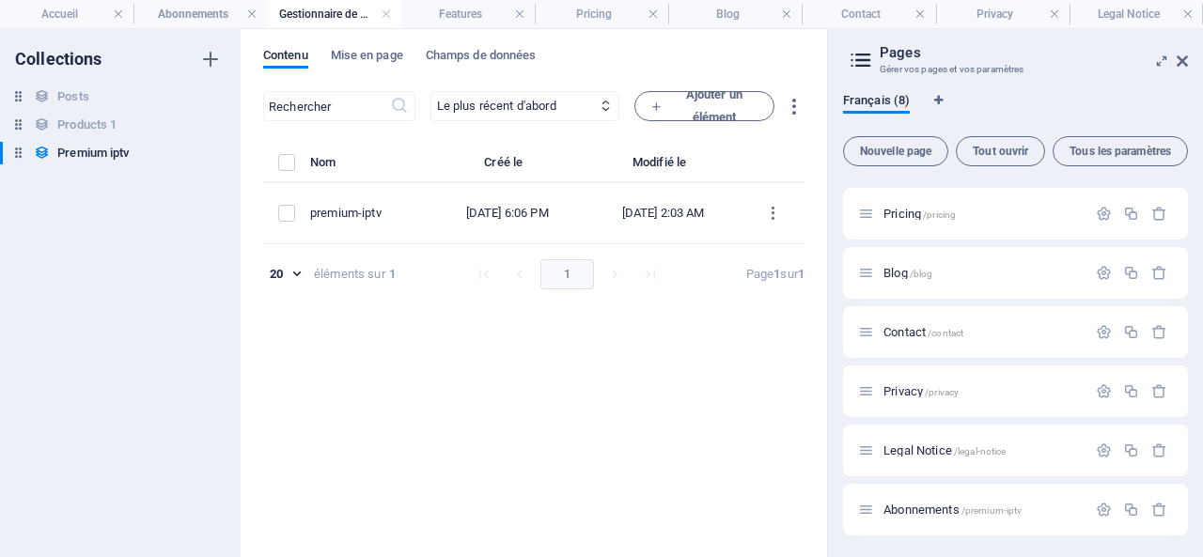
type input "premium-iptv"
click at [93, 120] on h6 "Products 1" at bounding box center [86, 125] width 59 height 23
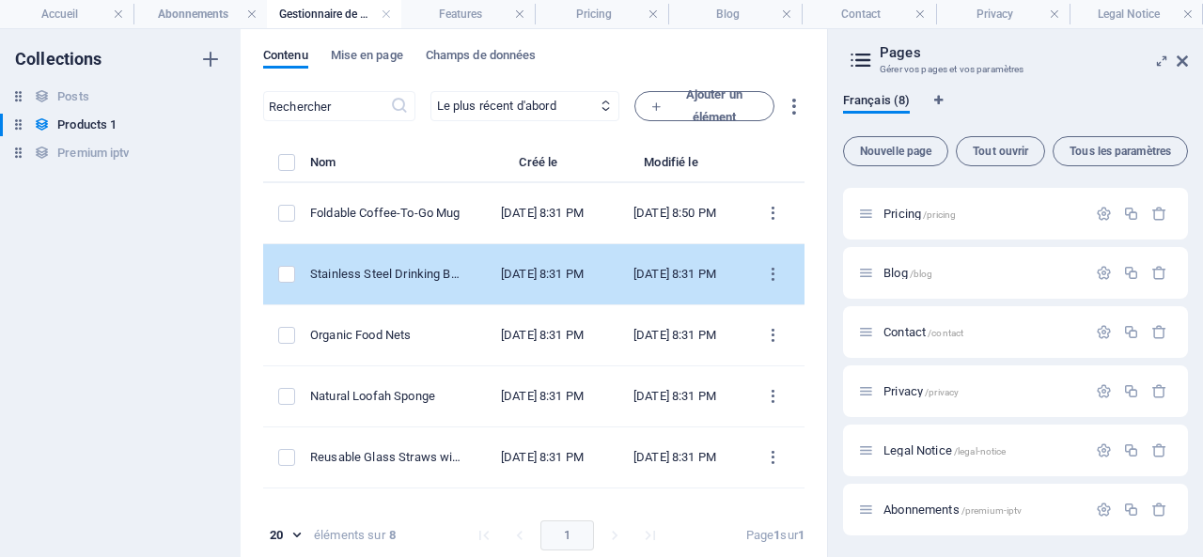
scroll to position [194, 0]
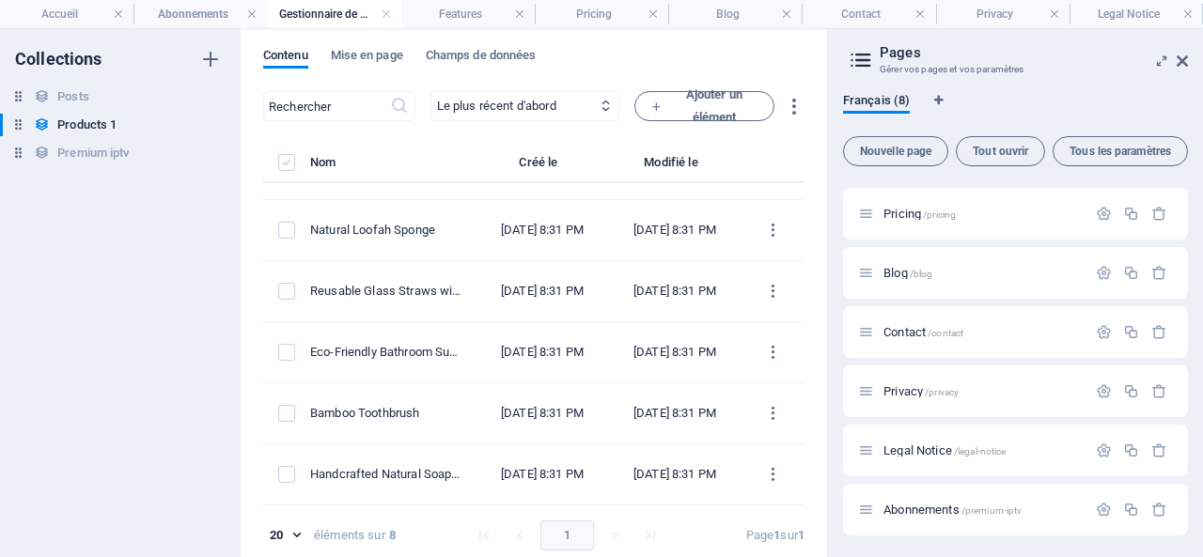
click at [293, 158] on label "items list" at bounding box center [286, 162] width 17 height 17
click at [0, 0] on input "items list" at bounding box center [0, 0] width 0 height 0
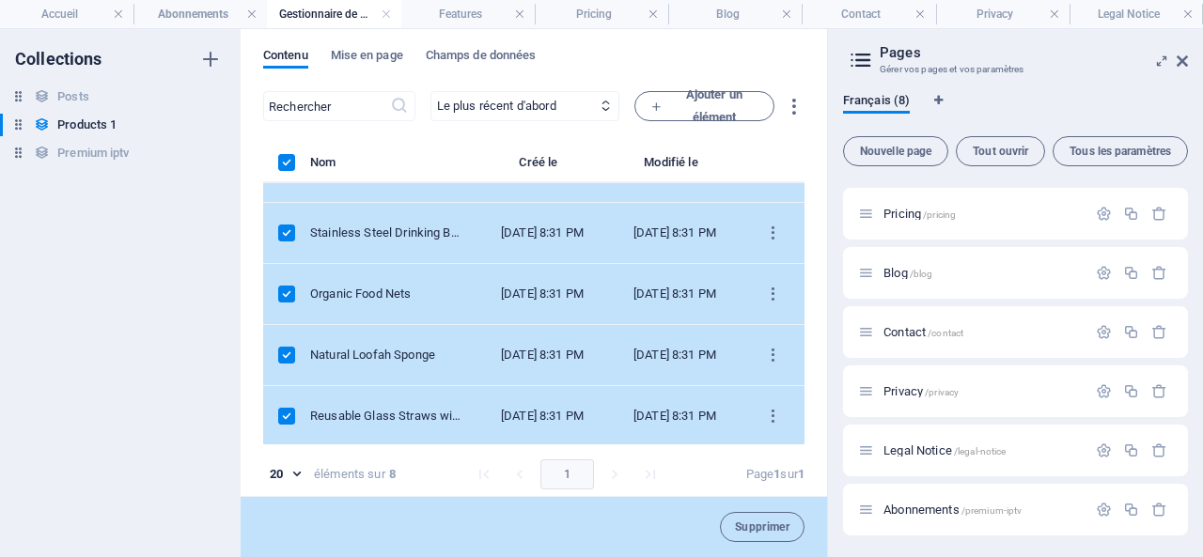
scroll to position [0, 0]
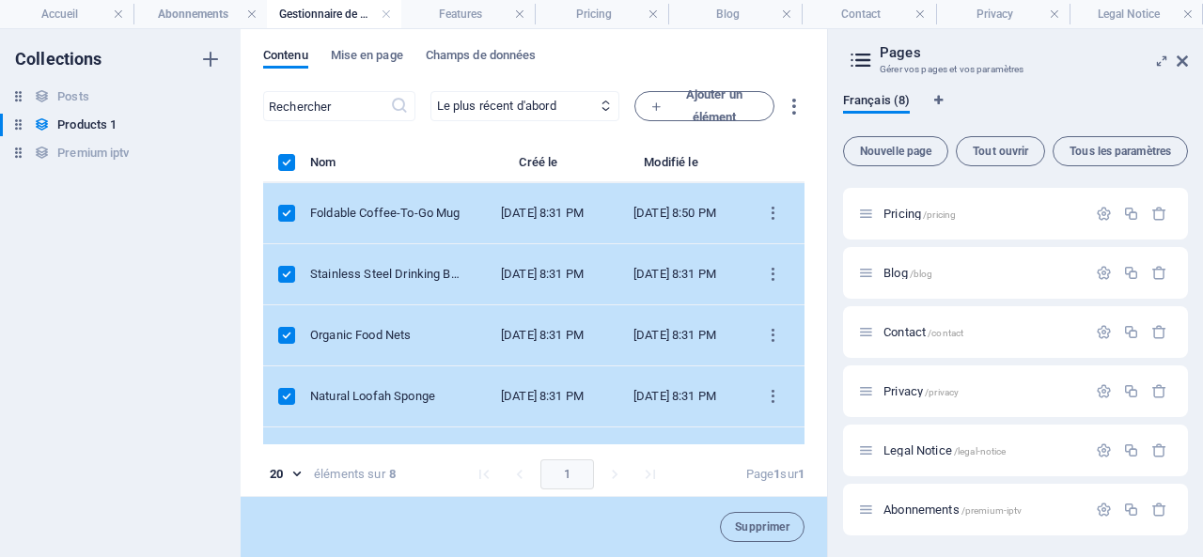
click at [283, 210] on label "items list" at bounding box center [286, 213] width 17 height 17
click at [0, 0] on input "items list" at bounding box center [0, 0] width 0 height 0
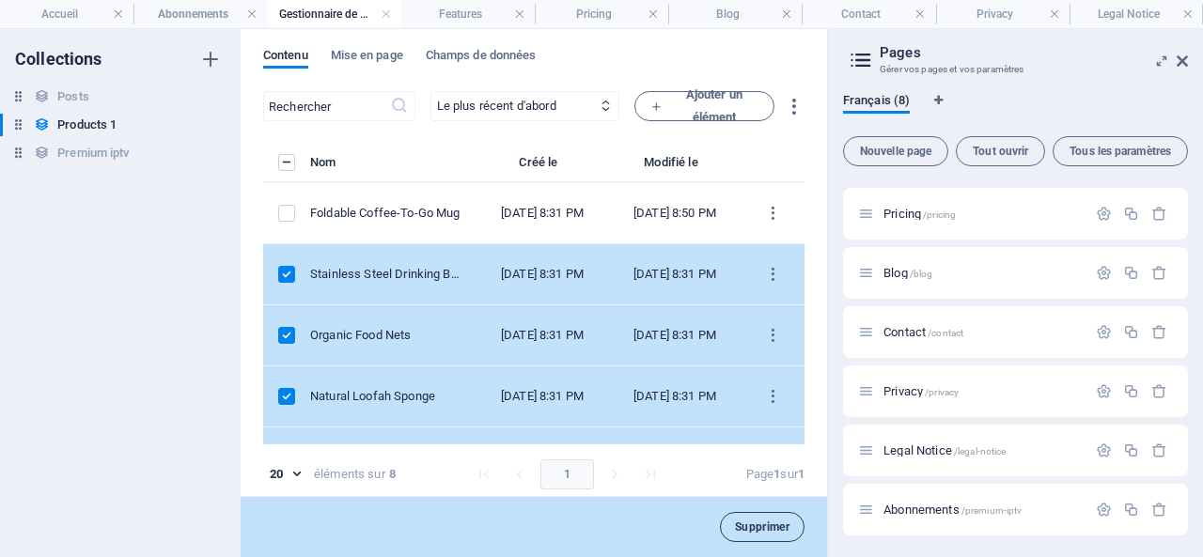
click at [763, 526] on span "Supprimer" at bounding box center [762, 527] width 55 height 11
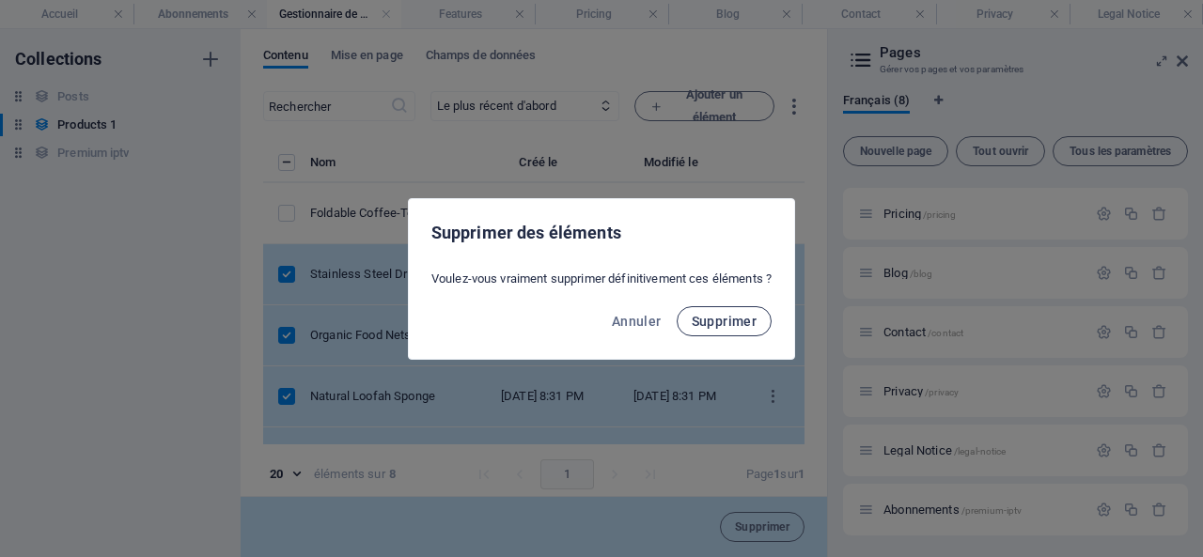
click at [716, 315] on span "Supprimer" at bounding box center [725, 321] width 66 height 15
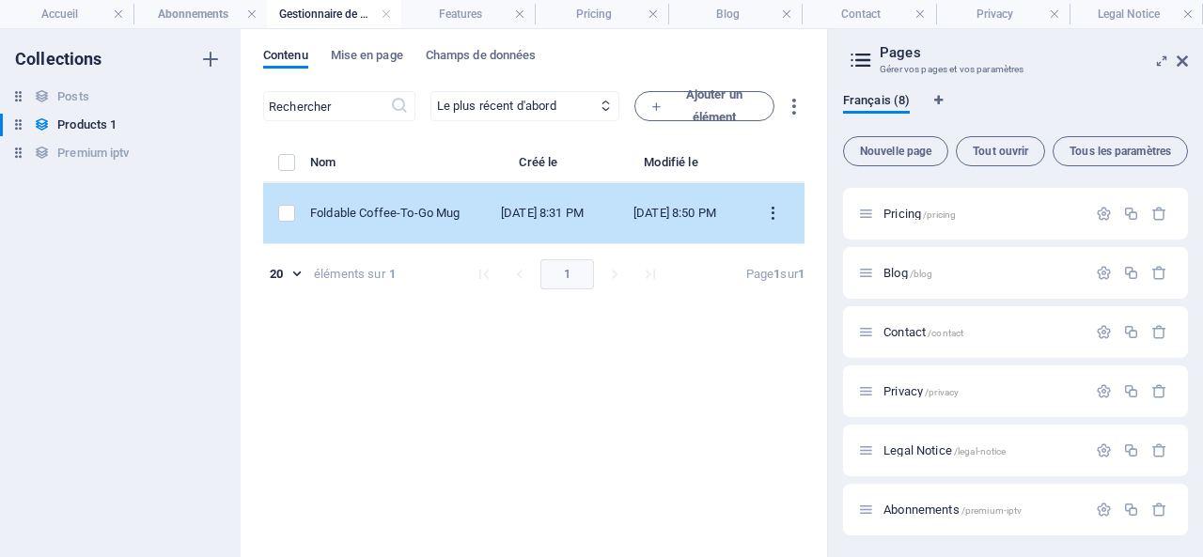
click at [773, 208] on icon "items list" at bounding box center [773, 214] width 18 height 18
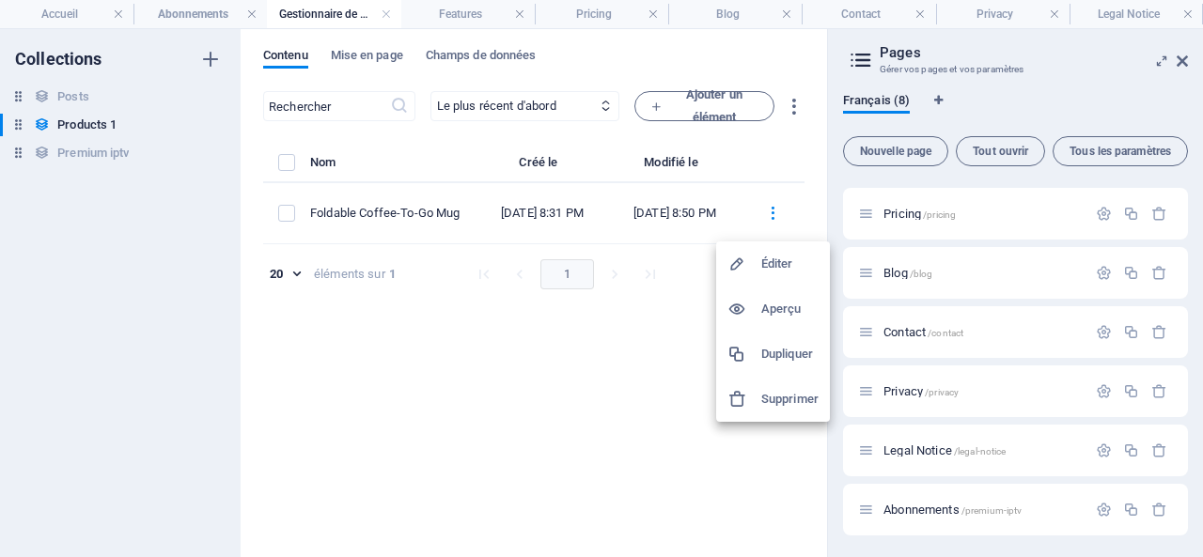
click at [785, 268] on h6 "Éditer" at bounding box center [789, 264] width 57 height 23
select select "Out of stock"
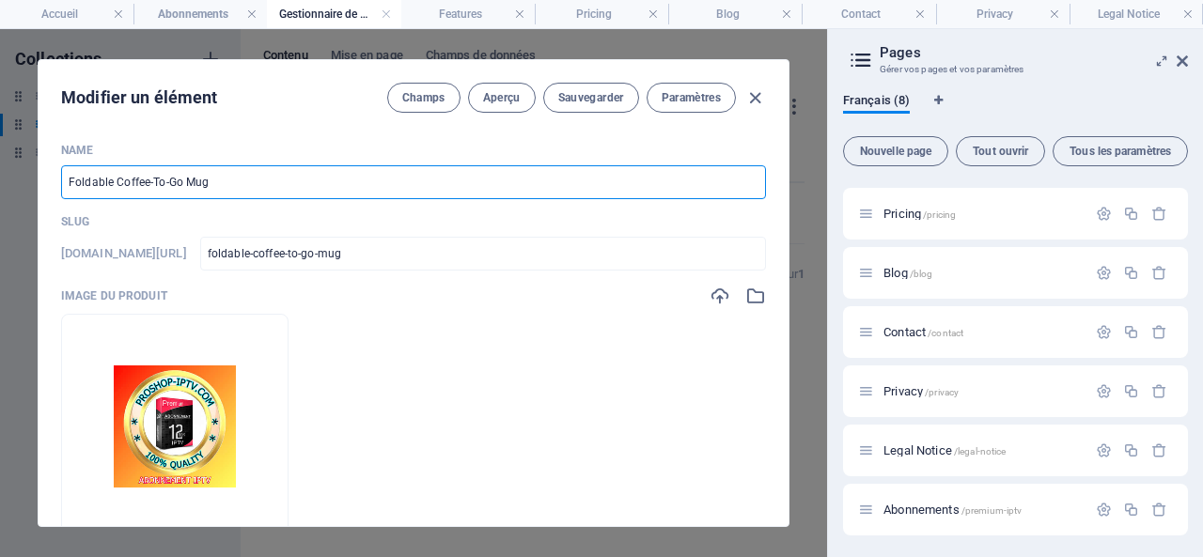
drag, startPoint x: 241, startPoint y: 180, endPoint x: 39, endPoint y: 182, distance: 201.2
click at [39, 182] on div "Name Foldable Coffee-To-Go Mug ​ Slug www.example.com/example-page/ foldable-co…" at bounding box center [414, 327] width 750 height 399
type input "P"
type input "p"
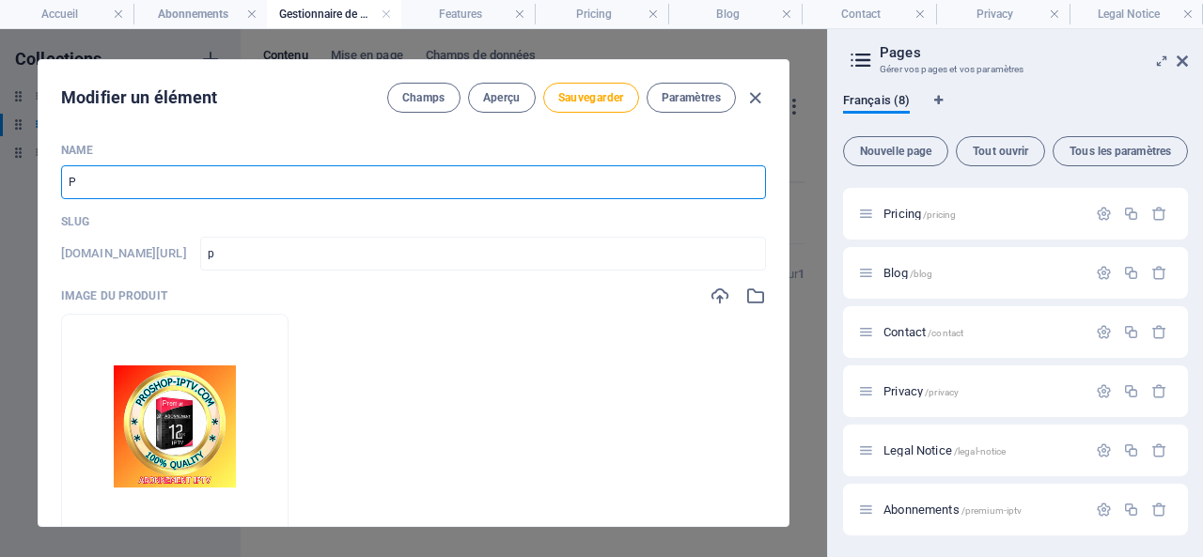
type input "Pr"
type input "pr"
type input "Pre"
type input "pre"
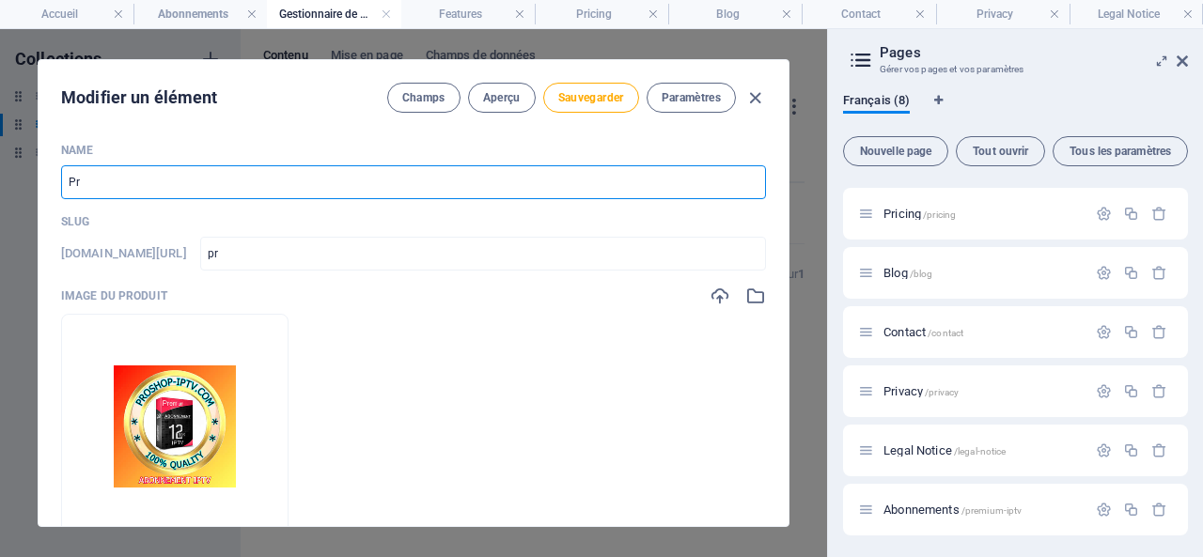
type input "pre"
type input "Prem"
type input "prem"
type input "Premi"
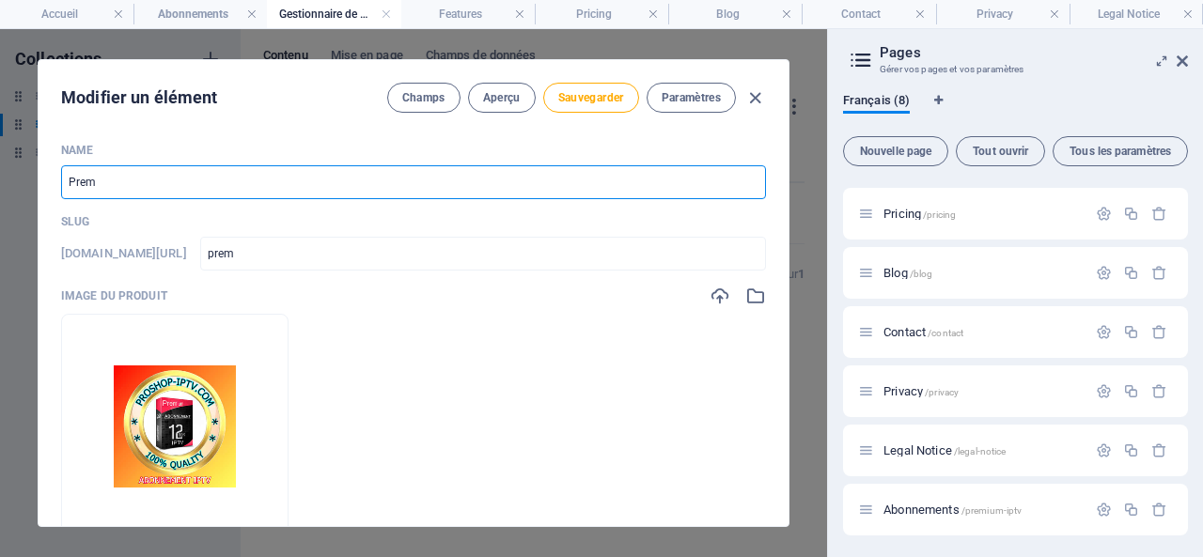
type input "premi"
type input "Premiu"
type input "premiu"
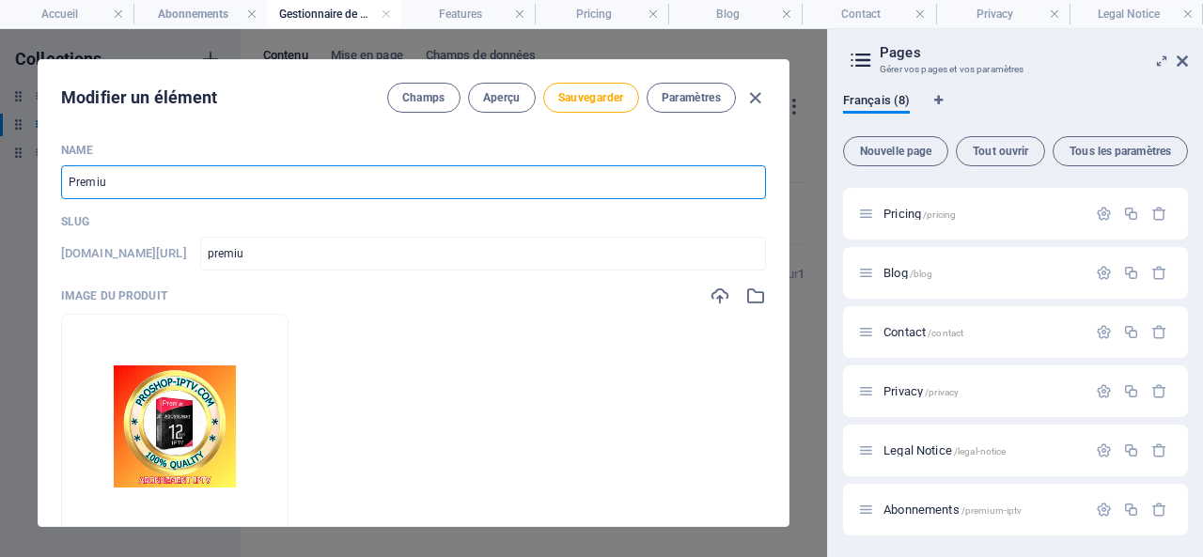
type input "Premium"
type input "premium"
type input "Premium i"
type input "premium-i"
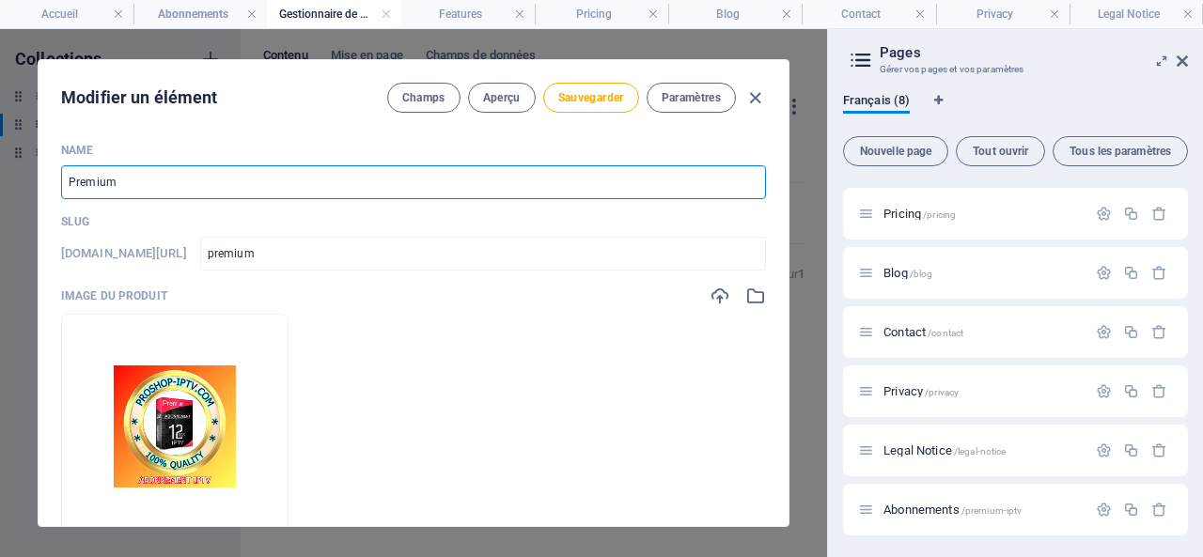
type input "premium-i"
type input "Premium ip"
type input "premium-ip"
type input "Premium ipt"
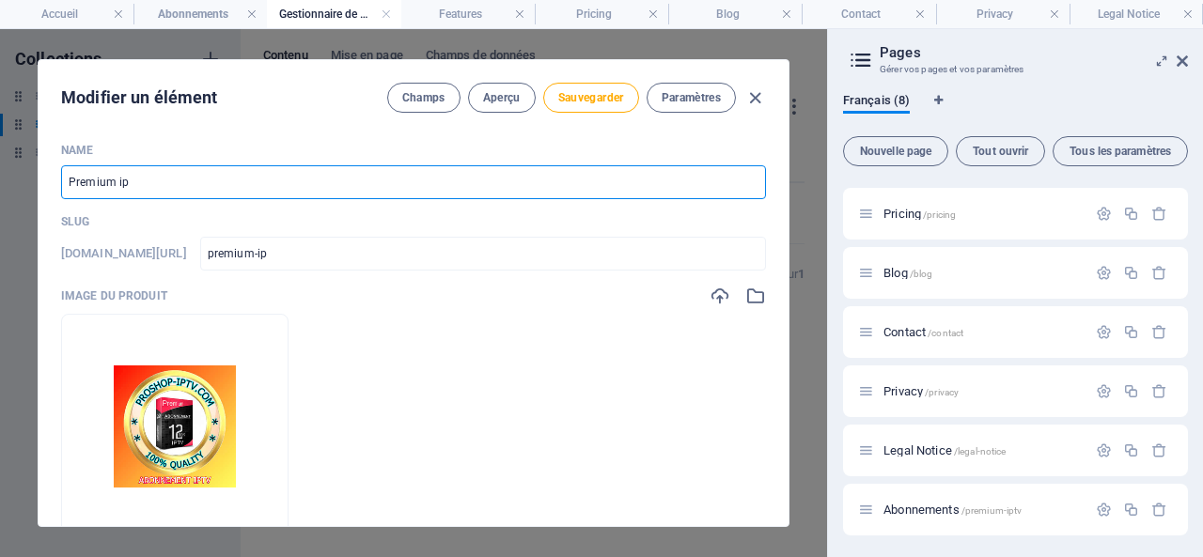
type input "premium-ipt"
type input "Premium iptv"
type input "premium-iptv"
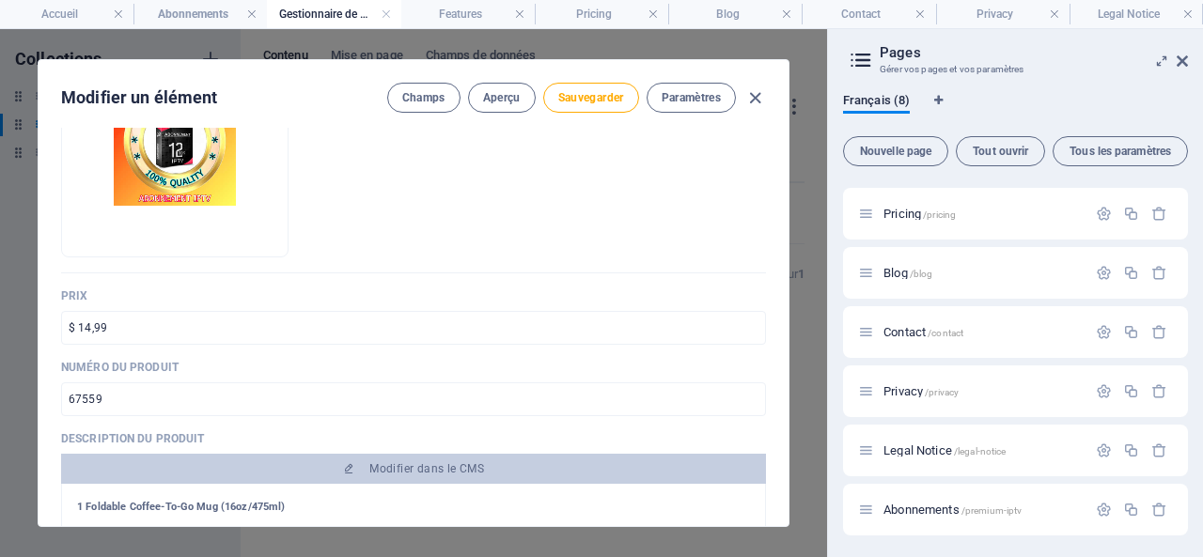
scroll to position [376, 0]
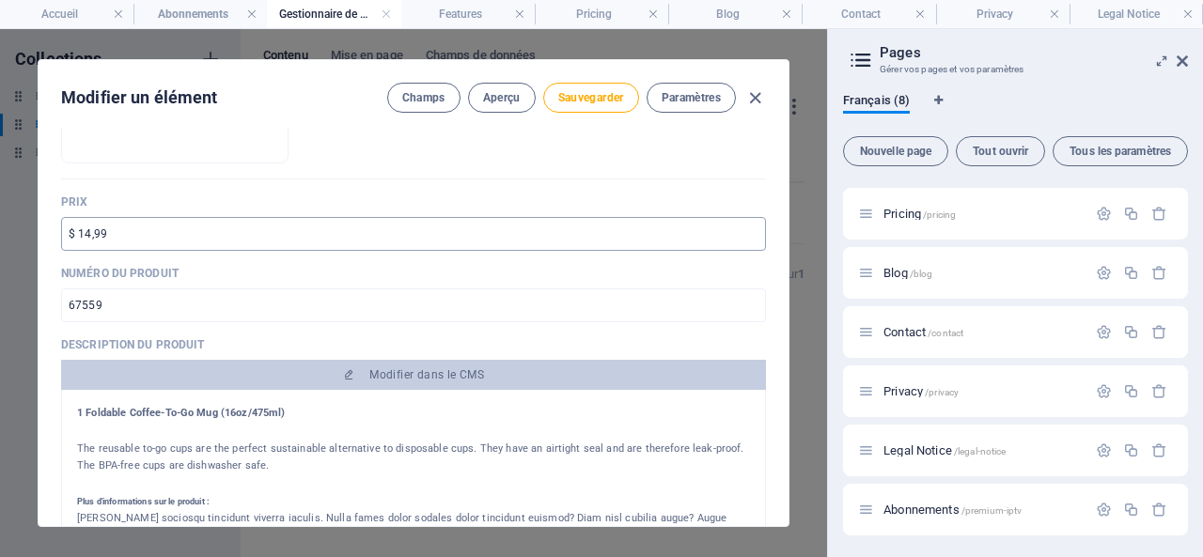
type input "Premium iptv"
click at [84, 229] on input "$ 14,99" at bounding box center [413, 234] width 705 height 34
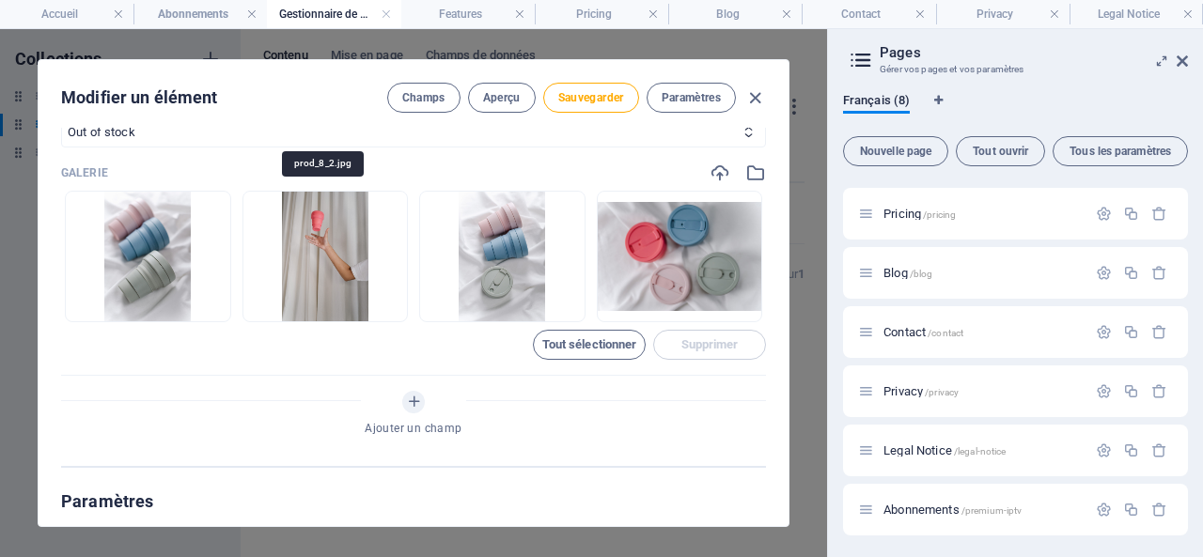
scroll to position [752, 0]
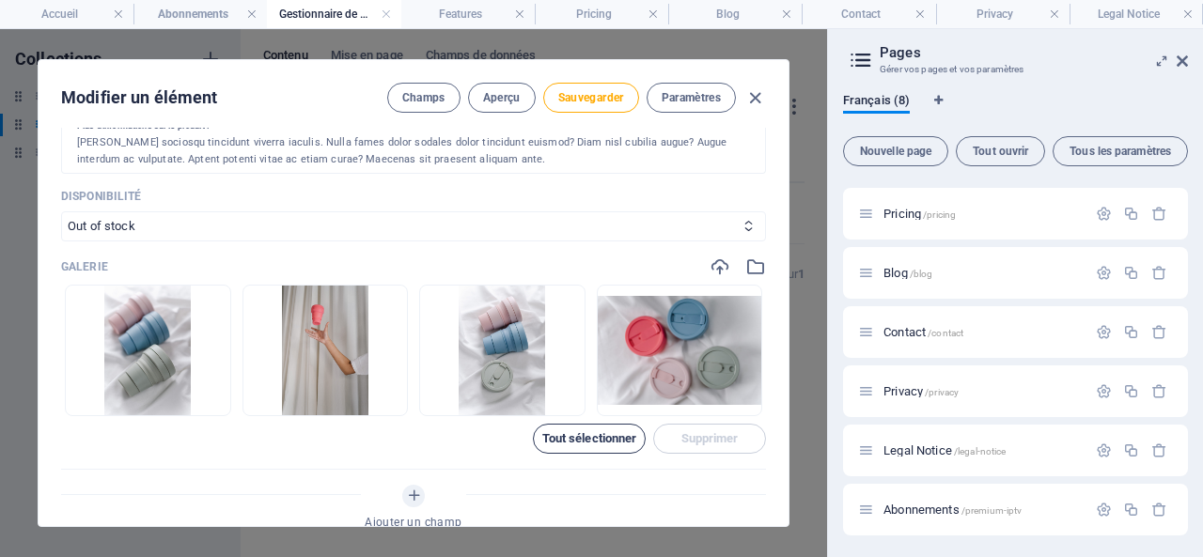
type input "$ 84,99"
click at [586, 433] on span "Tout sélectionner" at bounding box center [589, 438] width 95 height 11
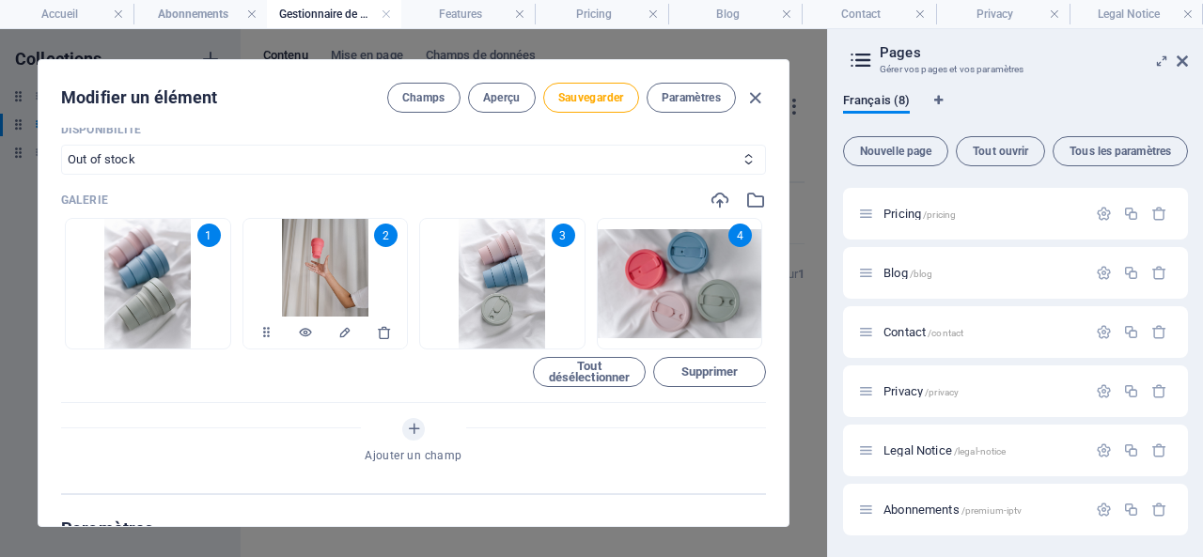
scroll to position [846, 0]
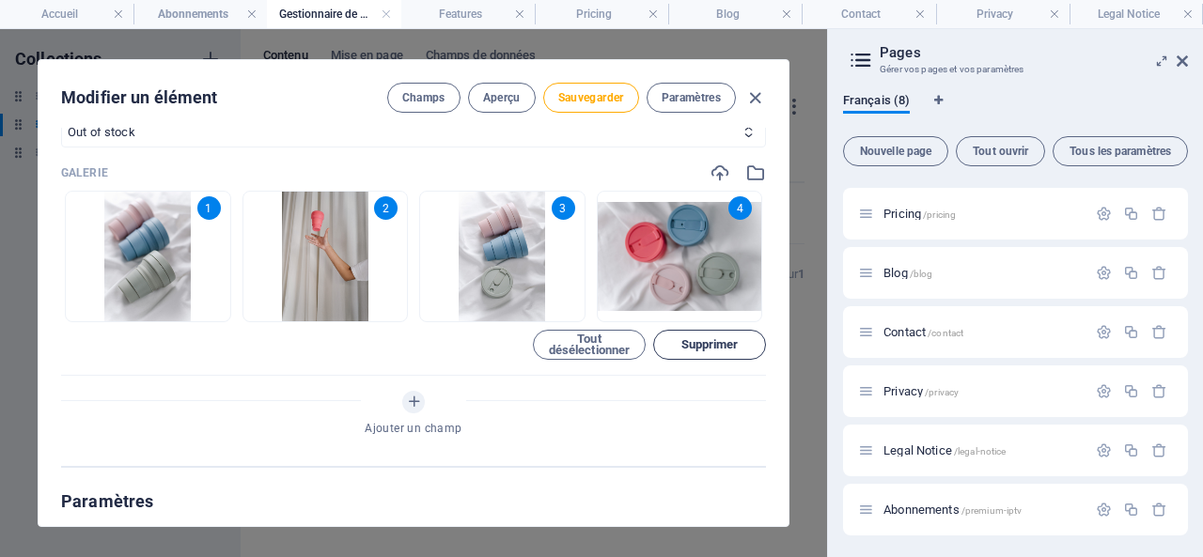
click at [695, 341] on span "Supprimer" at bounding box center [710, 344] width 57 height 11
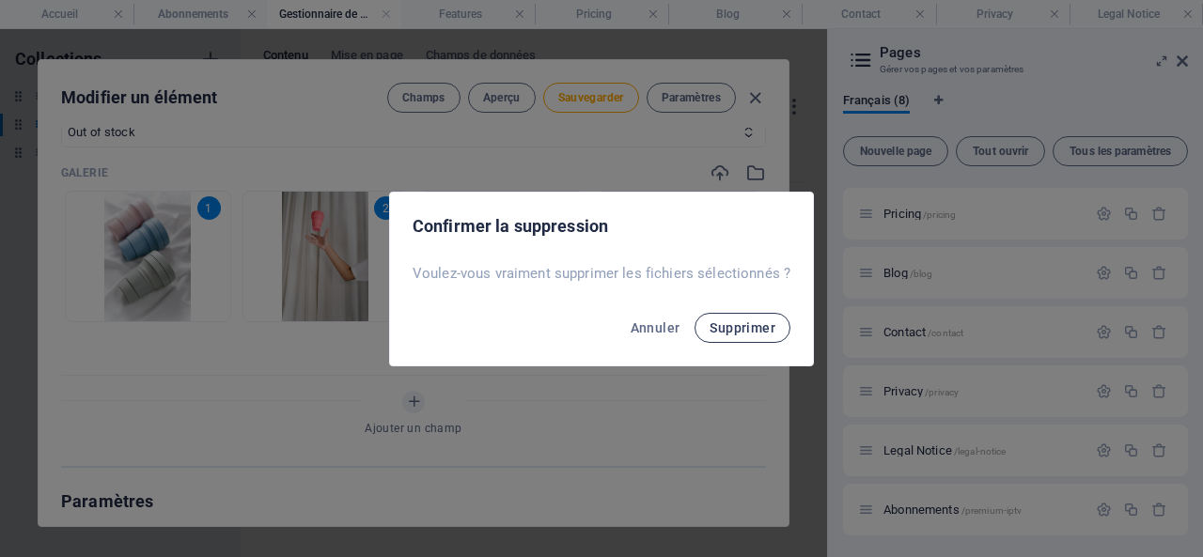
click at [733, 326] on span "Supprimer" at bounding box center [743, 328] width 66 height 15
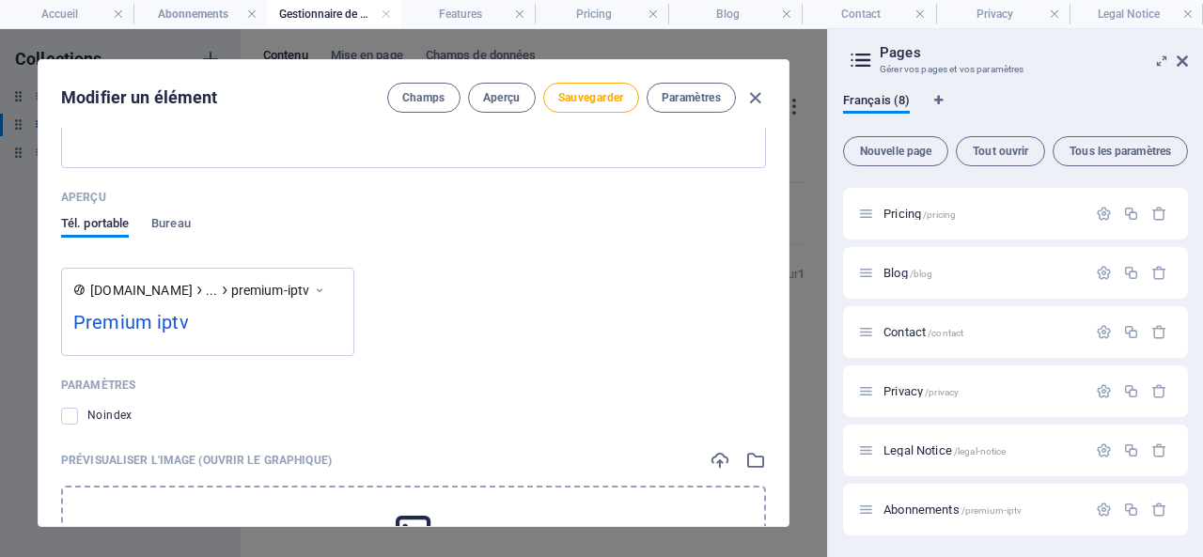
scroll to position [1598, 0]
click at [326, 287] on icon at bounding box center [319, 291] width 13 height 19
click at [308, 287] on span "premium-iptv" at bounding box center [270, 291] width 79 height 19
click at [251, 290] on span "premium-iptv" at bounding box center [270, 291] width 79 height 19
click at [150, 327] on div "Premium iptv" at bounding box center [207, 327] width 269 height 37
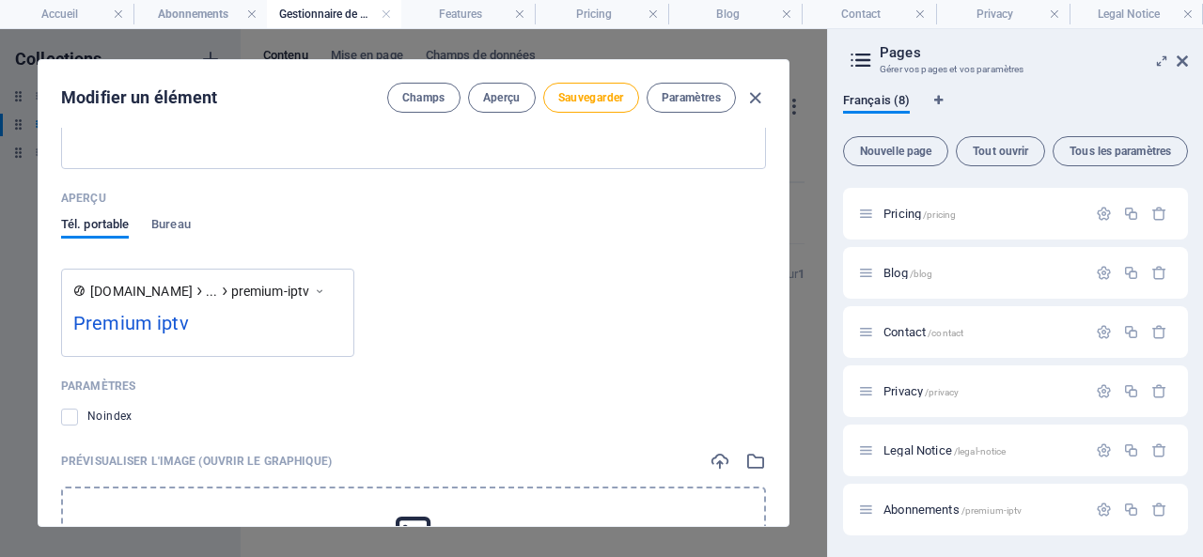
click at [278, 317] on div "Premium iptv" at bounding box center [207, 327] width 269 height 37
click at [587, 97] on span "Sauvegarder" at bounding box center [591, 97] width 66 height 15
click at [752, 97] on icon "button" at bounding box center [756, 98] width 22 height 22
type input "premium-iptv"
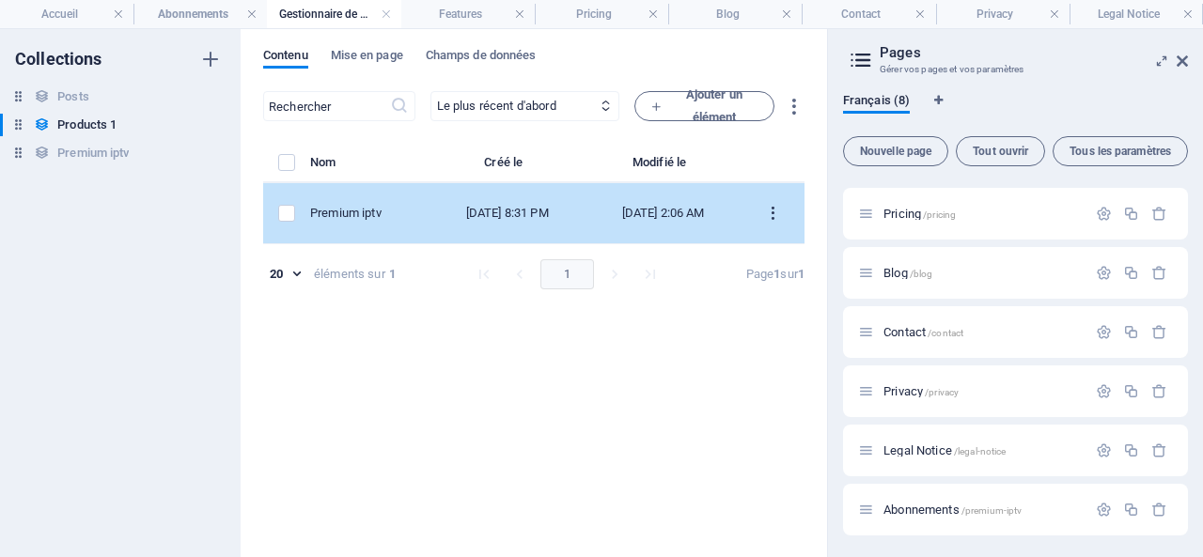
click at [777, 208] on icon "items list" at bounding box center [773, 214] width 18 height 18
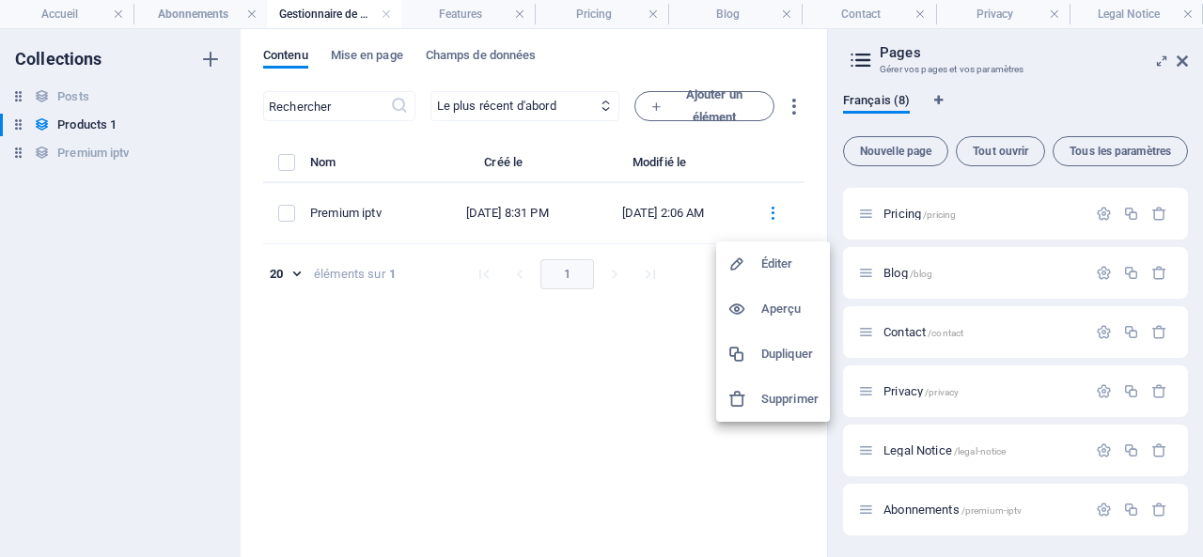
click at [763, 306] on h6 "Aperçu" at bounding box center [789, 309] width 57 height 23
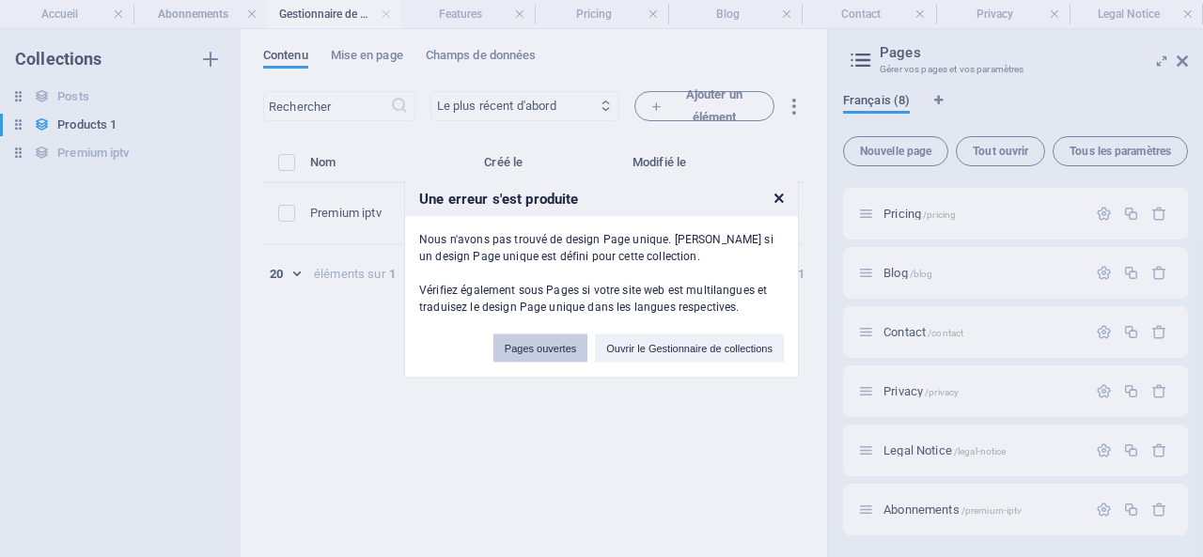
click at [531, 346] on button "Pages ouvertes" at bounding box center [541, 348] width 94 height 28
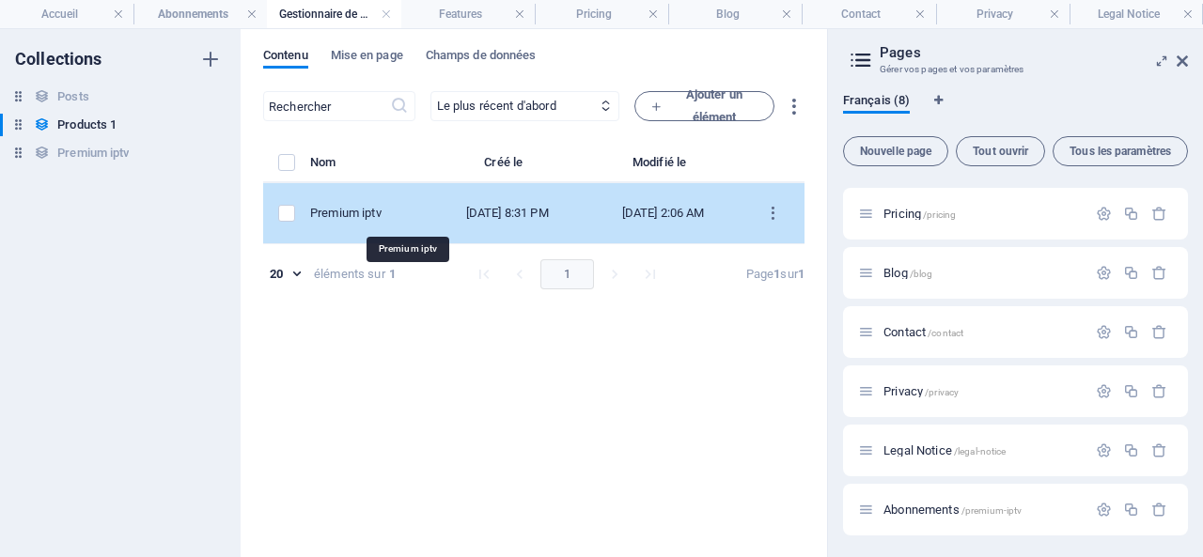
click at [415, 212] on div "Premium iptv" at bounding box center [362, 213] width 104 height 17
select select "Out of stock"
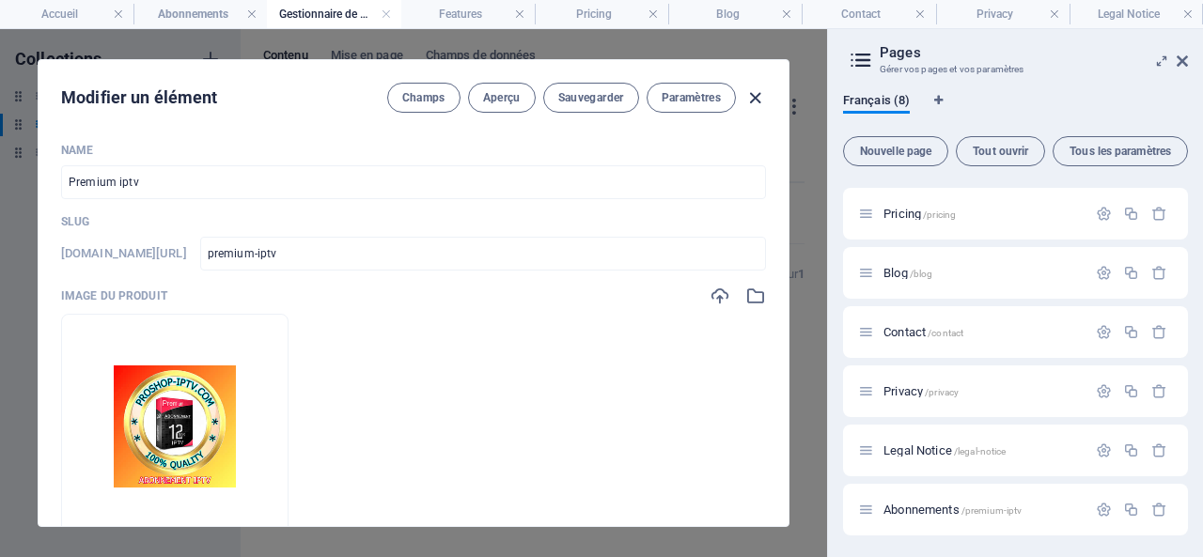
click at [757, 93] on icon "button" at bounding box center [756, 98] width 22 height 22
type input "premium-iptv"
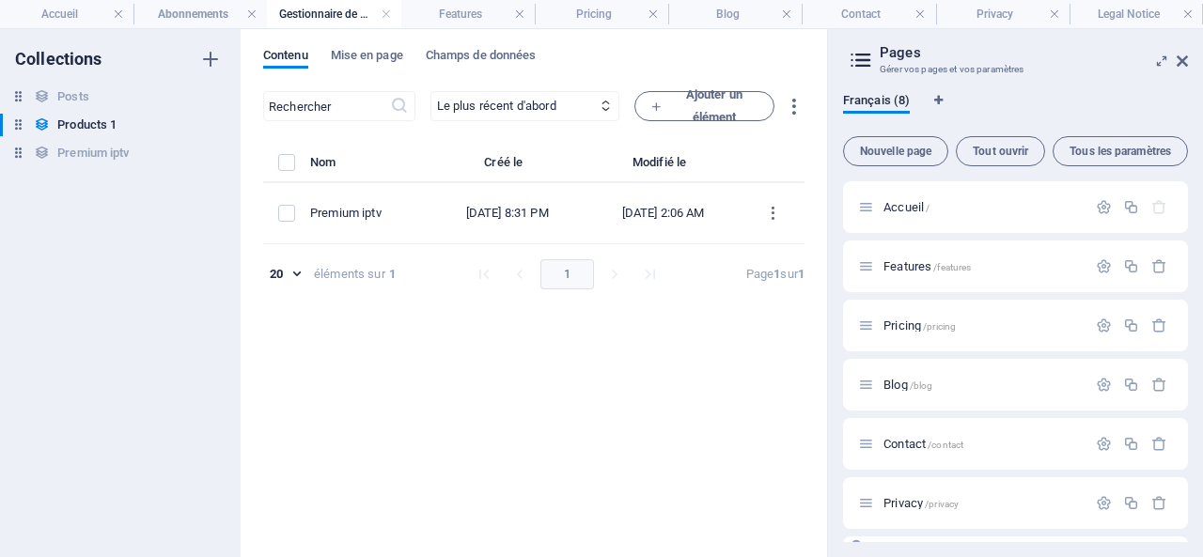
scroll to position [112, 0]
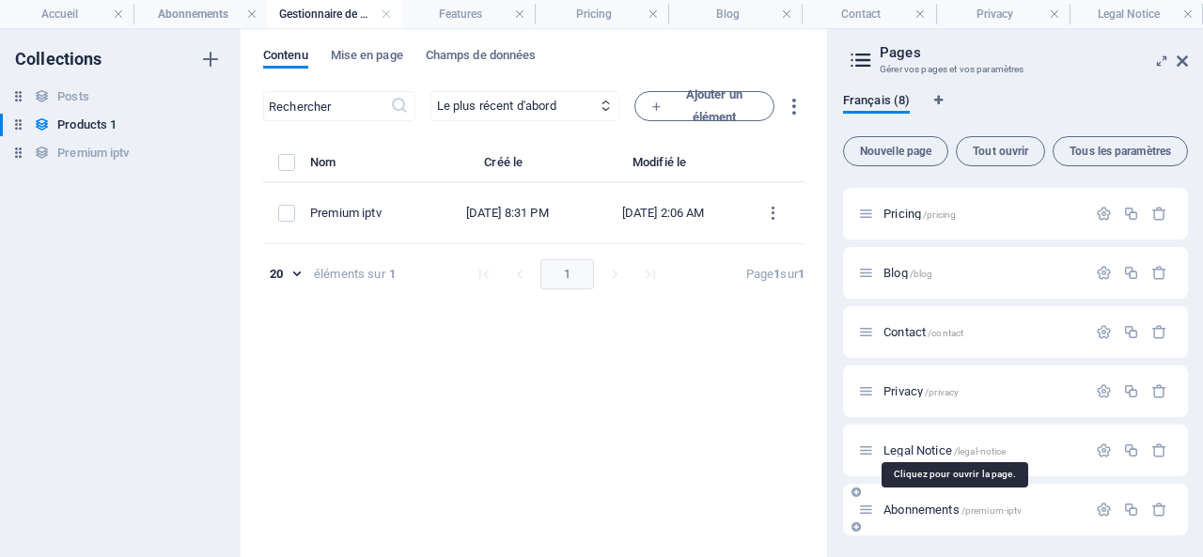
click at [934, 511] on span "Abonnements /premium-iptv" at bounding box center [953, 510] width 138 height 14
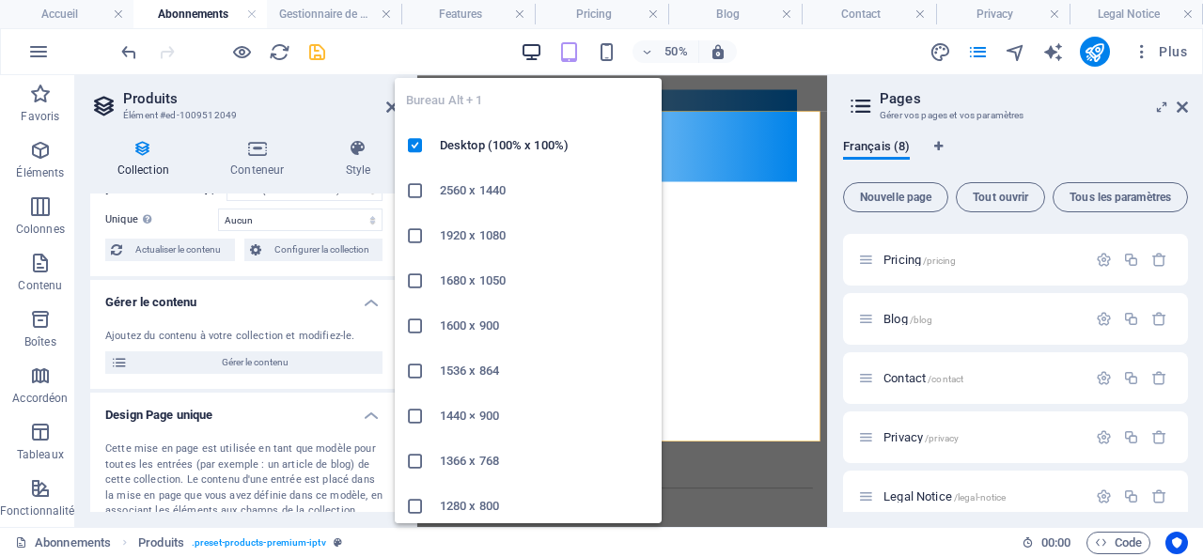
click at [526, 50] on icon "button" at bounding box center [532, 52] width 22 height 22
click at [532, 55] on icon "button" at bounding box center [532, 52] width 22 height 22
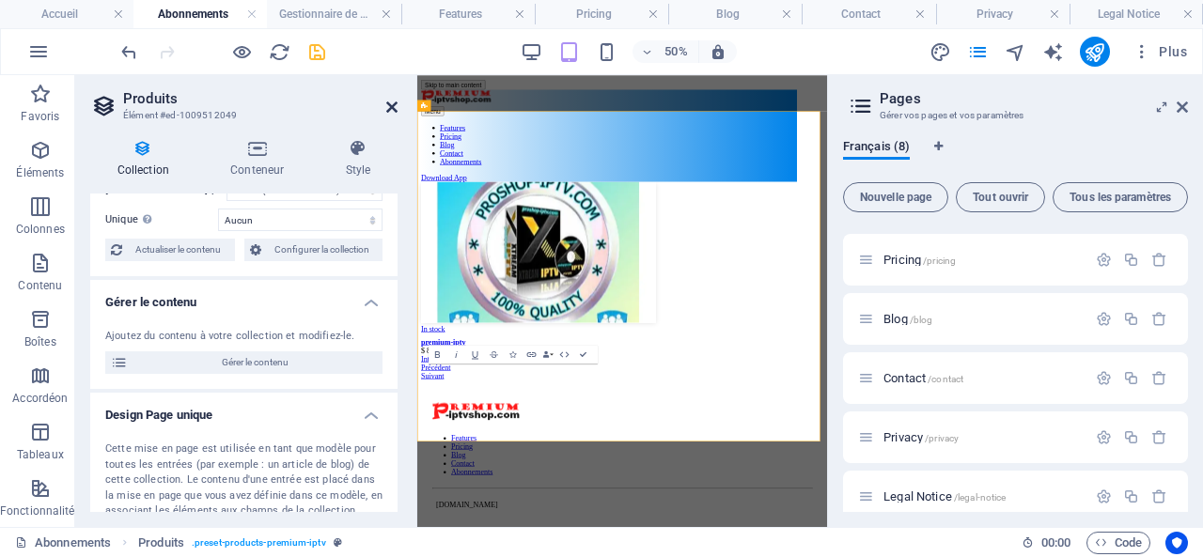
click at [389, 102] on icon at bounding box center [391, 107] width 11 height 15
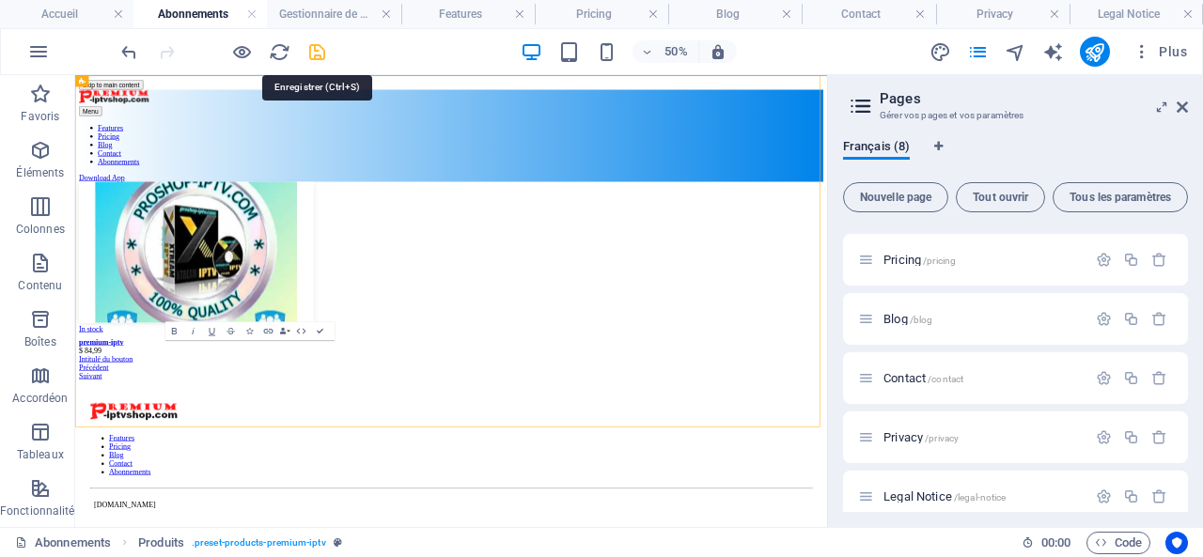
click at [322, 50] on icon "save" at bounding box center [317, 52] width 22 height 22
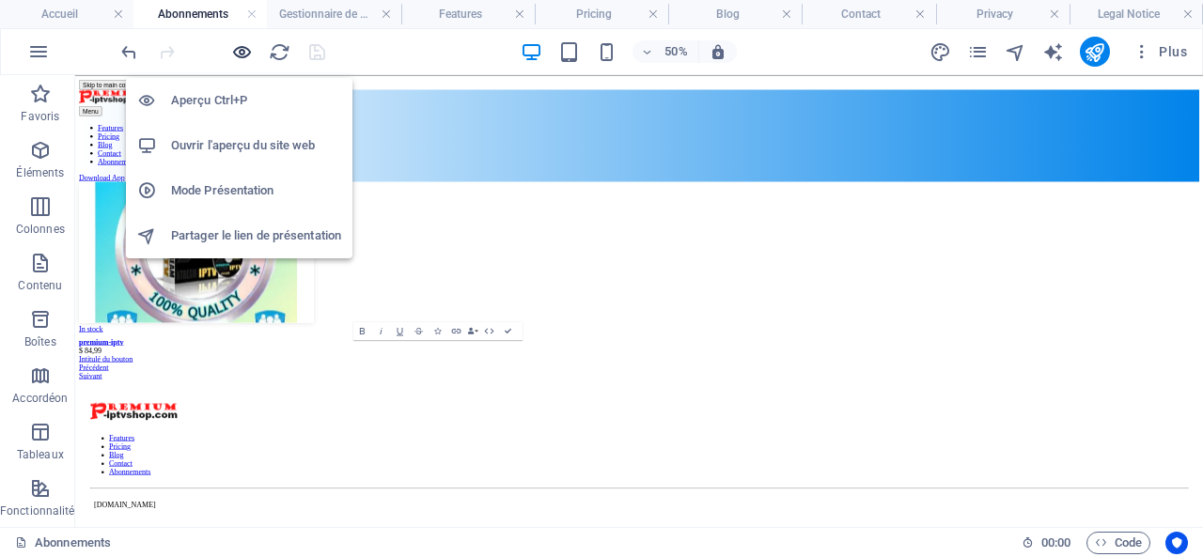
click at [246, 48] on icon "button" at bounding box center [242, 52] width 22 height 22
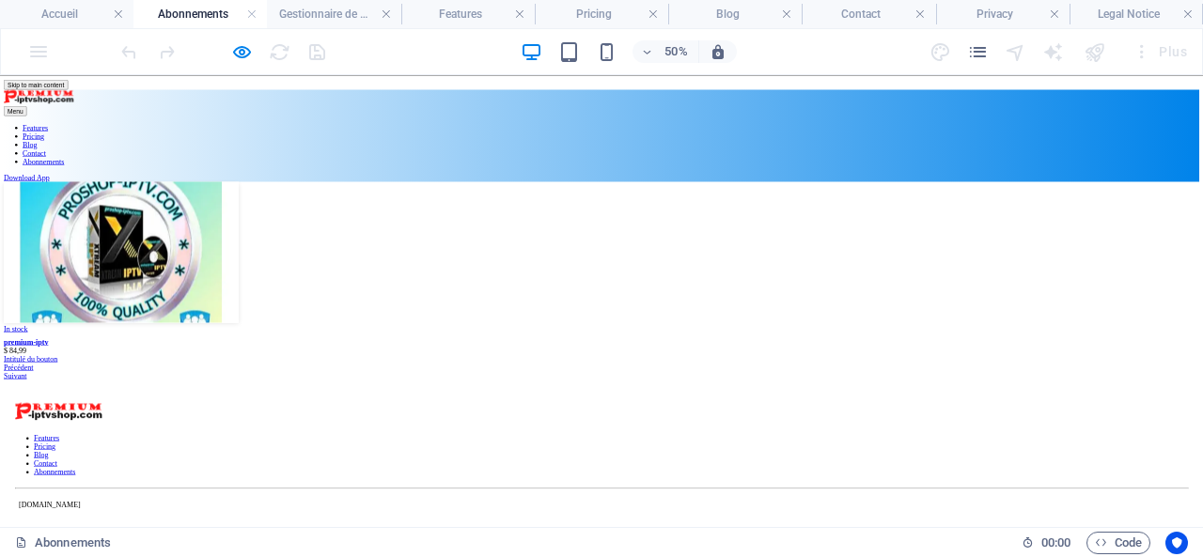
click at [478, 356] on img at bounding box center [243, 428] width 470 height 282
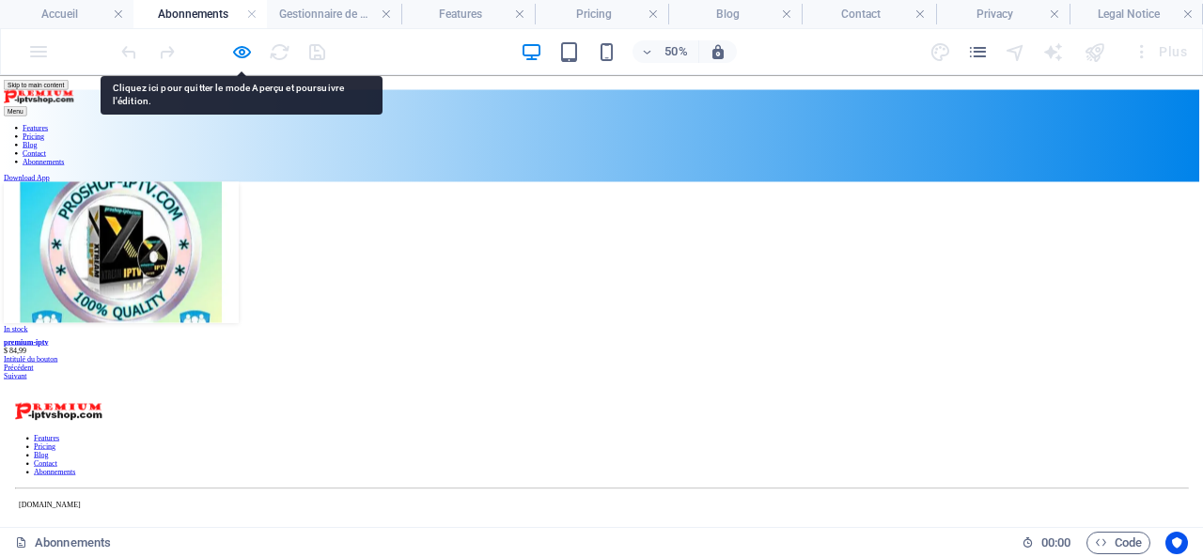
drag, startPoint x: 738, startPoint y: 361, endPoint x: 1629, endPoint y: 361, distance: 891.2
click at [1202, 361] on div "In stock premium-iptv $ 84,99 Intitulé du bouton Précédent Suivant" at bounding box center [1204, 485] width 2392 height 397
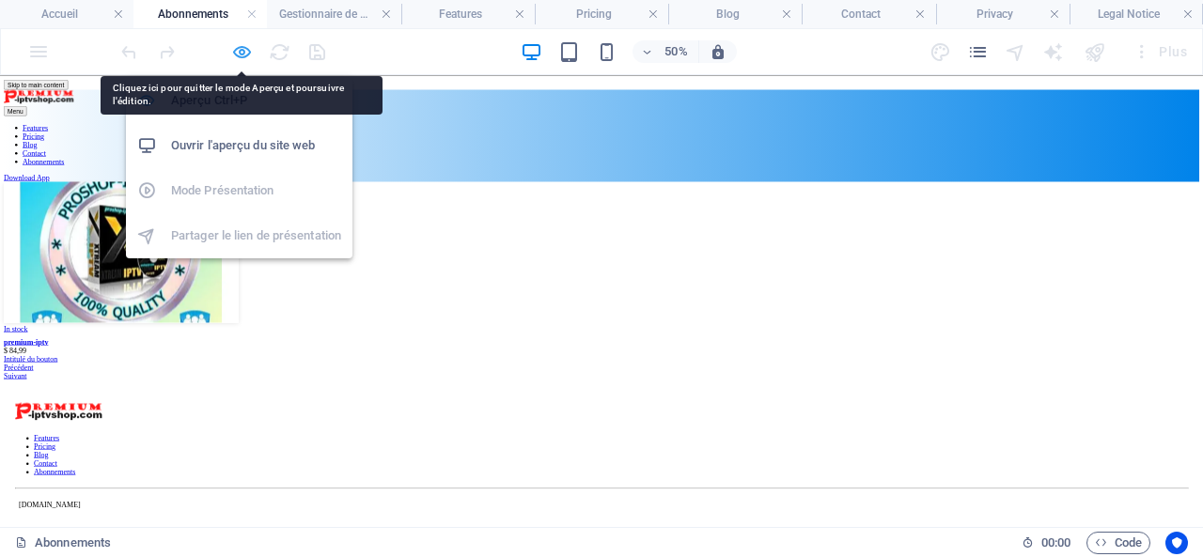
click at [239, 49] on icon "button" at bounding box center [242, 52] width 22 height 22
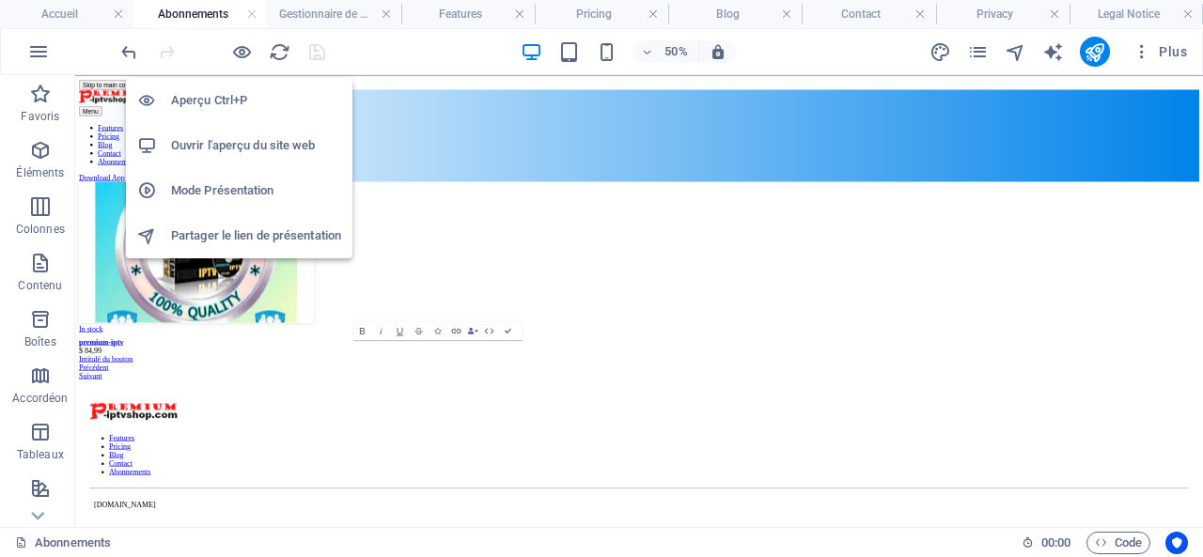
click at [237, 189] on h6 "Mode Présentation" at bounding box center [256, 191] width 170 height 23
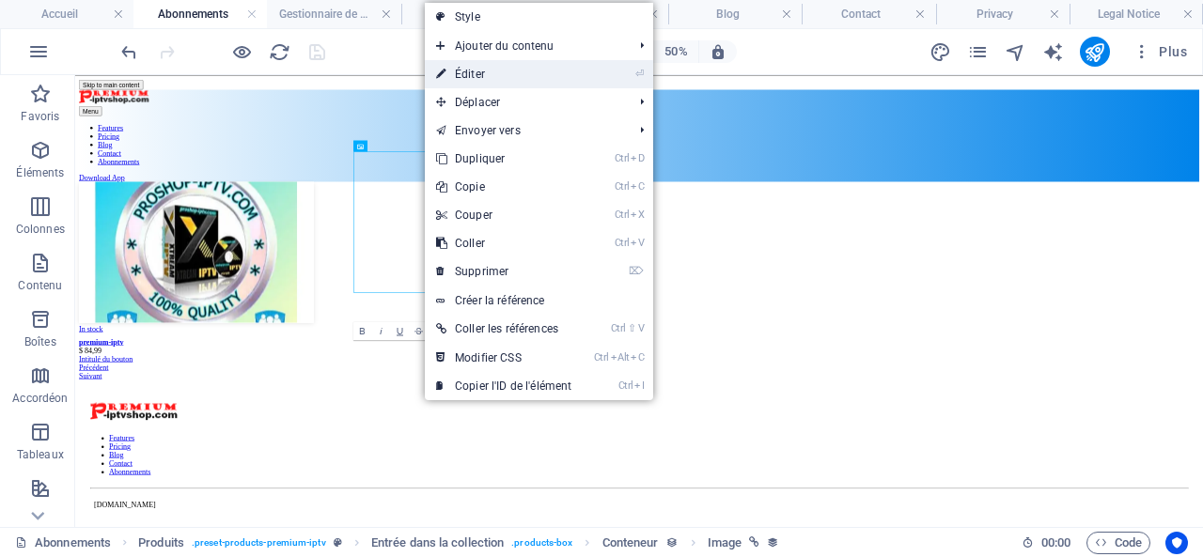
click at [496, 71] on link "⏎ Éditer" at bounding box center [504, 74] width 158 height 28
select select "image"
select select "px"
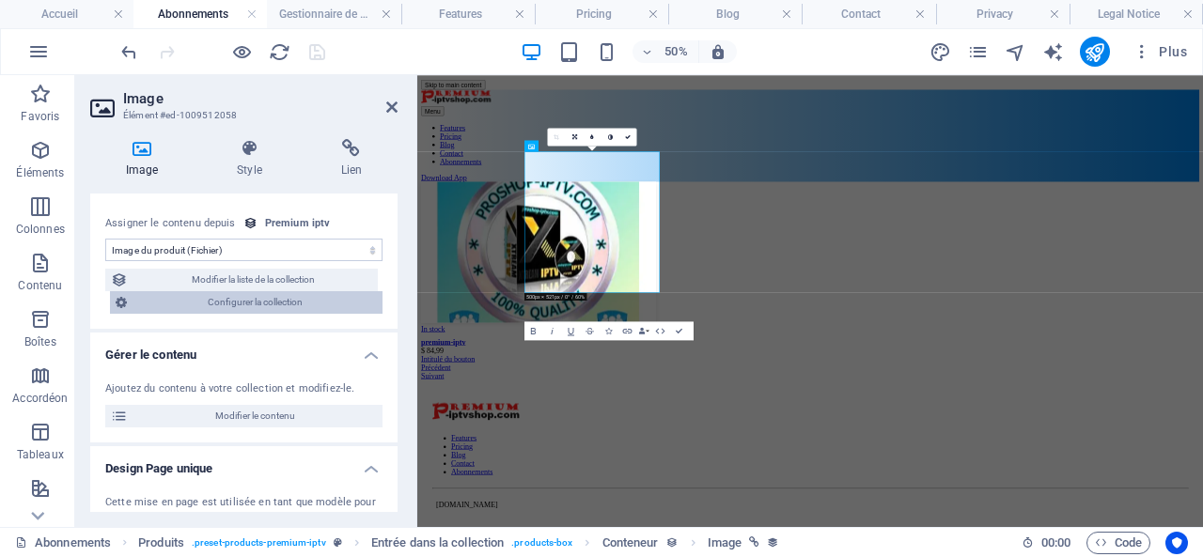
scroll to position [0, 0]
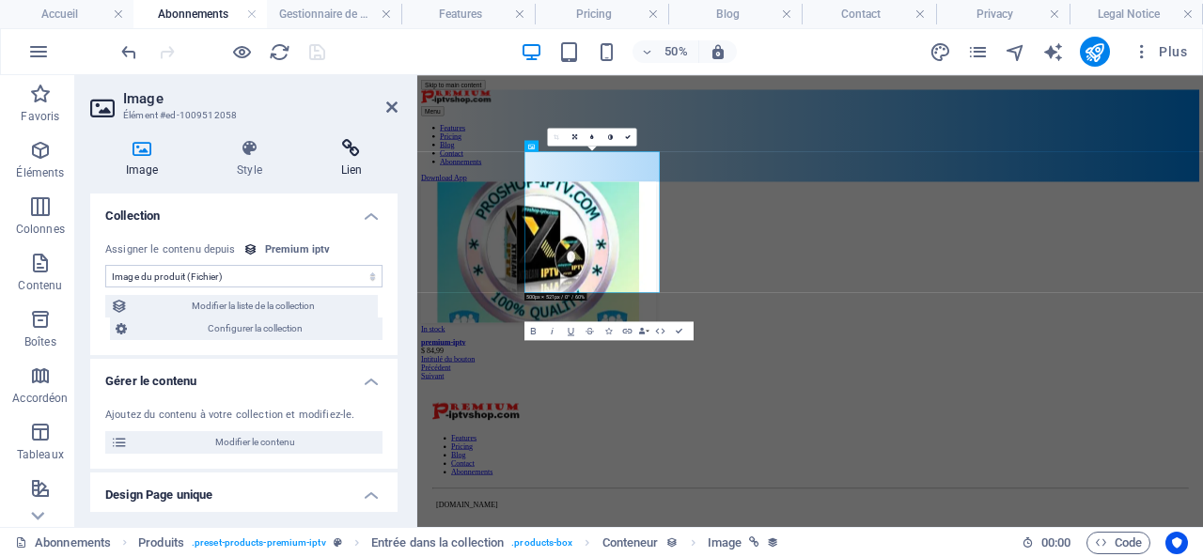
click at [357, 146] on icon at bounding box center [352, 148] width 92 height 19
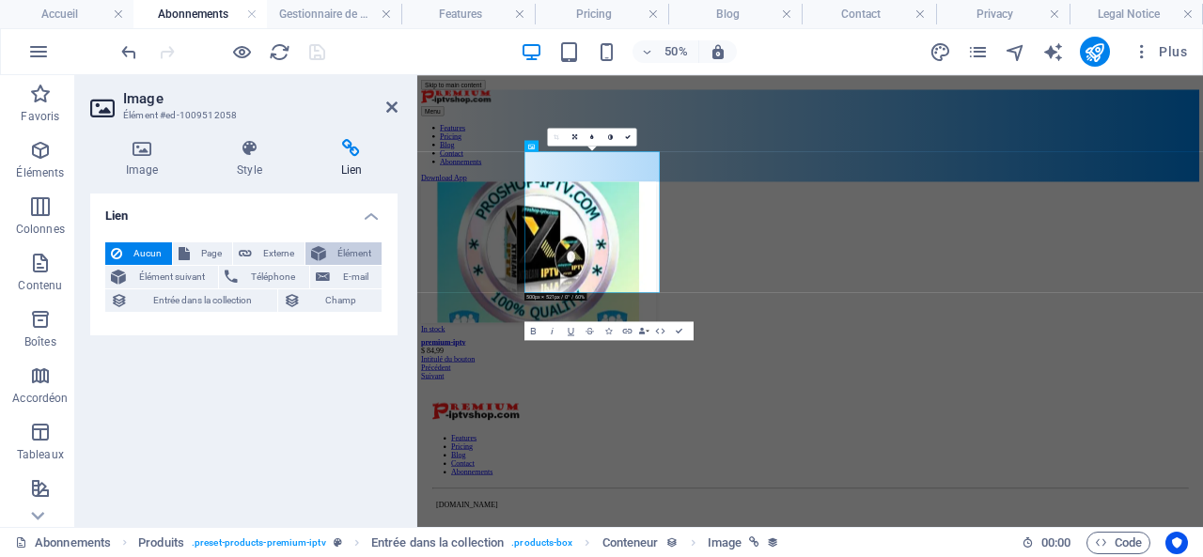
click at [347, 245] on span "Élément" at bounding box center [354, 254] width 44 height 23
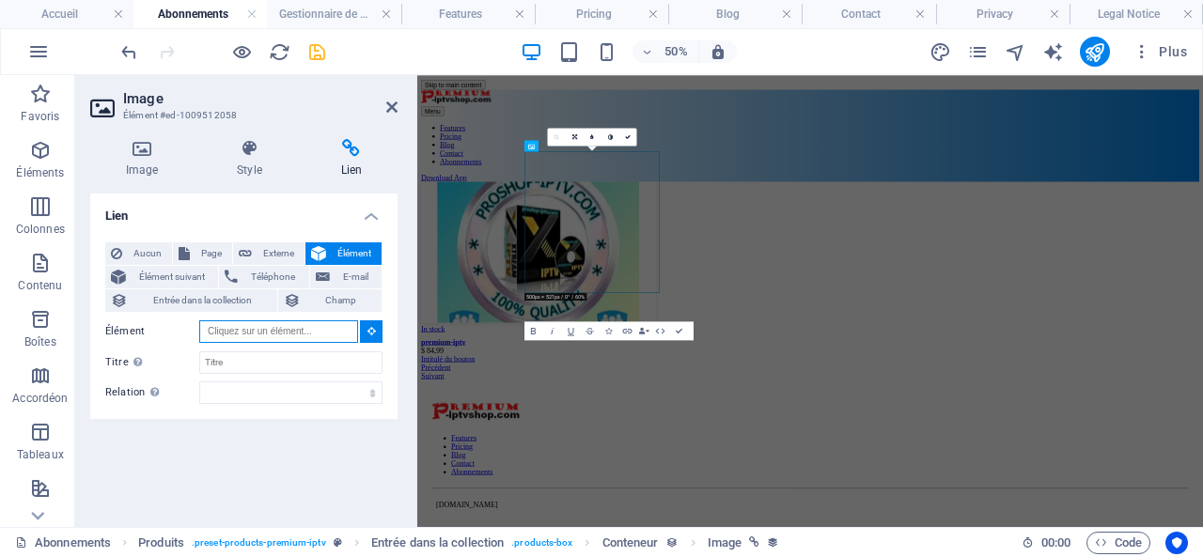
click at [295, 336] on input "Élément" at bounding box center [278, 332] width 159 height 23
click at [300, 325] on input "Élément" at bounding box center [278, 332] width 159 height 23
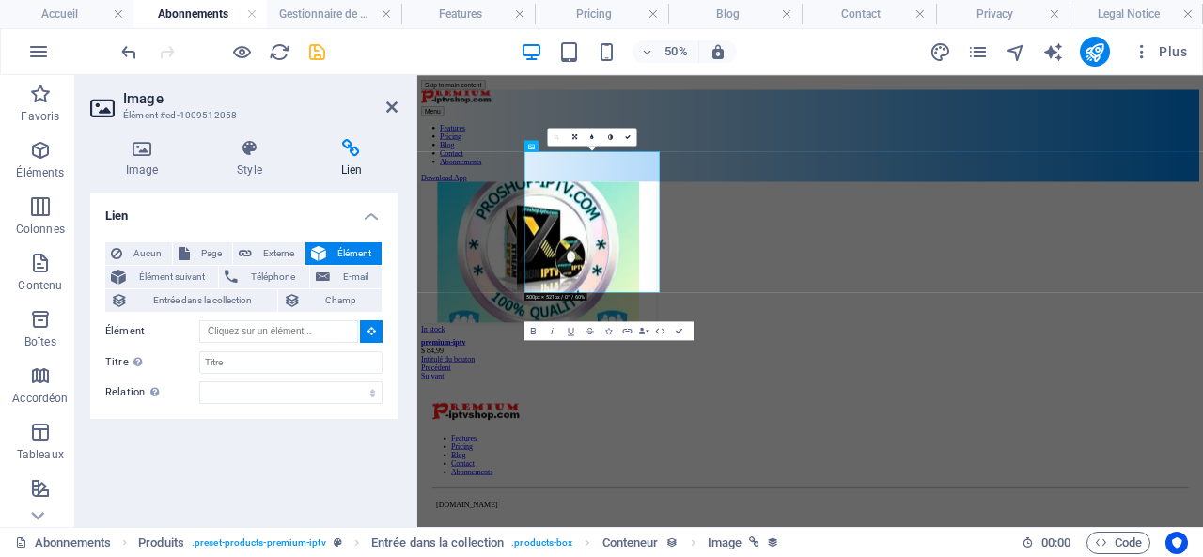
click at [368, 332] on icon at bounding box center [372, 330] width 8 height 9
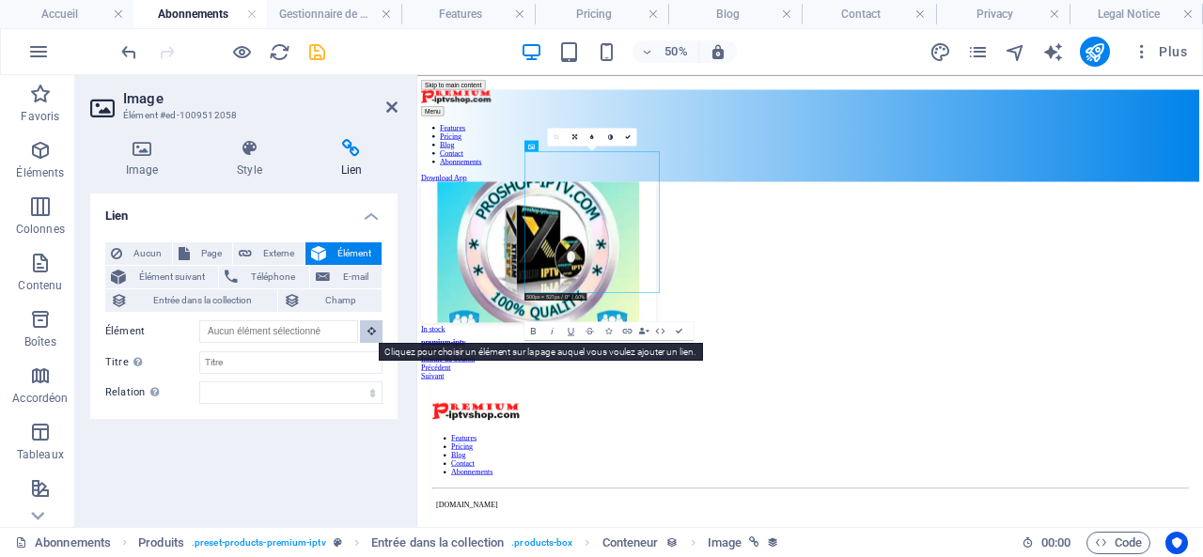
click at [369, 326] on button at bounding box center [371, 332] width 23 height 23
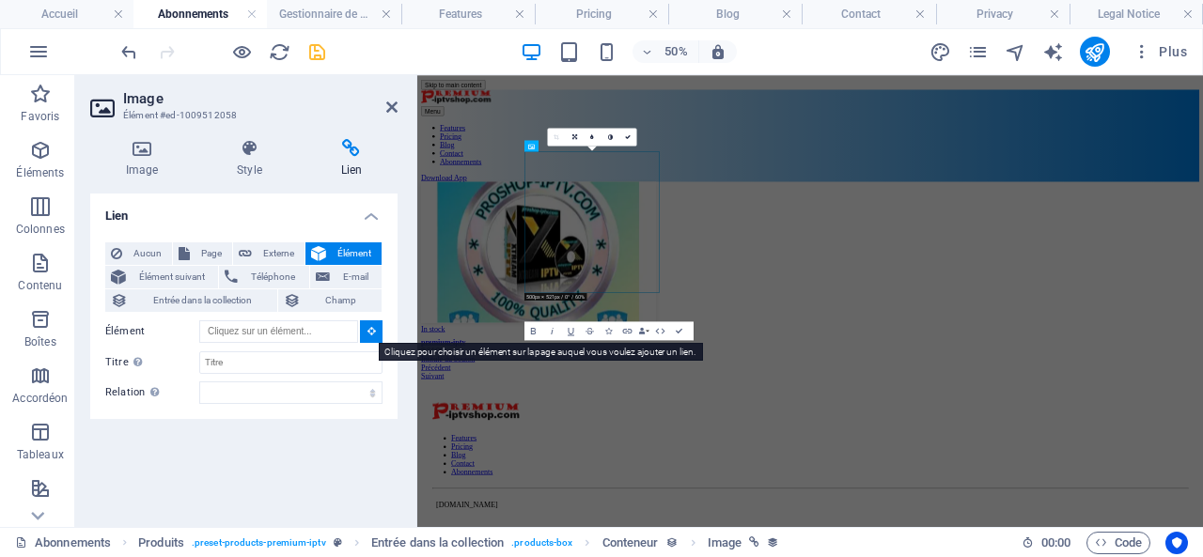
click at [369, 326] on button at bounding box center [371, 332] width 23 height 23
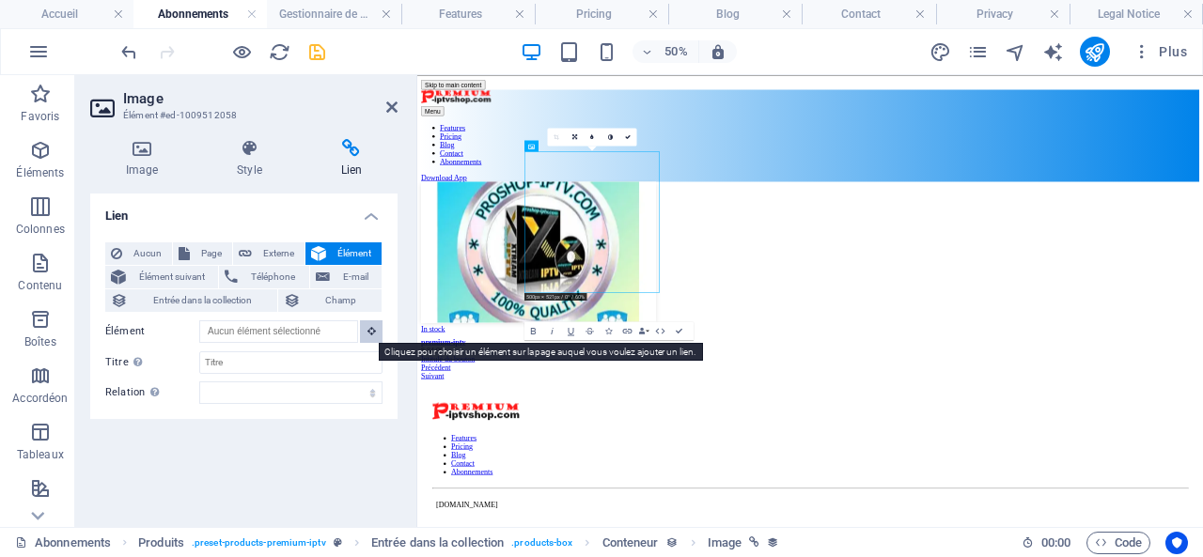
click at [368, 330] on icon at bounding box center [372, 330] width 8 height 9
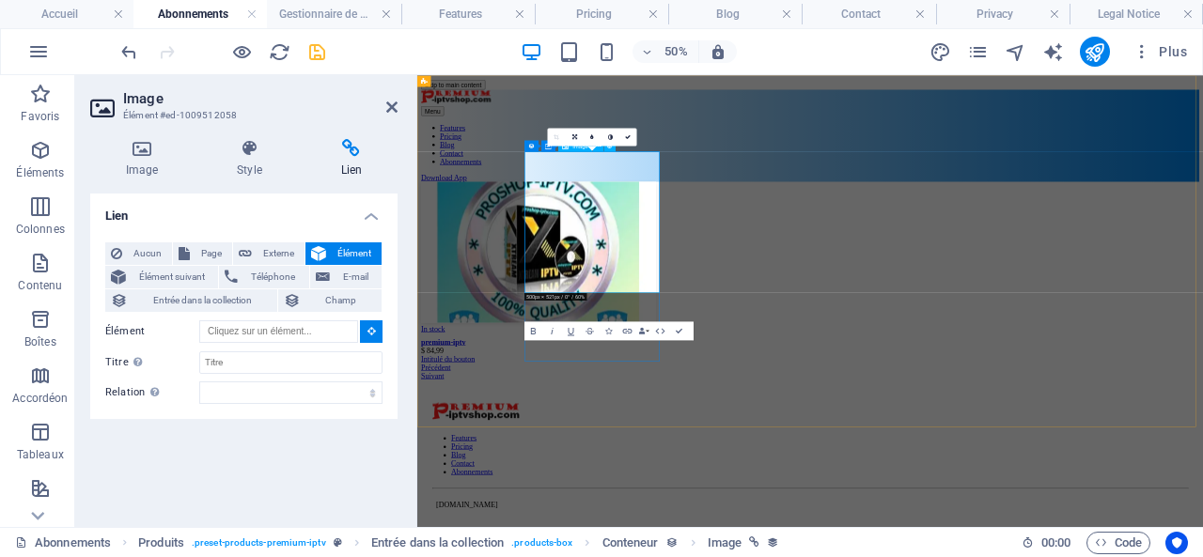
click at [761, 325] on figure at bounding box center [1203, 430] width 1557 height 286
type input "#ed-1009512058"
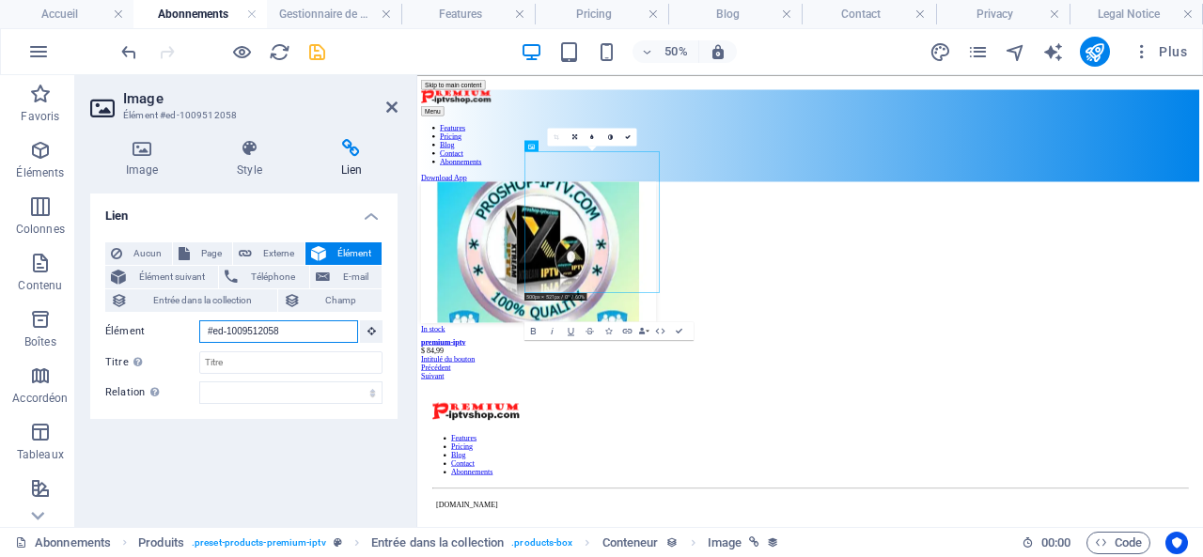
drag, startPoint x: 313, startPoint y: 326, endPoint x: 143, endPoint y: 330, distance: 170.2
click at [143, 330] on div "Élément #ed-1009512058" at bounding box center [243, 333] width 277 height 24
click at [269, 245] on span "Externe" at bounding box center [278, 254] width 41 height 23
select select "blank"
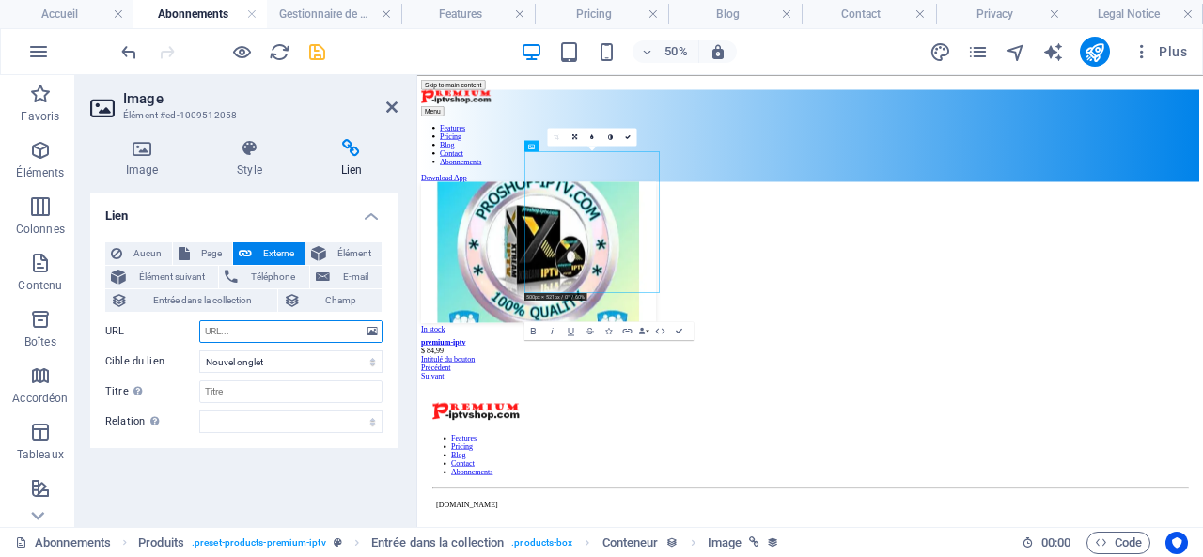
click at [283, 333] on input "URL" at bounding box center [290, 332] width 183 height 23
click at [276, 366] on select "Nouvel onglet Même onglet Superposition" at bounding box center [290, 362] width 183 height 23
click at [278, 365] on select "Nouvel onglet Même onglet Superposition" at bounding box center [290, 362] width 183 height 23
click at [338, 294] on span "Champ" at bounding box center [341, 301] width 71 height 23
select select
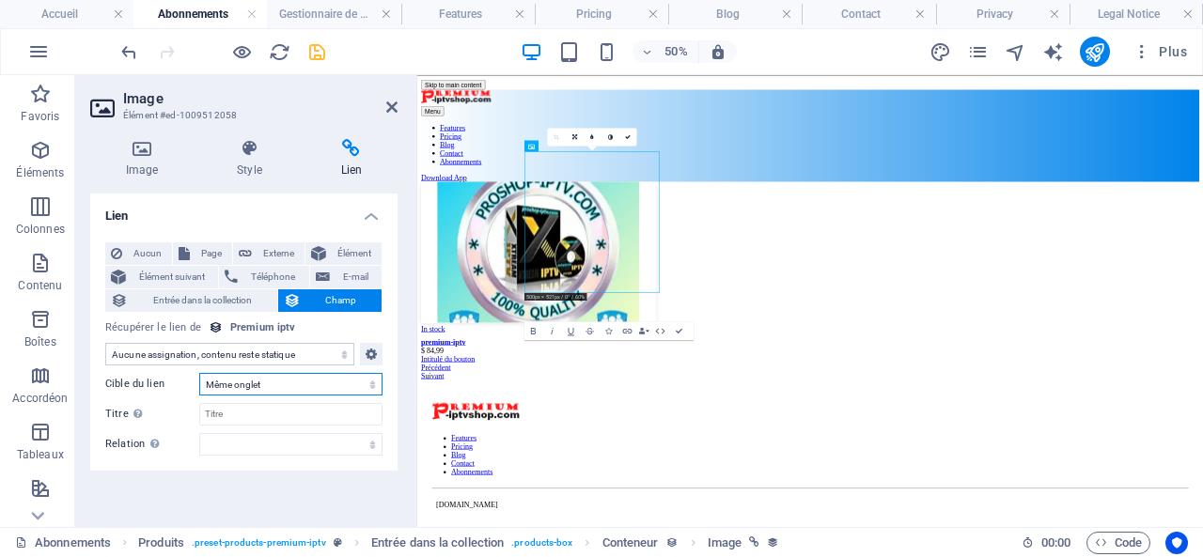
click at [301, 383] on select "Nouvel onglet Même onglet Superposition" at bounding box center [290, 384] width 183 height 23
click at [395, 100] on icon at bounding box center [391, 107] width 11 height 15
